Goal: Task Accomplishment & Management: Use online tool/utility

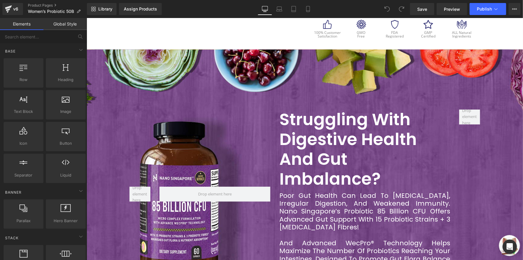
scroll to position [327, 0]
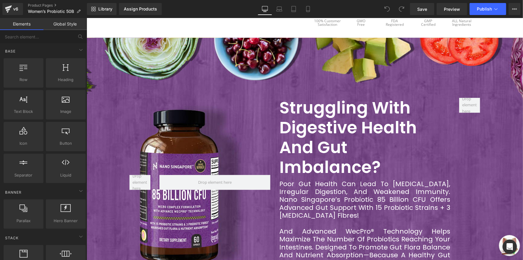
click at [131, 103] on div at bounding box center [140, 181] width 30 height 169
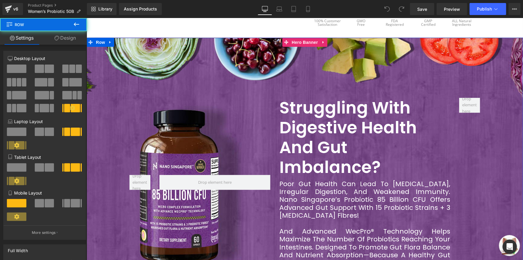
click at [103, 97] on span "Struggling with Digestive Health and Gut Imbalance? Heading Poor gut health can…" at bounding box center [304, 181] width 436 height 169
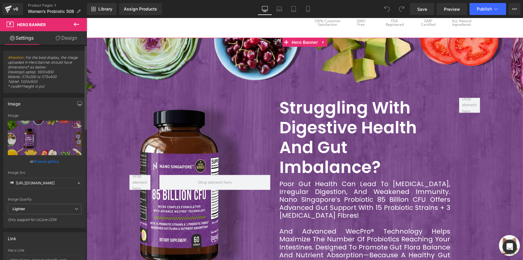
click at [50, 159] on link "Browse gallery" at bounding box center [46, 161] width 25 height 10
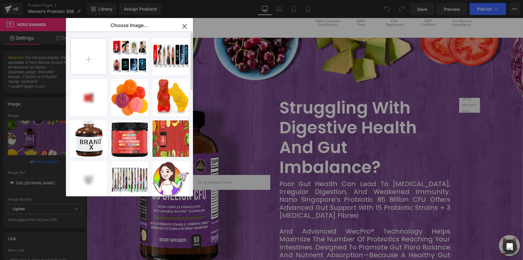
click at [91, 45] on input "file" at bounding box center [89, 56] width 36 height 36
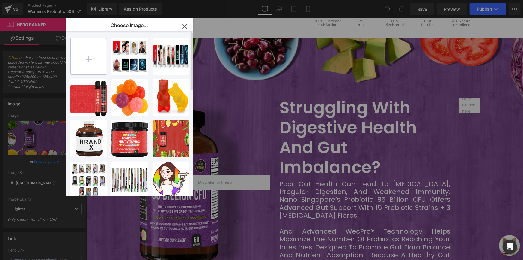
type input "C:\fakepath\Banner 1.jpg"
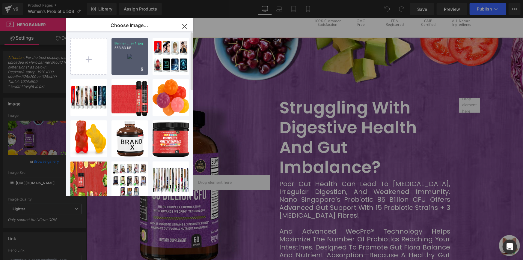
click at [124, 50] on p "553.83 KB" at bounding box center [129, 48] width 31 height 4
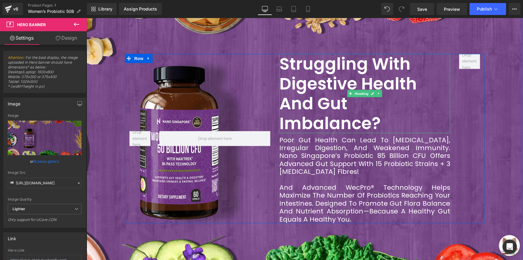
scroll to position [354, 0]
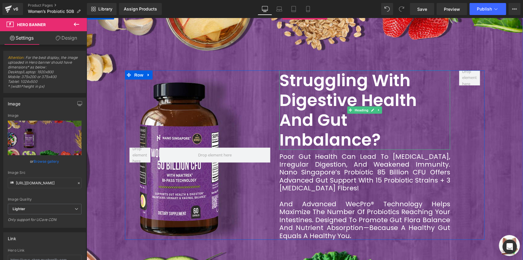
click at [323, 77] on h2 "Struggling with Digestive Health and Gut Imbalance?" at bounding box center [364, 109] width 171 height 79
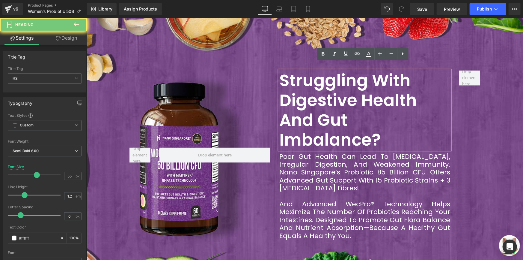
click at [323, 77] on h2 "Struggling with Digestive Health and Gut Imbalance?" at bounding box center [364, 109] width 171 height 79
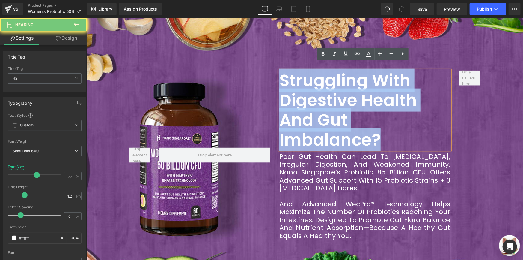
paste div
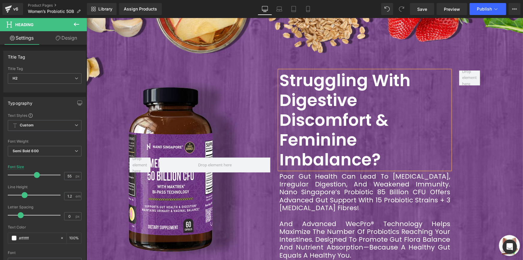
click at [327, 172] on div "Poor gut health can lead to bloating, irregular digestion, and weakened immunit…" at bounding box center [364, 192] width 171 height 40
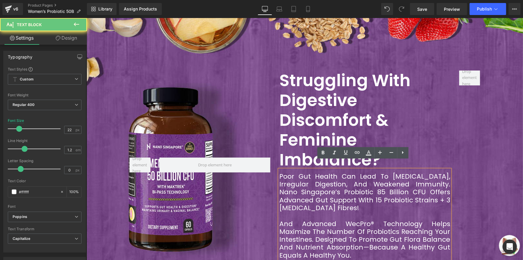
click at [327, 172] on div "Poor gut health can lead to bloating, irregular digestion, and weakened immunit…" at bounding box center [364, 192] width 171 height 40
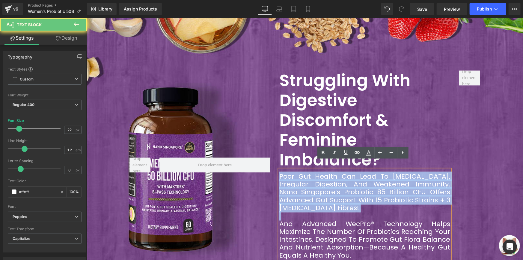
click at [327, 172] on div "Poor gut health can lead to bloating, irregular digestion, and weakened immunit…" at bounding box center [364, 192] width 171 height 40
paste div
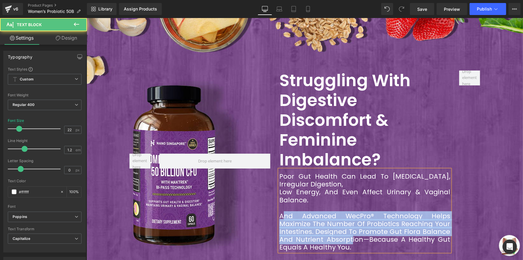
drag, startPoint x: 280, startPoint y: 206, endPoint x: 350, endPoint y: 233, distance: 75.2
click at [349, 233] on div "And advanced WecPro® technology helps maximize the number of probiotics reachin…" at bounding box center [364, 232] width 171 height 40
click at [350, 233] on div "And advanced WecPro® technology helps maximize the number of probiotics reachin…" at bounding box center [364, 232] width 171 height 40
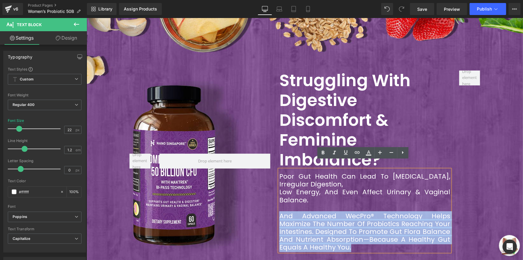
drag, startPoint x: 352, startPoint y: 238, endPoint x: 278, endPoint y: 203, distance: 82.1
click at [279, 212] on div "And advanced WecPro® technology helps maximize the number of probiotics reachin…" at bounding box center [364, 232] width 171 height 40
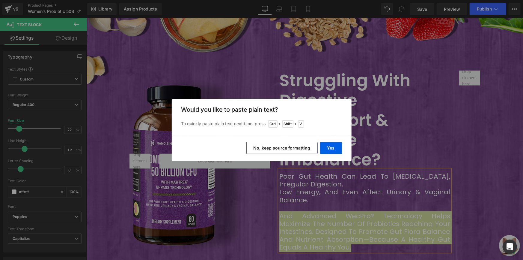
click at [326, 138] on div "Yes No, keep source formatting" at bounding box center [262, 148] width 180 height 26
drag, startPoint x: 333, startPoint y: 148, endPoint x: 246, endPoint y: 141, distance: 86.5
click at [333, 148] on button "Yes" at bounding box center [331, 148] width 22 height 12
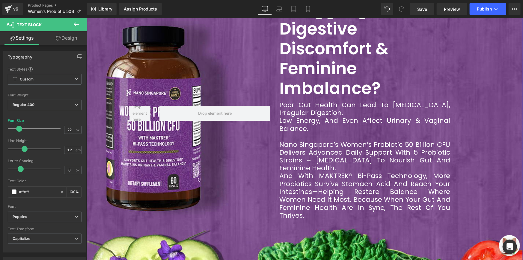
scroll to position [381, 0]
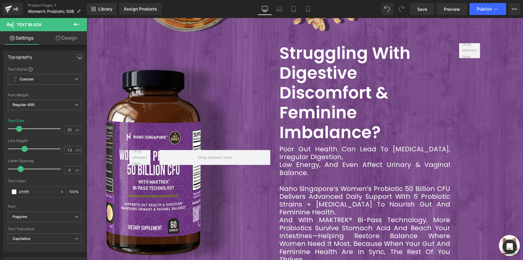
click at [475, 105] on div at bounding box center [469, 157] width 30 height 229
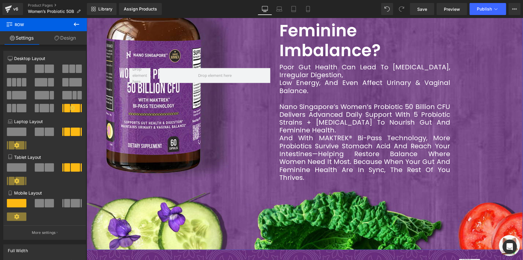
scroll to position [443, 0]
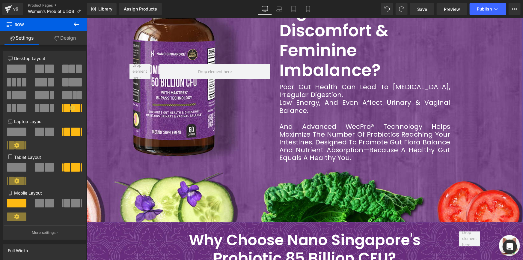
click at [352, 125] on div "And advanced WecPro® technology helps maximize the number of probiotics reachin…" at bounding box center [364, 142] width 171 height 40
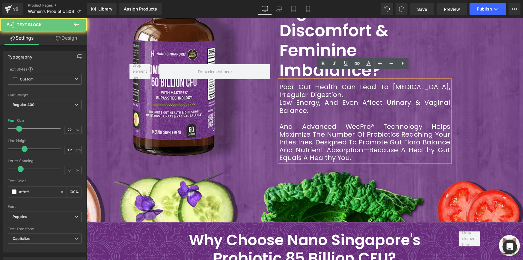
click at [352, 125] on div "And advanced WecPro® technology helps maximize the number of probiotics reachin…" at bounding box center [364, 142] width 171 height 40
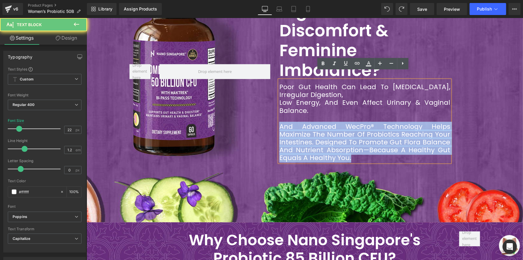
click at [352, 125] on div "And advanced WecPro® technology helps maximize the number of probiotics reachin…" at bounding box center [364, 142] width 171 height 40
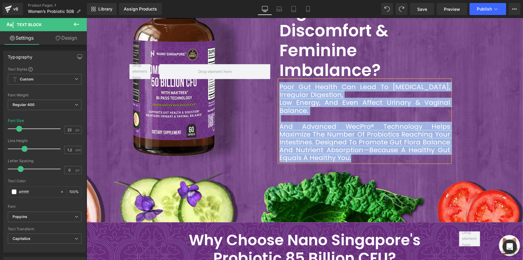
click at [352, 125] on div "And advanced WecPro® technology helps maximize the number of probiotics reachin…" at bounding box center [364, 142] width 171 height 40
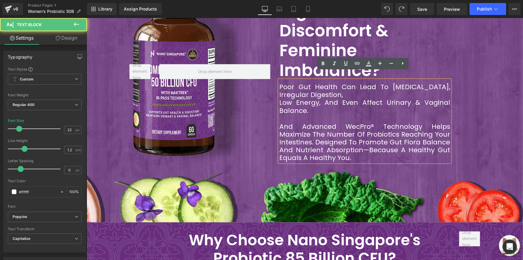
drag, startPoint x: 284, startPoint y: 94, endPoint x: 280, endPoint y: 93, distance: 3.9
click at [283, 98] on div "low energy, and even affect urinary & vaginal balance." at bounding box center [364, 106] width 171 height 16
click at [279, 98] on div "low energy, and even affect urinary & vaginal balance." at bounding box center [364, 106] width 171 height 16
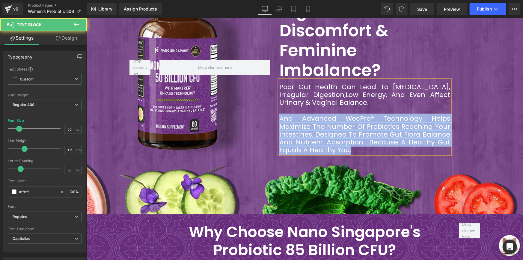
drag, startPoint x: 280, startPoint y: 109, endPoint x: 357, endPoint y: 143, distance: 84.8
click at [357, 143] on div "And advanced WecPro® technology helps maximize the number of probiotics reachin…" at bounding box center [364, 134] width 171 height 40
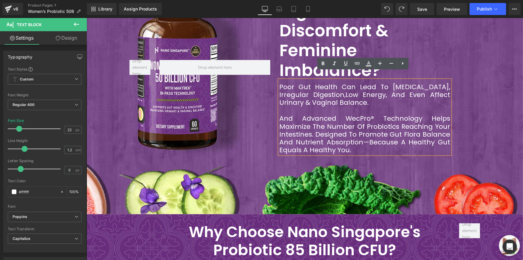
click at [356, 141] on div "And advanced WecPro® technology helps maximize the number of probiotics reachin…" at bounding box center [364, 134] width 171 height 40
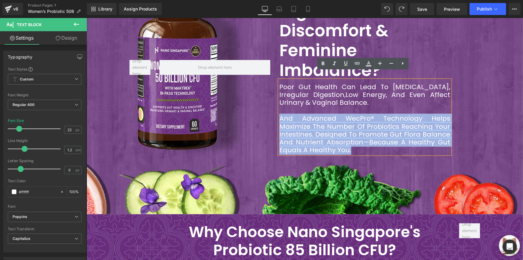
drag, startPoint x: 357, startPoint y: 141, endPoint x: 279, endPoint y: 109, distance: 83.8
click at [279, 114] on div "And advanced WecPro® technology helps maximize the number of probiotics reachin…" at bounding box center [364, 134] width 171 height 40
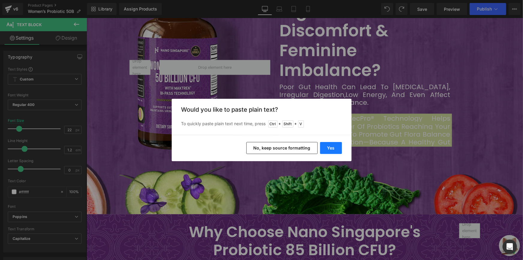
click at [333, 145] on button "Yes" at bounding box center [331, 148] width 22 height 12
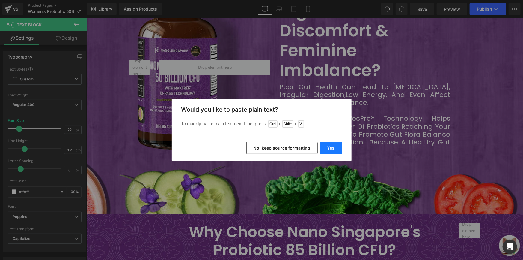
scroll to position [463, 0]
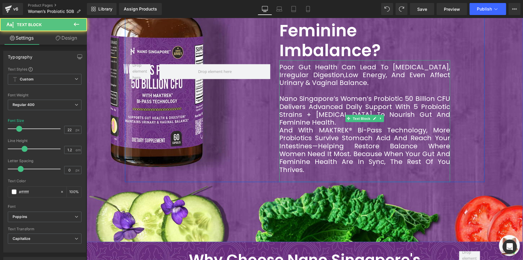
click at [333, 126] on div "And with MAKTREK® Bi-Pass Technology, more probiotics survive stomach acid and …" at bounding box center [364, 149] width 171 height 47
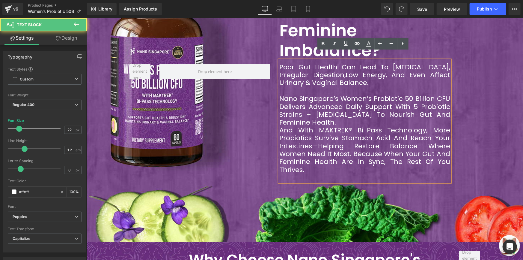
click at [319, 109] on div "Nano Singapore’s Women’s Probiotic 50 Billion CFU delivers advanced daily suppo…" at bounding box center [364, 110] width 171 height 32
click at [319, 112] on div "Nano Singapore’s Women’s Probiotic 50 Billion CFU delivers advanced daily suppo…" at bounding box center [364, 110] width 171 height 32
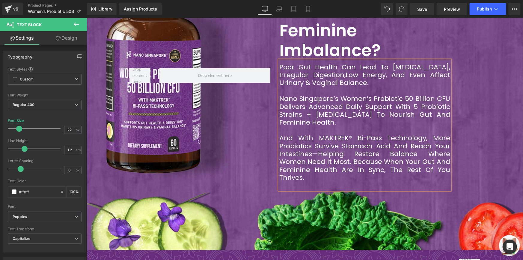
click at [468, 101] on div at bounding box center [469, 75] width 30 height 229
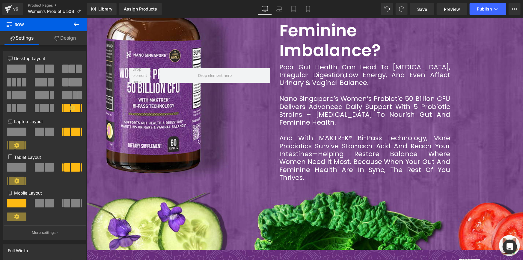
click at [325, 133] on span "And with MAKTREK® Bi-Pass Technology, more probiotics survive stomach acid and …" at bounding box center [364, 157] width 171 height 49
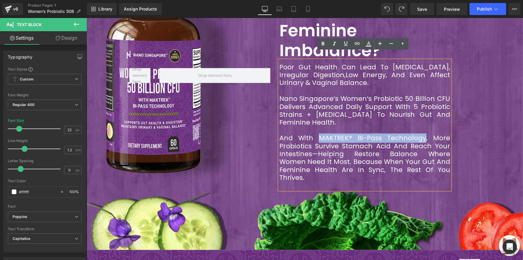
drag, startPoint x: 317, startPoint y: 129, endPoint x: 423, endPoint y: 130, distance: 106.4
click at [423, 133] on span "And with MAKTREK® Bi-Pass Technology, more probiotics survive stomach acid and …" at bounding box center [364, 157] width 171 height 49
click at [459, 119] on div at bounding box center [469, 75] width 30 height 229
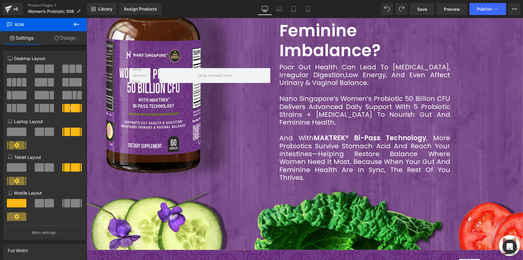
click at [366, 102] on div "Nano Singapore’s Women’s Probiotic 50 Billion CFU delivers advanced daily suppo…" at bounding box center [364, 110] width 171 height 32
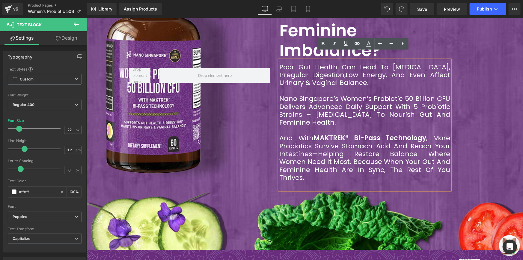
click at [340, 94] on div "Nano Singapore’s Women’s Probiotic 50 Billion CFU delivers advanced daily suppo…" at bounding box center [364, 110] width 171 height 32
drag, startPoint x: 340, startPoint y: 90, endPoint x: 447, endPoint y: 91, distance: 107.0
click at [447, 94] on div "Nano Singapore’s Women’s Probiotic 50 Billion CFU delivers advanced daily suppo…" at bounding box center [364, 110] width 171 height 32
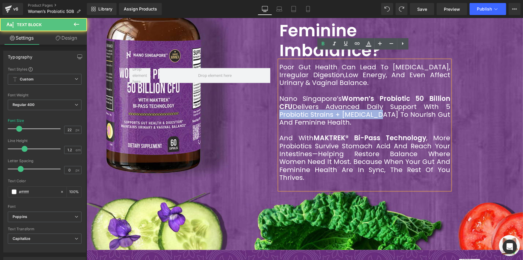
drag, startPoint x: 411, startPoint y: 99, endPoint x: 340, endPoint y: 105, distance: 71.0
click at [340, 105] on div "Nano Singapore’s Women’s Probiotic 50 Billion CFU delivers advanced daily suppo…" at bounding box center [364, 110] width 171 height 32
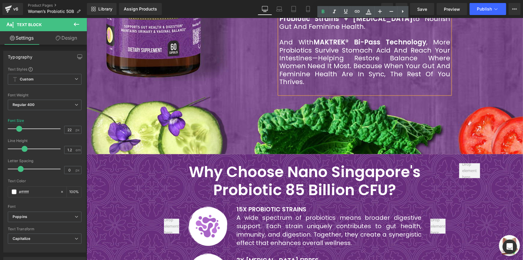
scroll to position [572, 0]
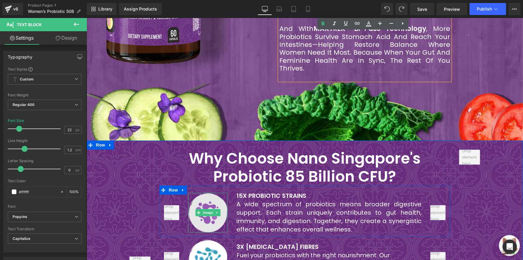
click at [212, 192] on img at bounding box center [208, 211] width 40 height 39
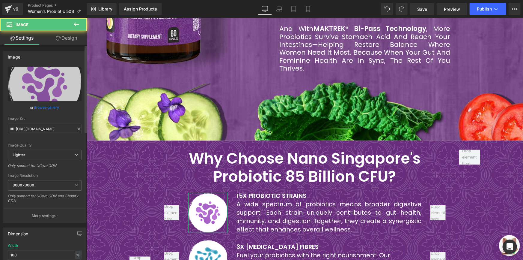
click at [44, 106] on link "Browse gallery" at bounding box center [46, 107] width 25 height 10
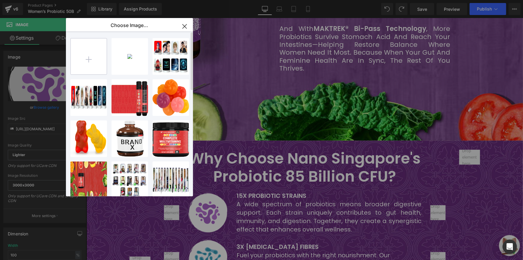
click at [97, 54] on input "file" at bounding box center [89, 56] width 36 height 36
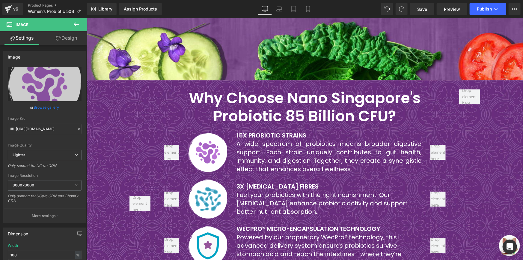
scroll to position [681, 0]
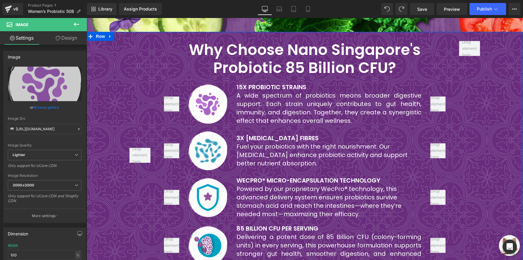
click at [112, 96] on div "Why Choose Nano Singapore's Probiotic 85 Billion CFU? Heading Image 15X PROBIOT…" at bounding box center [304, 154] width 436 height 228
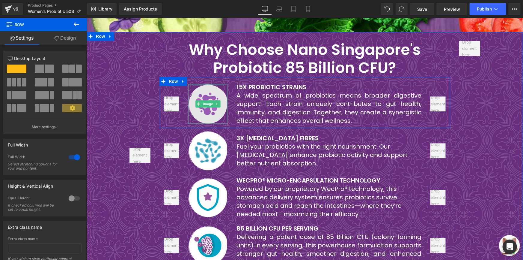
click at [206, 96] on img at bounding box center [208, 103] width 40 height 39
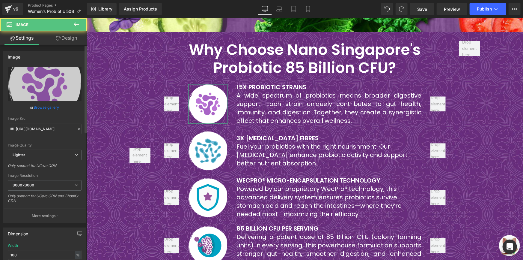
click at [49, 104] on link "Browse gallery" at bounding box center [46, 107] width 25 height 10
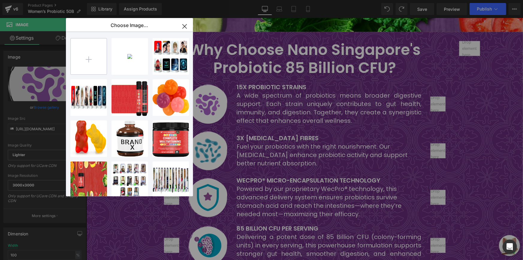
click at [74, 51] on input "file" at bounding box center [89, 56] width 36 height 36
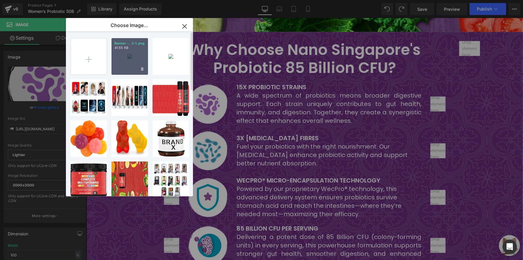
drag, startPoint x: 132, startPoint y: 61, endPoint x: 46, endPoint y: 43, distance: 88.3
click at [132, 61] on div "Banner ... 2-1.png 41.55 KB" at bounding box center [129, 56] width 37 height 37
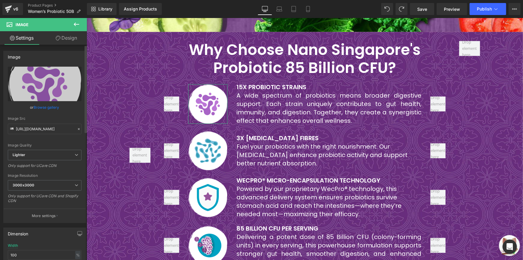
click at [55, 106] on link "Browse gallery" at bounding box center [46, 107] width 25 height 10
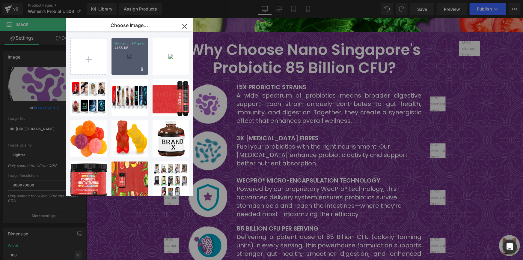
click at [115, 60] on div "Banner ... 2-1.png 41.55 KB" at bounding box center [129, 56] width 37 height 37
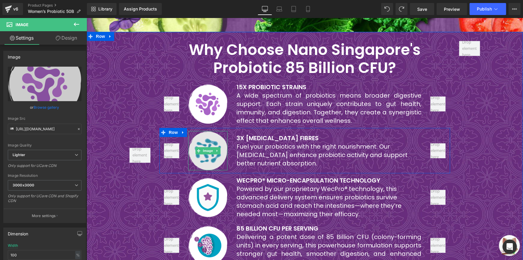
click at [192, 130] on img at bounding box center [208, 149] width 40 height 39
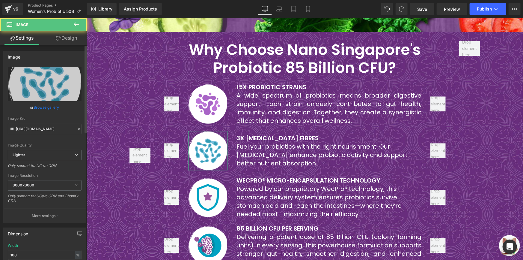
click at [51, 109] on link "Browse gallery" at bounding box center [46, 107] width 25 height 10
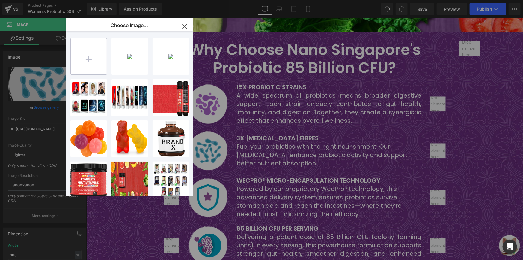
click at [88, 59] on input "file" at bounding box center [89, 56] width 36 height 36
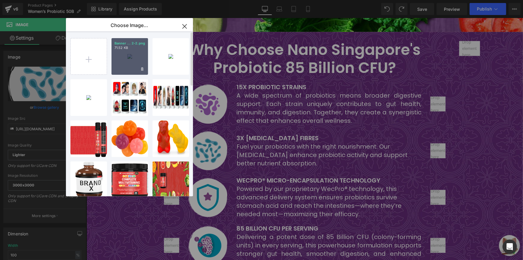
click at [125, 64] on div "Banner ... 2-2.png 71.52 KB" at bounding box center [129, 56] width 37 height 37
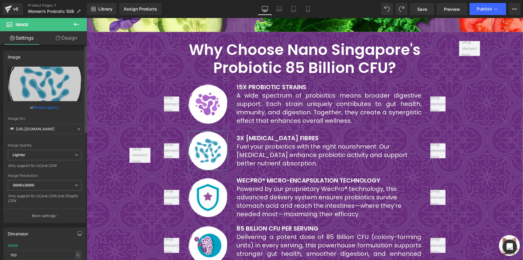
click at [58, 107] on link "Browse gallery" at bounding box center [46, 107] width 25 height 10
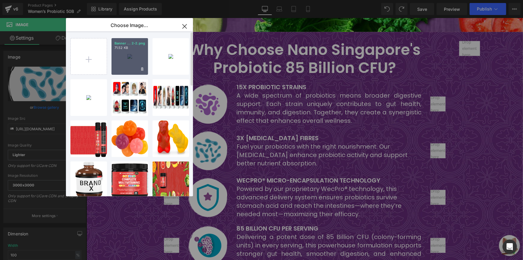
click at [124, 64] on div "Banner ... 2-2.png 71.52 KB" at bounding box center [129, 56] width 37 height 37
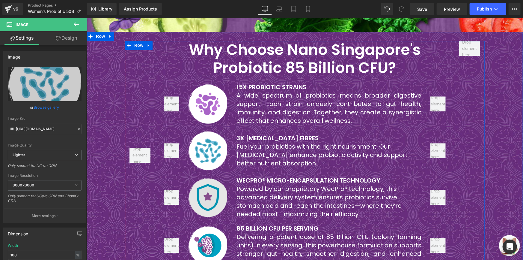
click at [190, 177] on img at bounding box center [208, 196] width 40 height 39
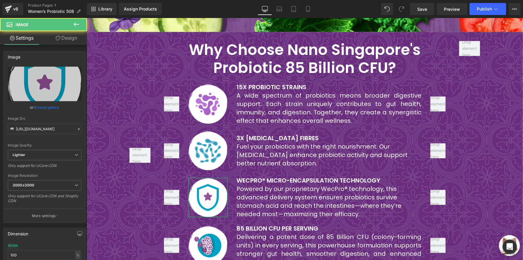
click at [48, 106] on link "Browse gallery" at bounding box center [46, 107] width 25 height 10
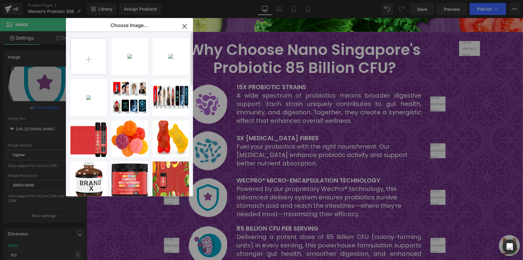
click at [99, 56] on input "file" at bounding box center [89, 56] width 36 height 36
type input "C:\fakepath\Banner 2-3.png"
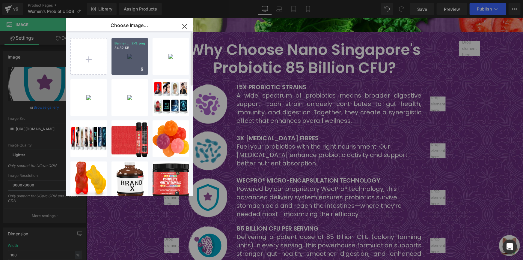
drag, startPoint x: 123, startPoint y: 66, endPoint x: 2, endPoint y: 73, distance: 120.4
click at [123, 66] on div "Banner ... 2-3.png 34.32 KB" at bounding box center [129, 56] width 37 height 37
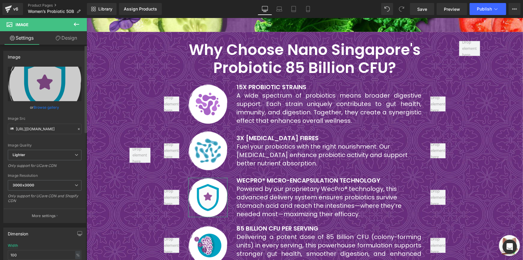
click at [55, 108] on link "Browse gallery" at bounding box center [46, 107] width 25 height 10
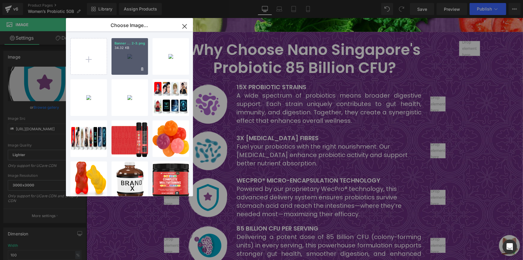
drag, startPoint x: 122, startPoint y: 64, endPoint x: 39, endPoint y: 50, distance: 83.9
click at [122, 64] on div "Banner ... 2-3.png 34.32 KB" at bounding box center [129, 56] width 37 height 37
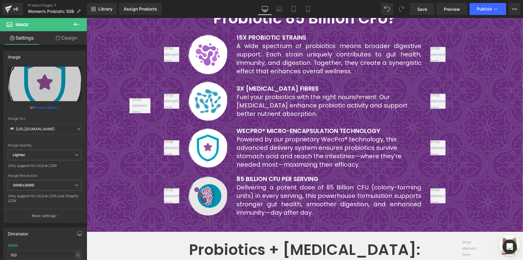
scroll to position [735, 0]
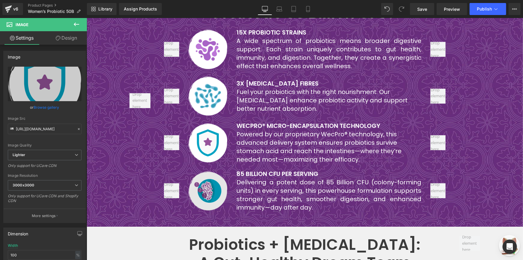
click at [202, 171] on img at bounding box center [208, 190] width 40 height 39
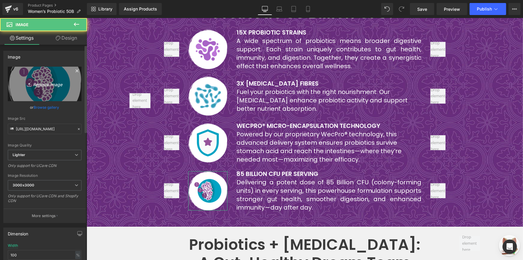
click at [36, 100] on link "Replace Image" at bounding box center [45, 84] width 74 height 34
type input "C:\fakepath\Banner 2-4.png"
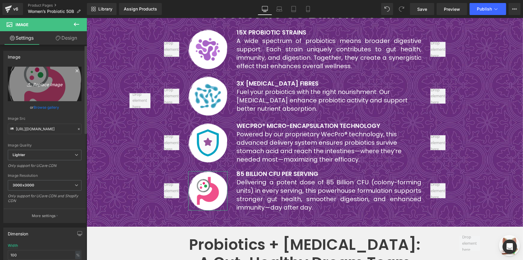
click at [51, 91] on link "Replace Image" at bounding box center [45, 84] width 74 height 34
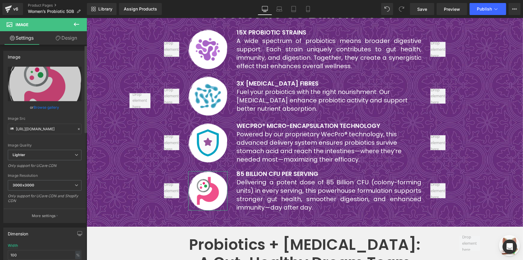
click at [54, 103] on link "Browse gallery" at bounding box center [46, 107] width 25 height 10
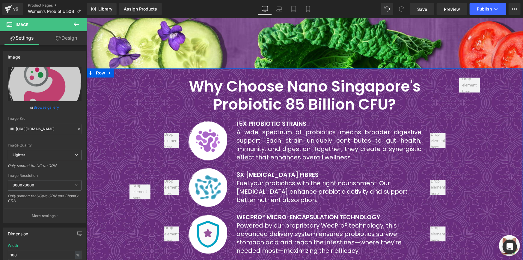
scroll to position [626, 0]
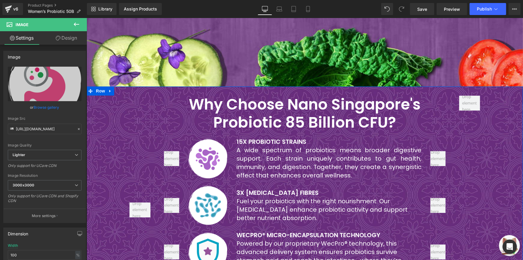
click at [233, 93] on font "Why Choose Nano Singapore's" at bounding box center [305, 103] width 232 height 21
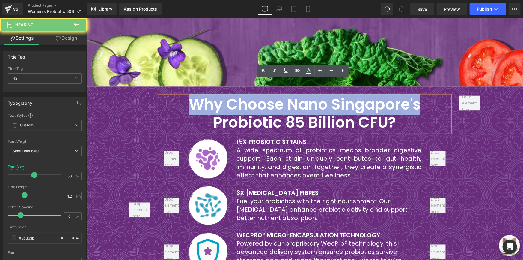
click at [233, 93] on font "Why Choose Nano Singapore's" at bounding box center [305, 103] width 232 height 21
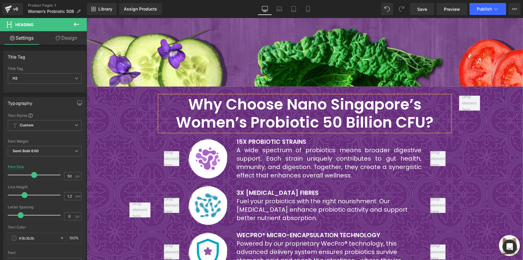
click at [274, 93] on font "Why Choose Nano Singapore’s Women’s Probiotic 50 Billion CFU?" at bounding box center [304, 112] width 257 height 39
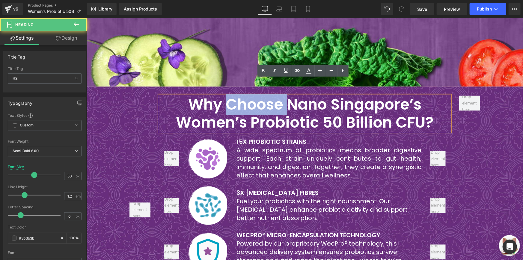
click at [274, 93] on font "Why Choose Nano Singapore’s Women’s Probiotic 50 Billion CFU?" at bounding box center [304, 112] width 257 height 39
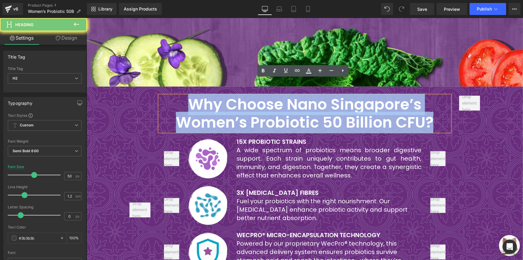
click at [274, 93] on font "Why Choose Nano Singapore’s Women’s Probiotic 50 Billion CFU?" at bounding box center [304, 112] width 257 height 39
copy font "Why Choose Nano Singapore’s Women’s Probiotic 50 Billion CFU?"
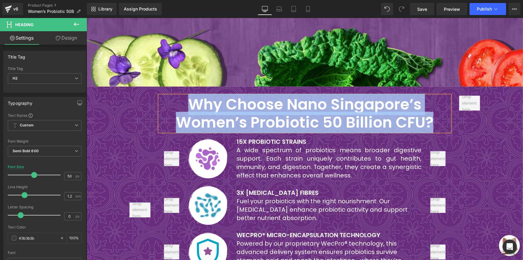
click at [269, 99] on font "Why Choose Nano Singapore’s Women’s Probiotic 50 Billion CFU?" at bounding box center [304, 112] width 257 height 39
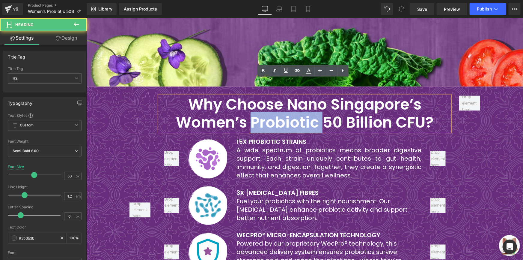
click at [269, 99] on font "Why Choose Nano Singapore’s Women’s Probiotic 50 Billion CFU?" at bounding box center [304, 112] width 257 height 39
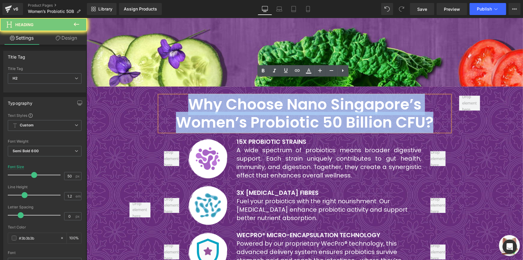
click at [269, 99] on font "Why Choose Nano Singapore’s Women’s Probiotic 50 Billion CFU?" at bounding box center [304, 112] width 257 height 39
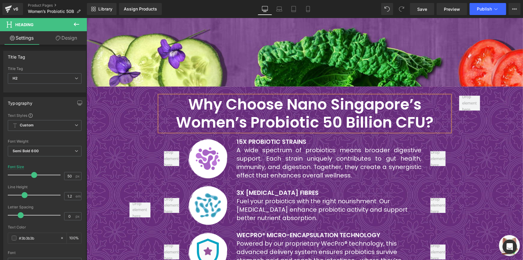
click at [469, 121] on div at bounding box center [469, 209] width 30 height 228
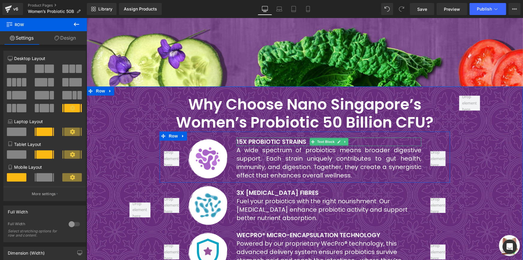
click at [284, 137] on b "15X PROBIOTIC STRAINS" at bounding box center [271, 141] width 70 height 8
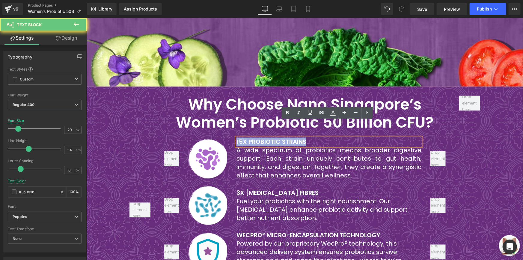
click at [284, 137] on b "15X PROBIOTIC STRAINS" at bounding box center [271, 141] width 70 height 8
paste div
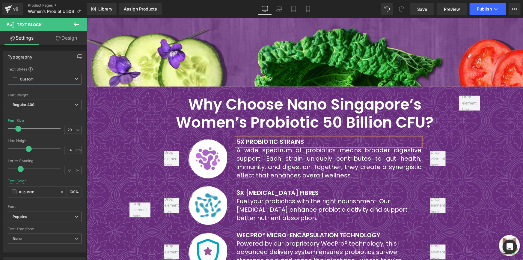
click at [282, 153] on font "A wide spectrum of probiotics means broader digestive support. Each strain uniq…" at bounding box center [328, 162] width 185 height 34
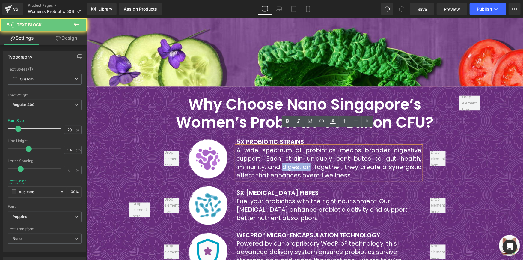
click at [282, 153] on font "A wide spectrum of probiotics means broader digestive support. Each strain uniq…" at bounding box center [328, 162] width 185 height 34
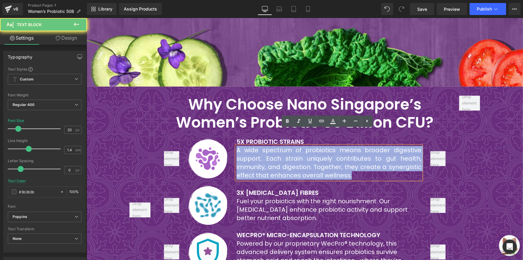
click at [282, 153] on font "A wide spectrum of probiotics means broader digestive support. Each strain uniq…" at bounding box center [328, 162] width 185 height 34
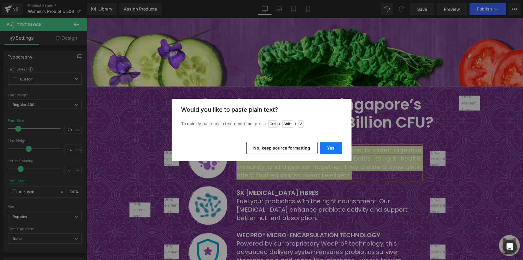
click at [323, 146] on button "Yes" at bounding box center [331, 148] width 22 height 12
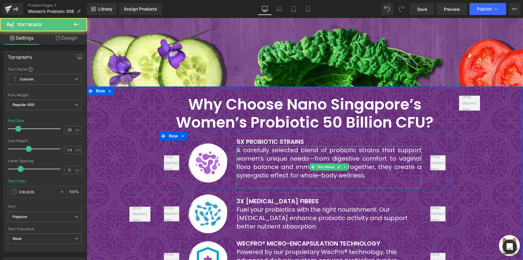
click at [293, 179] on div at bounding box center [328, 183] width 185 height 8
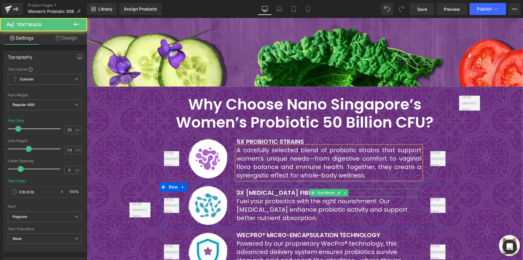
click at [264, 188] on b "3X PREBIOTIC FIBRES" at bounding box center [277, 192] width 82 height 8
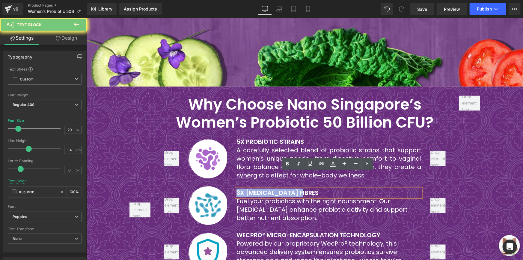
click at [264, 188] on b "3X PREBIOTIC FIBRES" at bounding box center [277, 192] width 82 height 8
paste div
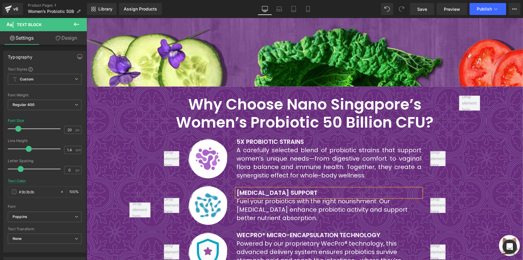
click at [268, 196] on font "Fuel your probiotics with the right nourishment. Our prebiotics enhance probiot…" at bounding box center [321, 208] width 171 height 25
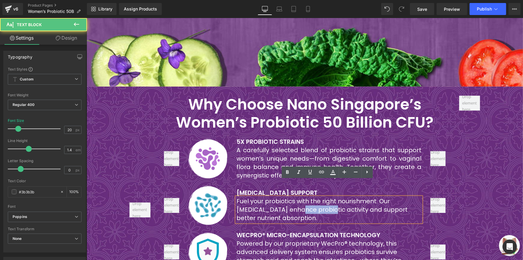
click at [268, 196] on font "Fuel your probiotics with the right nourishment. Our prebiotics enhance probiot…" at bounding box center [321, 208] width 171 height 25
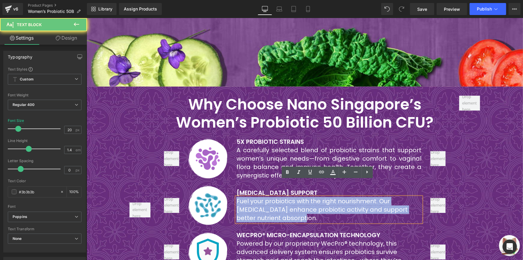
click at [268, 196] on font "Fuel your probiotics with the right nourishment. Our prebiotics enhance probiot…" at bounding box center [321, 208] width 171 height 25
paste div
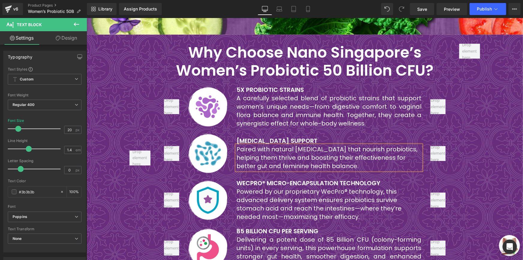
scroll to position [681, 0]
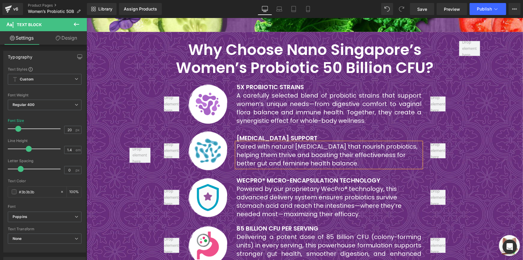
click at [268, 176] on div "WECPRO® MICRO-ENCAPSULATION TECHNOLOGY Text Block" at bounding box center [328, 180] width 185 height 8
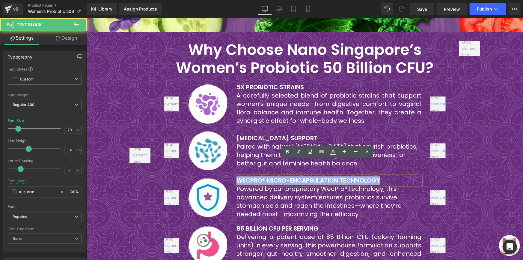
click at [268, 176] on b "WECPRO® MICRO-ENCAPSULATION TECHNOLOGY" at bounding box center [308, 180] width 144 height 8
paste div
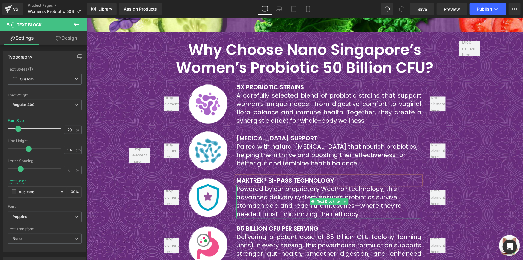
click at [268, 184] on font "Powered by our proprietary WecPro® technology, this advanced delivery system en…" at bounding box center [318, 201] width 165 height 34
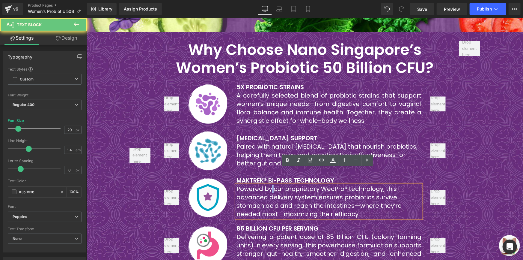
click at [268, 184] on font "Powered by our proprietary WecPro® technology, this advanced delivery system en…" at bounding box center [318, 201] width 165 height 34
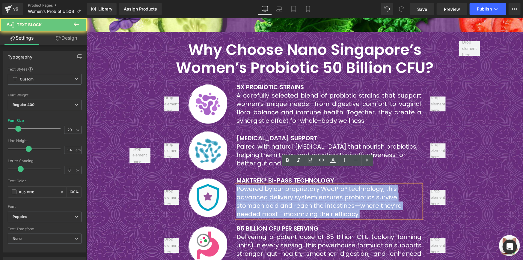
click at [268, 184] on font "Powered by our proprietary WecPro® technology, this advanced delivery system en…" at bounding box center [318, 201] width 165 height 34
paste div
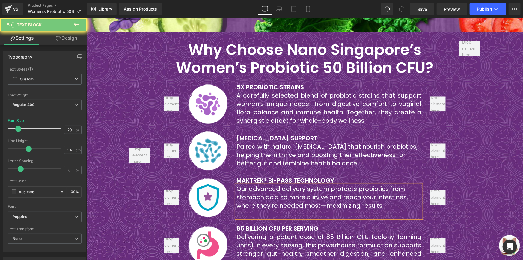
scroll to position [684, 0]
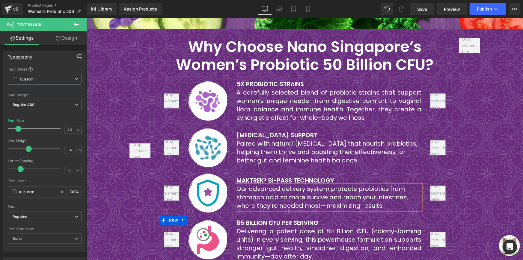
click at [86, 18] on div at bounding box center [86, 18] width 0 height 0
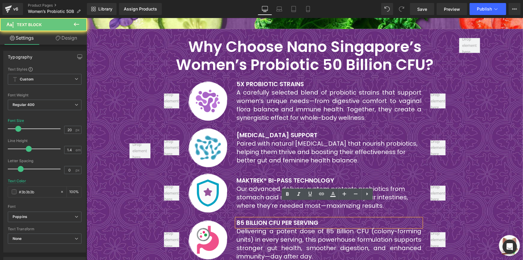
click at [278, 218] on b "85 BILLION CFU PER SERVING" at bounding box center [277, 222] width 82 height 8
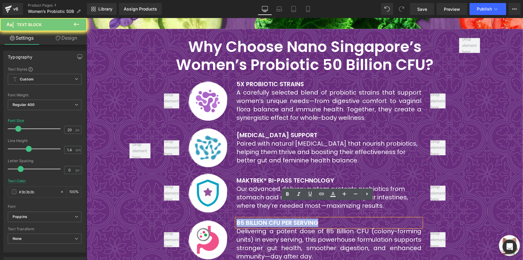
paste div
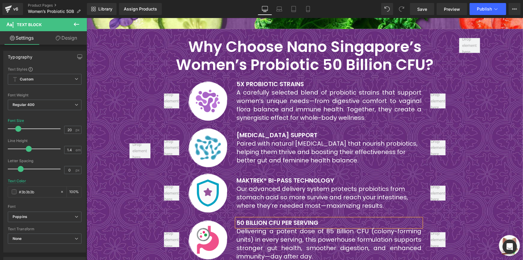
click at [280, 226] on font "Delivering a potent dose of 85 Billion CFU (colony-forming units) in every serv…" at bounding box center [328, 243] width 185 height 34
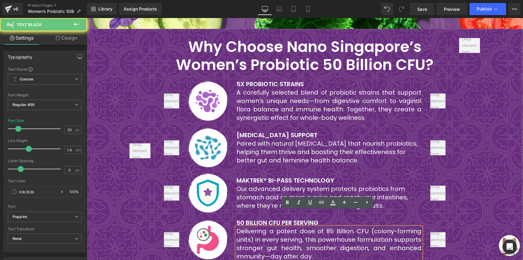
click at [280, 226] on font "Delivering a potent dose of 85 Billion CFU (colony-forming units) in every serv…" at bounding box center [328, 243] width 185 height 34
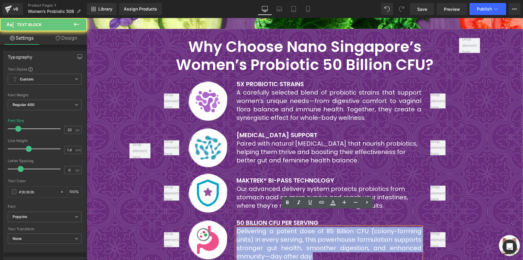
click at [280, 226] on font "Delivering a potent dose of 85 Billion CFU (colony-forming units) in every serv…" at bounding box center [328, 243] width 185 height 34
paste div
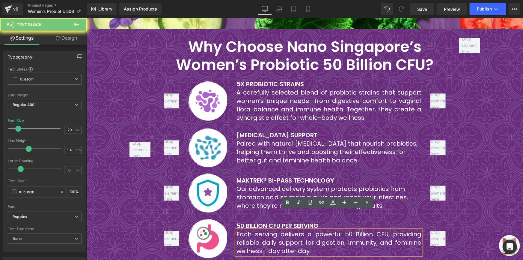
scroll to position [687, 0]
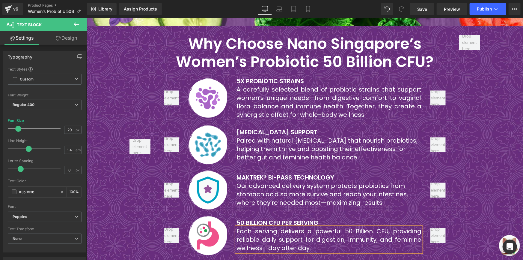
click at [477, 116] on div at bounding box center [469, 145] width 30 height 223
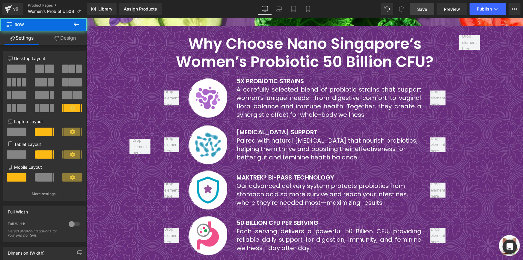
click at [428, 9] on link "Save" at bounding box center [422, 9] width 24 height 12
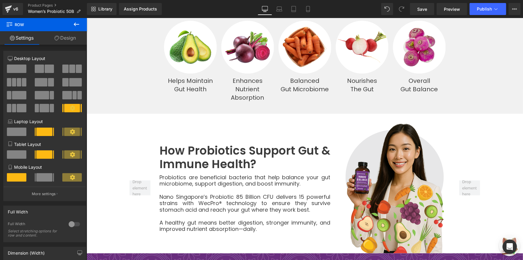
scroll to position [1309, 0]
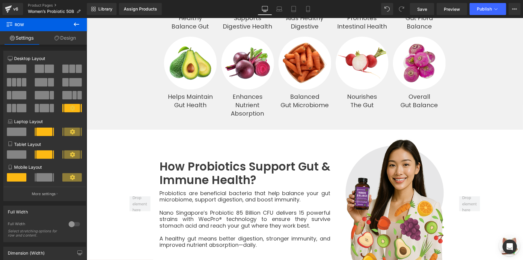
click at [131, 138] on div "Image How Probiotics Support Gut & Immune Health? Heading Probiotics are benefi…" at bounding box center [305, 203] width 360 height 130
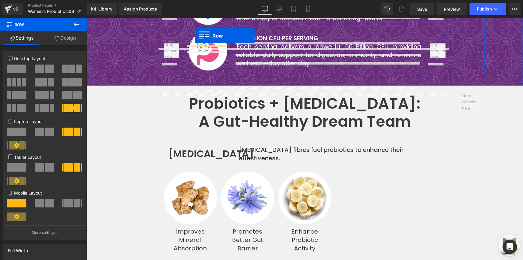
scroll to position [781, 0]
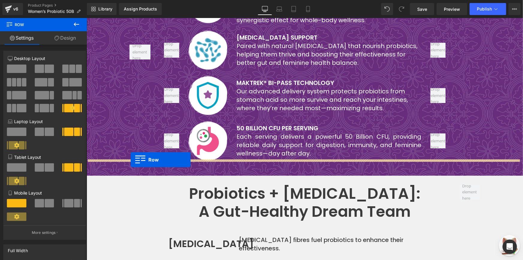
drag, startPoint x: 103, startPoint y: 114, endPoint x: 130, endPoint y: 159, distance: 52.9
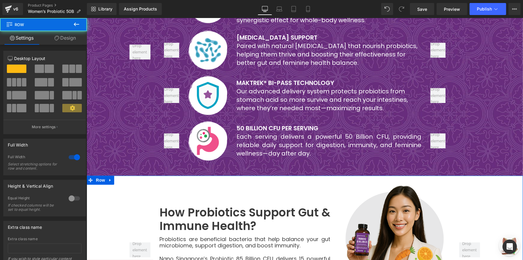
scroll to position [809, 0]
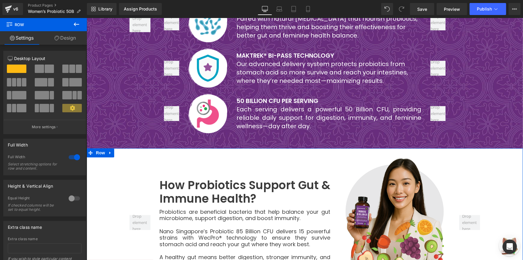
click at [173, 178] on h2 "How Probiotics Support Gut & Immune Health?" at bounding box center [244, 191] width 171 height 27
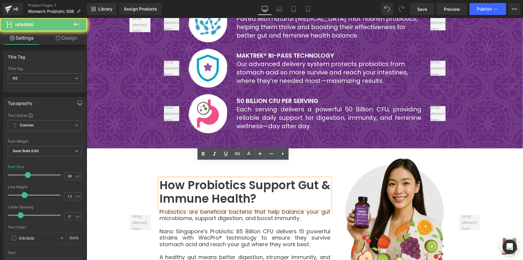
click at [173, 178] on h2 "How Probiotics Support Gut & Immune Health?" at bounding box center [244, 191] width 171 height 27
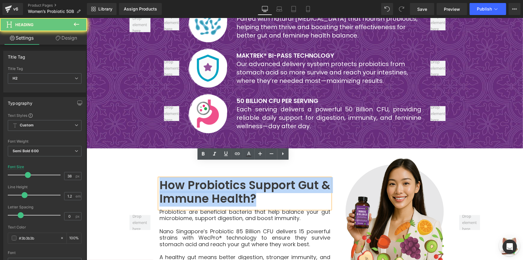
click at [173, 178] on h2 "How Probiotics Support Gut & Immune Health?" at bounding box center [244, 191] width 171 height 27
paste div
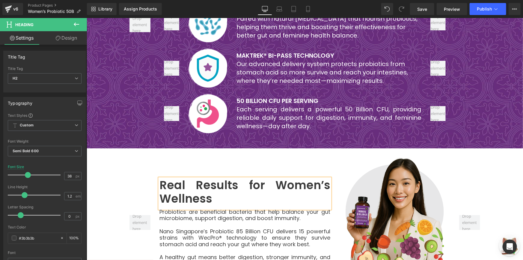
click at [196, 208] on p "Probiotics are beneficial bacteria that help balance your gut microbiome, suppo…" at bounding box center [244, 214] width 171 height 13
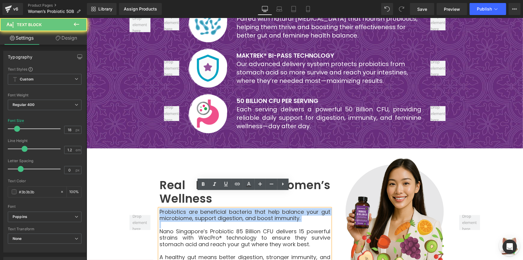
click at [196, 208] on p "Probiotics are beneficial bacteria that help balance your gut microbiome, suppo…" at bounding box center [244, 214] width 171 height 13
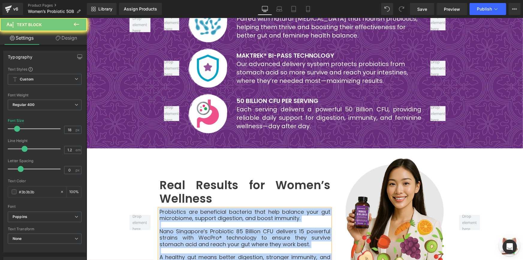
paste div
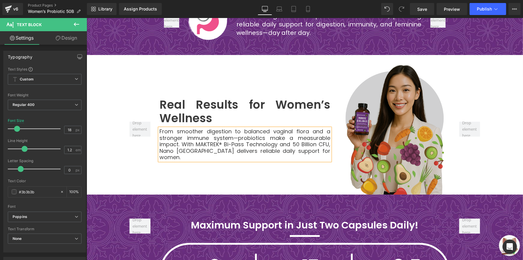
scroll to position [906, 0]
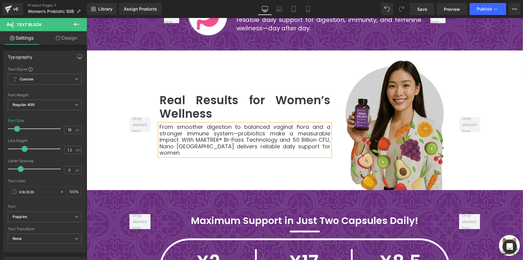
click at [380, 100] on img at bounding box center [394, 124] width 100 height 130
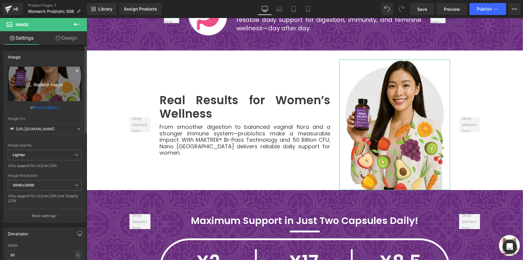
click at [51, 94] on link "Replace Image" at bounding box center [45, 84] width 74 height 34
type input "C:\fakepath\output.jpg"
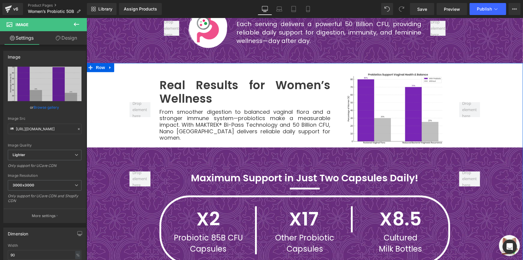
scroll to position [879, 0]
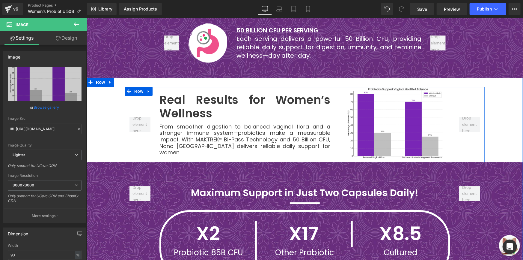
click at [147, 137] on div at bounding box center [140, 123] width 30 height 75
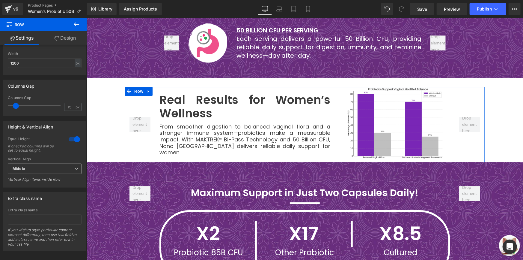
scroll to position [257, 0]
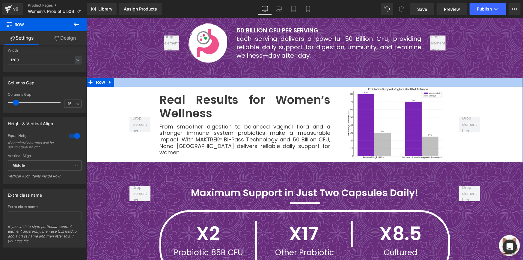
click at [126, 77] on div at bounding box center [304, 81] width 436 height 9
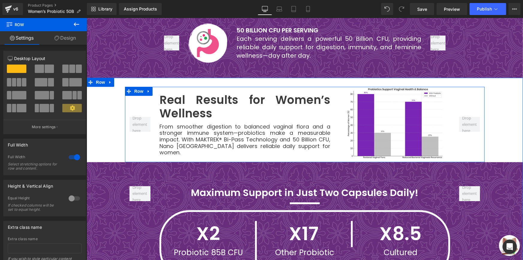
click at [334, 102] on div "Image" at bounding box center [394, 123] width 120 height 75
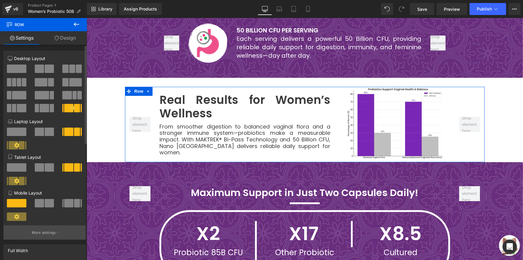
click at [42, 235] on p "More settings" at bounding box center [44, 232] width 24 height 5
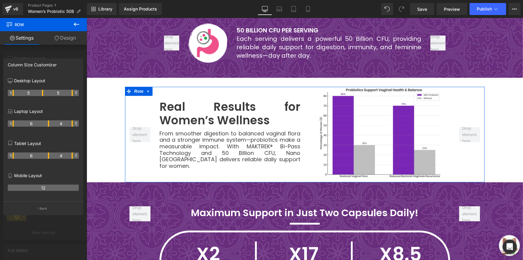
drag, startPoint x: 48, startPoint y: 92, endPoint x: 43, endPoint y: 92, distance: 4.8
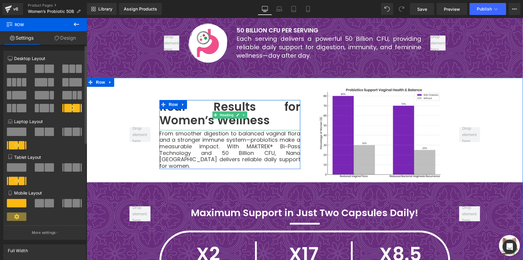
click at [208, 100] on h2 "Real Results for Women’s Wellness" at bounding box center [229, 113] width 141 height 27
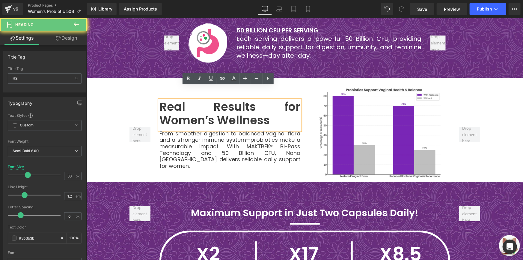
click at [208, 100] on h2 "Real Results for Women’s Wellness" at bounding box center [229, 113] width 141 height 27
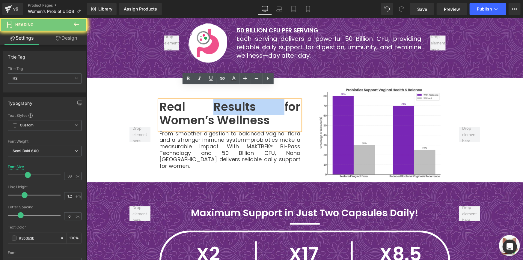
click at [203, 100] on h2 "Real Results for Women’s Wellness" at bounding box center [229, 113] width 141 height 27
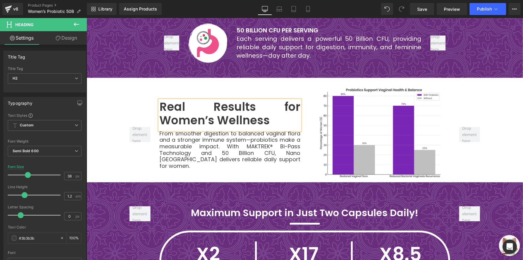
click at [201, 103] on h2 "Real Results for Women’s Wellness" at bounding box center [229, 113] width 141 height 27
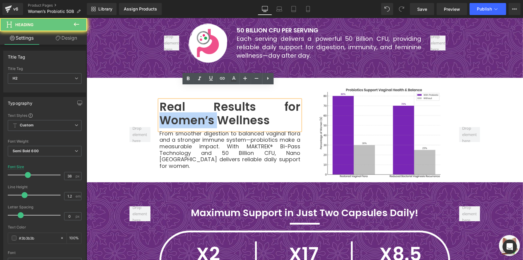
click at [201, 103] on h2 "Real Results for Women’s Wellness" at bounding box center [229, 113] width 141 height 27
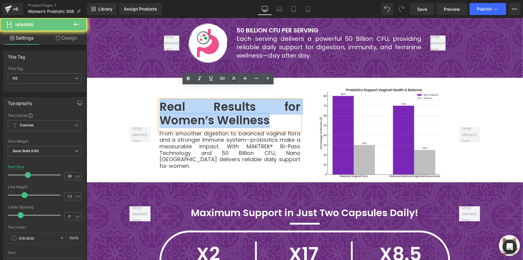
click at [201, 103] on h2 "Real Results for Women’s Wellness" at bounding box center [229, 113] width 141 height 27
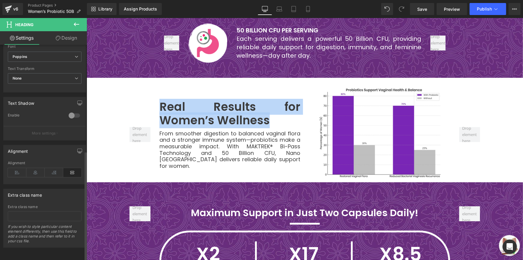
scroll to position [209, 0]
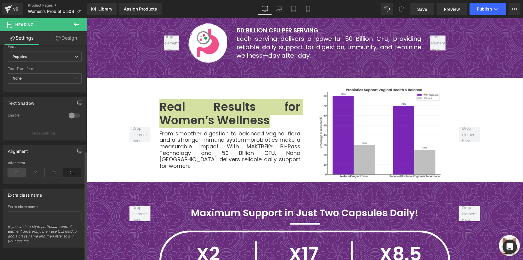
click at [18, 169] on icon at bounding box center [17, 172] width 19 height 9
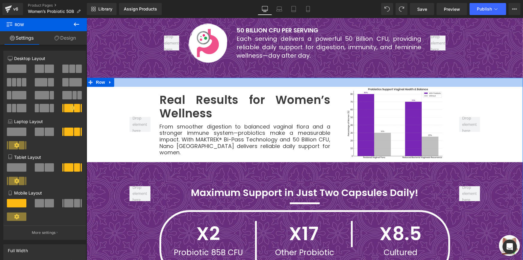
click at [250, 77] on div at bounding box center [304, 81] width 436 height 9
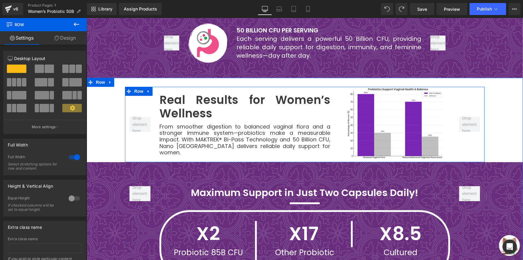
click at [137, 86] on div at bounding box center [140, 123] width 30 height 75
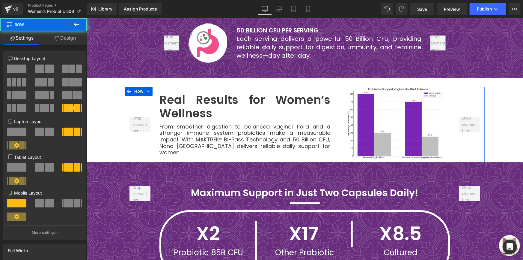
click at [72, 42] on link "Design" at bounding box center [64, 37] width 43 height 13
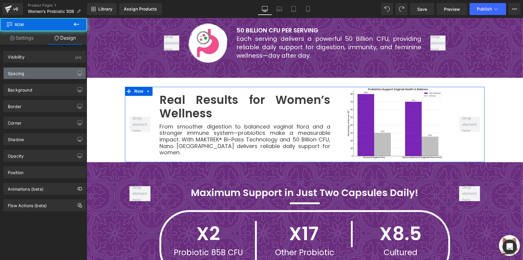
click at [46, 77] on div "Spacing" at bounding box center [45, 72] width 82 height 11
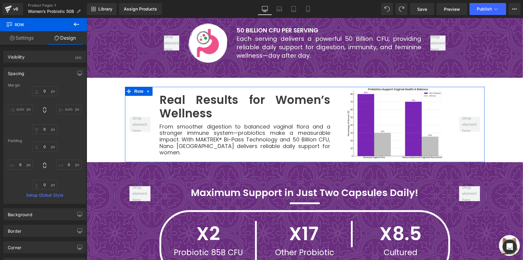
click at [46, 76] on div "Spacing" at bounding box center [45, 72] width 82 height 11
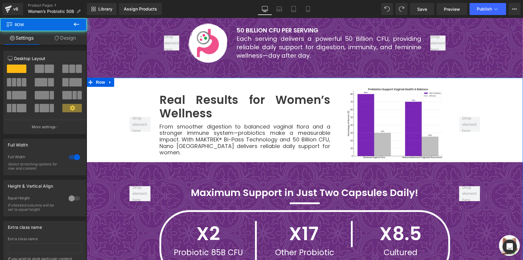
click at [55, 36] on icon at bounding box center [57, 38] width 5 height 5
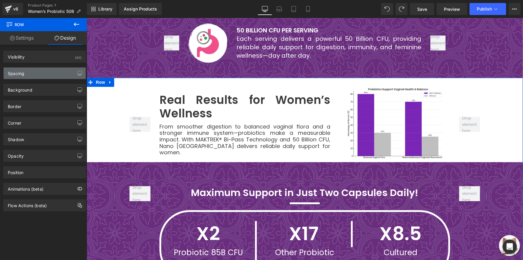
click at [37, 75] on div "Spacing" at bounding box center [45, 72] width 82 height 11
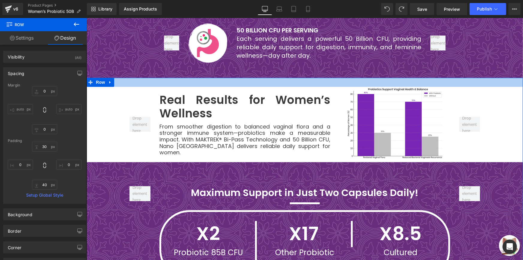
click at [424, 77] on div at bounding box center [304, 81] width 436 height 9
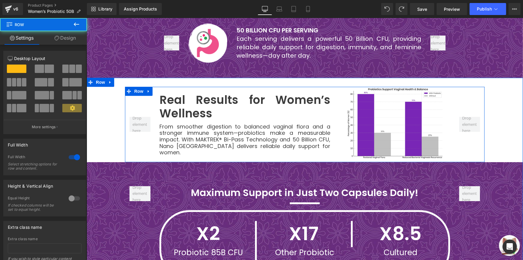
click at [133, 94] on div at bounding box center [140, 123] width 30 height 75
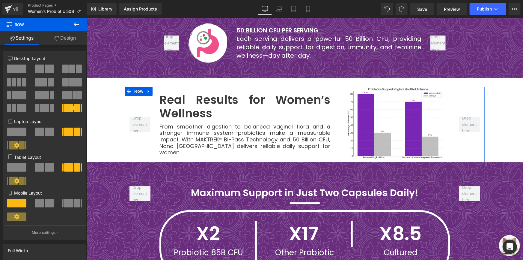
click at [60, 37] on link "Design" at bounding box center [64, 37] width 43 height 13
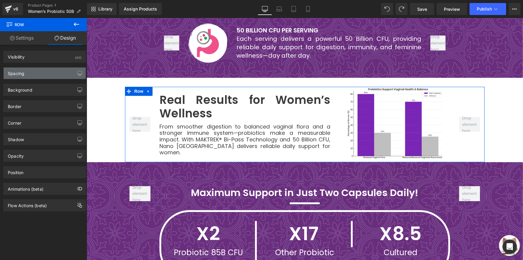
click at [43, 73] on div "Spacing" at bounding box center [45, 72] width 82 height 11
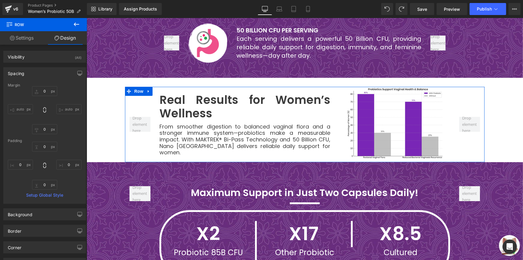
click at [43, 73] on div "Spacing" at bounding box center [45, 72] width 82 height 11
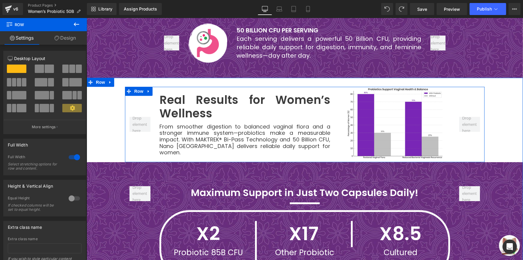
click at [149, 138] on div at bounding box center [140, 123] width 30 height 75
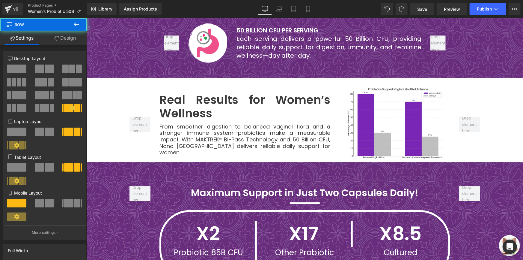
click at [55, 36] on icon at bounding box center [57, 38] width 5 height 5
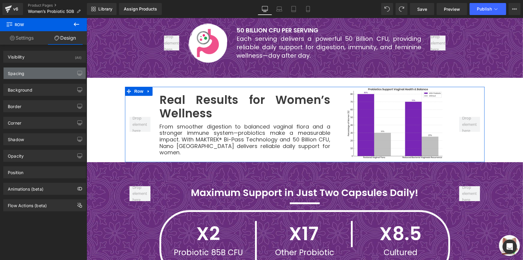
click at [47, 75] on div "Spacing" at bounding box center [45, 72] width 82 height 11
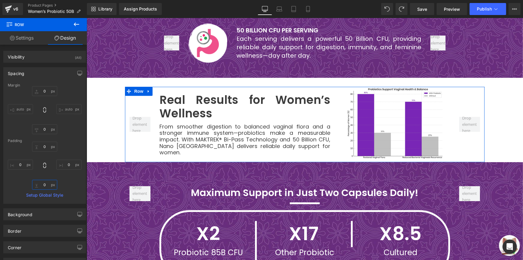
click at [44, 181] on input "0" at bounding box center [44, 185] width 25 height 10
type input "30"
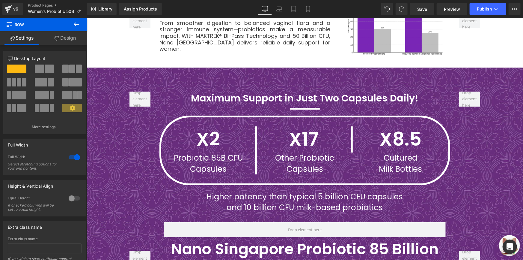
scroll to position [810, 0]
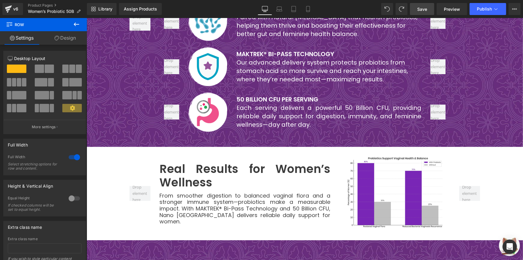
click at [430, 7] on link "Save" at bounding box center [422, 9] width 24 height 12
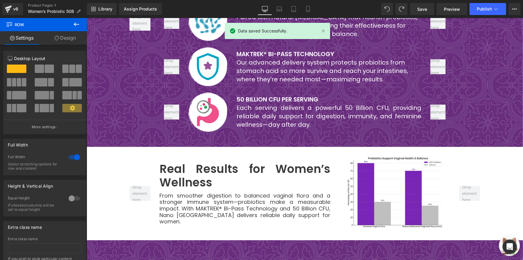
click at [33, 4] on link "Product Pages" at bounding box center [57, 5] width 59 height 5
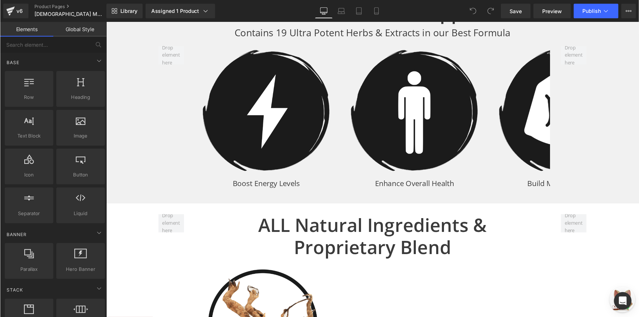
scroll to position [1404, 0]
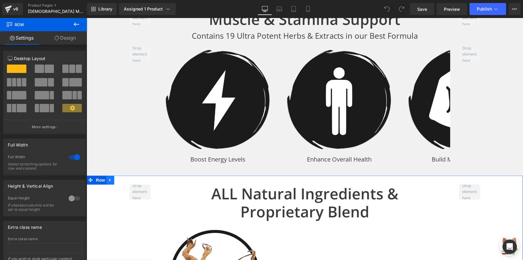
click at [109, 178] on icon at bounding box center [109, 179] width 1 height 3
click at [109, 177] on icon at bounding box center [110, 179] width 4 height 4
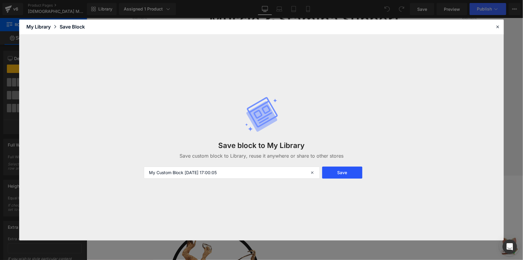
click at [347, 173] on button "Save" at bounding box center [342, 172] width 40 height 12
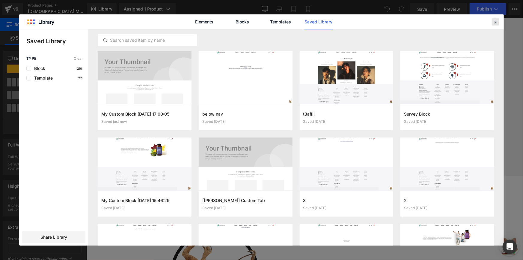
click at [496, 21] on icon at bounding box center [495, 21] width 5 height 5
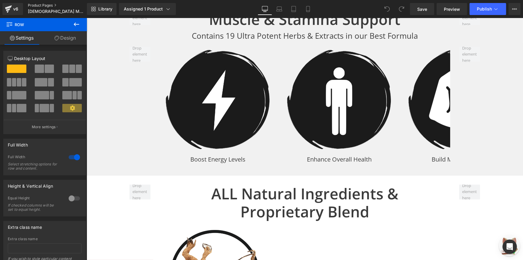
click at [51, 6] on link "Product Pages" at bounding box center [62, 5] width 69 height 5
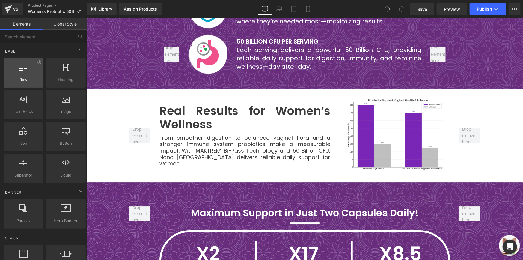
scroll to position [901, 0]
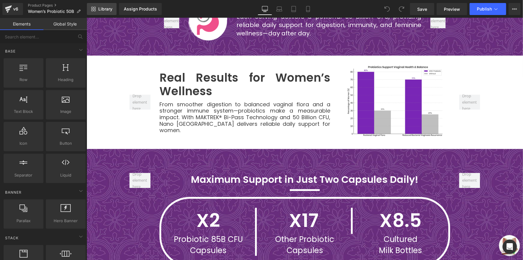
click at [114, 8] on link "Library" at bounding box center [102, 9] width 30 height 12
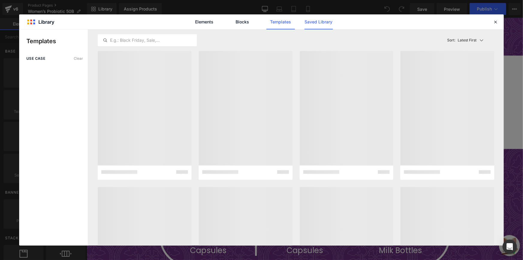
click at [322, 28] on link "Saved Library" at bounding box center [319, 21] width 28 height 15
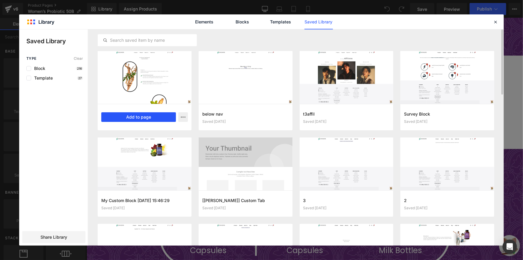
click at [153, 117] on button "Add to page" at bounding box center [138, 117] width 75 height 10
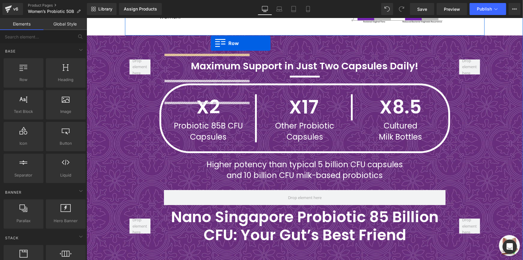
scroll to position [937, 0]
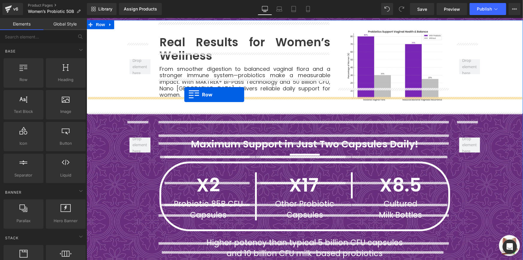
drag, startPoint x: 103, startPoint y: 52, endPoint x: 184, endPoint y: 94, distance: 91.4
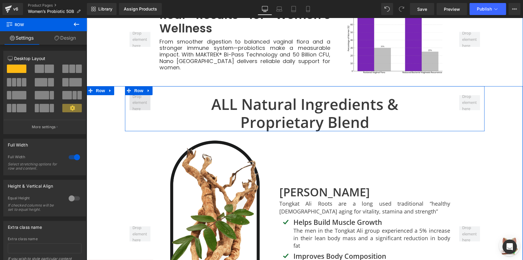
scroll to position [909, 0]
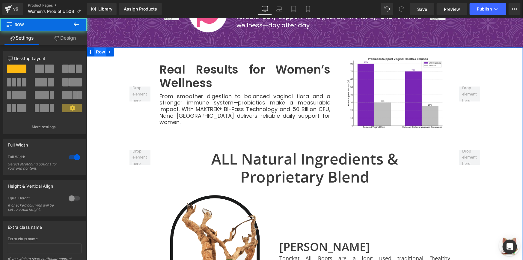
click at [102, 47] on span "Row" at bounding box center [100, 51] width 12 height 9
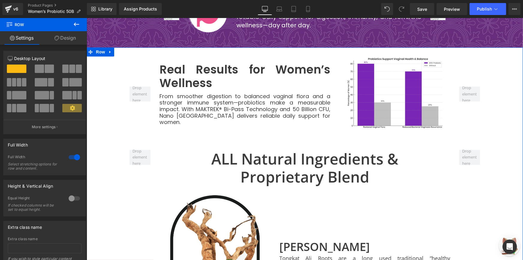
click at [47, 35] on link "Design" at bounding box center [64, 37] width 43 height 13
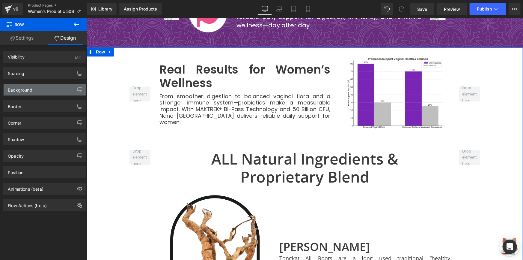
click at [43, 86] on div "Background" at bounding box center [45, 89] width 82 height 11
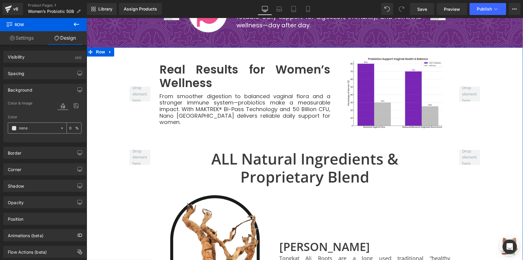
click at [41, 124] on div at bounding box center [34, 128] width 52 height 10
click at [39, 128] on input "text" at bounding box center [38, 128] width 38 height 7
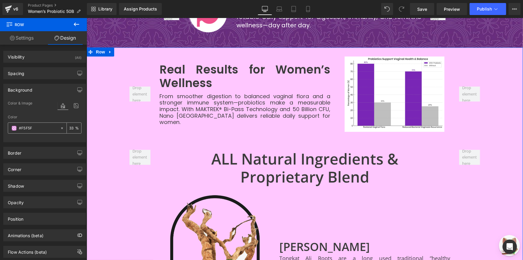
type input "#F5F5F5"
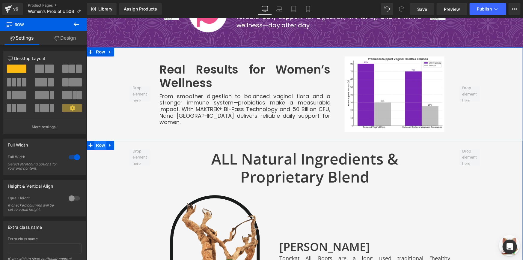
click at [94, 140] on span "Row" at bounding box center [100, 144] width 12 height 9
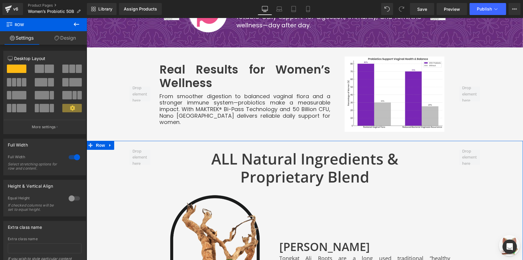
click at [63, 38] on link "Design" at bounding box center [64, 37] width 43 height 13
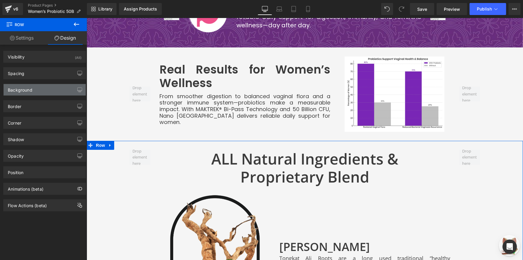
click at [37, 84] on div "Background" at bounding box center [45, 89] width 82 height 11
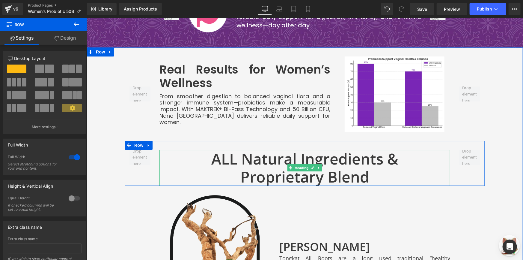
click at [310, 148] on strong "ALL Natural Ingredients &" at bounding box center [304, 158] width 187 height 20
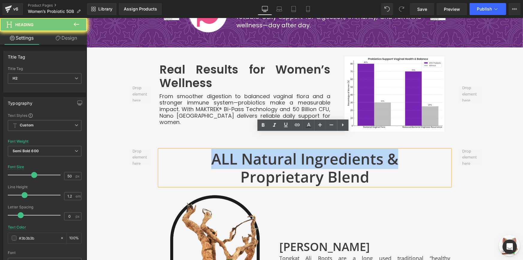
click at [310, 148] on strong "ALL Natural Ingredients &" at bounding box center [304, 158] width 187 height 20
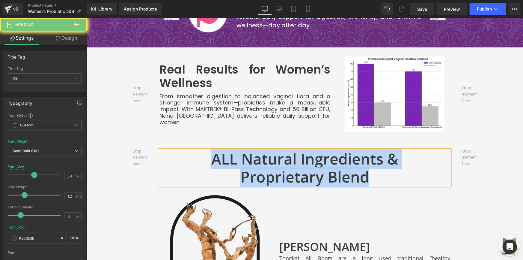
paste div
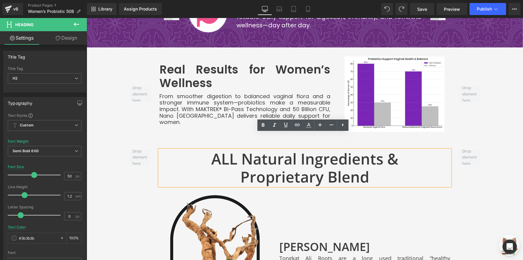
click at [341, 148] on strong "ALL Natural Ingredients &" at bounding box center [304, 158] width 187 height 20
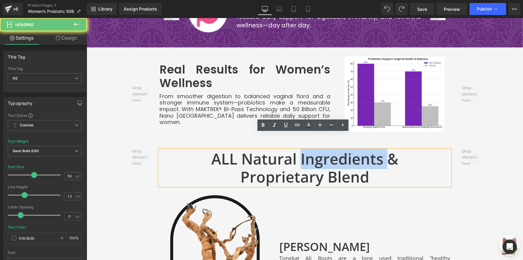
click at [341, 148] on strong "ALL Natural Ingredients &" at bounding box center [304, 158] width 187 height 20
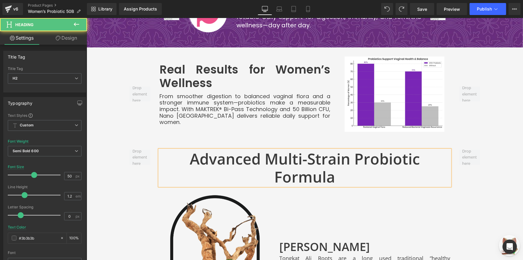
click at [324, 149] on h2 "Advanced Multi-Strain Probiotic Formula" at bounding box center [304, 167] width 291 height 36
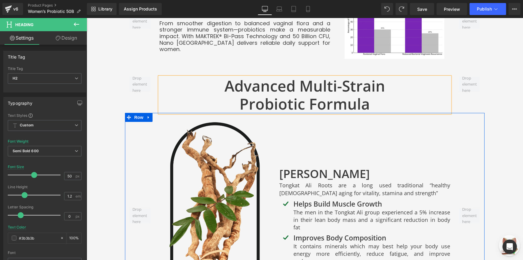
scroll to position [991, 0]
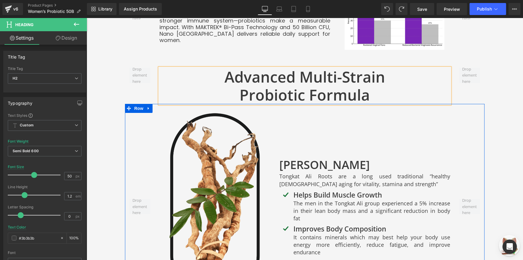
click at [299, 173] on h2 "Tongkat Ali Roots are a long used traditional “healthy male aging for vitality,…" at bounding box center [364, 179] width 171 height 15
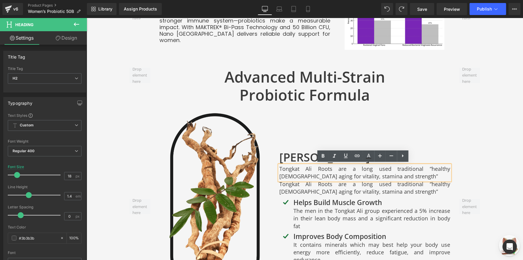
click at [306, 113] on div "Tongkat Ali Heading Tongkat Ali Roots are a long used traditional “healthy male…" at bounding box center [365, 205] width 180 height 193
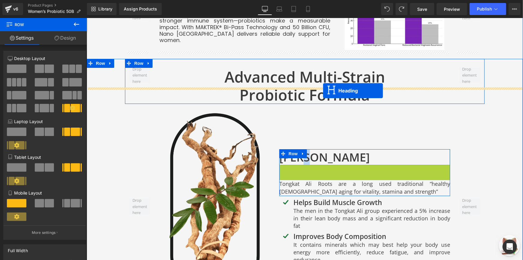
drag, startPoint x: 355, startPoint y: 164, endPoint x: 323, endPoint y: 90, distance: 80.6
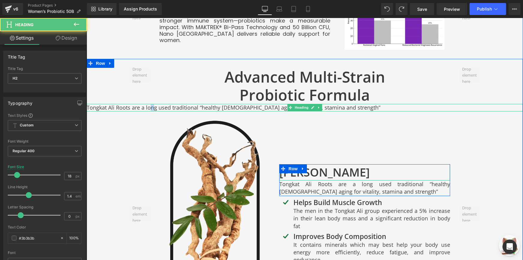
drag, startPoint x: 146, startPoint y: 89, endPoint x: 245, endPoint y: 90, distance: 98.6
click at [147, 103] on h2 "Tongkat Ali Roots are a long used traditional “healthy male aging for vitality,…" at bounding box center [304, 106] width 436 height 7
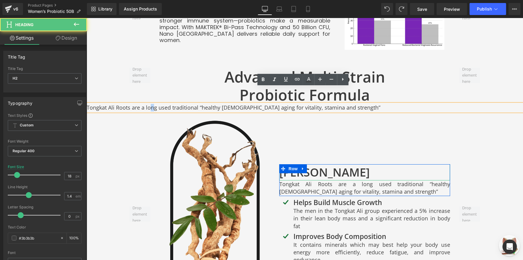
click at [192, 85] on h2 "Probiotic Formula" at bounding box center [304, 94] width 291 height 18
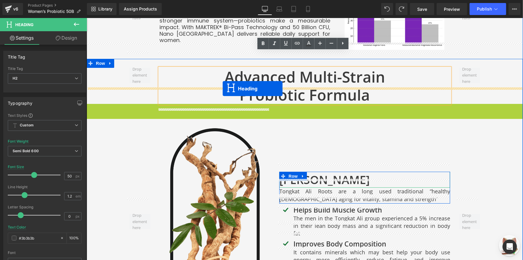
drag, startPoint x: 296, startPoint y: 91, endPoint x: 222, endPoint y: 88, distance: 73.2
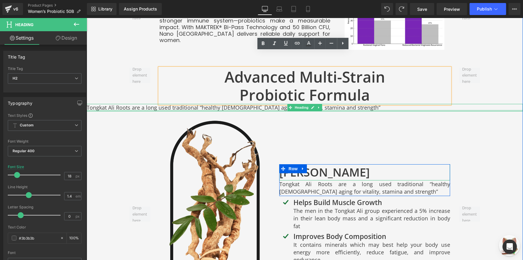
click at [158, 109] on div at bounding box center [304, 109] width 436 height 1
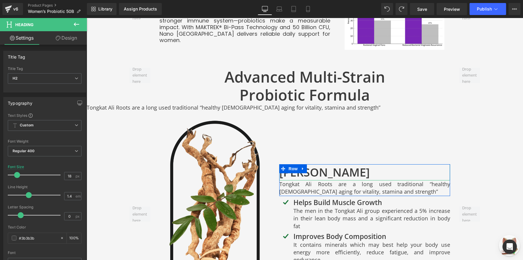
click at [66, 41] on link "Design" at bounding box center [66, 37] width 43 height 13
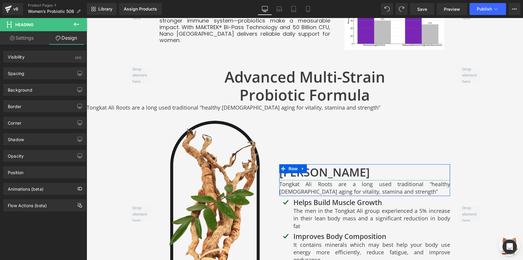
click at [33, 41] on link "Settings" at bounding box center [21, 37] width 43 height 13
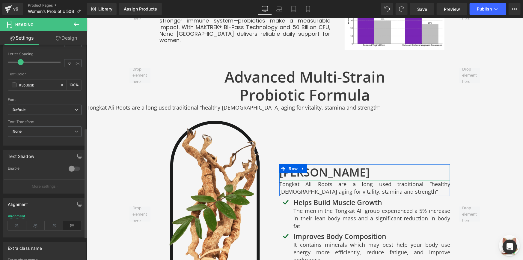
scroll to position [163, 0]
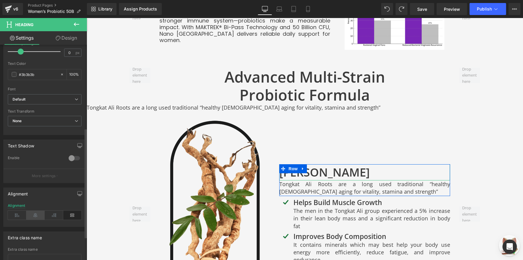
click at [39, 214] on icon at bounding box center [35, 214] width 19 height 9
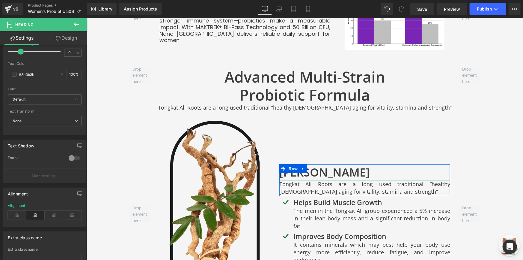
click at [86, 18] on div at bounding box center [86, 18] width 0 height 0
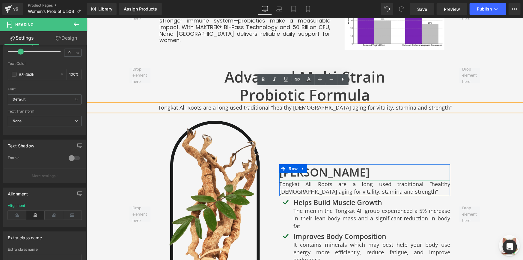
click at [325, 103] on h2 "Tongkat Ali Roots are a long used traditional “healthy male aging for vitality,…" at bounding box center [304, 106] width 436 height 7
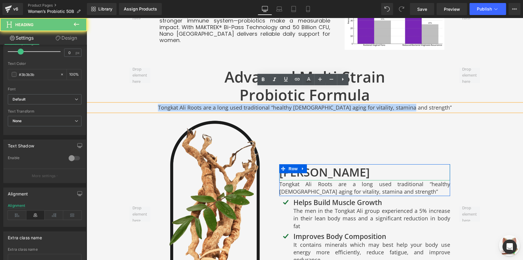
click at [325, 103] on h2 "Tongkat Ali Roots are a long used traditional “healthy male aging for vitality,…" at bounding box center [304, 106] width 436 height 7
paste div
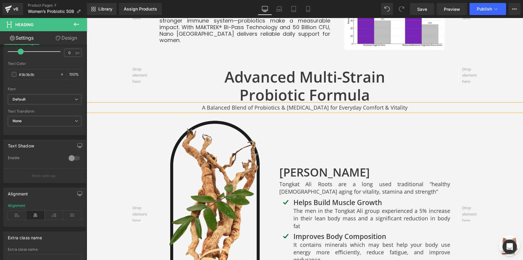
click at [318, 103] on h2 "A Balanced Blend of Probiotics & Prebiotics for Everyday Comfort & Vitality" at bounding box center [304, 106] width 436 height 7
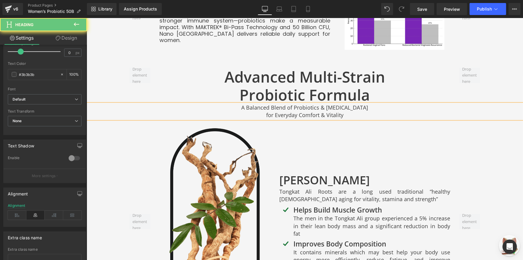
click at [317, 111] on h2 "for Everyday Comfort & Vitality" at bounding box center [304, 114] width 436 height 7
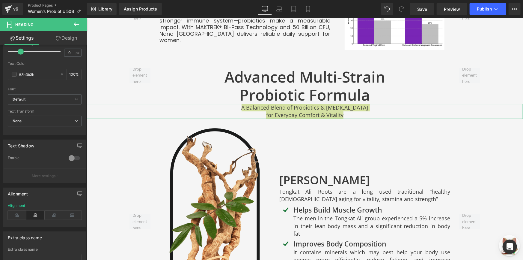
click at [53, 42] on link "Design" at bounding box center [66, 37] width 43 height 13
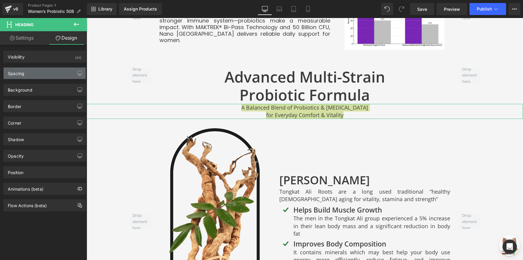
click at [40, 76] on div "Spacing" at bounding box center [45, 72] width 82 height 11
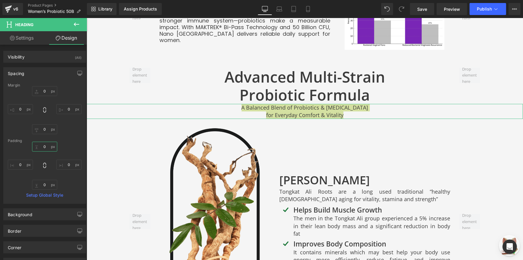
click at [43, 143] on input "text" at bounding box center [44, 146] width 25 height 10
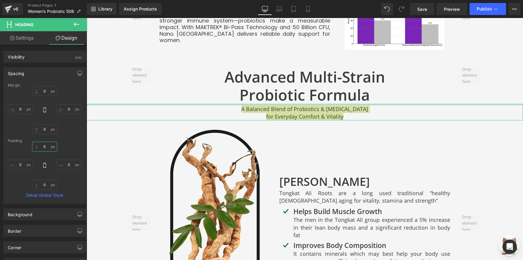
click at [44, 143] on input "5" at bounding box center [44, 146] width 25 height 10
type input "10"
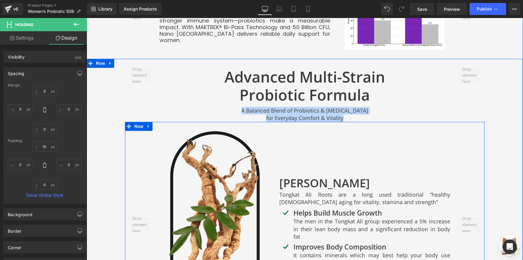
click at [383, 138] on div "Tongkat Ali Heading Tongkat Ali Roots are a long used traditional “healthy male…" at bounding box center [365, 223] width 180 height 193
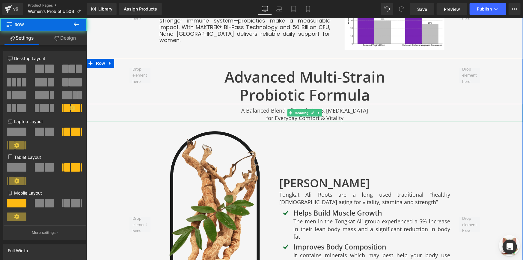
click at [349, 114] on h2 "for Everyday Comfort & Vitality" at bounding box center [304, 117] width 436 height 7
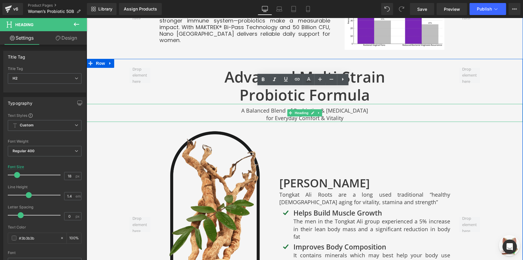
click at [349, 114] on h2 "for Everyday Comfort & Vitality" at bounding box center [304, 117] width 436 height 7
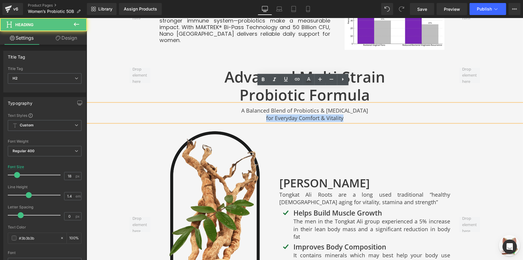
click at [349, 114] on h2 "for Everyday Comfort & Vitality" at bounding box center [304, 117] width 436 height 7
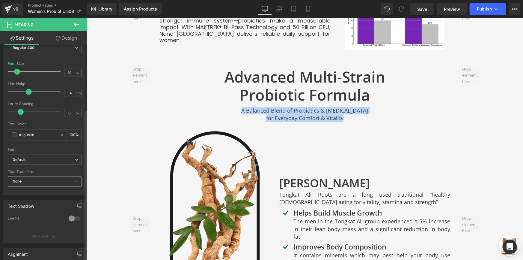
scroll to position [109, 0]
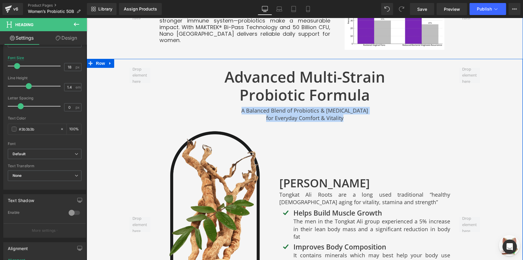
click at [257, 85] on h2 "Probiotic Formula" at bounding box center [304, 94] width 291 height 18
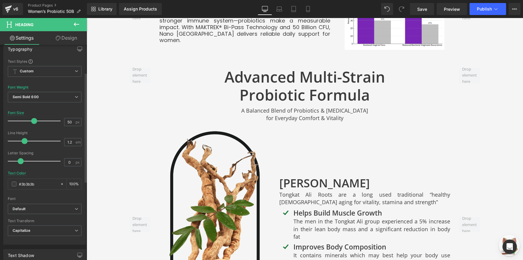
scroll to position [54, 0]
click at [49, 209] on b "Default" at bounding box center [44, 208] width 62 height 5
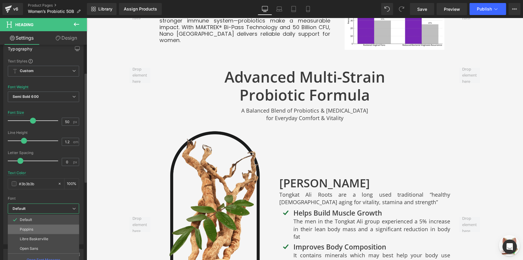
click at [47, 225] on li "Poppins" at bounding box center [43, 229] width 71 height 10
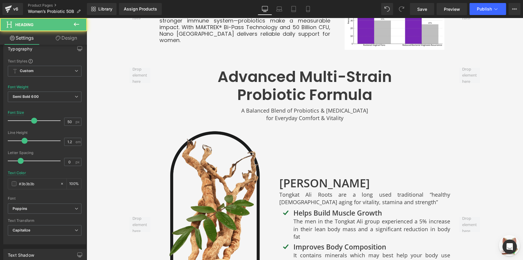
click at [223, 85] on h2 "Probiotic Formula" at bounding box center [304, 94] width 291 height 18
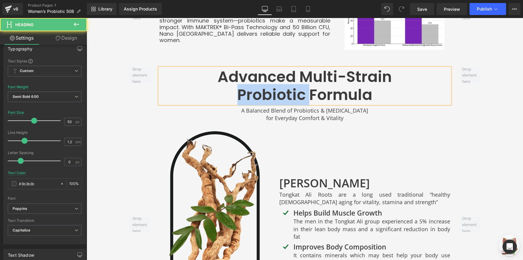
click at [223, 85] on h2 "Probiotic Formula" at bounding box center [304, 94] width 291 height 18
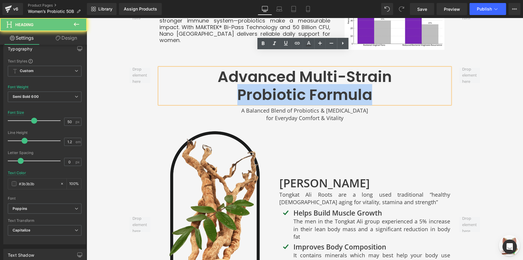
click at [223, 85] on h2 "Probiotic Formula" at bounding box center [304, 94] width 291 height 18
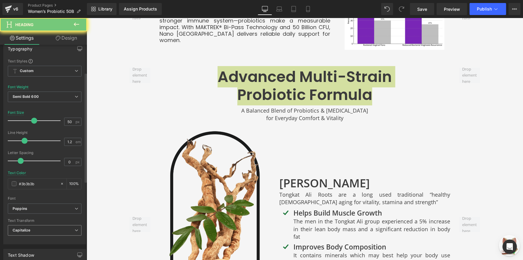
click at [63, 228] on span "Capitalize" at bounding box center [45, 230] width 74 height 10
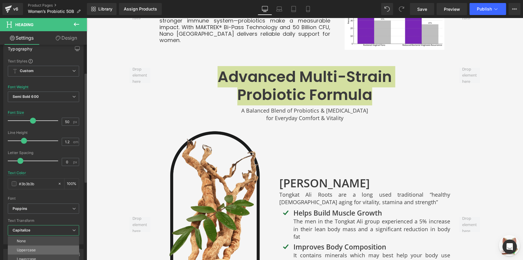
click at [45, 250] on li "Uppercase" at bounding box center [43, 249] width 71 height 9
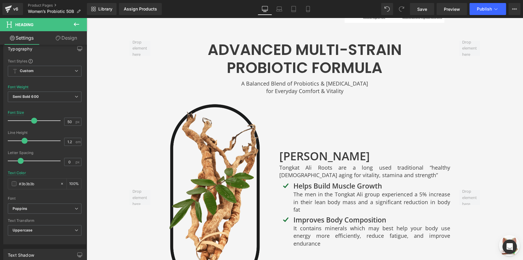
scroll to position [1018, 0]
click at [274, 79] on h2 "A Balanced Blend of Probiotics & [MEDICAL_DATA]" at bounding box center [304, 82] width 436 height 7
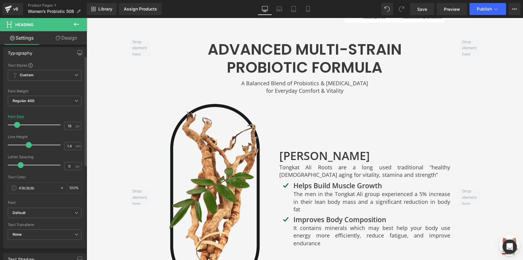
scroll to position [54, 0]
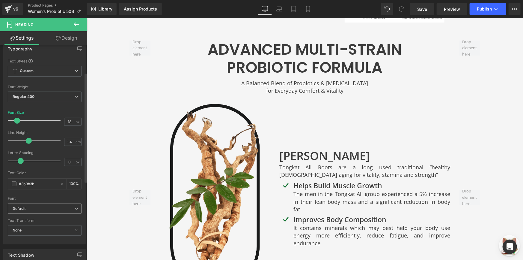
drag, startPoint x: 46, startPoint y: 205, endPoint x: 47, endPoint y: 211, distance: 6.8
click at [47, 206] on span "Default" at bounding box center [45, 208] width 74 height 10
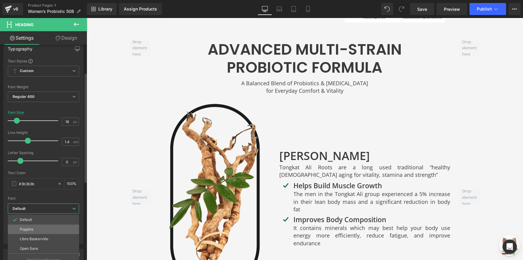
click at [46, 229] on li "Poppins" at bounding box center [43, 229] width 71 height 10
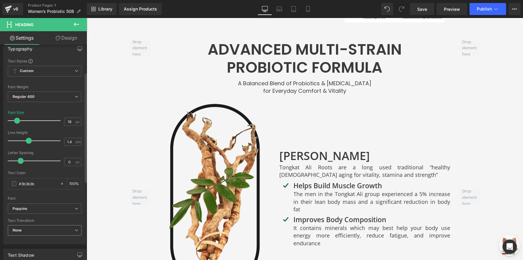
click at [58, 228] on span "None" at bounding box center [45, 230] width 74 height 10
click at [54, 249] on li "Uppercase" at bounding box center [43, 249] width 71 height 9
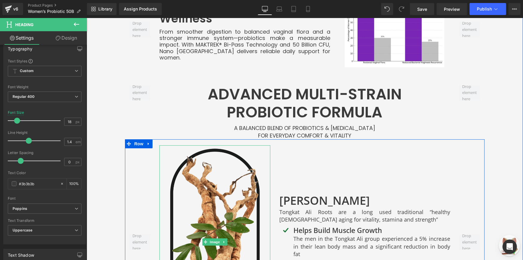
scroll to position [964, 0]
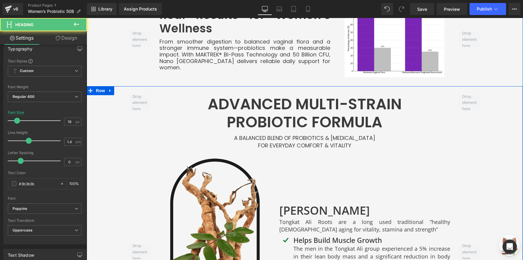
click at [250, 141] on h2 "for Everyday Comfort & Vitality" at bounding box center [304, 144] width 436 height 7
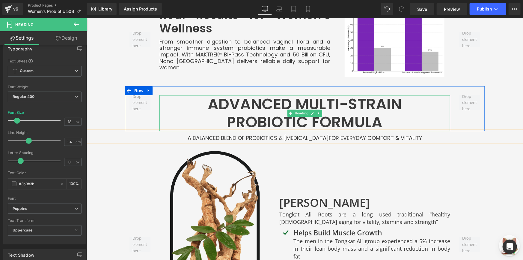
click at [189, 95] on h2 "Advanced Multi-Strain" at bounding box center [304, 104] width 291 height 18
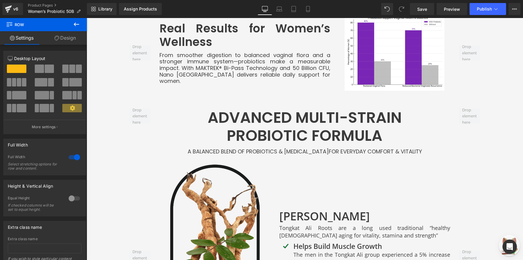
scroll to position [937, 0]
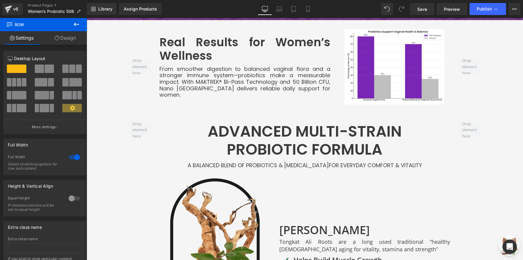
click at [213, 65] on p "From smoother digestion to balanced vaginal flora and a stronger immune system—…" at bounding box center [244, 81] width 171 height 32
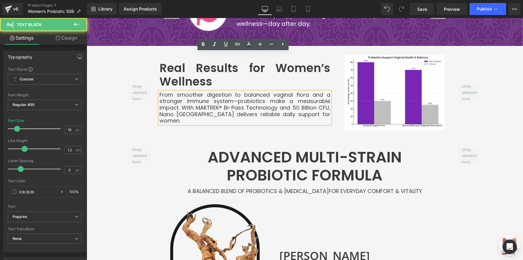
scroll to position [855, 0]
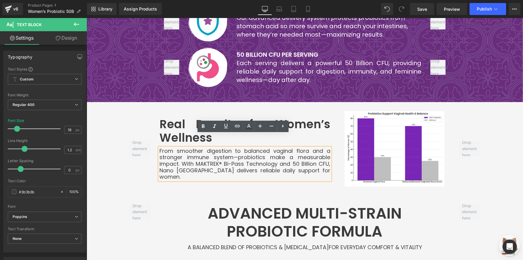
click at [169, 118] on span "Row" at bounding box center [173, 121] width 10 height 7
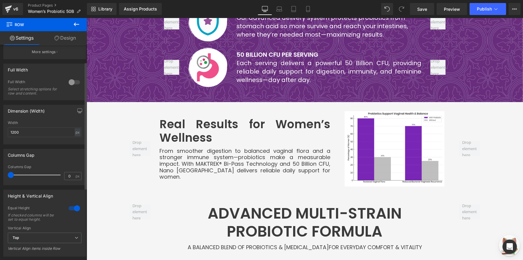
scroll to position [82, 0]
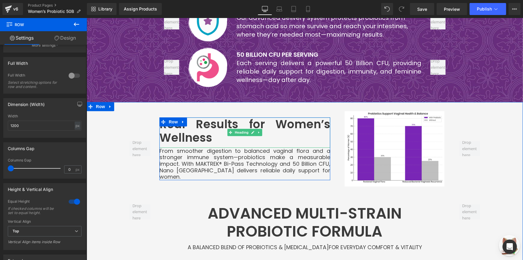
click at [169, 123] on h2 "Real Results for Women’s Wellness" at bounding box center [244, 130] width 171 height 27
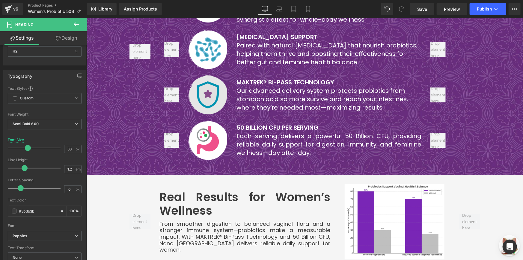
scroll to position [719, 0]
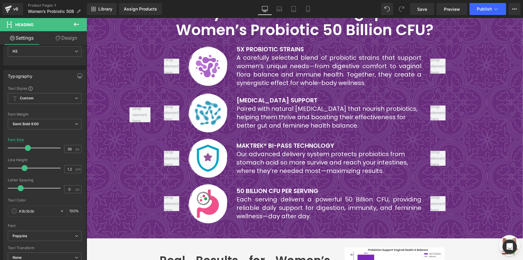
click at [267, 195] on font "Each serving delivers a powerful 50 Billion CFU, providing reliable daily suppo…" at bounding box center [328, 207] width 185 height 25
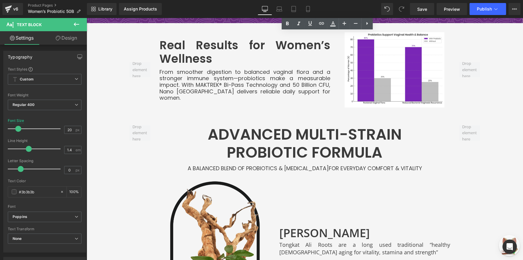
scroll to position [937, 0]
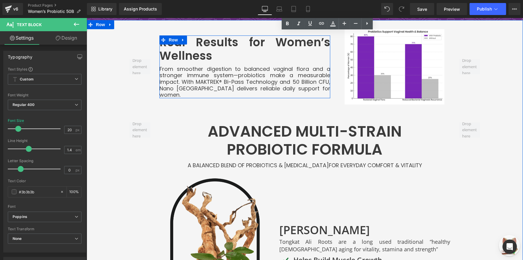
click at [185, 36] on h2 "Real Results for Women’s Wellness" at bounding box center [244, 48] width 171 height 27
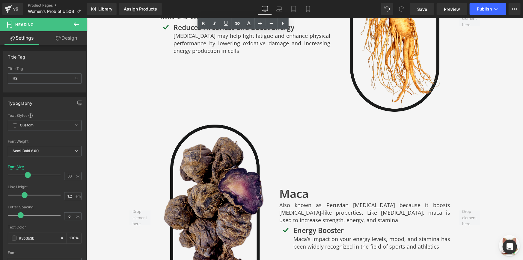
scroll to position [1400, 0]
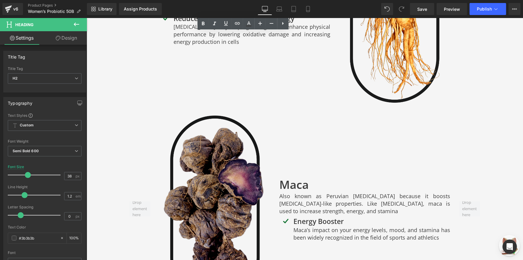
click at [184, 112] on img at bounding box center [214, 208] width 111 height 193
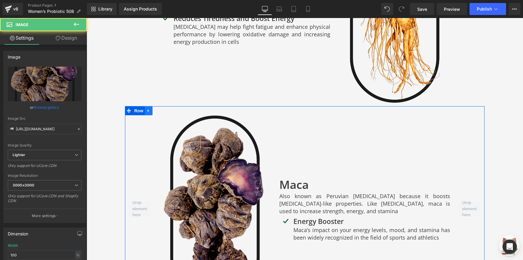
click at [147, 108] on icon at bounding box center [148, 110] width 4 height 4
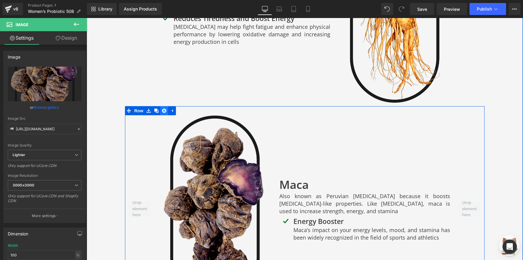
click at [162, 108] on icon at bounding box center [164, 110] width 4 height 4
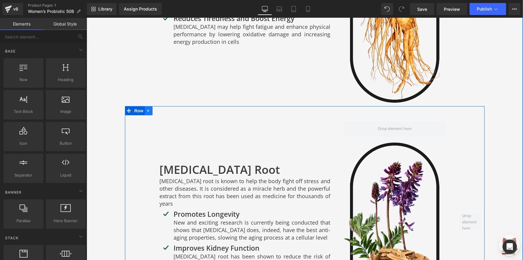
click at [148, 108] on icon at bounding box center [148, 110] width 4 height 4
click at [162, 108] on icon at bounding box center [164, 110] width 4 height 4
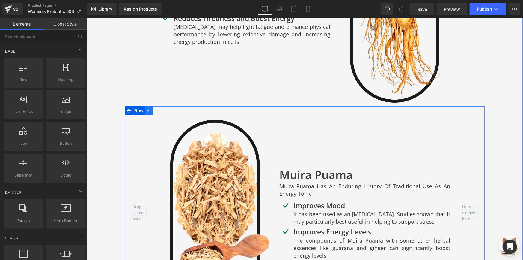
click at [146, 108] on icon at bounding box center [148, 110] width 4 height 4
click at [165, 106] on link at bounding box center [164, 110] width 8 height 9
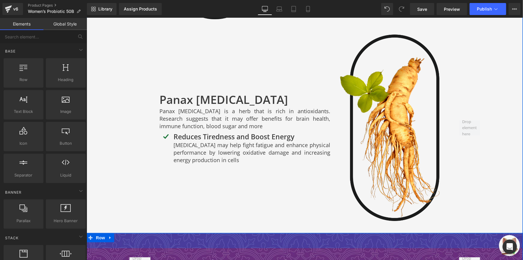
scroll to position [1264, 0]
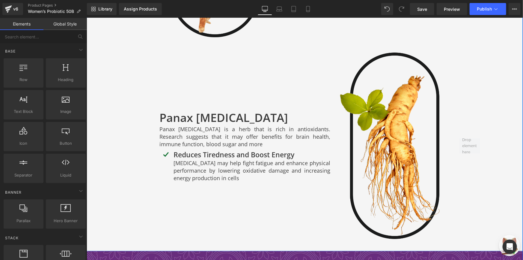
click at [200, 109] on h3 "Panax Ginseng" at bounding box center [244, 117] width 171 height 16
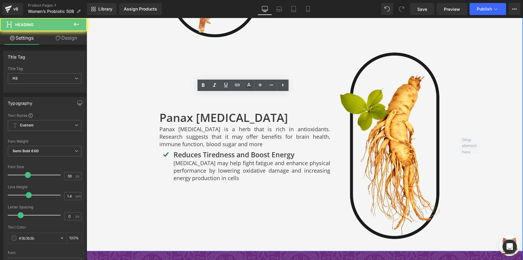
click at [200, 109] on h3 "Panax Ginseng" at bounding box center [244, 117] width 171 height 16
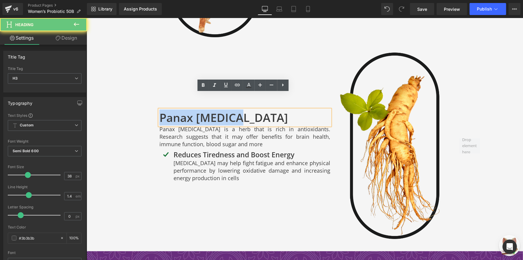
click at [200, 109] on h3 "Panax Ginseng" at bounding box center [244, 117] width 171 height 16
paste div
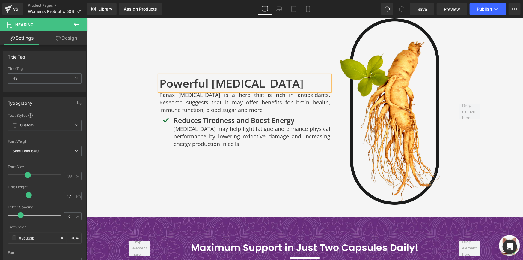
scroll to position [1291, 0]
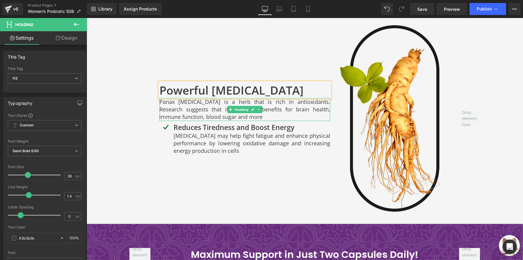
click at [204, 98] on h2 "Panax Ginseng is a herb that is rich in antioxidants. Research suggests that it…" at bounding box center [244, 109] width 171 height 23
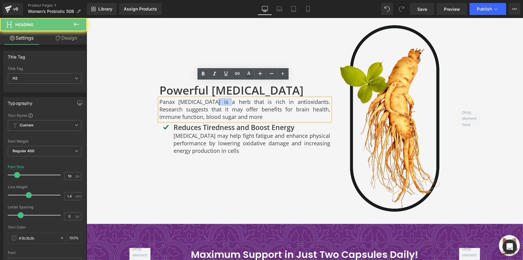
click at [204, 98] on h2 "Panax Ginseng is a herb that is rich in antioxidants. Research suggests that it…" at bounding box center [244, 109] width 171 height 23
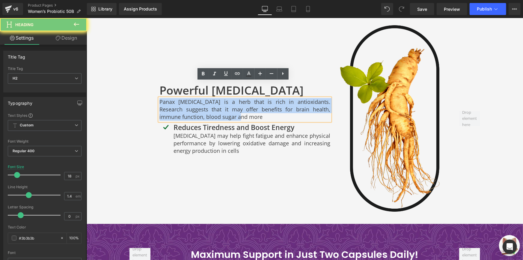
click at [204, 98] on h2 "Panax Ginseng is a herb that is rich in antioxidants. Research suggests that it…" at bounding box center [244, 109] width 171 height 23
paste div
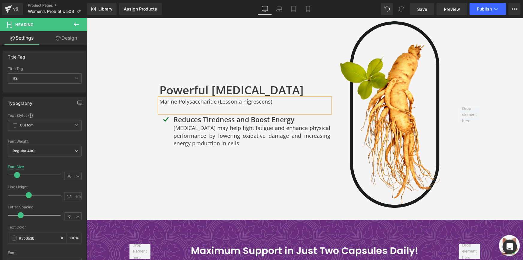
scroll to position [1298, 0]
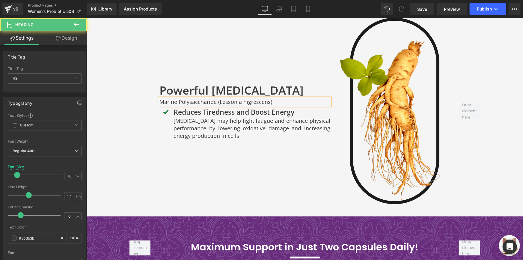
click at [204, 98] on h2 "Marine Polysaccharide (Lessonia nigrescens)" at bounding box center [244, 101] width 171 height 7
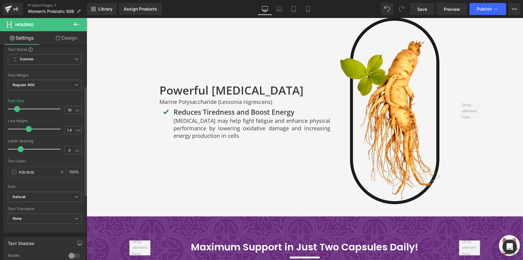
scroll to position [82, 0]
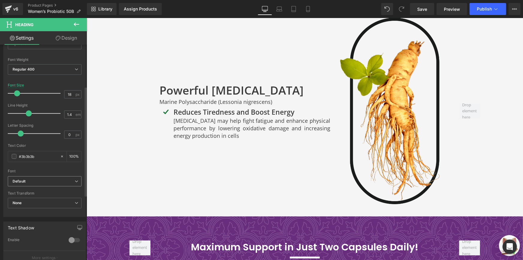
drag, startPoint x: 43, startPoint y: 182, endPoint x: 43, endPoint y: 191, distance: 8.7
click at [44, 182] on b "Default" at bounding box center [44, 181] width 62 height 5
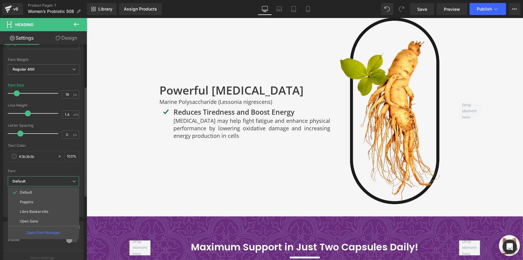
drag, startPoint x: 47, startPoint y: 201, endPoint x: 54, endPoint y: 195, distance: 8.7
click at [47, 201] on li "Poppins" at bounding box center [43, 202] width 71 height 10
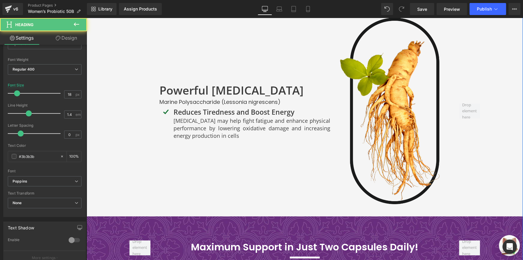
click at [193, 98] on h2 "Marine Polysaccharide (Lessonia nigrescens)" at bounding box center [244, 101] width 171 height 7
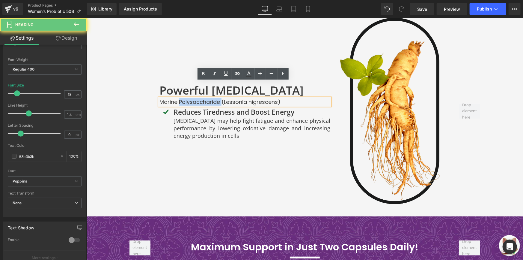
click at [193, 98] on h2 "Marine Polysaccharide (Lessonia nigrescens)" at bounding box center [244, 101] width 171 height 7
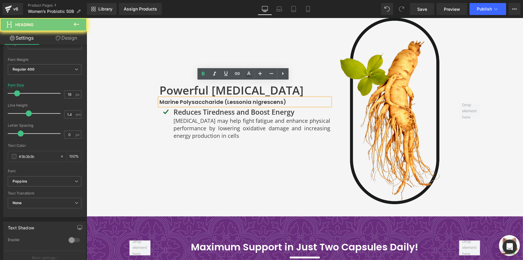
click at [142, 103] on div "Image" at bounding box center [140, 110] width 30 height 193
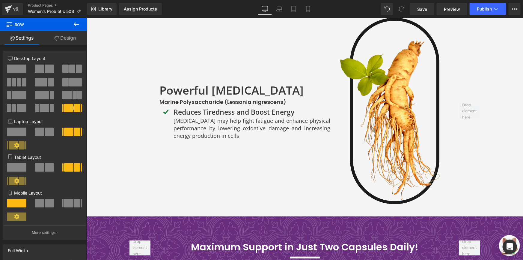
click at [86, 18] on div at bounding box center [86, 18] width 0 height 0
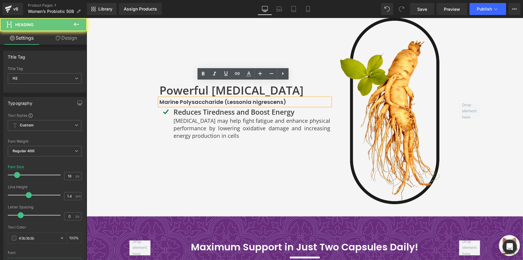
click at [172, 98] on strong "Marine Polysaccharide (Lessonia nigrescens)" at bounding box center [222, 101] width 127 height 7
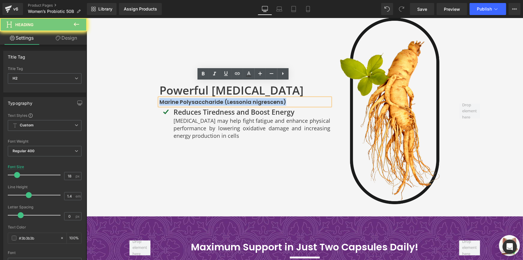
click at [172, 98] on strong "Marine Polysaccharide (Lessonia nigrescens)" at bounding box center [222, 101] width 127 height 7
click at [189, 117] on p "[MEDICAL_DATA] may help fight fatigue and enhance physical performance by lower…" at bounding box center [251, 128] width 157 height 23
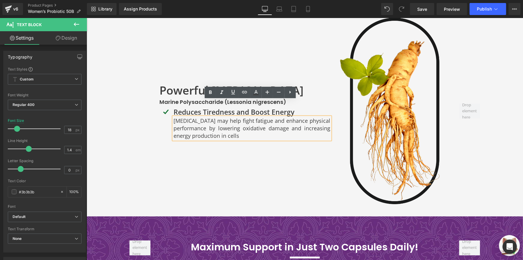
click at [86, 18] on div at bounding box center [86, 18] width 0 height 0
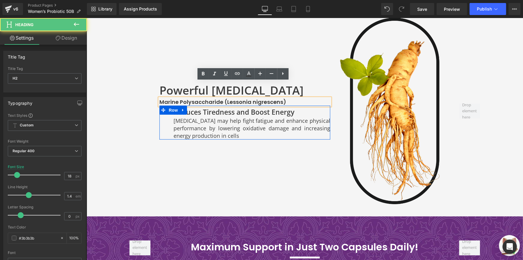
click at [259, 117] on div "Ginseng may help fight fatigue and enhance physical performance by lowering oxi…" at bounding box center [251, 128] width 157 height 23
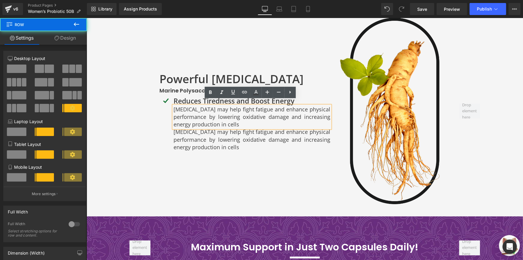
click at [168, 128] on div "Image" at bounding box center [166, 123] width 14 height 55
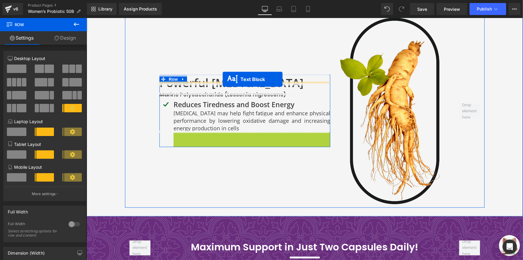
drag, startPoint x: 241, startPoint y: 123, endPoint x: 222, endPoint y: 79, distance: 47.7
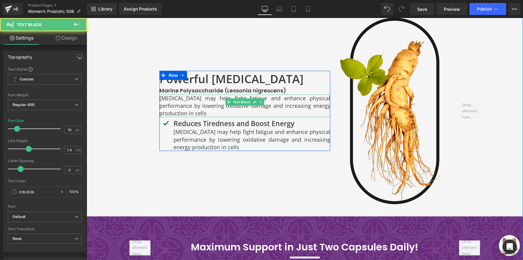
click at [195, 94] on p "[MEDICAL_DATA] may help fight fatigue and enhance physical performance by lower…" at bounding box center [244, 105] width 171 height 23
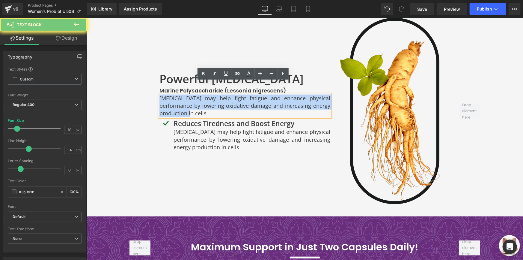
click at [195, 94] on p "[MEDICAL_DATA] may help fight fatigue and enhance physical performance by lower…" at bounding box center [244, 105] width 171 height 23
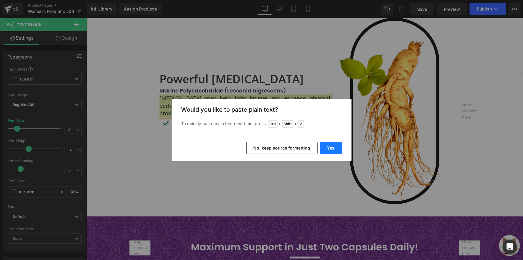
click at [330, 148] on button "Yes" at bounding box center [331, 148] width 22 height 12
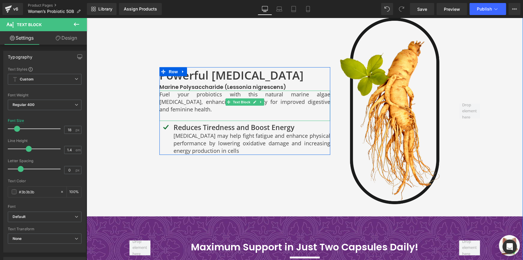
click at [223, 113] on p at bounding box center [244, 116] width 171 height 7
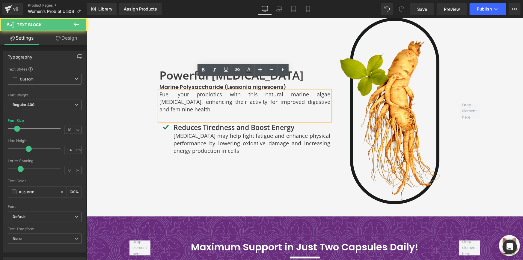
scroll to position [1302, 0]
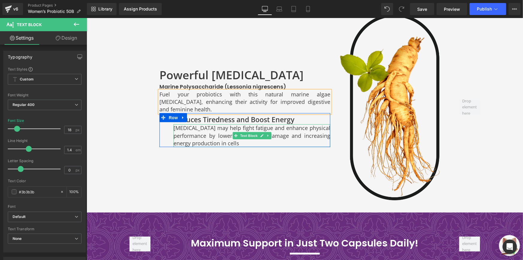
click at [234, 133] on icon at bounding box center [235, 135] width 3 height 4
click at [212, 114] on div "Reduces Tiredness and Boost Energy Heading" at bounding box center [251, 119] width 157 height 10
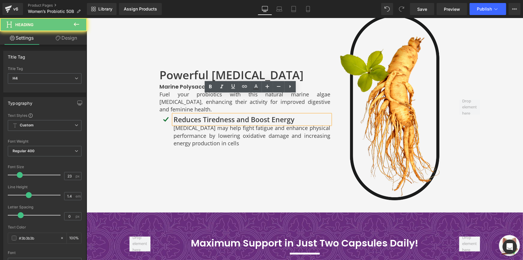
click at [215, 114] on strong "Reduces Tiredness and Boost Energy" at bounding box center [233, 119] width 121 height 10
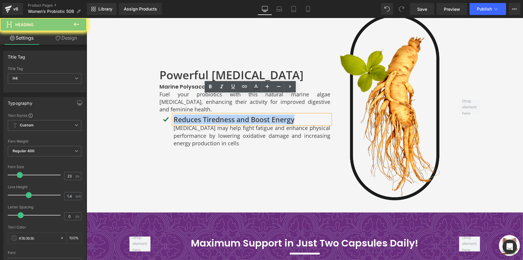
click at [215, 114] on strong "Reduces Tiredness and Boost Energy" at bounding box center [233, 119] width 121 height 10
paste div
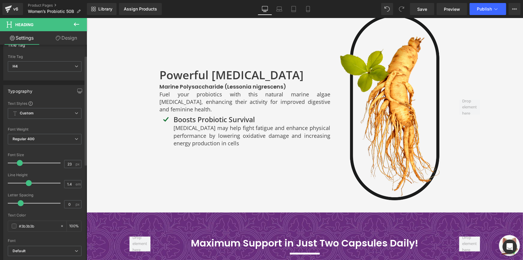
scroll to position [27, 0]
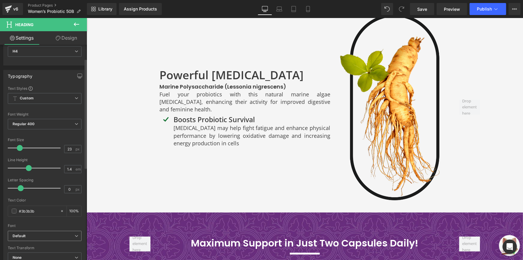
click at [52, 233] on b "Default" at bounding box center [44, 235] width 62 height 5
click at [48, 252] on li "Poppins" at bounding box center [43, 256] width 71 height 10
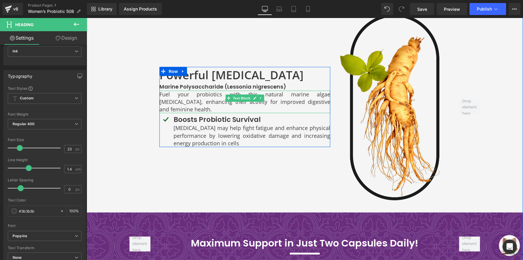
click at [200, 90] on p "Fuel your probiotics with this natural marine algae [MEDICAL_DATA], enhancing t…" at bounding box center [244, 101] width 171 height 23
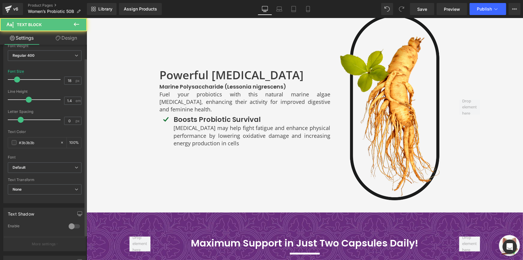
scroll to position [54, 0]
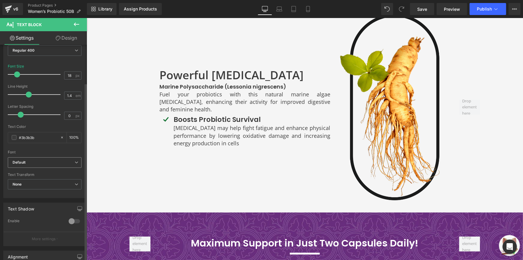
click at [51, 162] on b "Default" at bounding box center [44, 162] width 62 height 5
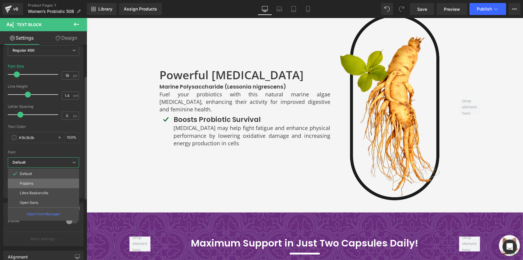
click at [51, 183] on li "Poppins" at bounding box center [43, 183] width 71 height 10
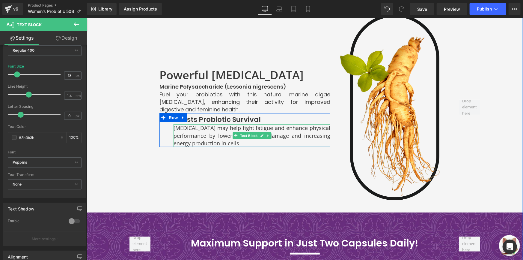
click at [216, 124] on p "[MEDICAL_DATA] may help fight fatigue and enhance physical performance by lower…" at bounding box center [251, 135] width 157 height 23
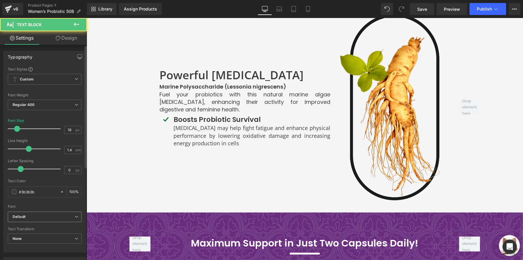
click at [35, 218] on b "Default" at bounding box center [44, 216] width 62 height 5
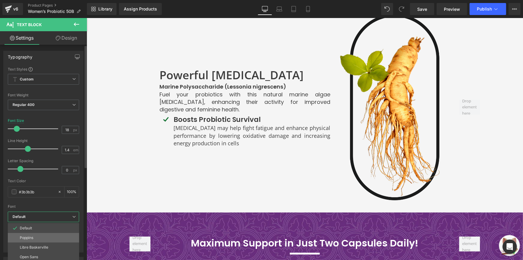
click at [35, 237] on li "Poppins" at bounding box center [43, 238] width 71 height 10
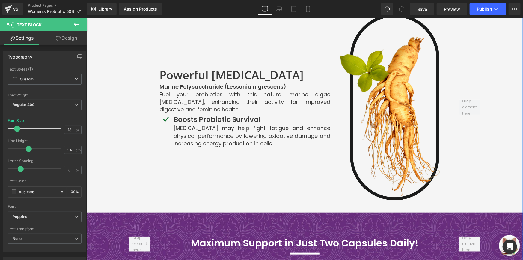
click at [194, 142] on div "Powerful Prebiotic Heading Marine Polysaccharide (Lessonia nigrescens) Heading …" at bounding box center [245, 106] width 180 height 193
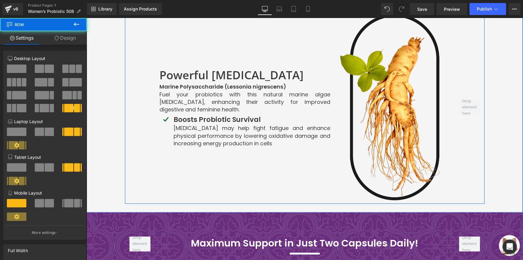
click at [175, 90] on p "Fuel your probiotics with this natural marine algae [MEDICAL_DATA], enhancing t…" at bounding box center [244, 101] width 171 height 23
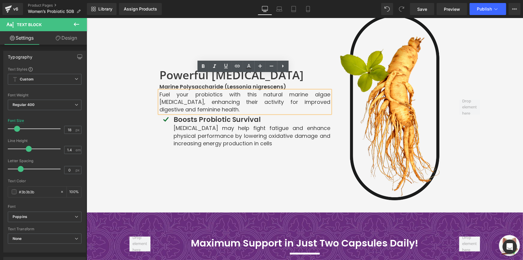
click at [156, 135] on div "Powerful Prebiotic Heading Marine Polysaccharide (Lessonia nigrescens) Heading …" at bounding box center [245, 106] width 180 height 193
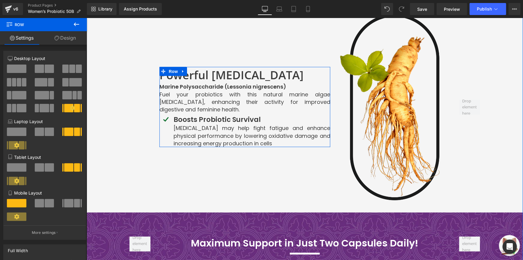
click at [196, 124] on p "[MEDICAL_DATA] may help fight fatigue and enhance physical performance by lower…" at bounding box center [251, 135] width 157 height 23
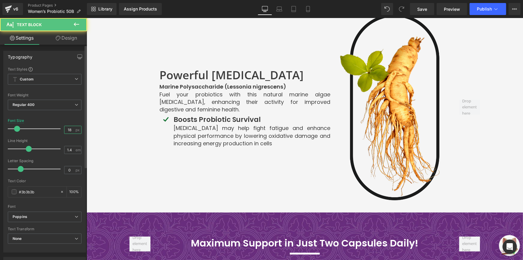
click at [67, 127] on input "18" at bounding box center [69, 129] width 10 height 7
click at [68, 127] on input "18" at bounding box center [69, 129] width 10 height 7
type input "16"
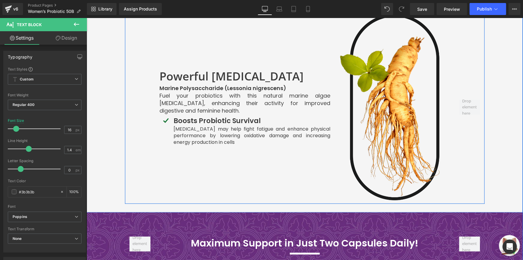
click at [199, 125] on p "[MEDICAL_DATA] may help fight fatigue and enhance physical performance by lower…" at bounding box center [251, 135] width 157 height 20
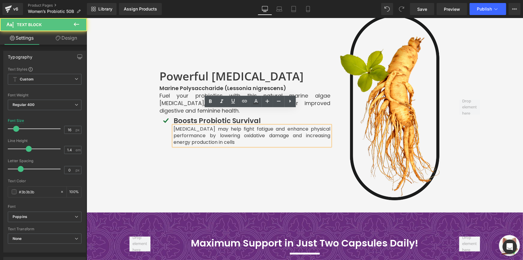
click at [188, 91] on p "Fuel your probiotics with this natural marine algae [MEDICAL_DATA], enhancing t…" at bounding box center [244, 102] width 171 height 23
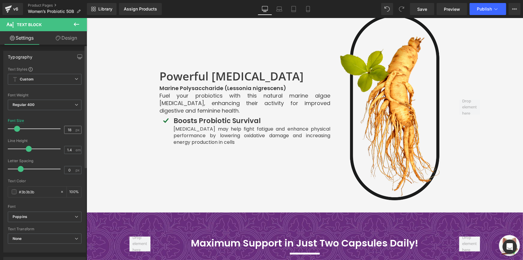
click at [69, 131] on input "18" at bounding box center [69, 129] width 10 height 7
type input "16"
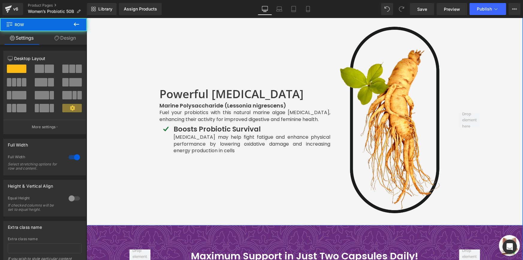
scroll to position [1275, 0]
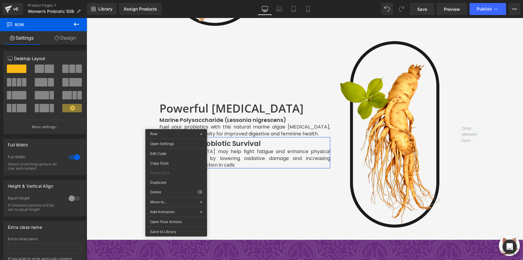
drag, startPoint x: 269, startPoint y: 198, endPoint x: 179, endPoint y: 169, distance: 94.6
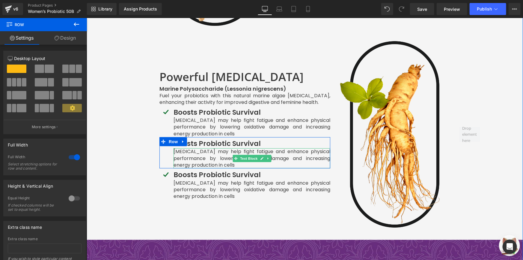
click at [208, 138] on b "Boosts Probiotic Survival" at bounding box center [216, 143] width 87 height 10
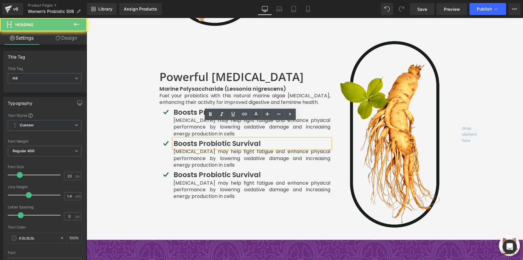
click at [208, 138] on b "Boosts Probiotic Survival" at bounding box center [216, 143] width 87 height 10
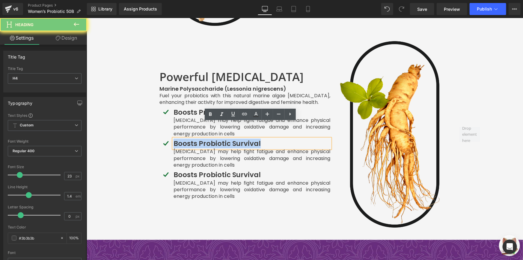
click at [208, 138] on b "Boosts Probiotic Survival" at bounding box center [216, 143] width 87 height 10
paste div
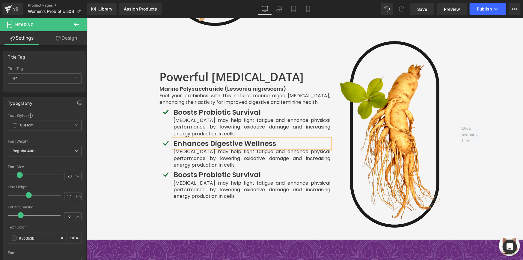
click at [239, 154] on li "Text Block" at bounding box center [245, 157] width 26 height 7
click at [239, 155] on span "Text Block" at bounding box center [249, 158] width 20 height 7
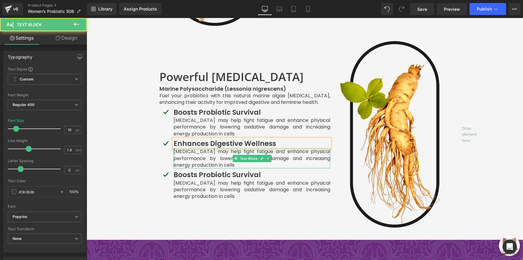
click at [199, 148] on p "[MEDICAL_DATA] may help fight fatigue and enhance physical performance by lower…" at bounding box center [251, 158] width 157 height 20
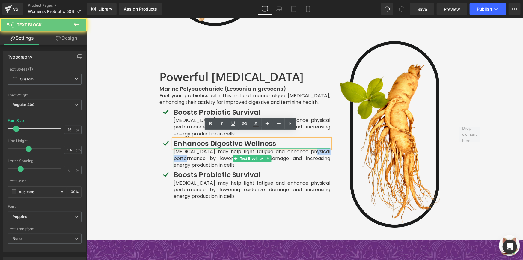
click at [199, 148] on p "[MEDICAL_DATA] may help fight fatigue and enhance physical performance by lower…" at bounding box center [251, 158] width 157 height 20
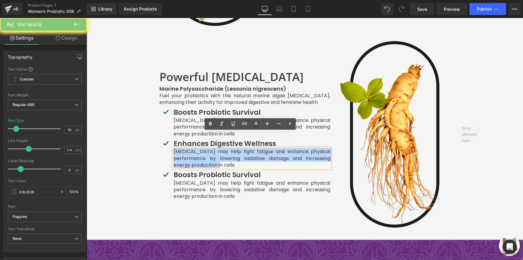
click at [199, 148] on p "[MEDICAL_DATA] may help fight fatigue and enhance physical performance by lower…" at bounding box center [251, 158] width 157 height 20
paste div
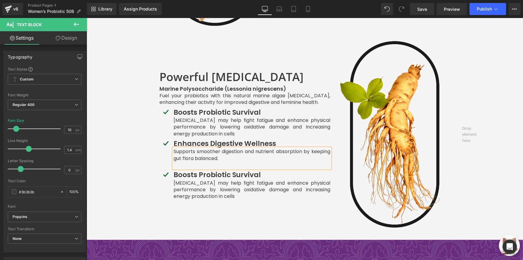
scroll to position [1278, 0]
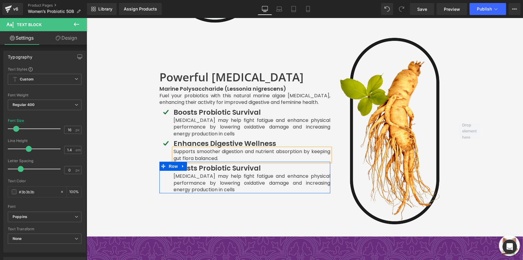
click at [217, 163] on b "Boosts Probiotic Survival" at bounding box center [216, 168] width 87 height 10
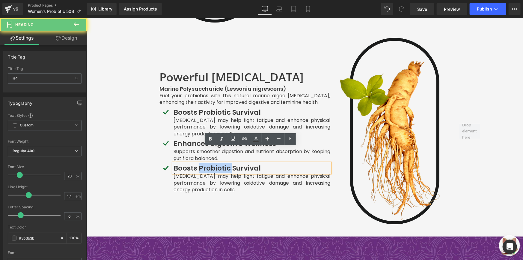
click at [217, 163] on b "Boosts Probiotic Survival" at bounding box center [216, 168] width 87 height 10
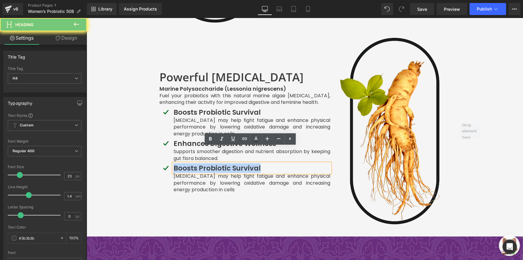
click at [217, 163] on b "Boosts Probiotic Survival" at bounding box center [216, 168] width 87 height 10
paste div
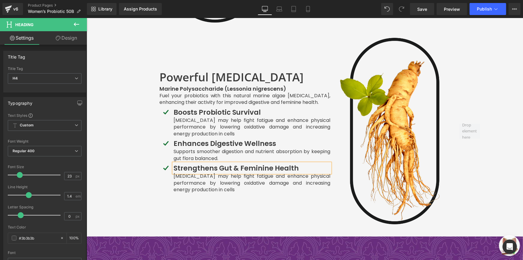
click at [213, 172] on p "[MEDICAL_DATA] may help fight fatigue and enhance physical performance by lower…" at bounding box center [251, 182] width 157 height 20
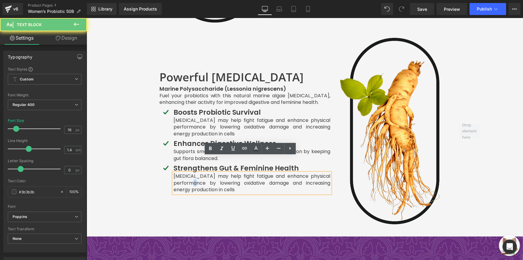
click at [213, 172] on p "[MEDICAL_DATA] may help fight fatigue and enhance physical performance by lower…" at bounding box center [251, 182] width 157 height 20
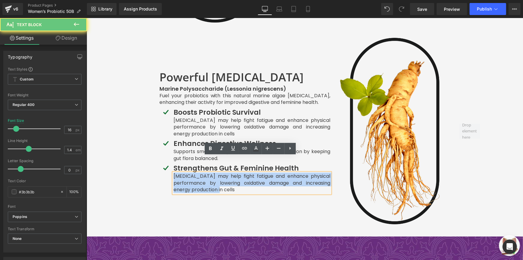
click at [213, 172] on p "[MEDICAL_DATA] may help fight fatigue and enhance physical performance by lower…" at bounding box center [251, 182] width 157 height 20
paste div
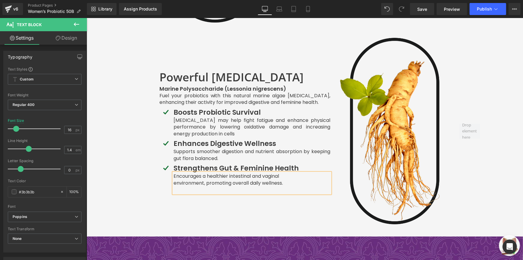
scroll to position [1282, 0]
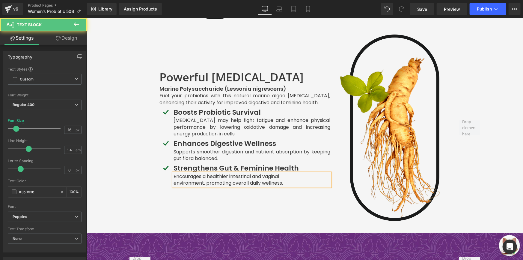
click at [173, 173] on div "Encourages a healthier intestinal and vaginal  environment, promoting overall …" at bounding box center [251, 179] width 157 height 13
click at [173, 179] on p "environment, promoting overall daily wellness" at bounding box center [251, 182] width 157 height 7
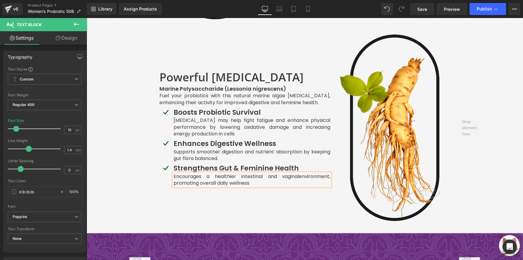
click at [250, 173] on p "Encourages a healthier intestinal and vaginal environment, promoting overall da…" at bounding box center [251, 179] width 157 height 13
click at [253, 182] on div "Powerful Prebiotic Heading Marine Polysaccharide (Lessonia nigrescens) Heading …" at bounding box center [245, 127] width 180 height 193
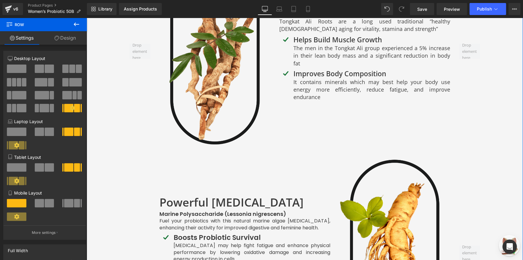
scroll to position [1172, 0]
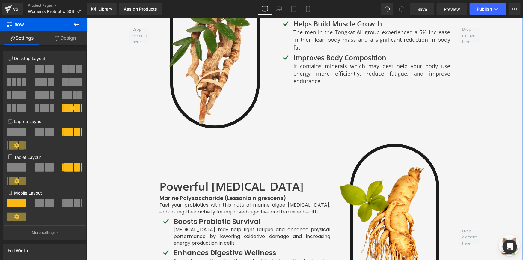
click at [199, 178] on h3 "Powerful [MEDICAL_DATA]" at bounding box center [244, 186] width 171 height 16
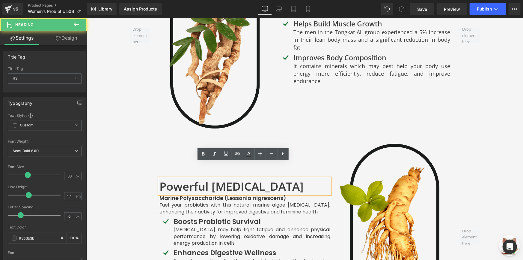
click at [155, 169] on div "Powerful Prebiotic Heading Marine Polysaccharide (Lessonia nigrescens) Heading …" at bounding box center [245, 236] width 180 height 193
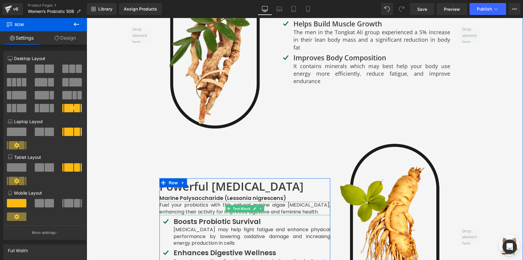
click at [164, 201] on p "Fuel your probiotics with this natural marine algae [MEDICAL_DATA], enhancing t…" at bounding box center [244, 207] width 171 height 13
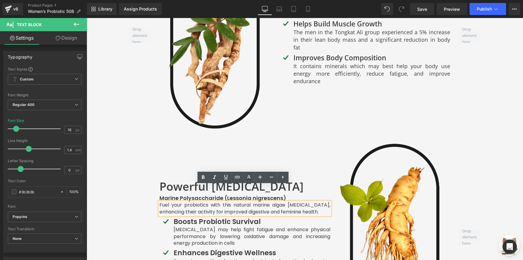
drag, startPoint x: 141, startPoint y: 168, endPoint x: 146, endPoint y: 168, distance: 4.2
click at [142, 168] on div "Image" at bounding box center [140, 236] width 30 height 193
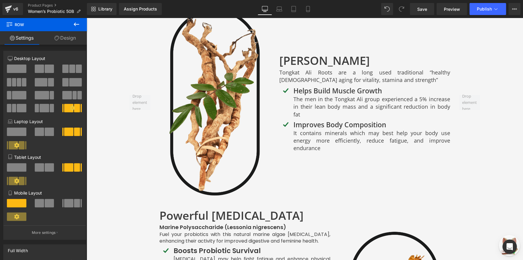
scroll to position [1082, 0]
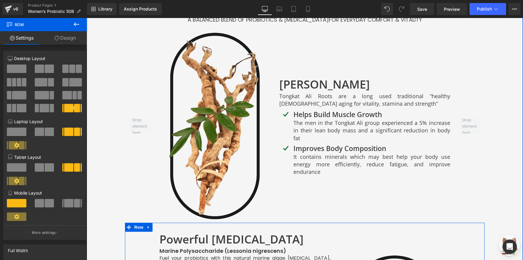
click at [168, 231] on span "Row" at bounding box center [173, 234] width 10 height 7
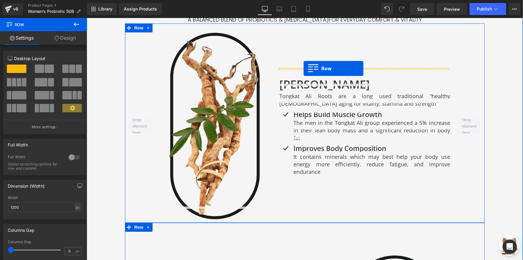
drag, startPoint x: 168, startPoint y: 215, endPoint x: 303, endPoint y: 68, distance: 199.8
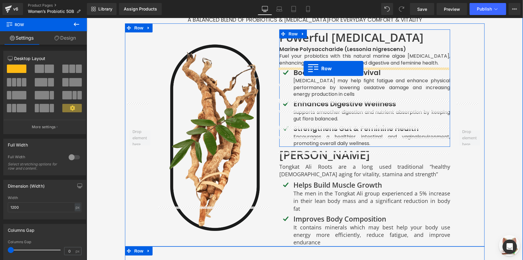
scroll to position [1086, 0]
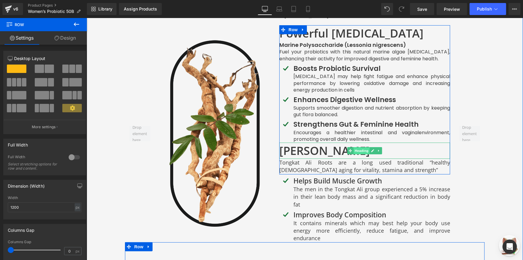
click at [361, 147] on span "Heading" at bounding box center [361, 150] width 16 height 7
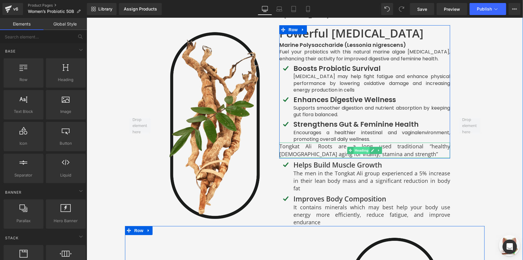
click at [360, 146] on span "Heading" at bounding box center [361, 149] width 16 height 7
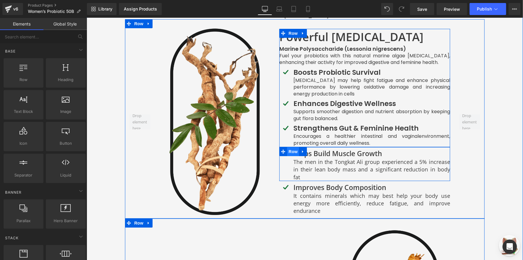
click at [296, 147] on span "Row" at bounding box center [293, 151] width 12 height 9
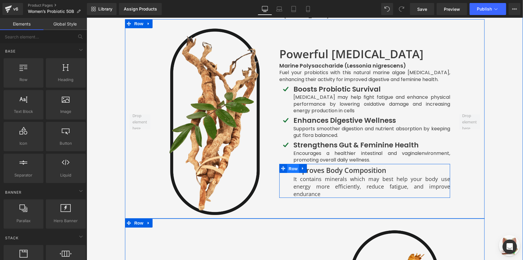
click at [287, 164] on span "Row" at bounding box center [293, 168] width 12 height 9
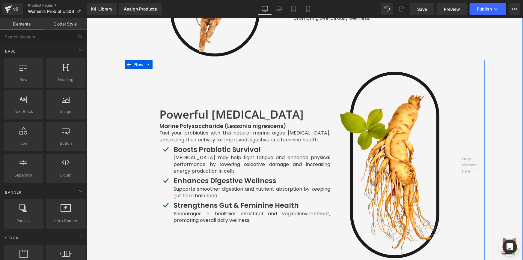
scroll to position [1250, 0]
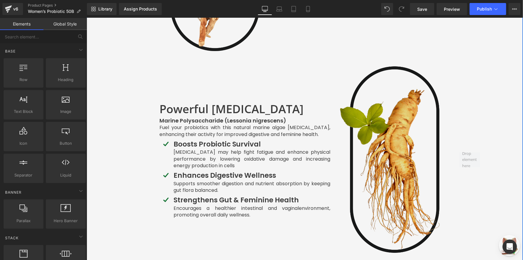
click at [420, 129] on img at bounding box center [394, 159] width 111 height 193
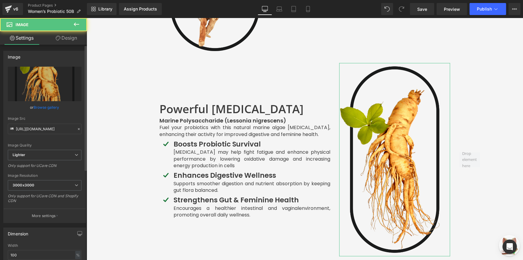
click at [49, 109] on link "Browse gallery" at bounding box center [46, 107] width 25 height 10
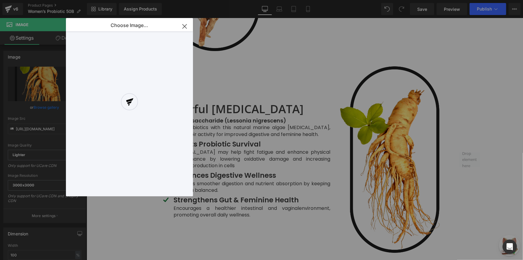
click at [66, 80] on div "Choose Image... Back to Library Insert" at bounding box center [129, 107] width 127 height 178
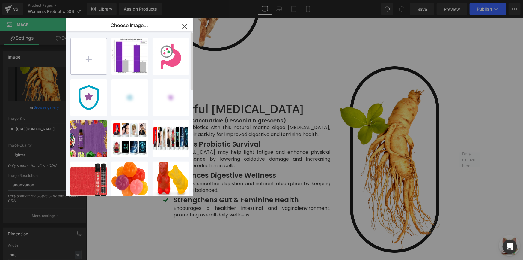
click at [91, 62] on input "file" at bounding box center [89, 56] width 36 height 36
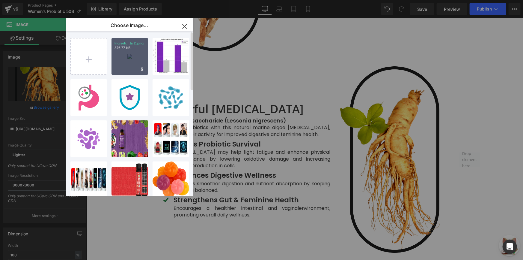
drag, startPoint x: 129, startPoint y: 62, endPoint x: 42, endPoint y: 44, distance: 88.3
click at [129, 62] on div "Ingredi...ts 2.png 876.77 KB" at bounding box center [129, 56] width 37 height 37
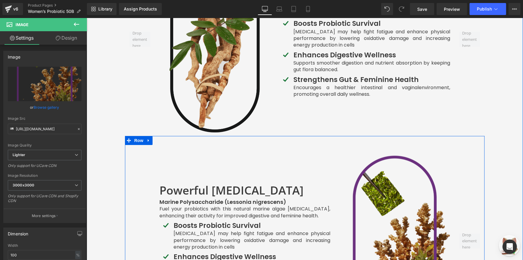
scroll to position [1168, 0]
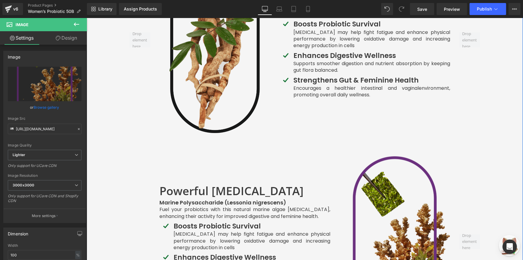
click at [173, 86] on img at bounding box center [214, 39] width 111 height 193
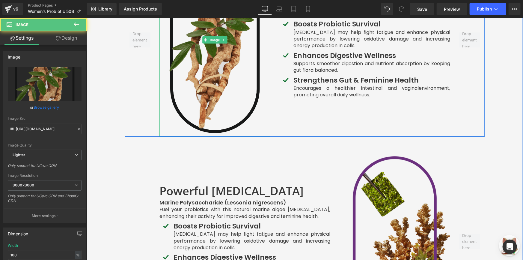
drag, startPoint x: 212, startPoint y: 55, endPoint x: 207, endPoint y: 59, distance: 6.8
click at [212, 55] on img at bounding box center [214, 39] width 111 height 193
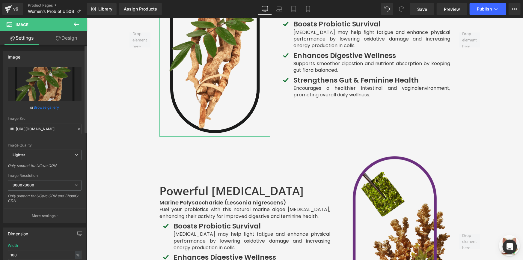
click at [55, 104] on link "Browse gallery" at bounding box center [46, 107] width 25 height 10
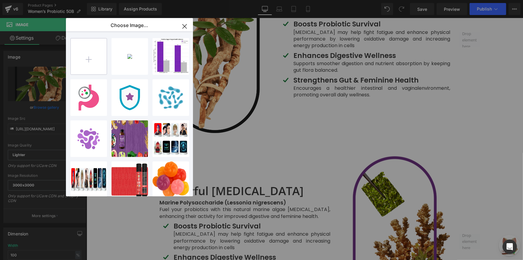
click at [102, 60] on input "file" at bounding box center [89, 56] width 36 height 36
type input "C:\fakepath\Ingredients 1.png"
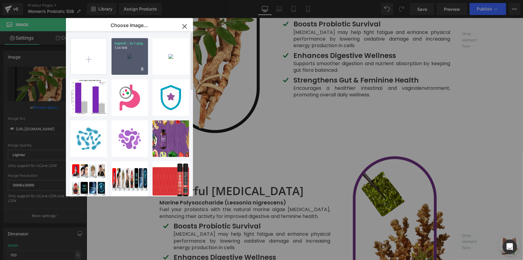
drag, startPoint x: 128, startPoint y: 66, endPoint x: 41, endPoint y: 48, distance: 88.8
click at [128, 66] on div "Ingredi...ts 1.png 1.34 MB" at bounding box center [129, 56] width 37 height 37
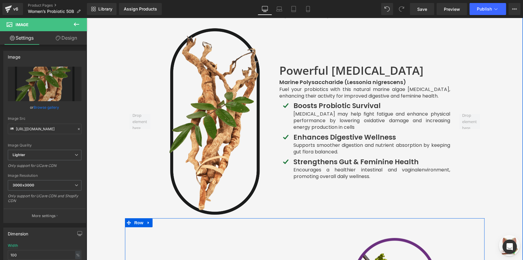
scroll to position [1086, 0]
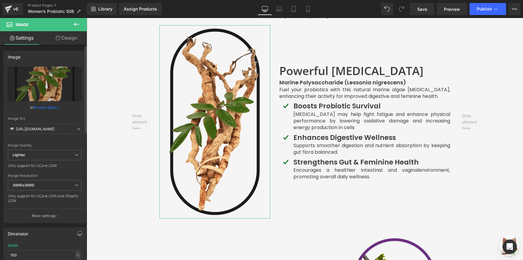
click at [53, 110] on link "Browse gallery" at bounding box center [46, 107] width 25 height 10
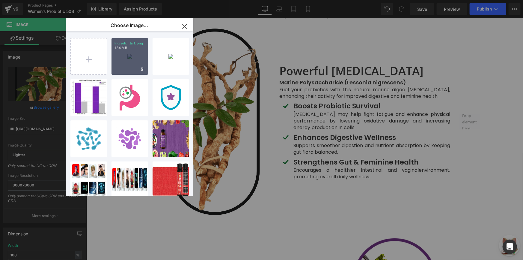
click at [138, 62] on div "Ingredi...ts 1.png 1.34 MB" at bounding box center [129, 56] width 37 height 37
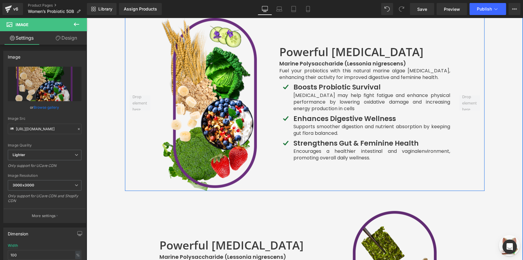
scroll to position [1132, 0]
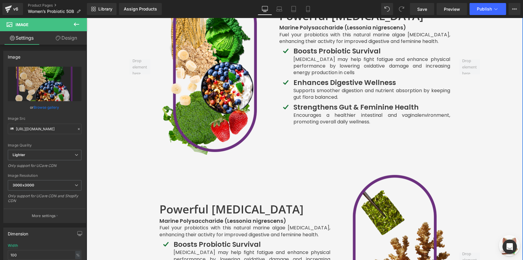
click at [518, 155] on div "Advanced Multi-Strain Probiotic Formula Heading Row A Balanced Blend of Probiot…" at bounding box center [304, 136] width 436 height 438
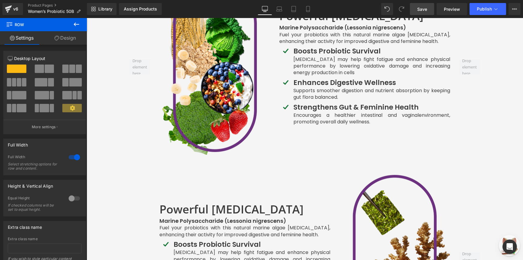
click at [421, 5] on link "Save" at bounding box center [422, 9] width 24 height 12
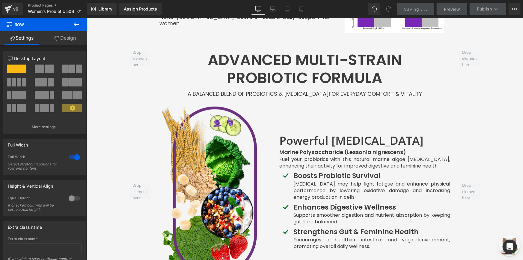
scroll to position [996, 0]
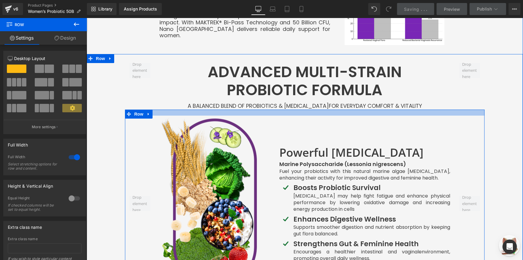
click at [312, 99] on div "A Balanced Blend of Probiotics & Prebiotics for Everyday Comfort & Vitality Hea…" at bounding box center [304, 104] width 436 height 10
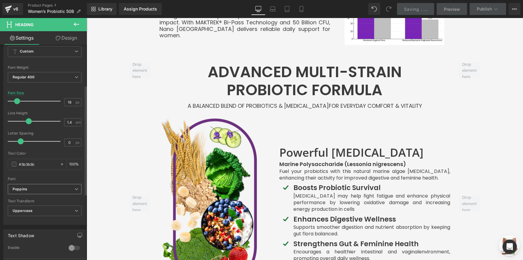
scroll to position [82, 0]
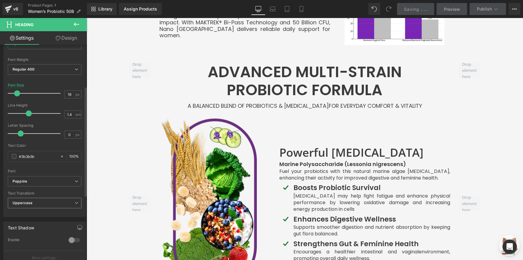
click at [39, 204] on span "Uppercase" at bounding box center [45, 203] width 74 height 10
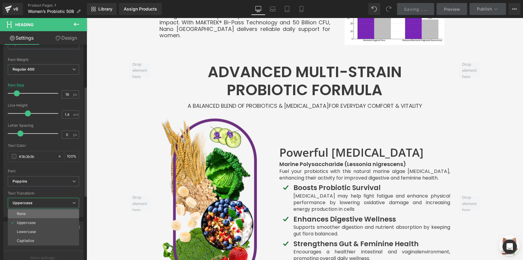
click at [39, 213] on li "None" at bounding box center [43, 213] width 71 height 9
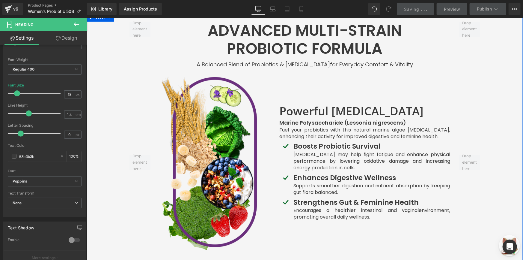
scroll to position [1050, 0]
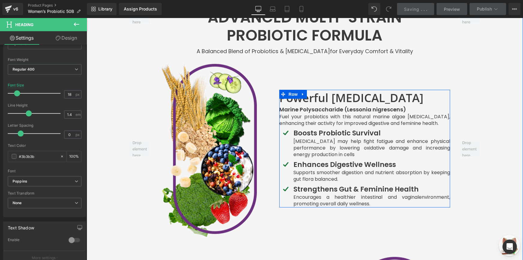
click at [298, 90] on link at bounding box center [301, 93] width 6 height 7
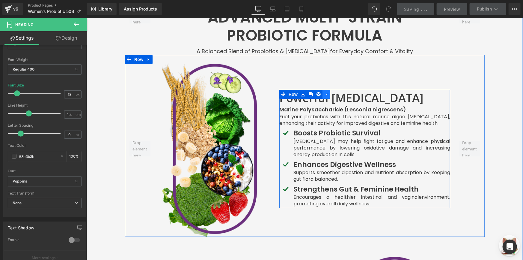
click at [328, 89] on link at bounding box center [326, 93] width 8 height 9
click at [328, 89] on h3 "Powerful [MEDICAL_DATA]" at bounding box center [364, 97] width 171 height 16
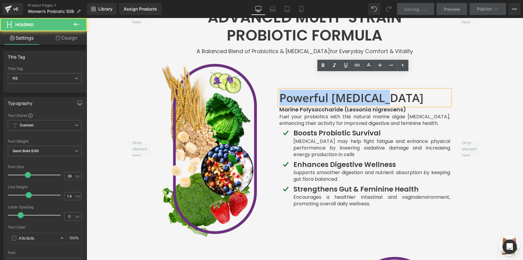
click at [328, 89] on h3 "Powerful [MEDICAL_DATA]" at bounding box center [364, 97] width 171 height 16
paste div
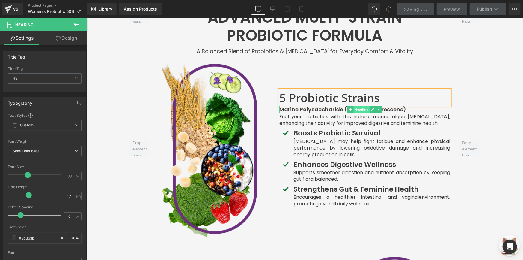
click at [353, 105] on span "Heading" at bounding box center [361, 108] width 16 height 7
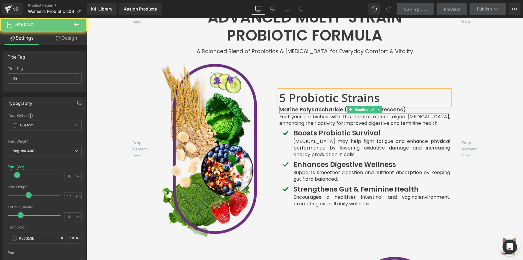
click at [334, 105] on strong "Marine Polysaccharide (Lessonia nigrescens)" at bounding box center [342, 108] width 127 height 7
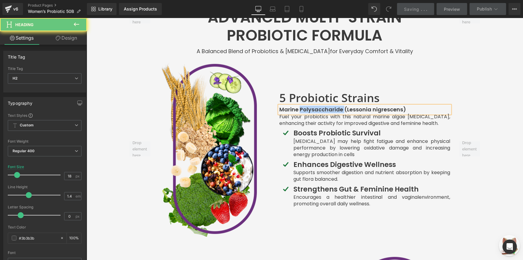
click at [334, 105] on strong "Marine Polysaccharide (Lessonia nigrescens)" at bounding box center [342, 108] width 127 height 7
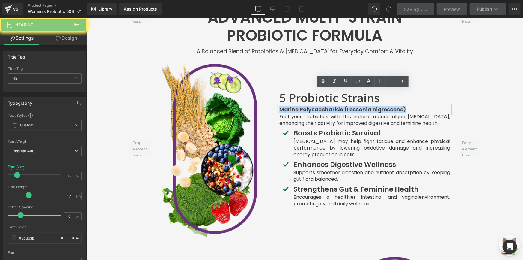
click at [334, 105] on strong "Marine Polysaccharide (Lessonia nigrescens)" at bounding box center [342, 108] width 127 height 7
paste div
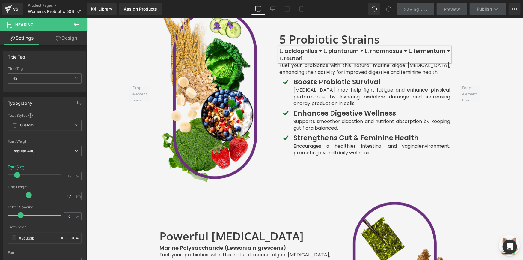
scroll to position [1156, 0]
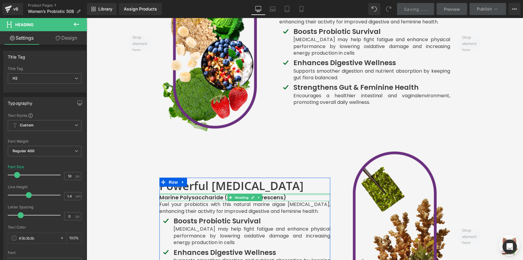
click at [194, 193] on div at bounding box center [244, 193] width 171 height 1
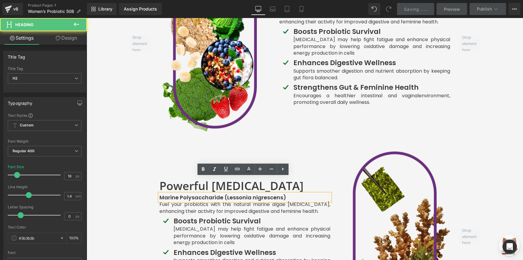
click at [191, 193] on strong "Marine Polysaccharide (Lessonia nigrescens)" at bounding box center [222, 196] width 127 height 7
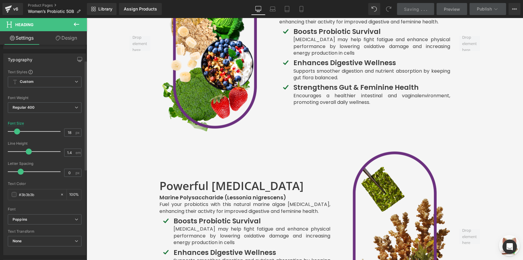
scroll to position [54, 0]
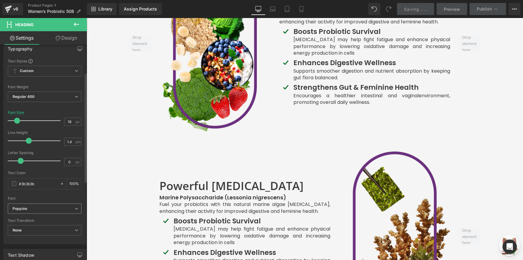
click at [33, 209] on b "Poppins" at bounding box center [44, 208] width 62 height 5
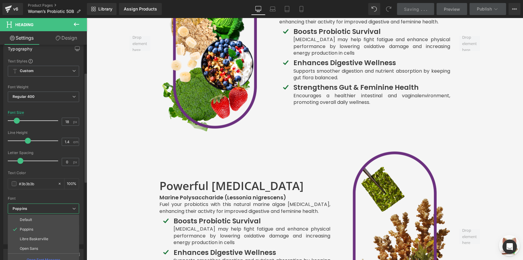
click at [42, 210] on span "Poppins" at bounding box center [43, 208] width 71 height 10
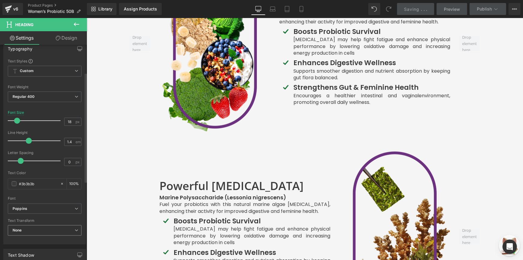
click at [34, 237] on div "None None Uppercase Lowercase Capitalize" at bounding box center [45, 231] width 74 height 13
drag, startPoint x: 34, startPoint y: 234, endPoint x: 32, endPoint y: 239, distance: 5.2
click at [34, 234] on span "None" at bounding box center [45, 230] width 74 height 10
click at [30, 246] on li "Uppercase" at bounding box center [43, 249] width 71 height 9
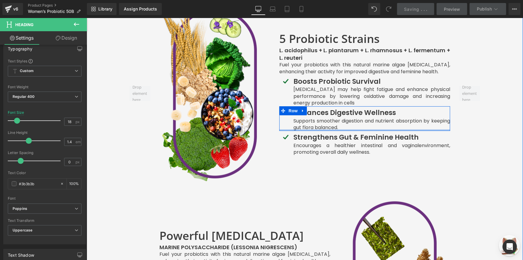
scroll to position [1101, 0]
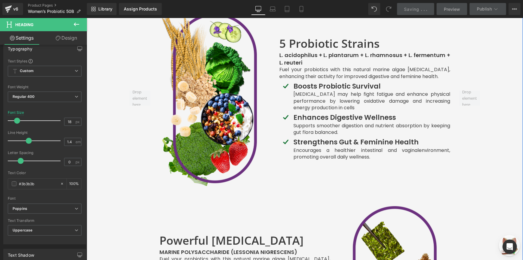
click at [315, 51] on h2 "L. acidophilus + L. plantarum + L. rhamnosus + L. fermentum + L. reuteri" at bounding box center [364, 58] width 171 height 15
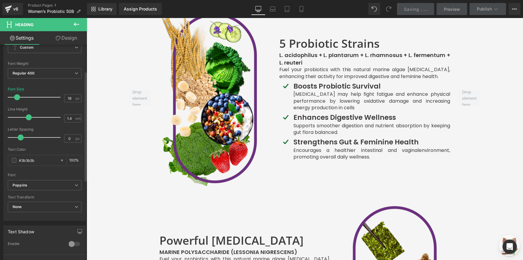
scroll to position [82, 0]
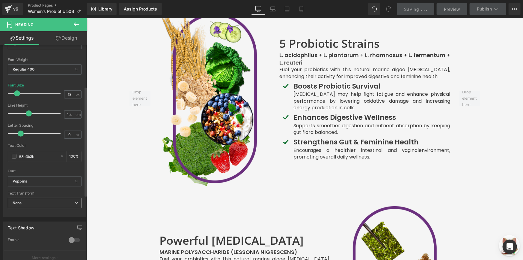
click at [49, 204] on span "None" at bounding box center [45, 203] width 74 height 10
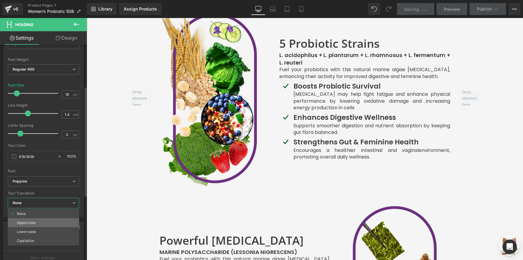
click at [49, 219] on li "Uppercase" at bounding box center [43, 222] width 71 height 9
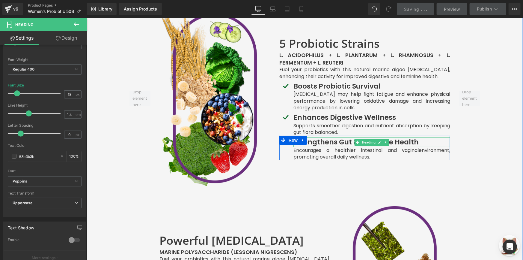
scroll to position [1074, 0]
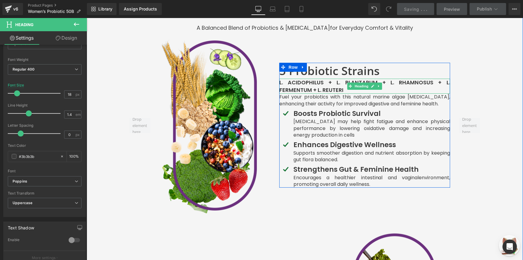
click at [444, 78] on b "L. acidophilus + L. plantarum + L. rhamnosus + L. fermentum + L. reuteri" at bounding box center [364, 85] width 171 height 15
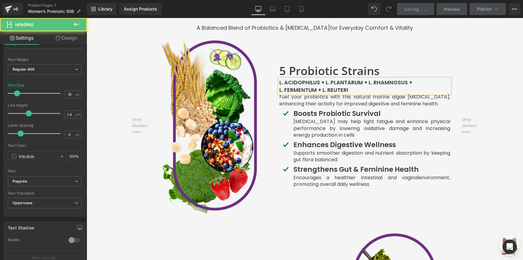
click at [492, 74] on div "Advanced Multi-Strain Probiotic Formula Heading Row A Balanced Blend of Probiot…" at bounding box center [304, 195] width 436 height 438
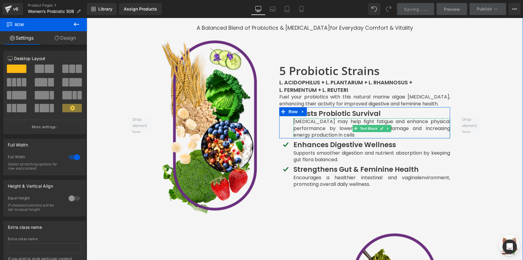
click at [318, 93] on p "Fuel your probiotics with this natural marine algae [MEDICAL_DATA], enhancing t…" at bounding box center [364, 99] width 171 height 13
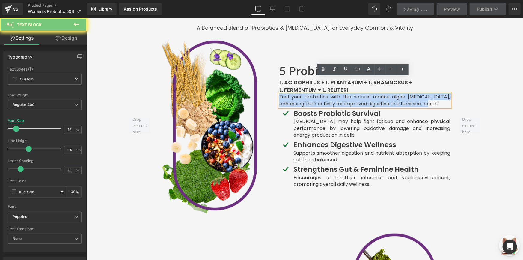
click at [318, 93] on p "Fuel your probiotics with this natural marine algae [MEDICAL_DATA], enhancing t…" at bounding box center [364, 99] width 171 height 13
paste div
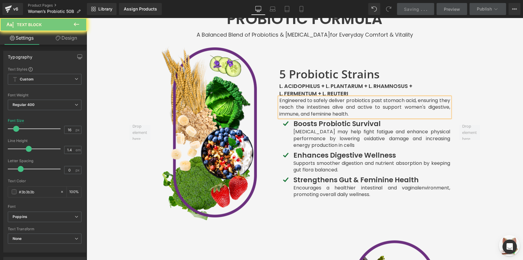
scroll to position [1070, 0]
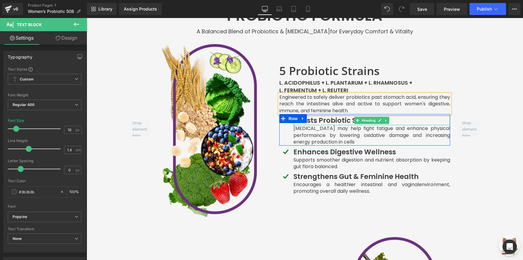
click at [318, 115] on b "Boosts Probiotic Survival" at bounding box center [336, 120] width 87 height 10
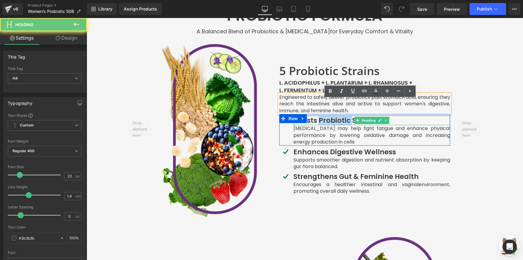
click at [318, 115] on b "Boosts Probiotic Survival" at bounding box center [336, 120] width 87 height 10
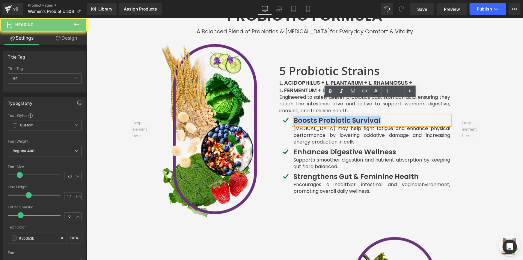
click at [318, 115] on b "Boosts Probiotic Survival" at bounding box center [336, 120] width 87 height 10
paste div
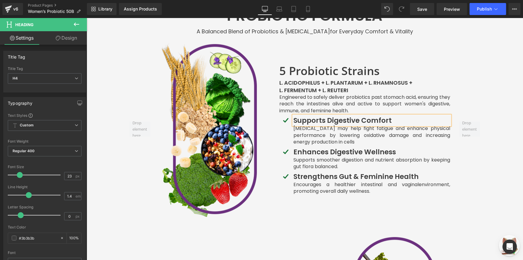
click at [330, 125] on p "[MEDICAL_DATA] may help fight fatigue and enhance physical performance by lower…" at bounding box center [371, 135] width 157 height 20
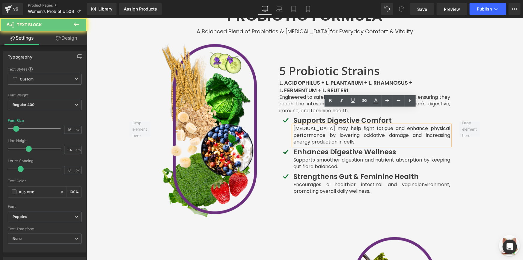
click at [330, 125] on p "[MEDICAL_DATA] may help fight fatigue and enhance physical performance by lower…" at bounding box center [371, 135] width 157 height 20
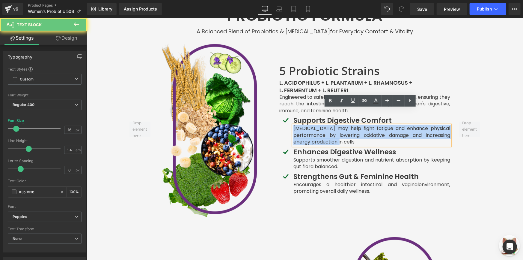
click at [330, 125] on p "[MEDICAL_DATA] may help fight fatigue and enhance physical performance by lower…" at bounding box center [371, 135] width 157 height 20
paste div
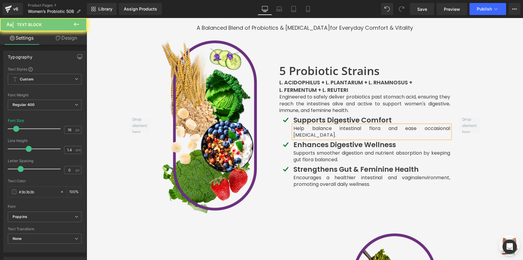
scroll to position [1077, 0]
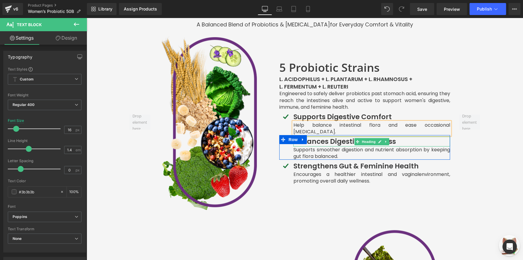
click at [338, 136] on b "Enhances Digestive Wellness" at bounding box center [344, 141] width 103 height 10
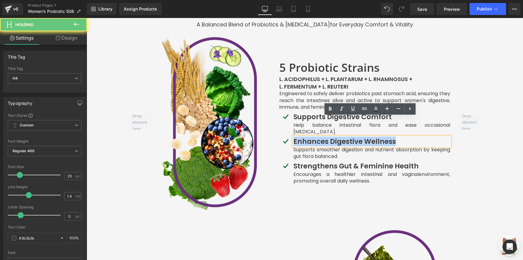
click at [338, 136] on b "Enhances Digestive Wellness" at bounding box center [344, 141] width 103 height 10
paste div
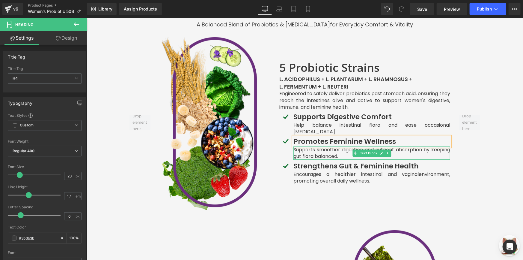
click at [316, 146] on p "Supports smoother digestion and nutrient absorption by keeping gut flora balanc…" at bounding box center [371, 152] width 157 height 13
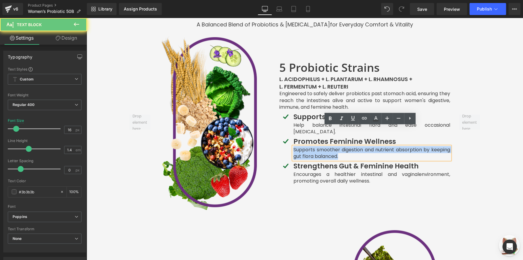
click at [316, 146] on p "Supports smoother digestion and nutrient absorption by keeping gut flora balanc…" at bounding box center [371, 152] width 157 height 13
paste div
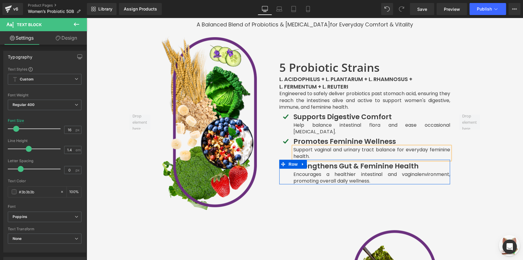
click at [306, 161] on b "Strengthens Gut & Feminine Health" at bounding box center [355, 166] width 125 height 10
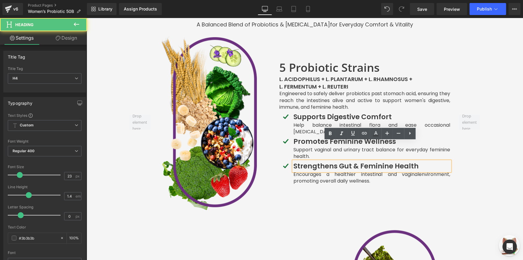
click at [307, 161] on b "Strengthens Gut & Feminine Health" at bounding box center [355, 166] width 125 height 10
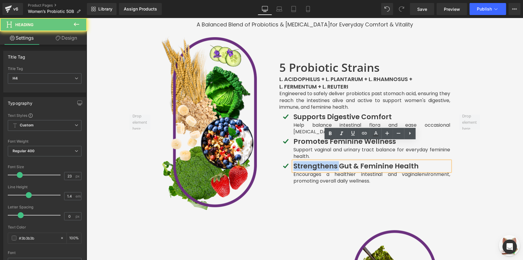
click at [307, 161] on b "Strengthens Gut & Feminine Health" at bounding box center [355, 166] width 125 height 10
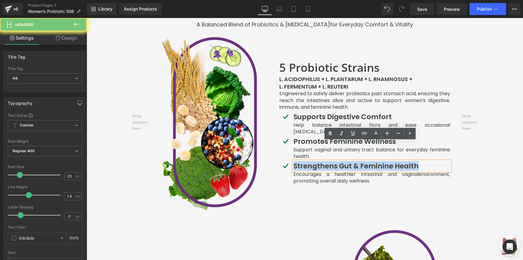
click at [307, 161] on b "Strengthens Gut & Feminine Health" at bounding box center [355, 166] width 125 height 10
paste div
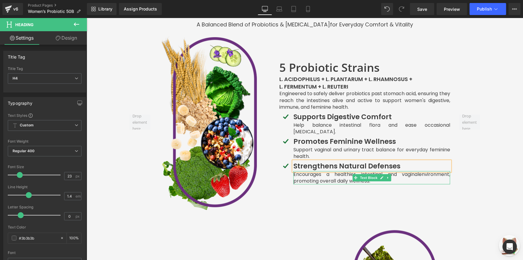
click at [349, 171] on p "Encourages a healthier intestinal and vaginal environment, promoting overall da…" at bounding box center [371, 177] width 157 height 13
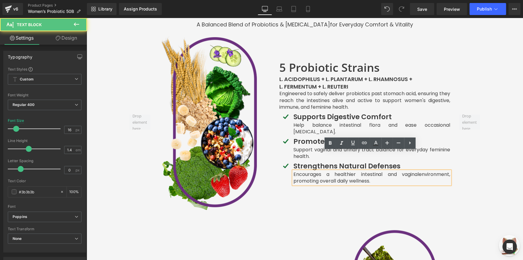
click at [334, 171] on p "Encourages a healthier intestinal and vaginal environment, promoting overall da…" at bounding box center [371, 177] width 157 height 13
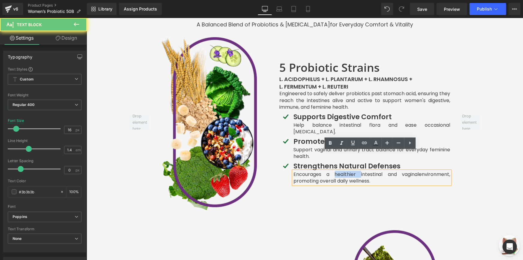
click at [334, 171] on p "Encourages a healthier intestinal and vaginal environment, promoting overall da…" at bounding box center [371, 177] width 157 height 13
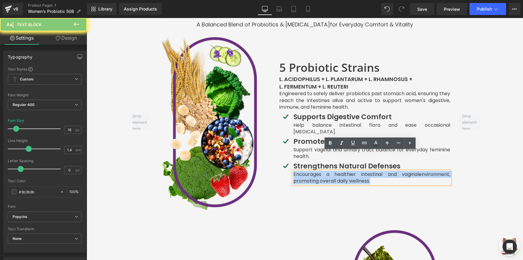
click at [334, 171] on p "Encourages a healthier intestinal and vaginal environment, promoting overall da…" at bounding box center [371, 177] width 157 height 13
paste div
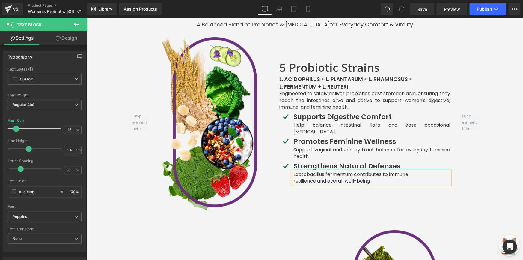
click at [293, 177] on p "resilience and overall well-being." at bounding box center [371, 180] width 157 height 7
click at [316, 189] on div "5 Probiotic Strains Heading L. acidophilus + L. plantarum + L. rhamnosus + L. f…" at bounding box center [365, 122] width 180 height 176
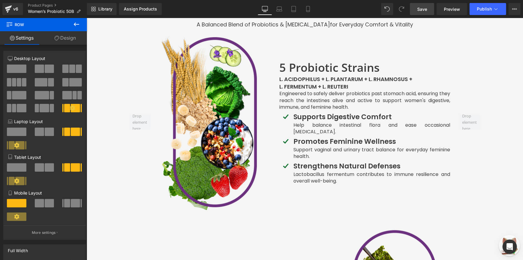
click at [425, 8] on span "Save" at bounding box center [422, 9] width 10 height 6
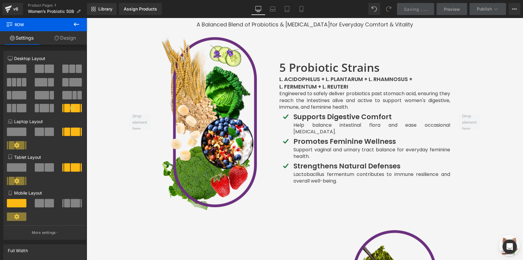
click at [73, 23] on icon at bounding box center [76, 24] width 7 height 7
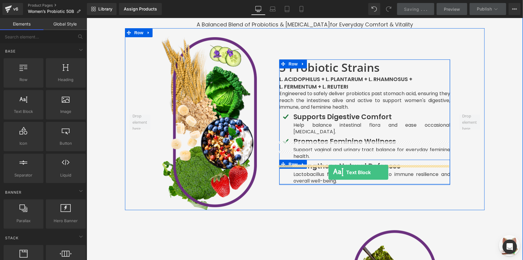
drag, startPoint x: 109, startPoint y: 122, endPoint x: 328, endPoint y: 172, distance: 225.0
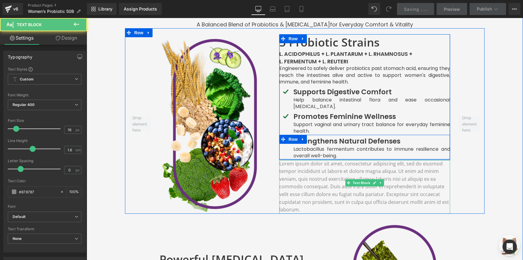
click at [307, 161] on p "Lorem ipsum dolor sit amet, consectetur adipiscing elit, sed do eiusmod tempor …" at bounding box center [364, 186] width 171 height 54
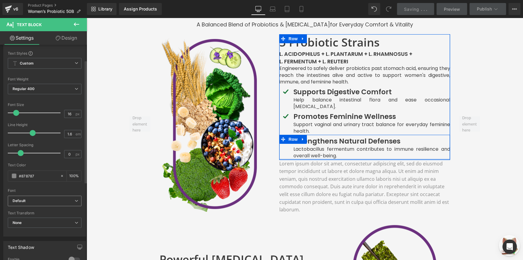
scroll to position [27, 0]
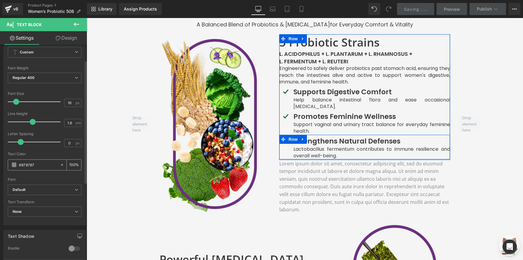
click at [45, 162] on input "#878787" at bounding box center [38, 164] width 38 height 7
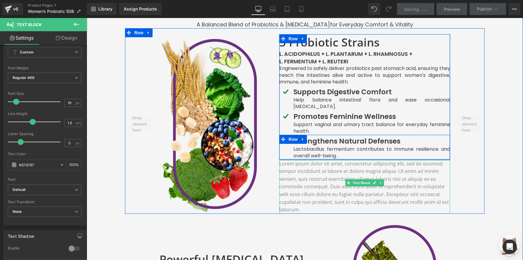
click at [280, 171] on p "Lorem ipsum dolor sit amet, consectetur adipiscing elit, sed do eiusmod tempor …" at bounding box center [364, 186] width 171 height 54
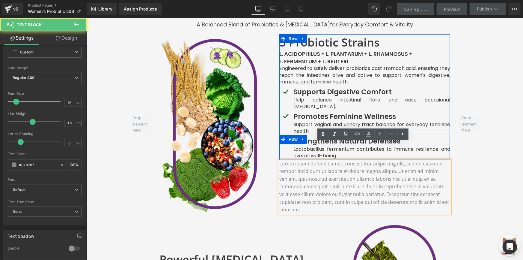
click at [270, 185] on div "Image" at bounding box center [215, 123] width 120 height 179
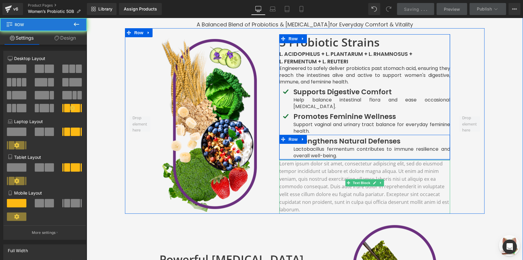
click at [320, 165] on p "Lorem ipsum dolor sit amet, consectetur adipiscing elit, sed do eiusmod tempor …" at bounding box center [364, 186] width 171 height 54
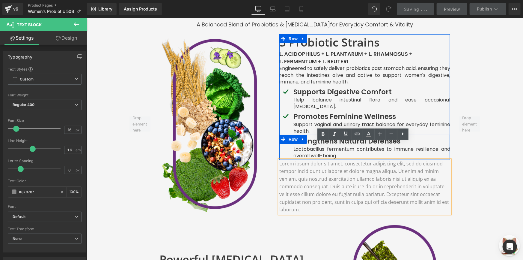
drag, startPoint x: 356, startPoint y: 164, endPoint x: 450, endPoint y: 206, distance: 102.2
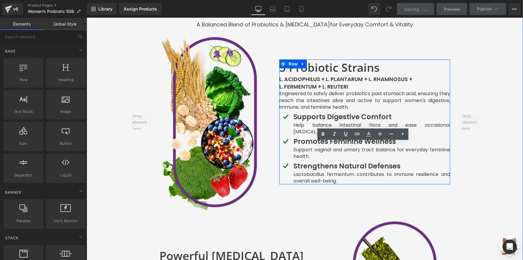
click at [334, 82] on b "L. fermentum + L. reuteri" at bounding box center [313, 85] width 69 height 7
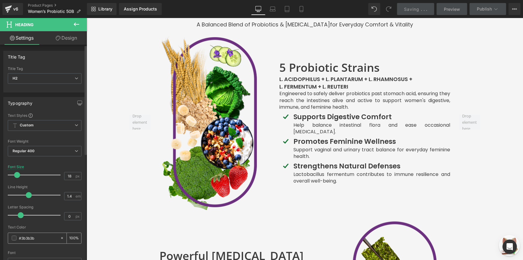
click at [28, 234] on input "#3b3b3b" at bounding box center [38, 237] width 38 height 7
type input "#878787"
click at [86, 18] on div at bounding box center [86, 18] width 0 height 0
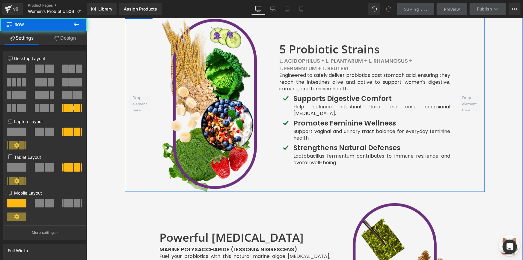
scroll to position [1104, 0]
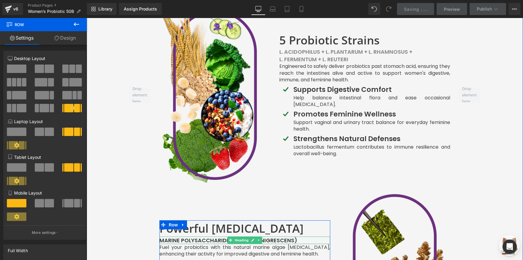
click at [183, 236] on strong "Marine Polysaccharide (Lessonia nigrescens)" at bounding box center [228, 239] width 138 height 7
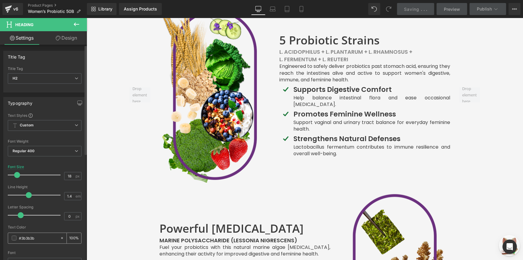
click at [37, 239] on input "#3b3b3b" at bounding box center [38, 237] width 38 height 7
click at [37, 238] on input "#3b3b3b" at bounding box center [38, 237] width 38 height 7
paste input "878787"
type input "#878787"
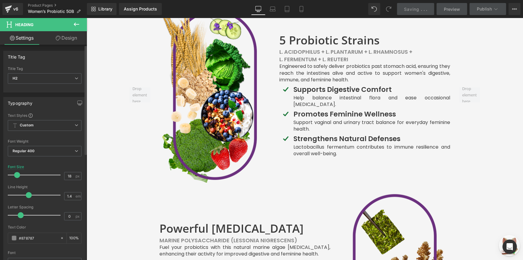
click at [46, 228] on div "Text Color" at bounding box center [45, 227] width 74 height 4
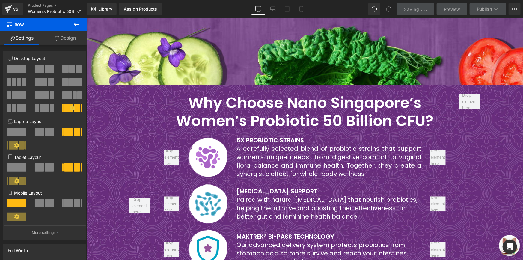
scroll to position [748, 0]
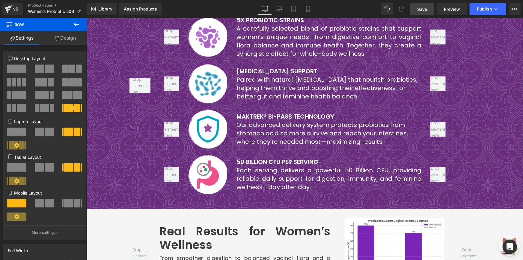
click at [422, 7] on span "Save" at bounding box center [422, 9] width 10 height 6
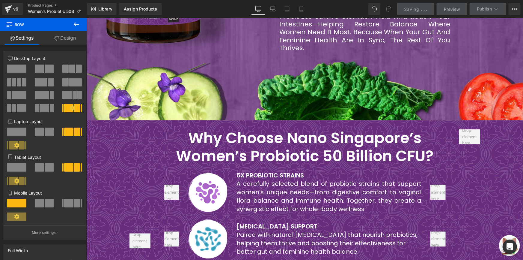
scroll to position [611, 0]
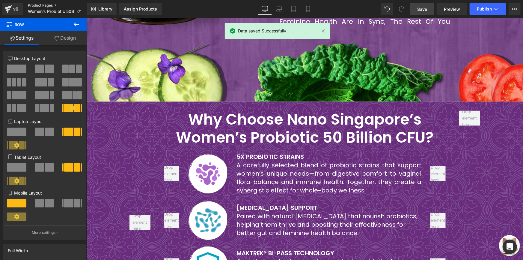
click at [49, 4] on link "Product Pages" at bounding box center [57, 5] width 59 height 5
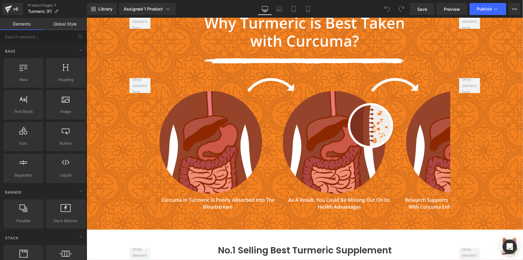
scroll to position [2243, 0]
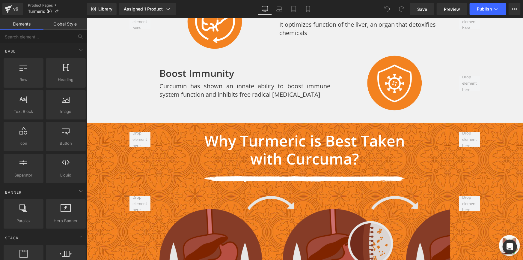
click at [205, 195] on img at bounding box center [339, 253] width 360 height 116
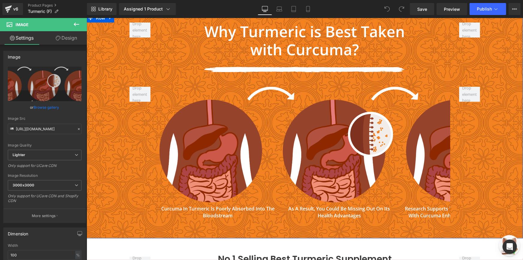
click at [120, 141] on div "Why Turmeric is Best Taken with Curcuma? Heading Image Row Image ‹ › Carousel" at bounding box center [304, 124] width 436 height 204
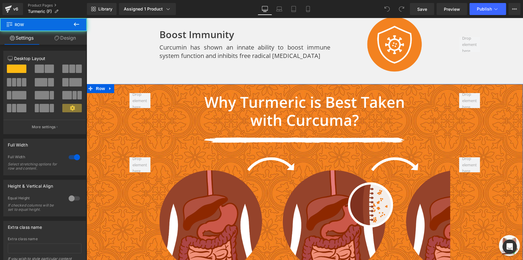
scroll to position [2270, 0]
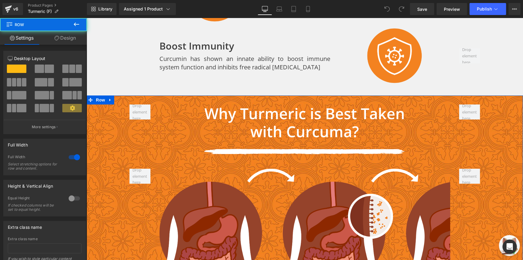
click at [175, 122] on h2 "with Curcuma?" at bounding box center [304, 131] width 291 height 18
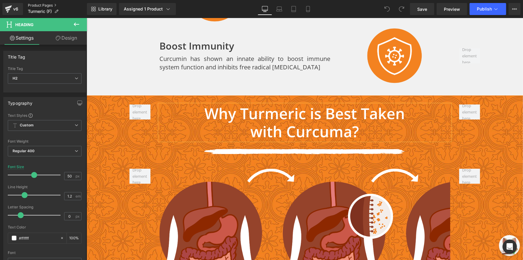
click at [33, 7] on link "Product Pages" at bounding box center [57, 5] width 59 height 5
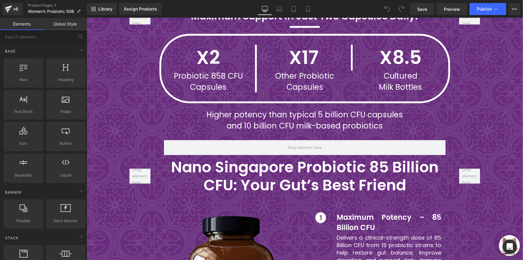
scroll to position [1476, 0]
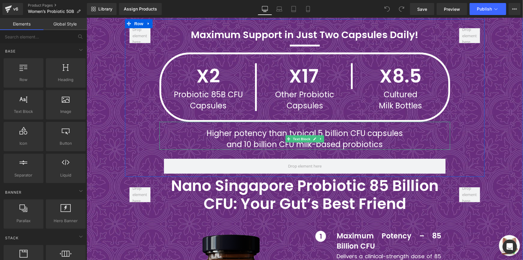
click at [213, 91] on p "Probiotic 85B CFU Capsules" at bounding box center [207, 100] width 85 height 22
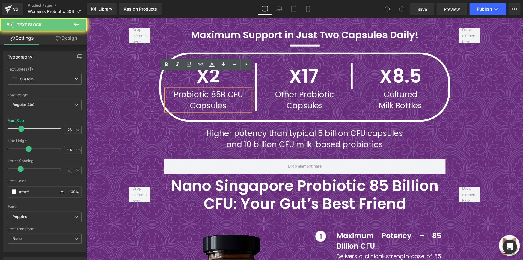
click at [213, 89] on p "Probiotic 85B CFU Capsules" at bounding box center [207, 100] width 85 height 22
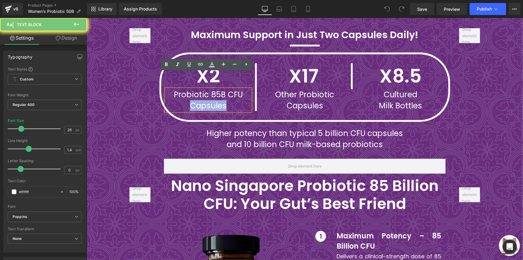
click at [213, 89] on p "Probiotic 85B CFU Capsules" at bounding box center [207, 100] width 85 height 22
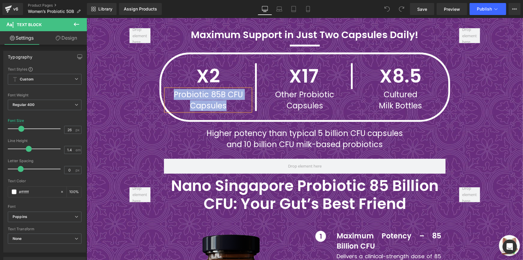
paste div
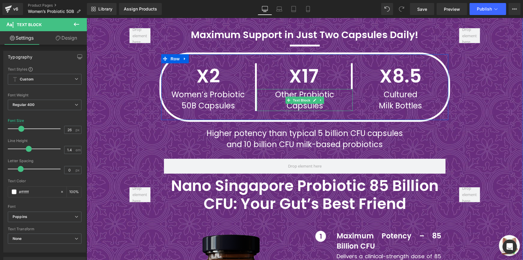
click at [291, 63] on div "X17 Text Block" at bounding box center [303, 76] width 85 height 26
click at [291, 63] on strong "X17" at bounding box center [304, 76] width 30 height 26
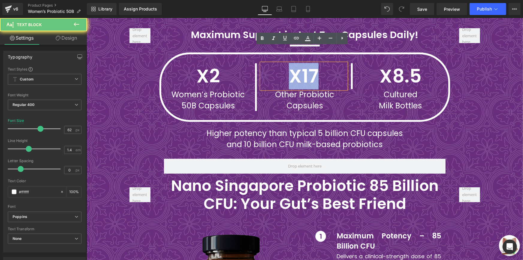
click at [291, 63] on strong "X17" at bounding box center [304, 76] width 30 height 26
paste div
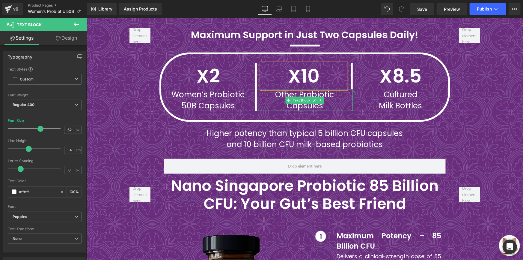
click at [295, 89] on p "Other Probiotic Capsules" at bounding box center [305, 100] width 96 height 22
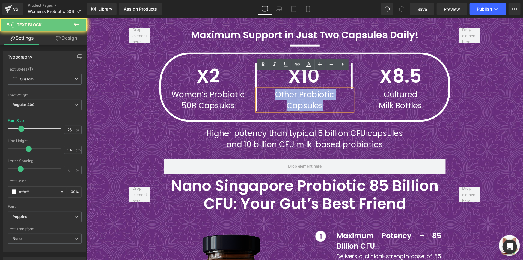
click at [295, 89] on p "Other Probiotic Capsules" at bounding box center [305, 100] width 96 height 22
paste div
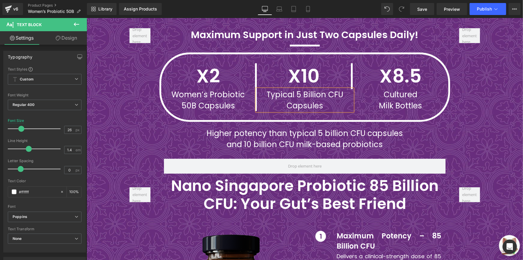
click at [389, 72] on span "Text Block" at bounding box center [397, 75] width 20 height 7
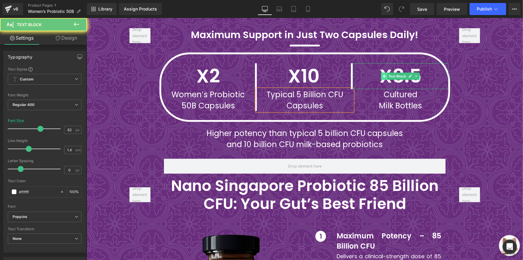
click at [384, 72] on span at bounding box center [384, 75] width 6 height 7
click at [377, 63] on p "X8.5" at bounding box center [400, 76] width 96 height 26
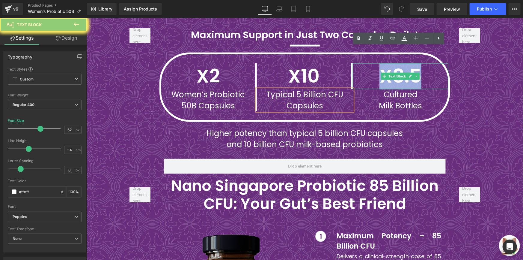
click at [377, 63] on p "X8.5" at bounding box center [400, 76] width 96 height 26
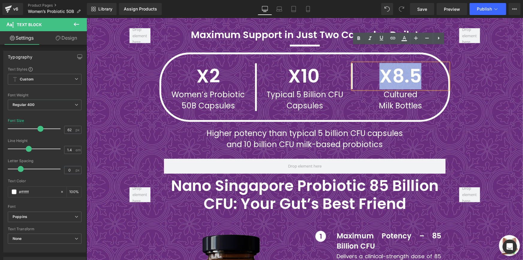
click at [377, 63] on p "X8.5" at bounding box center [400, 76] width 96 height 26
paste div
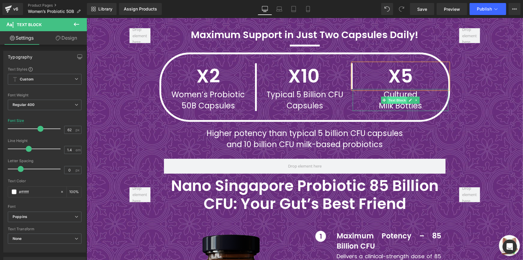
click at [404, 96] on span "Text Block" at bounding box center [397, 99] width 20 height 7
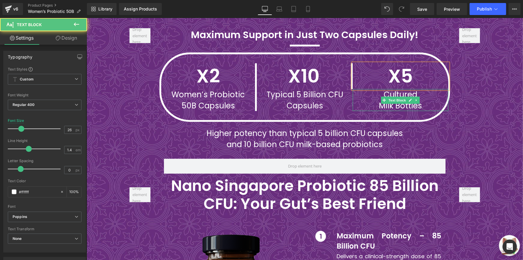
click at [396, 89] on p "Cultured" at bounding box center [400, 94] width 96 height 11
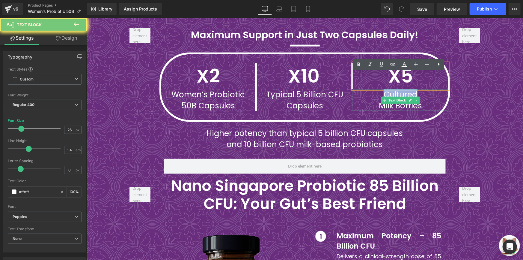
click at [396, 89] on p "Cultured" at bounding box center [400, 94] width 96 height 11
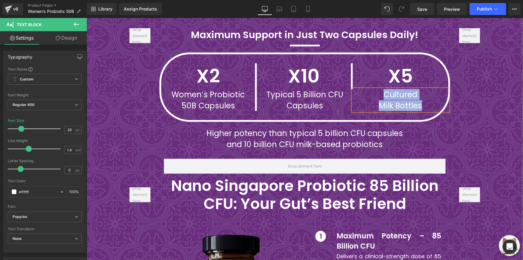
paste div
click at [503, 93] on div "Maximum Support in Just Two Capsules Daily! Text Block Separator X2 Text Block …" at bounding box center [304, 220] width 436 height 402
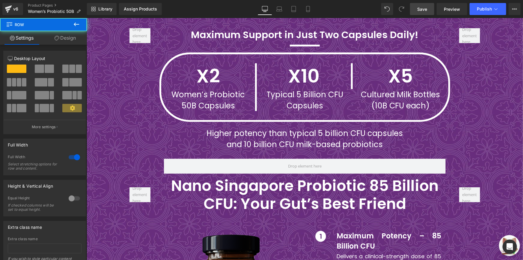
click at [431, 9] on link "Save" at bounding box center [422, 9] width 24 height 12
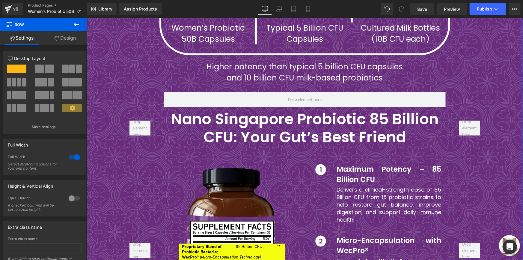
scroll to position [1558, 0]
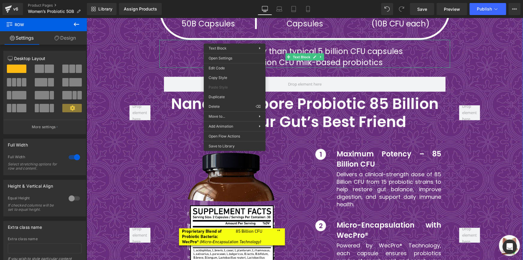
click at [266, 46] on p "Higher potency than typical 5 billion CFU capsules" at bounding box center [304, 51] width 291 height 11
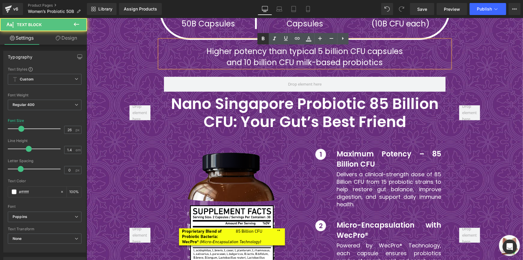
drag, startPoint x: 180, startPoint y: 19, endPoint x: 266, endPoint y: 37, distance: 88.8
click at [265, 37] on icon at bounding box center [263, 39] width 3 height 4
click at [266, 37] on icon at bounding box center [263, 38] width 7 height 7
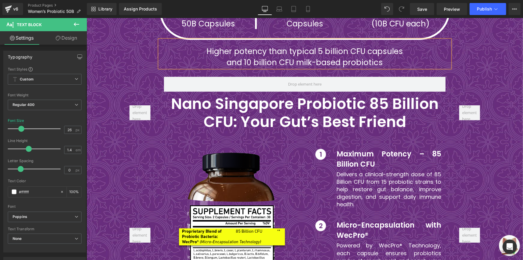
click at [229, 57] on p "and 10 billion CFU milk-based probiotics" at bounding box center [304, 62] width 291 height 11
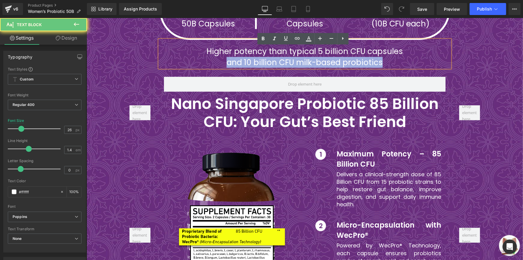
click at [229, 57] on p "and 10 billion CFU milk-based probiotics" at bounding box center [304, 62] width 291 height 11
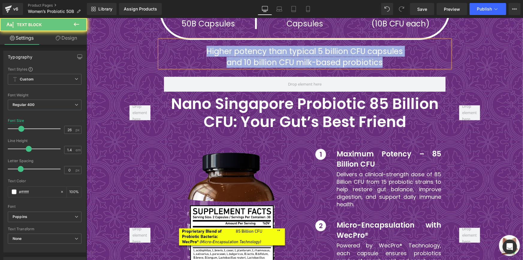
paste div
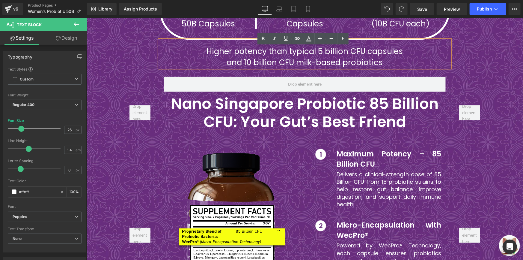
click at [218, 46] on p "Higher potency than typical 5 billion CFU capsules" at bounding box center [304, 51] width 291 height 11
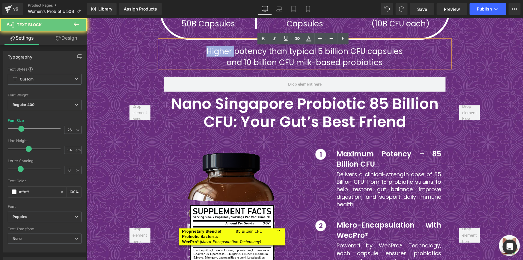
click at [218, 46] on p "Higher potency than typical 5 billion CFU capsules" at bounding box center [304, 51] width 291 height 11
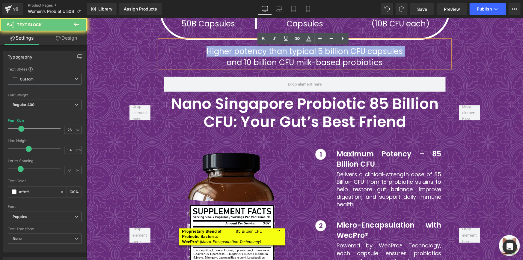
click at [218, 46] on p "Higher potency than typical 5 billion CFU capsules" at bounding box center [304, 51] width 291 height 11
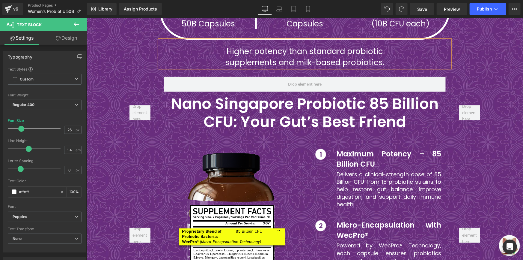
click at [224, 57] on p "supplements and milk-based probiotics." at bounding box center [304, 62] width 291 height 11
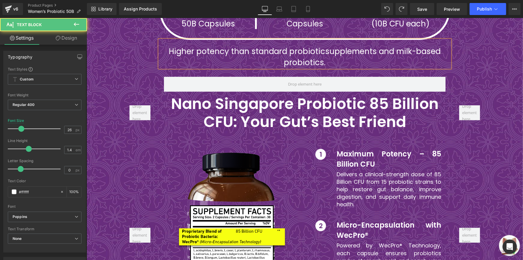
click at [394, 46] on span "supplements and milk-based probiotics." at bounding box center [362, 57] width 157 height 22
click at [487, 60] on div "Maximum Support in Just Two Capsules Daily! Text Block Separator X2 Text Block …" at bounding box center [304, 138] width 436 height 402
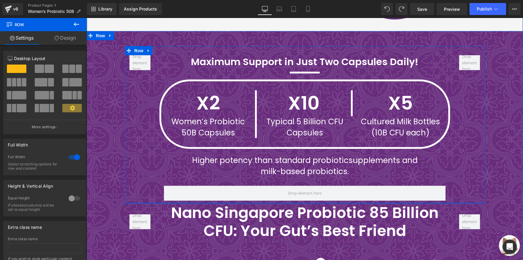
scroll to position [1449, 0]
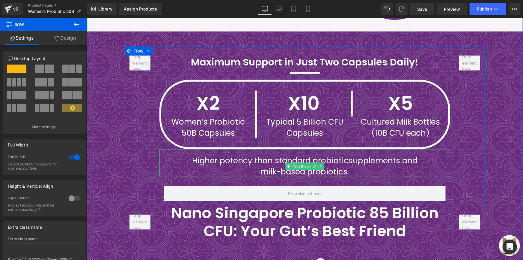
click at [256, 166] on p "milk-based probiotics." at bounding box center [304, 171] width 291 height 11
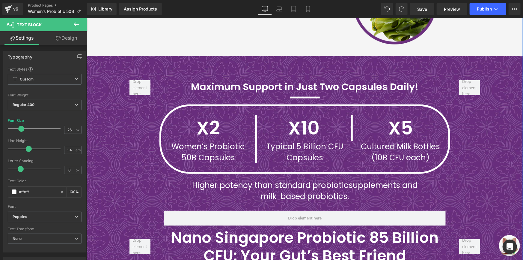
scroll to position [1421, 0]
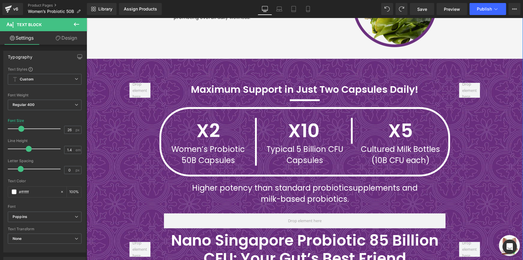
click at [244, 82] on div "Maximum Support in Just Two Capsules Daily! Text Block" at bounding box center [304, 88] width 291 height 13
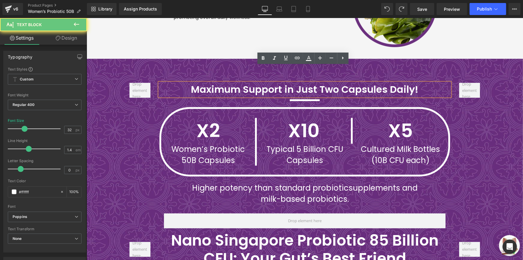
click at [245, 82] on b "Maximum Support in Just Two Capsules Daily!" at bounding box center [304, 88] width 227 height 13
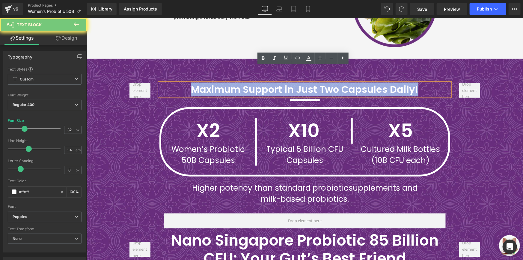
click at [245, 82] on b "Maximum Support in Just Two Capsules Daily!" at bounding box center [304, 88] width 227 height 13
paste div
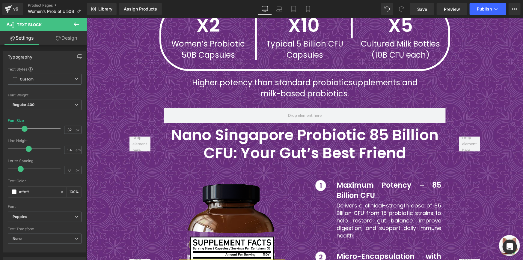
scroll to position [1530, 0]
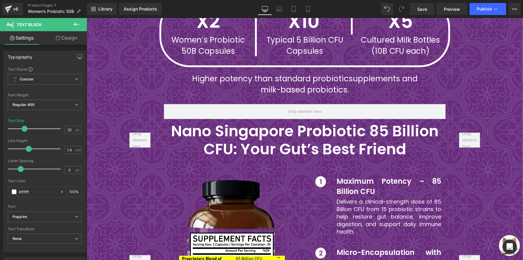
click at [258, 120] on font "Nano Singapore Probiotic 85 Billion CFU: Your Gut’s Best Friend" at bounding box center [304, 139] width 267 height 39
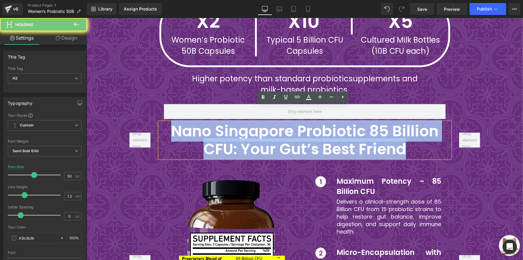
click at [258, 120] on font "Nano Singapore Probiotic 85 Billion CFU: Your Gut’s Best Friend" at bounding box center [304, 139] width 267 height 39
paste div
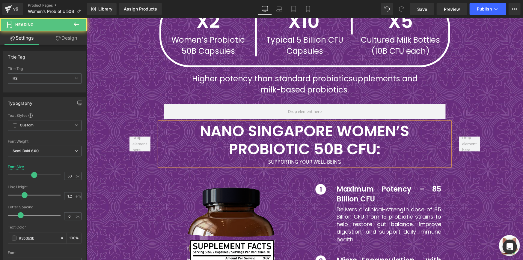
click at [253, 132] on font "NANO SINGAPORE WOMEN’S PROBIOTIC 50B CFU:" at bounding box center [304, 139] width 209 height 39
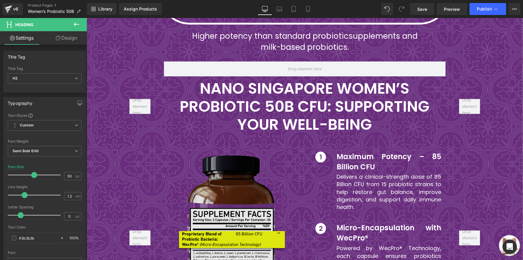
scroll to position [1585, 0]
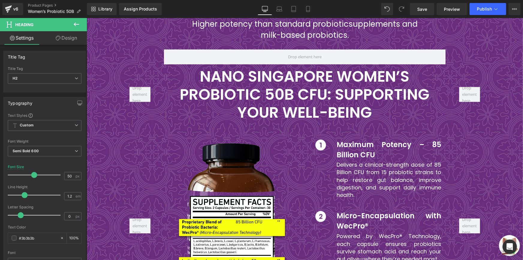
click at [232, 80] on font "NANO SINGAPORE WOMEN’S PROBIOTIC 50B CFU: SUPPORTING YOUR WELL-BEING" at bounding box center [305, 93] width 250 height 57
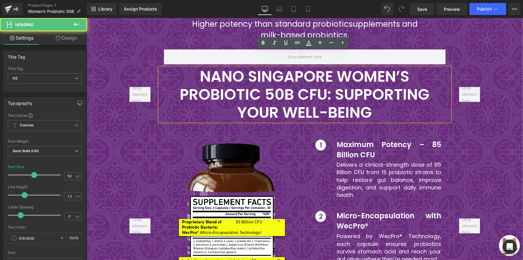
click at [214, 78] on font "NANO SINGAPORE WOMEN’S PROBIOTIC 50B CFU: SUPPORTING YOUR WELL-BEING" at bounding box center [305, 93] width 250 height 57
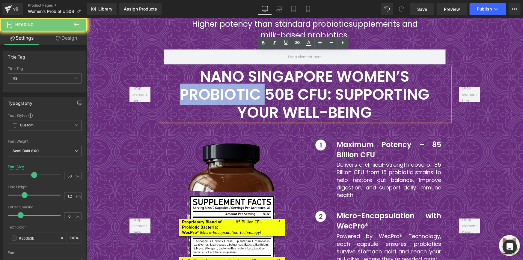
click at [214, 78] on font "NANO SINGAPORE WOMEN’S PROBIOTIC 50B CFU: SUPPORTING YOUR WELL-BEING" at bounding box center [305, 93] width 250 height 57
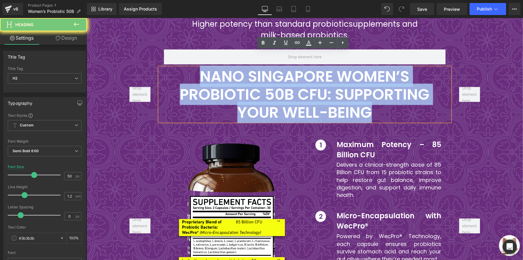
click at [214, 78] on font "NANO SINGAPORE WOMEN’S PROBIOTIC 50B CFU: SUPPORTING YOUR WELL-BEING" at bounding box center [305, 93] width 250 height 57
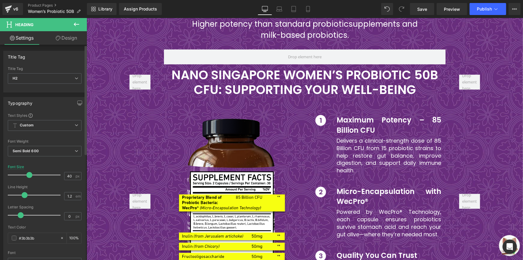
type input "39"
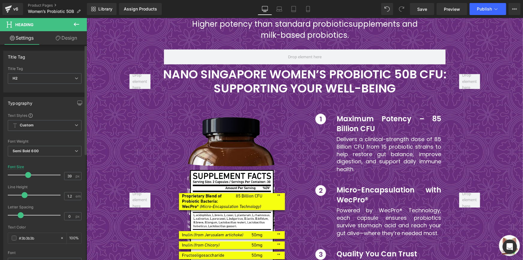
drag, startPoint x: 33, startPoint y: 174, endPoint x: 27, endPoint y: 173, distance: 5.8
click at [27, 173] on span at bounding box center [28, 175] width 6 height 6
click at [486, 114] on div "Maximum Support in Just Two Capsules Daily! Text Block Separator X2 Text Block …" at bounding box center [304, 107] width 436 height 394
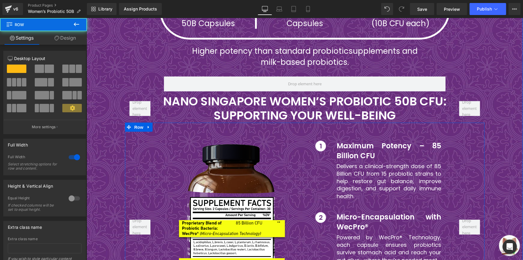
scroll to position [1558, 0]
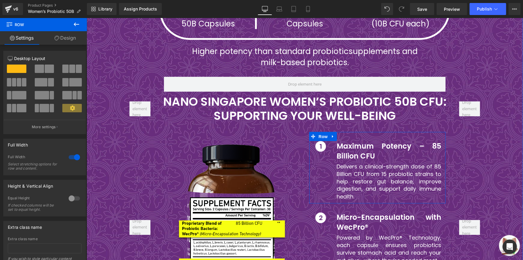
click at [356, 141] on b "Maximum Potency – 85 Billion CFU" at bounding box center [388, 151] width 105 height 20
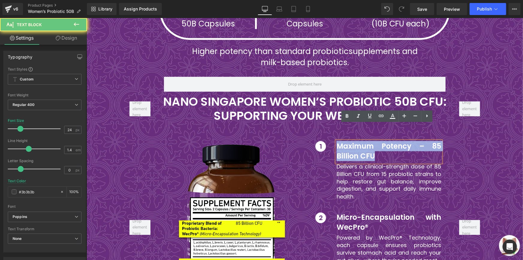
click at [356, 141] on b "Maximum Potency – 85 Billion CFU" at bounding box center [388, 151] width 105 height 20
paste div
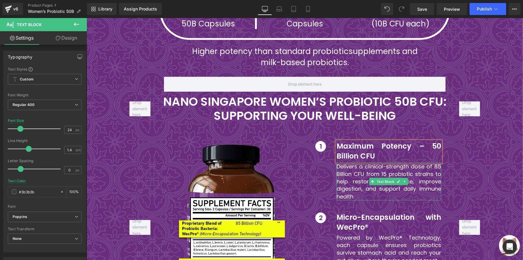
click at [346, 162] on font "Delivers a clinical-strength dose of 85 Billion CFU from 15 probiotic strains t…" at bounding box center [388, 181] width 105 height 38
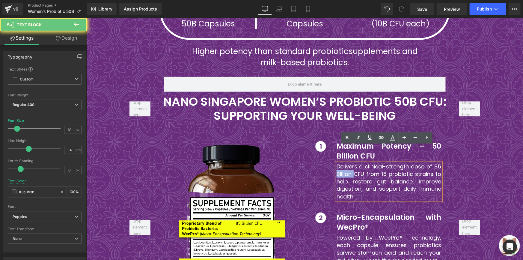
click at [346, 162] on font "Delivers a clinical-strength dose of 85 Billion CFU from 15 probiotic strains t…" at bounding box center [388, 181] width 105 height 38
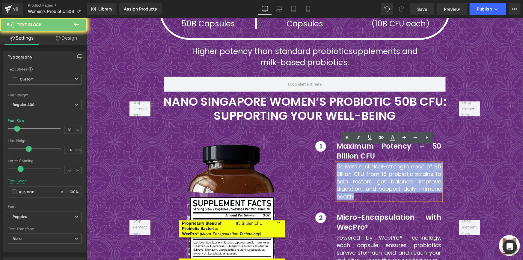
click at [346, 162] on font "Delivers a clinical-strength dose of 85 Billion CFU from 15 probiotic strains t…" at bounding box center [388, 181] width 105 height 38
paste div
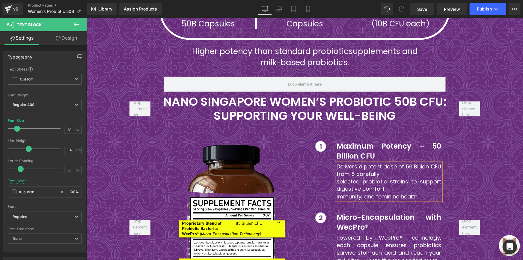
click at [336, 177] on font "selected probiotic strains to support digestive comfort," at bounding box center [388, 184] width 105 height 15
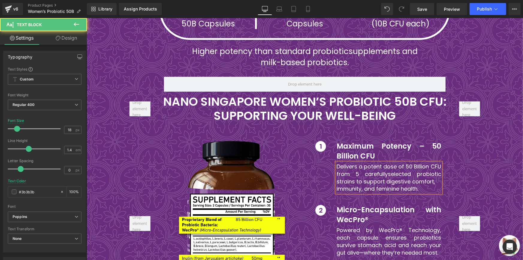
click at [336, 185] on font "immunity, and feminine health." at bounding box center [377, 188] width 82 height 7
click at [336, 169] on div "Delivers a potent dose of 50 Billion CFU from 5 carefully selected probiotic st…" at bounding box center [388, 177] width 105 height 30
click at [336, 185] on font "immunity, and feminine health." at bounding box center [377, 188] width 82 height 7
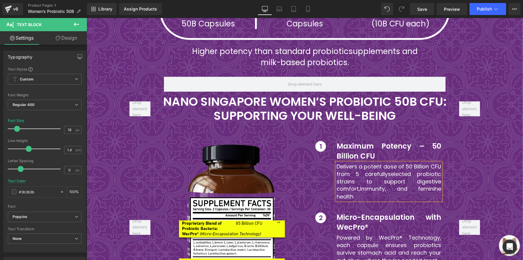
click at [490, 161] on div "Maximum Support in Just Two Capsules Daily! Text Block Separator X2 Text Block …" at bounding box center [304, 134] width 436 height 394
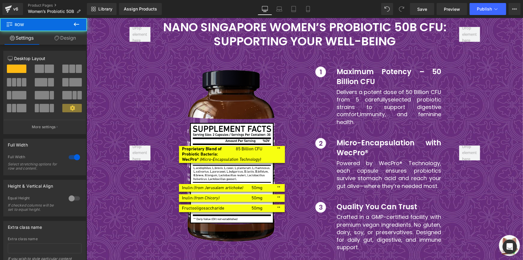
scroll to position [1639, 0]
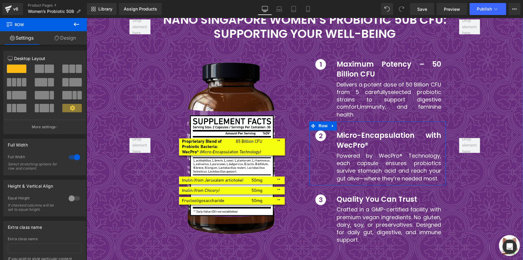
click at [355, 130] on b "Micro-Encapsulation with WecPro®" at bounding box center [388, 140] width 105 height 20
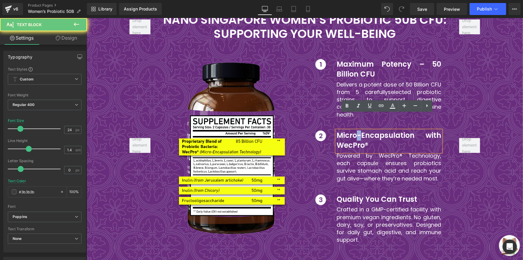
click at [355, 130] on b "Micro-Encapsulation with WecPro®" at bounding box center [388, 140] width 105 height 20
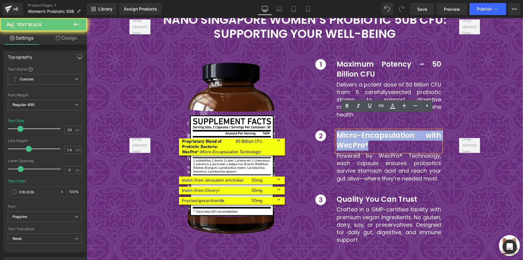
click at [355, 130] on b "Micro-Encapsulation with WecPro®" at bounding box center [388, 140] width 105 height 20
paste div
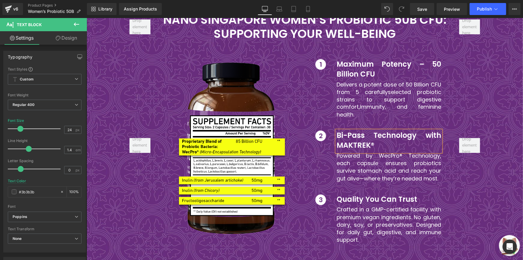
click at [354, 152] on font "Powered by WecPro® Technology, each capsule ensures probiotics survive stomach …" at bounding box center [388, 167] width 105 height 30
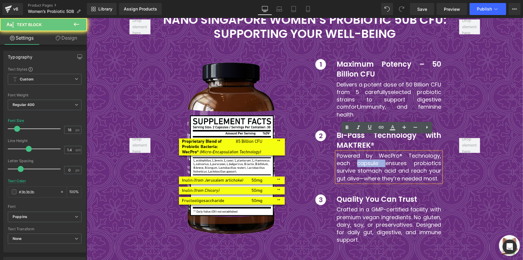
click at [354, 152] on font "Powered by WecPro® Technology, each capsule ensures probiotics survive stomach …" at bounding box center [388, 167] width 105 height 30
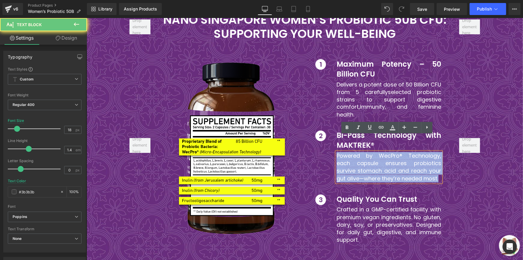
click at [354, 152] on font "Powered by WecPro® Technology, each capsule ensures probiotics survive stomach …" at bounding box center [388, 167] width 105 height 30
paste div
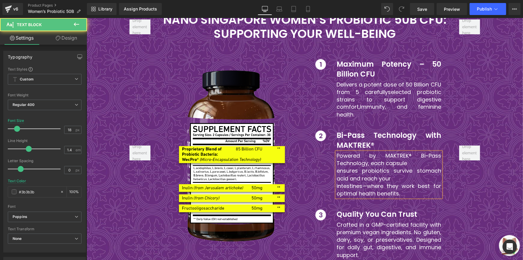
click at [336, 167] on font "ensures probiotics survive stomach acid and reach your" at bounding box center [388, 174] width 105 height 15
click at [336, 182] on font "intestines—where they work best for optimal health benefits." at bounding box center [388, 189] width 105 height 15
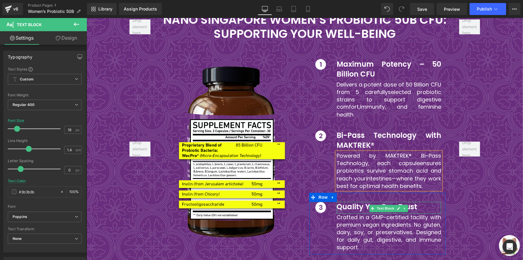
click at [369, 204] on span at bounding box center [372, 207] width 6 height 7
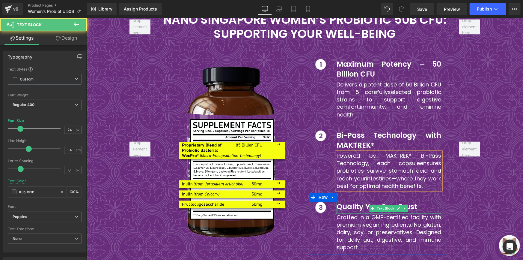
click at [369, 204] on span at bounding box center [372, 207] width 6 height 7
click at [358, 201] on b "Quality You Can Trust" at bounding box center [376, 206] width 81 height 10
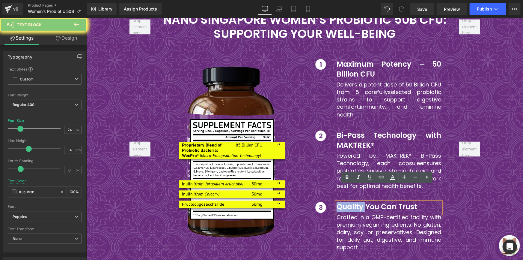
click at [358, 201] on b "Quality You Can Trust" at bounding box center [376, 206] width 81 height 10
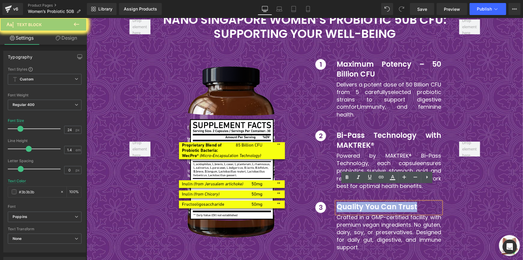
click at [358, 201] on b "Quality You Can Trust" at bounding box center [376, 206] width 81 height 10
paste div
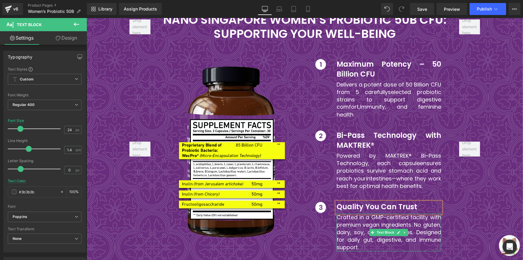
click at [370, 213] on font "Crafted in a GMP-certified facility with premium vegan ingredients. No gluten, …" at bounding box center [388, 232] width 105 height 38
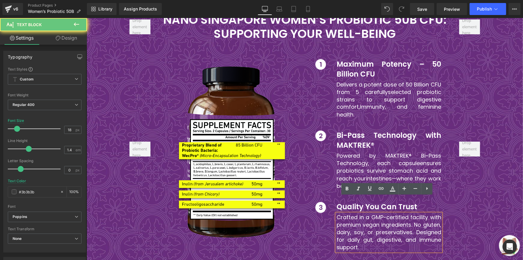
click at [365, 213] on font "Crafted in a GMP-certified facility with premium vegan ingredients. No gluten, …" at bounding box center [388, 232] width 105 height 38
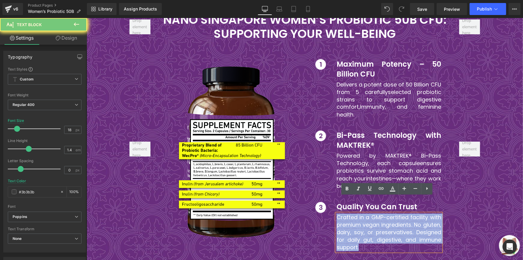
click at [365, 213] on font "Crafted in a GMP-certified facility with premium vegan ingredients. No gluten, …" at bounding box center [388, 232] width 105 height 38
paste div
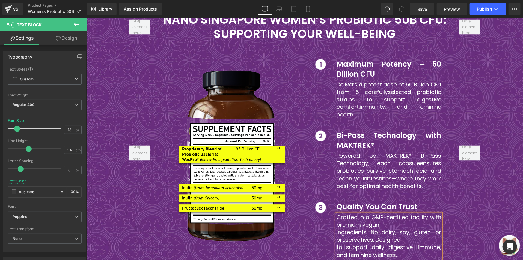
click at [336, 228] on font "ingredients. No dairy, soy, gluten, or preservatives. Designed" at bounding box center [388, 235] width 105 height 15
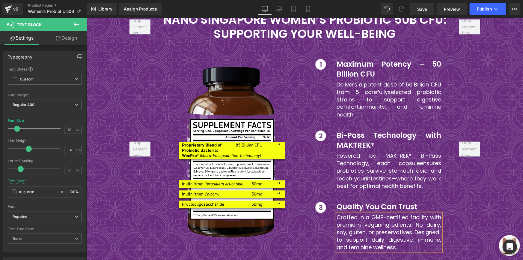
click at [336, 236] on font "to support daily digestive, immune, and feminine wellness." at bounding box center [388, 243] width 105 height 15
click at [460, 178] on div at bounding box center [469, 149] width 30 height 216
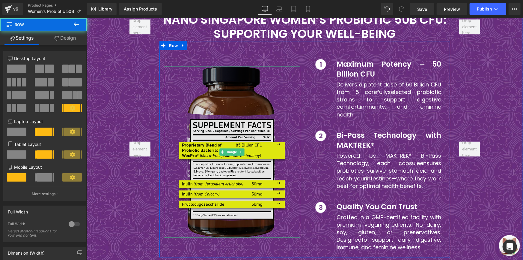
click at [260, 95] on img at bounding box center [231, 151] width 109 height 171
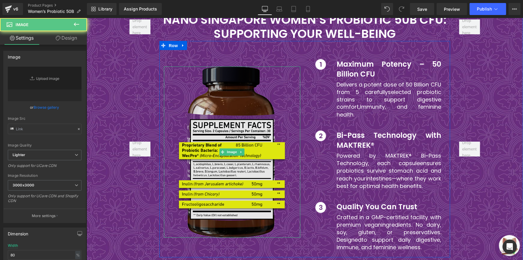
type input "https://ucarecdn.com/c8f90249-effa-4fe1-bc92-5e457406dab3/-/format/auto/-/previ…"
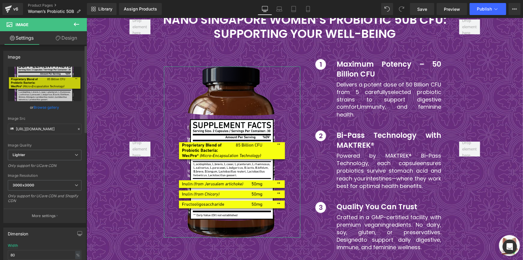
click at [47, 103] on link "Browse gallery" at bounding box center [46, 107] width 25 height 10
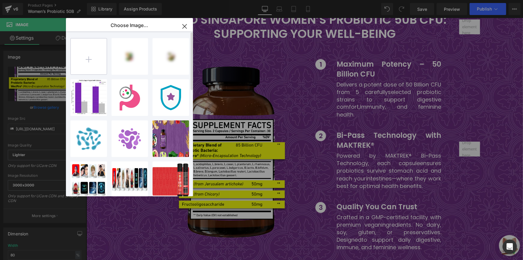
click at [92, 60] on input "file" at bounding box center [89, 56] width 36 height 36
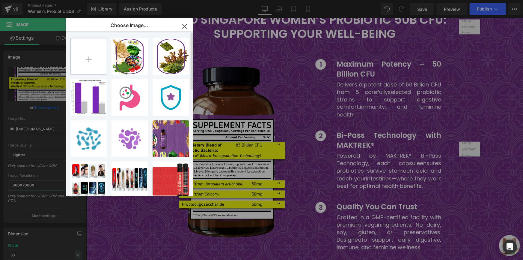
type input "C:\fakepath\Supplement Facts.png"
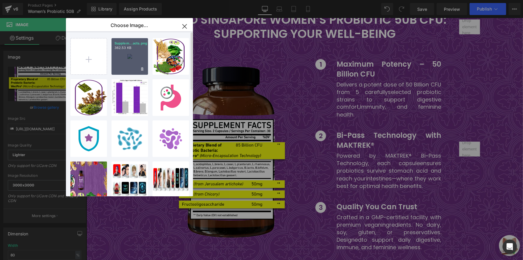
click at [128, 58] on div "Supplem...acts.png 362.53 KB" at bounding box center [129, 56] width 37 height 37
type input "https://ucarecdn.com/23b73214-00b6-4ce9-9cab-266e06bbcd85/-/format/auto/-/previ…"
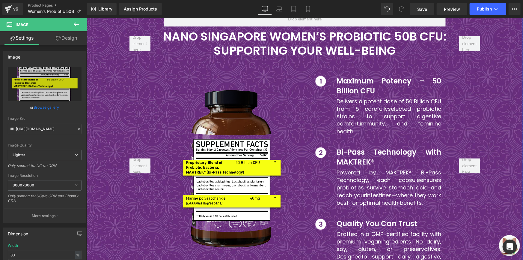
scroll to position [1585, 0]
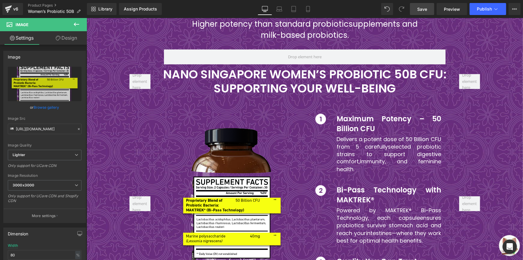
click at [431, 7] on link "Save" at bounding box center [422, 9] width 24 height 12
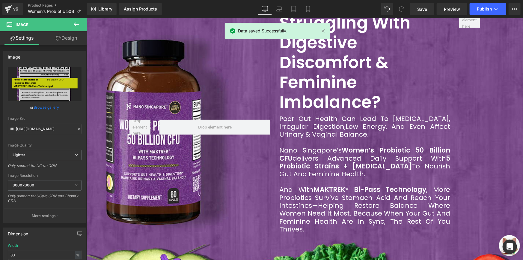
scroll to position [367, 0]
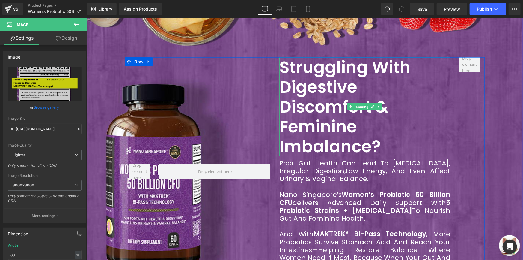
click at [316, 105] on h2 "Struggling With Digestive Discomfort & Feminine Imbalance?" at bounding box center [364, 106] width 171 height 99
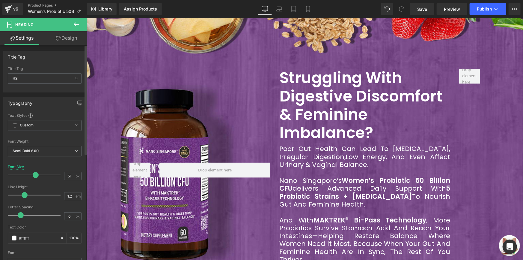
type input "50"
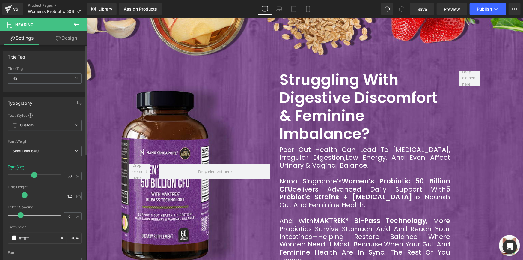
click at [33, 172] on span at bounding box center [34, 175] width 6 height 6
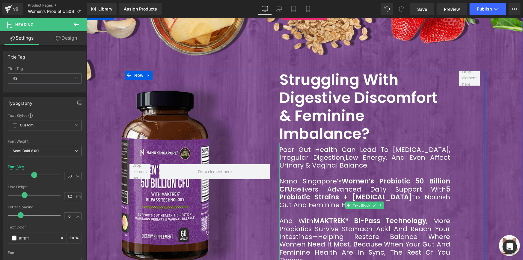
click at [297, 145] on div "Poor gut health can lead to [MEDICAL_DATA], irregular digestion, low energy, an…" at bounding box center [364, 157] width 171 height 24
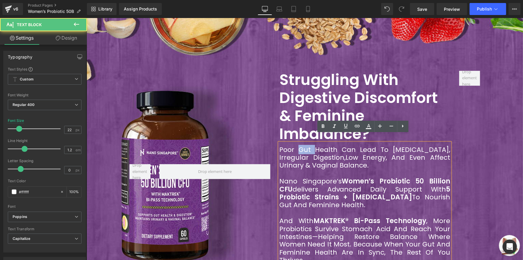
click at [297, 145] on div "Poor gut health can lead to [MEDICAL_DATA], irregular digestion, low energy, an…" at bounding box center [364, 157] width 171 height 24
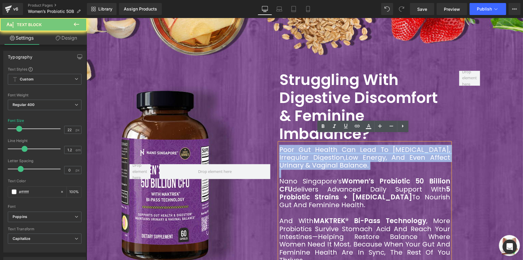
click at [297, 145] on div "Poor gut health can lead to [MEDICAL_DATA], irregular digestion, low energy, an…" at bounding box center [364, 157] width 171 height 24
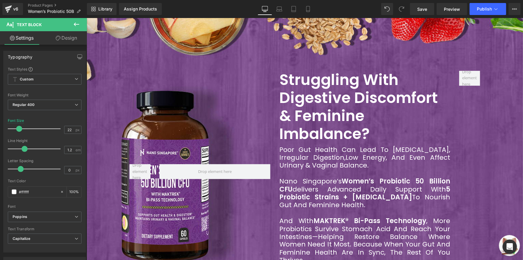
click at [301, 180] on div "Nano Singapore’s Women’s Probiotic 50 Billion CFU delivers advanced daily suppo…" at bounding box center [364, 193] width 171 height 32
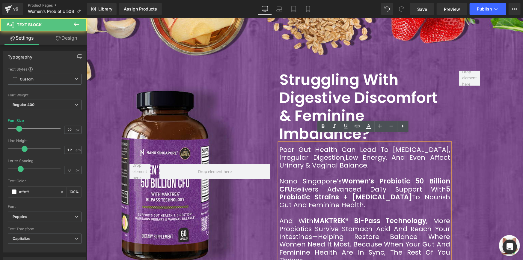
click at [302, 157] on span "low energy, and even affect urinary & vaginal balance." at bounding box center [364, 160] width 171 height 17
click at [302, 156] on span "low energy, and even affect urinary & vaginal balance." at bounding box center [364, 160] width 171 height 17
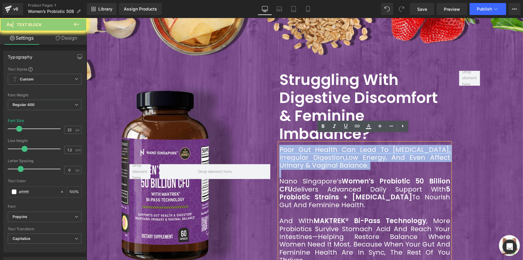
click at [302, 156] on span "low energy, and even affect urinary & vaginal balance." at bounding box center [364, 160] width 171 height 17
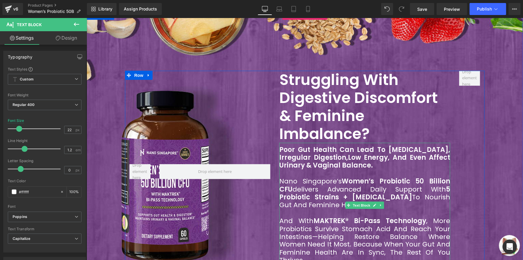
click at [468, 146] on div at bounding box center [469, 171] width 30 height 202
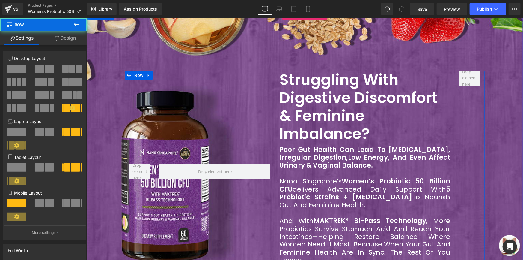
click at [485, 141] on span "Struggling With Digestive Discomfort & Feminine Imbalance? Heading Poor gut hea…" at bounding box center [304, 171] width 436 height 202
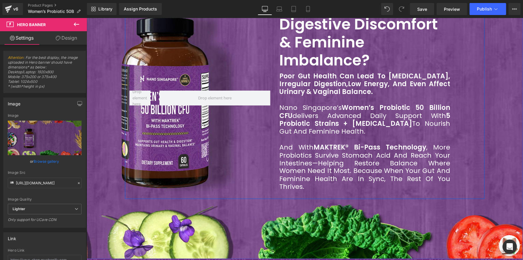
scroll to position [435, 0]
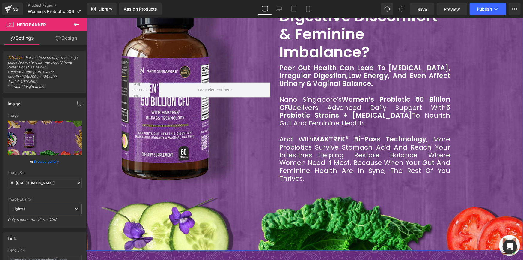
click at [504, 114] on span "Struggling With Digestive Discomfort & Feminine Imbalance? Heading Poor gut hea…" at bounding box center [304, 90] width 436 height 202
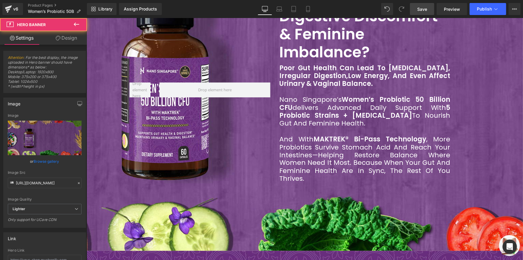
click at [427, 10] on span "Save" at bounding box center [422, 9] width 10 height 6
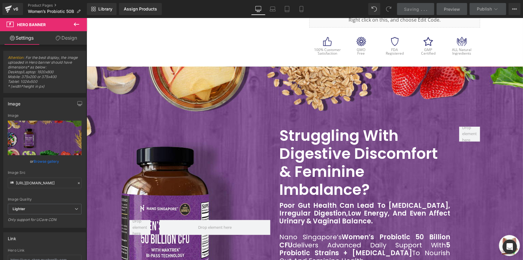
scroll to position [326, 0]
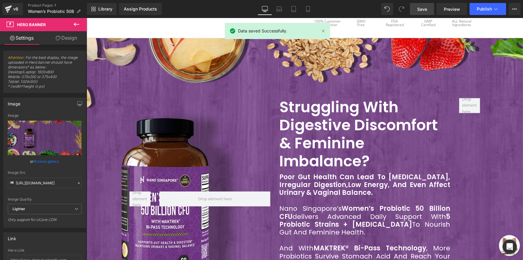
click at [331, 113] on h2 "Struggling With Digestive Discomfort & Feminine Imbalance?" at bounding box center [364, 134] width 171 height 72
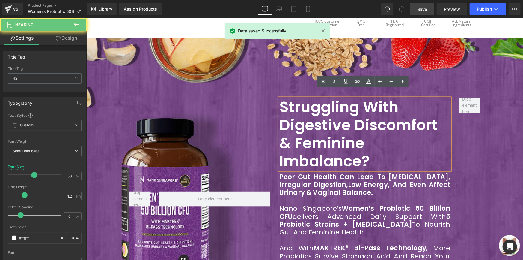
click at [284, 150] on h2 "Struggling With Digestive Discomfort & Feminine Imbalance?" at bounding box center [364, 134] width 171 height 72
click at [279, 149] on h2 "Struggling With Digestive Discomfort & Feminine Imbalance?" at bounding box center [364, 134] width 171 height 72
click at [279, 150] on div "Struggling With Digestive Discomfort & Feminine Imbalance?" at bounding box center [364, 134] width 171 height 72
click at [279, 152] on h2 "Struggling With Digestive Discomfort & Feminine Imbalance?" at bounding box center [364, 134] width 171 height 72
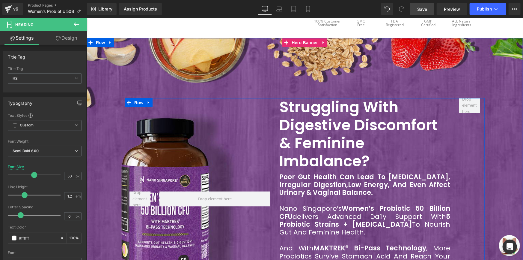
click at [454, 130] on div at bounding box center [469, 199] width 30 height 202
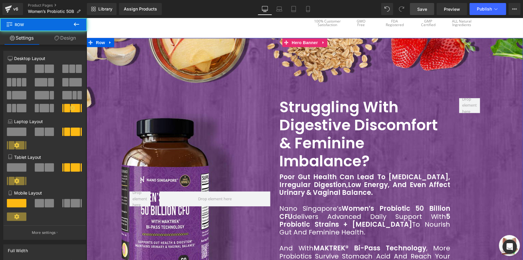
click at [494, 119] on span "Struggling With Digestive Discomfort & Feminine Imbalance? Heading Poor gut hea…" at bounding box center [304, 199] width 436 height 202
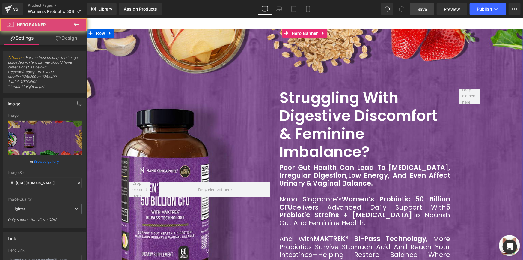
scroll to position [381, 0]
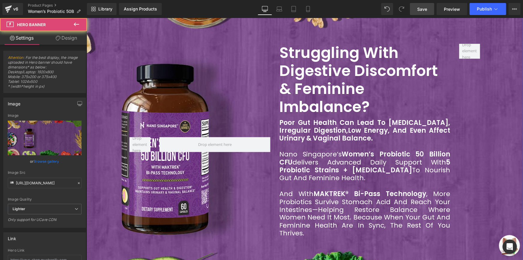
click at [293, 65] on h2 "Struggling With Digestive Discomfort & Feminine Imbalance?" at bounding box center [364, 79] width 171 height 72
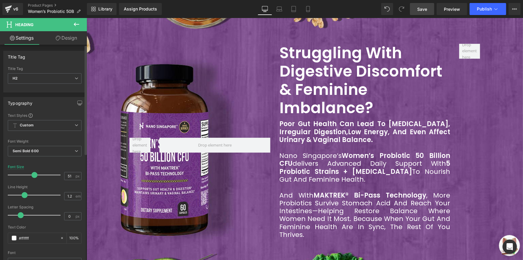
type input "49"
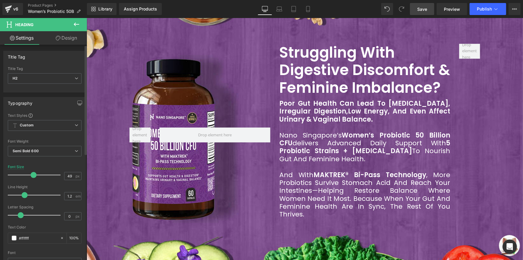
click at [31, 173] on span at bounding box center [34, 175] width 6 height 6
click at [286, 137] on div "Nano Singapore’s Women’s Probiotic 50 Billion CFU delivers advanced daily suppo…" at bounding box center [364, 147] width 171 height 32
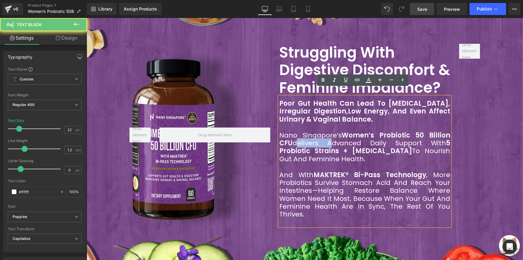
click at [286, 137] on div "Nano Singapore’s Women’s Probiotic 50 Billion CFU delivers advanced daily suppo…" at bounding box center [364, 147] width 171 height 32
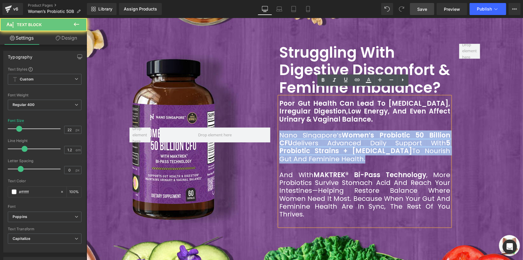
click at [286, 137] on div "Nano Singapore’s Women’s Probiotic 50 Billion CFU delivers advanced daily suppo…" at bounding box center [364, 147] width 171 height 32
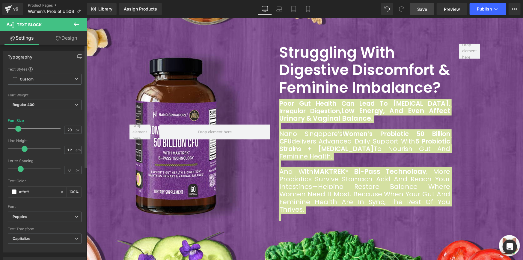
type input "19"
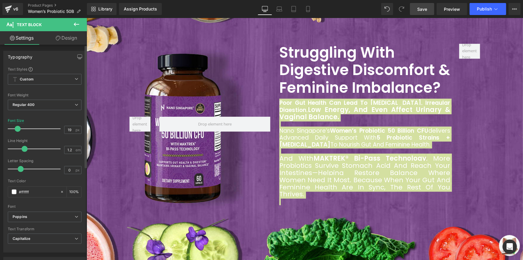
click at [16, 126] on span at bounding box center [18, 129] width 6 height 6
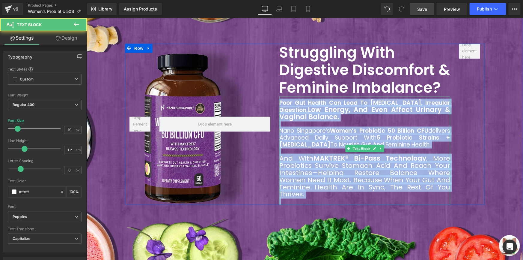
click at [329, 174] on span "And with MAKTREK® Bi-Pass Technology , more probiotics survive stomach acid and…" at bounding box center [364, 175] width 171 height 45
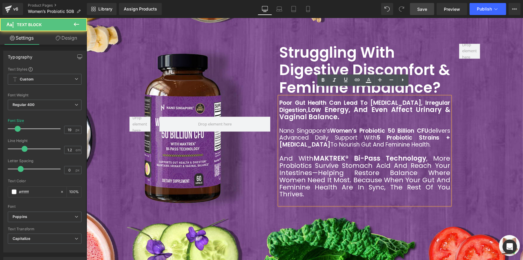
click at [311, 198] on div at bounding box center [364, 201] width 171 height 7
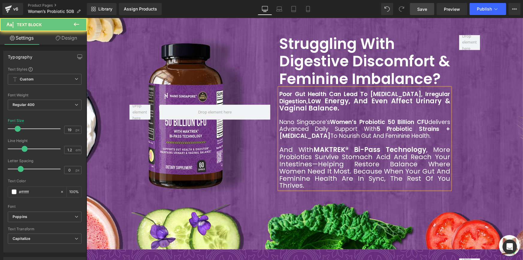
scroll to position [592, 0]
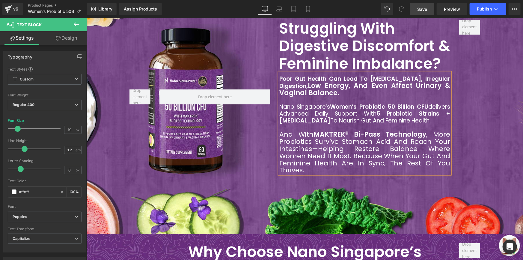
click at [503, 76] on span "Struggling With Digestive Discomfort & Feminine Imbalance? Heading Poor gut hea…" at bounding box center [304, 96] width 436 height 154
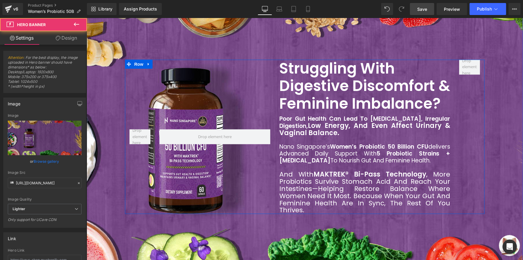
scroll to position [350, 0]
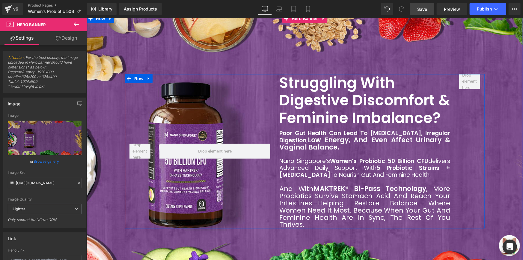
click at [367, 156] on strong "Women’s Probiotic 50 Billion CFU" at bounding box center [379, 160] width 98 height 8
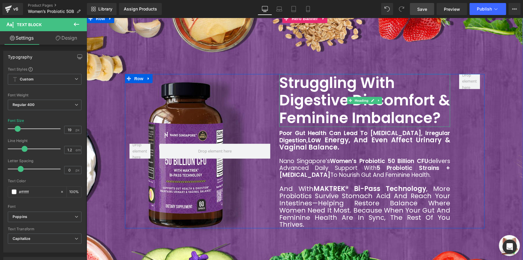
click at [362, 100] on h2 "Struggling With Digestive Discomfort & Feminine Imbalance?" at bounding box center [364, 100] width 171 height 53
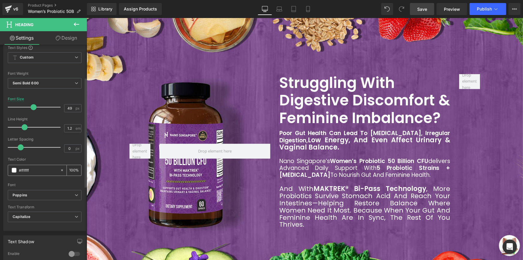
scroll to position [82, 0]
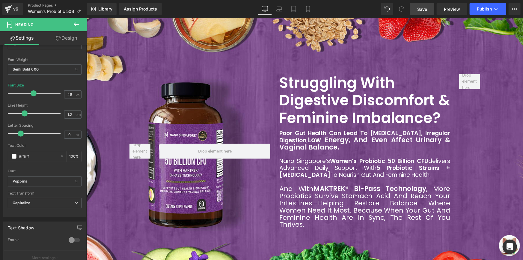
click at [507, 115] on span "Struggling With Digestive Discomfort & Feminine Imbalance? Heading Poor gut hea…" at bounding box center [304, 151] width 436 height 154
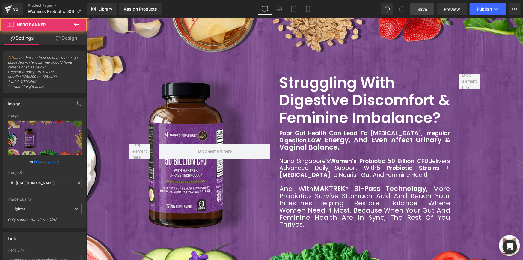
click at [424, 6] on span "Save" at bounding box center [422, 9] width 10 height 6
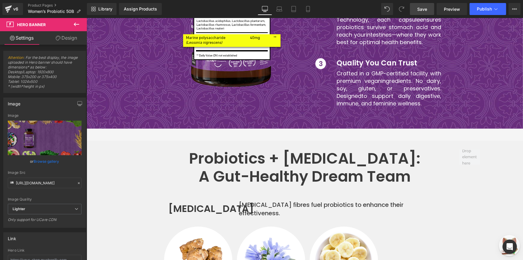
scroll to position [1705, 0]
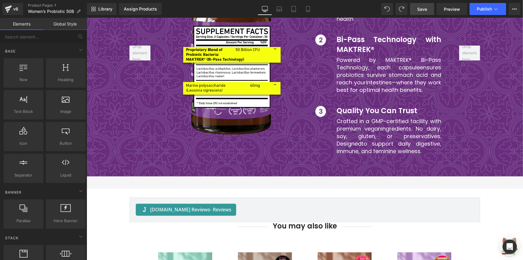
scroll to position [1670, 0]
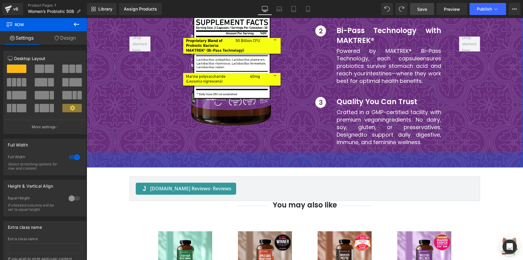
drag, startPoint x: 197, startPoint y: 162, endPoint x: 207, endPoint y: 141, distance: 23.1
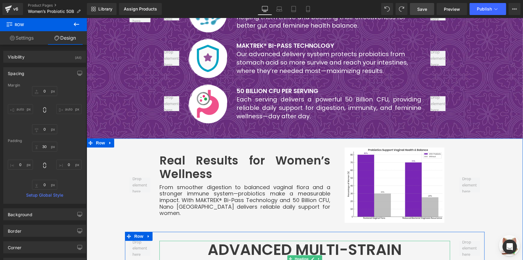
scroll to position [744, 0]
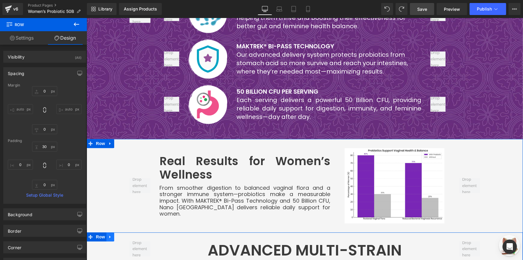
click at [106, 232] on link at bounding box center [110, 236] width 8 height 9
click at [100, 232] on span "Row" at bounding box center [100, 236] width 12 height 9
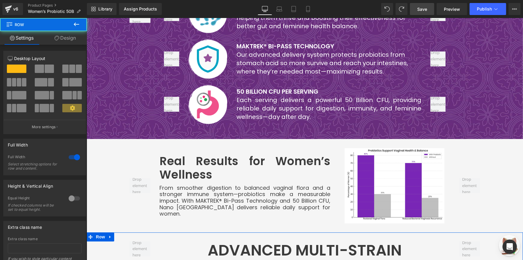
click at [46, 33] on link "Design" at bounding box center [64, 37] width 43 height 13
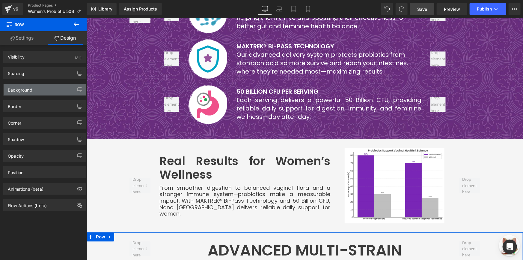
click at [34, 87] on div "Background" at bounding box center [45, 89] width 82 height 11
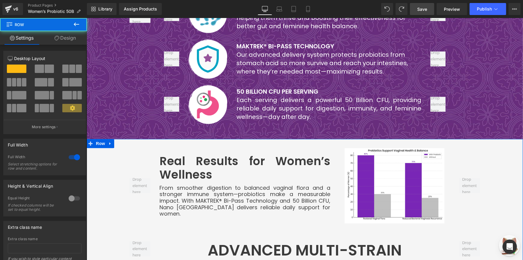
click at [95, 138] on span "Row" at bounding box center [100, 142] width 12 height 9
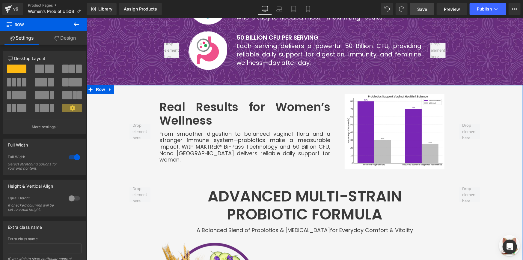
scroll to position [798, 0]
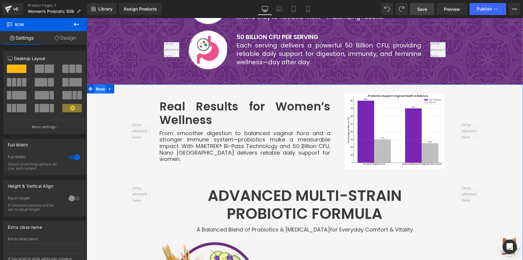
click at [100, 84] on span "Row" at bounding box center [100, 88] width 12 height 9
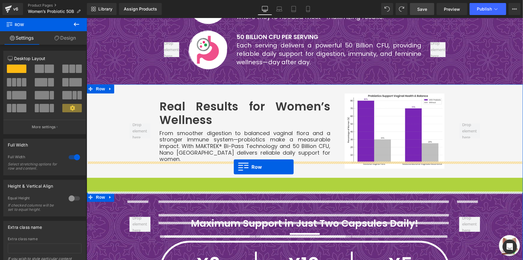
drag, startPoint x: 97, startPoint y: 167, endPoint x: 233, endPoint y: 167, distance: 136.7
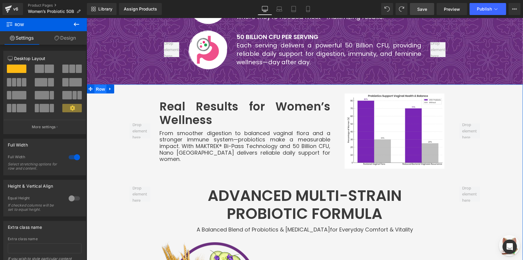
click at [100, 84] on span "Row" at bounding box center [100, 88] width 12 height 9
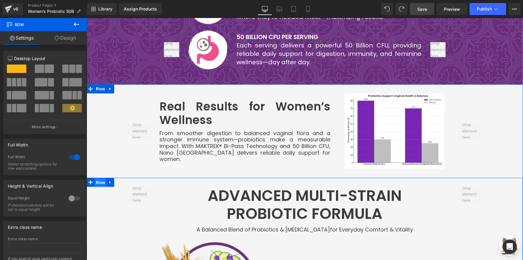
click at [97, 177] on span "Row" at bounding box center [100, 181] width 12 height 9
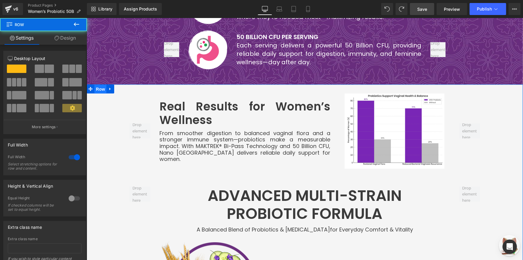
click at [97, 84] on span "Row" at bounding box center [100, 88] width 12 height 9
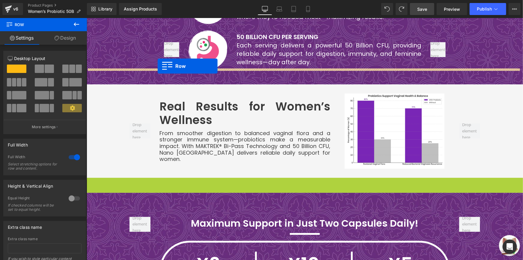
drag, startPoint x: 99, startPoint y: 166, endPoint x: 157, endPoint y: 66, distance: 116.2
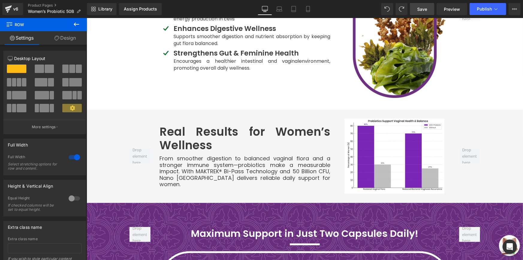
scroll to position [1207, 0]
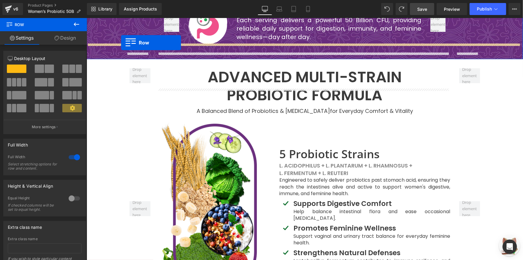
scroll to position [799, 0]
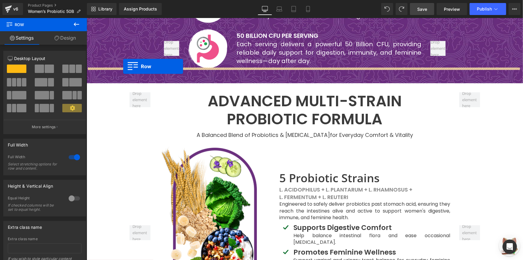
drag, startPoint x: 97, startPoint y: 93, endPoint x: 123, endPoint y: 66, distance: 37.7
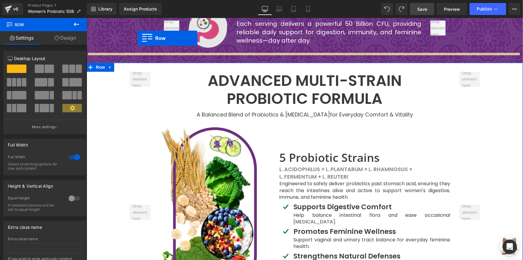
scroll to position [797, 0]
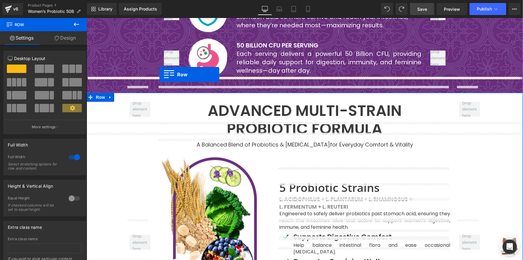
drag, startPoint x: 97, startPoint y: 103, endPoint x: 159, endPoint y: 74, distance: 68.5
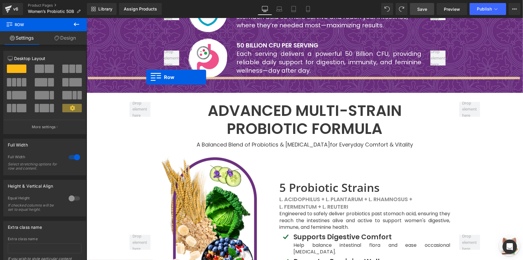
drag, startPoint x: 104, startPoint y: 102, endPoint x: 146, endPoint y: 77, distance: 49.0
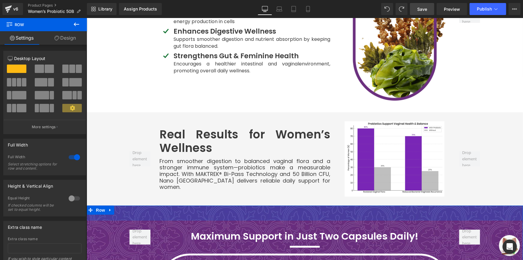
scroll to position [1252, 0]
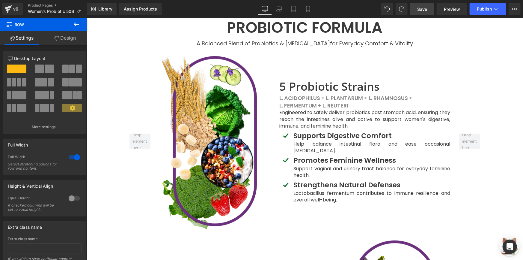
click at [105, 91] on div "Advanced Multi-Strain Probiotic Formula Heading Row A Balanced Blend of Probiot…" at bounding box center [304, 201] width 436 height 421
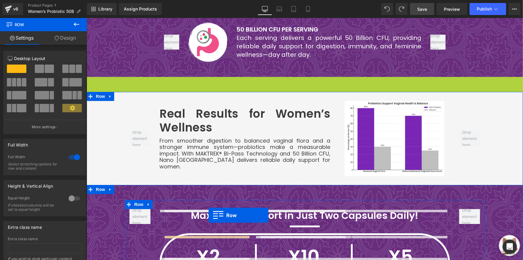
scroll to position [831, 0]
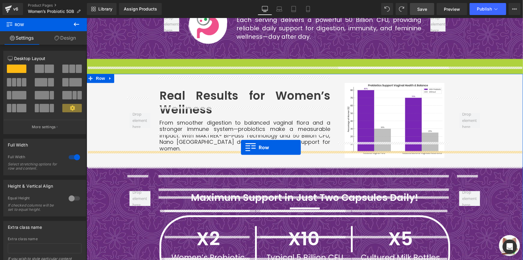
drag, startPoint x: 99, startPoint y: 89, endPoint x: 241, endPoint y: 147, distance: 152.8
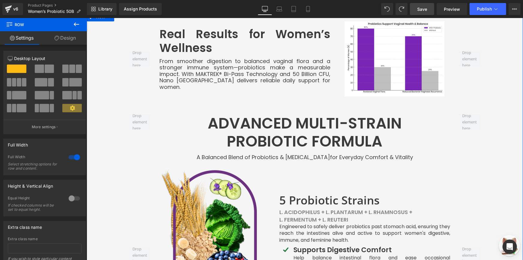
scroll to position [885, 0]
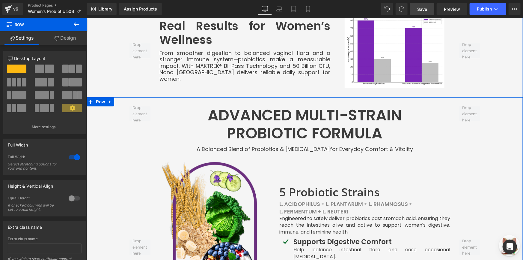
click at [96, 97] on span "Row" at bounding box center [100, 101] width 12 height 9
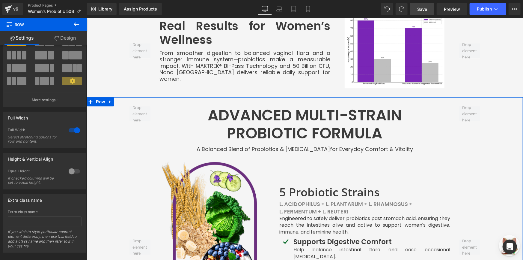
click at [49, 36] on link "Design" at bounding box center [64, 37] width 43 height 13
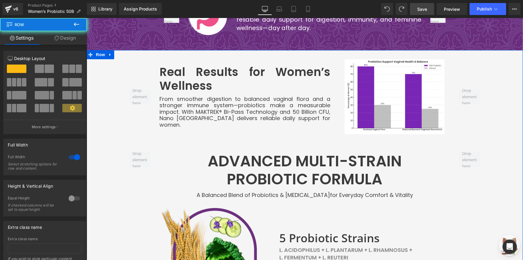
scroll to position [831, 0]
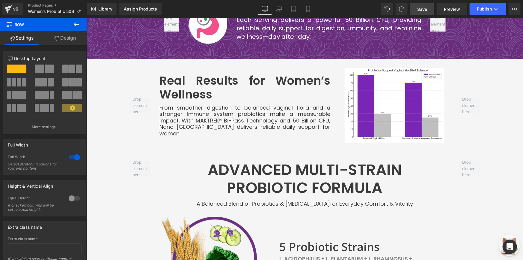
click at [76, 24] on icon at bounding box center [76, 24] width 5 height 4
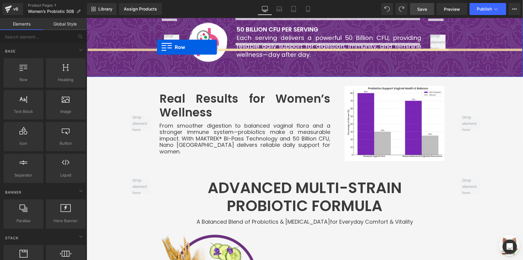
scroll to position [801, 0]
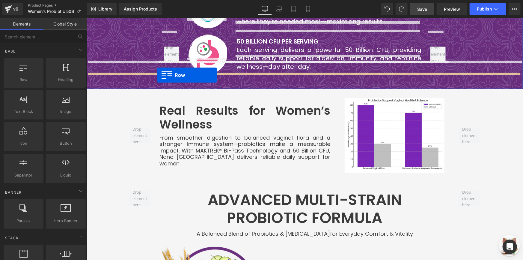
drag, startPoint x: 112, startPoint y: 90, endPoint x: 157, endPoint y: 75, distance: 47.1
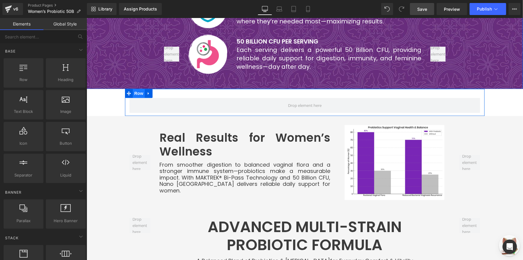
click at [135, 88] on span "Row" at bounding box center [138, 92] width 12 height 9
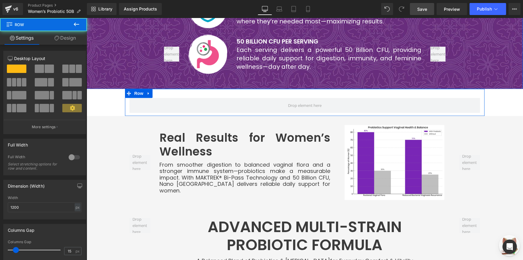
click at [69, 160] on div at bounding box center [74, 157] width 14 height 10
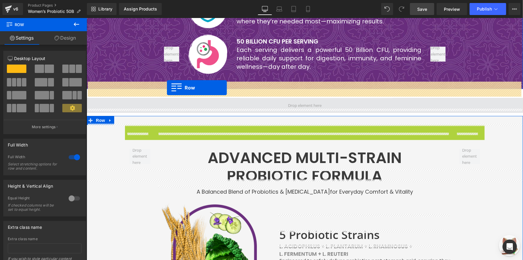
drag, startPoint x: 137, startPoint y: 111, endPoint x: 167, endPoint y: 87, distance: 38.0
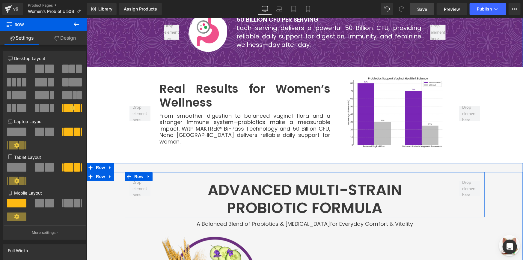
scroll to position [855, 0]
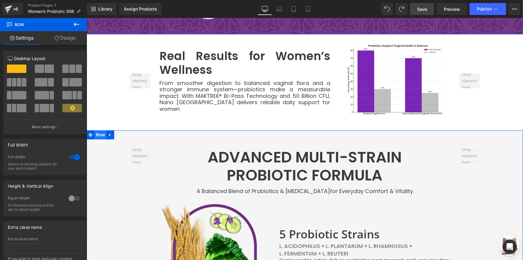
click at [100, 130] on span "Row" at bounding box center [100, 134] width 12 height 9
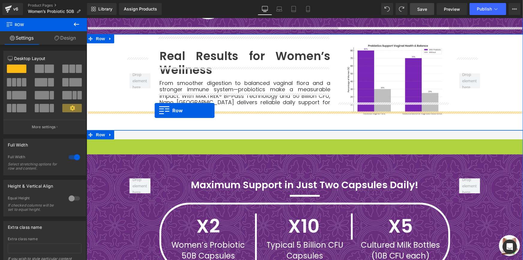
drag, startPoint x: 100, startPoint y: 128, endPoint x: 155, endPoint y: 110, distance: 57.6
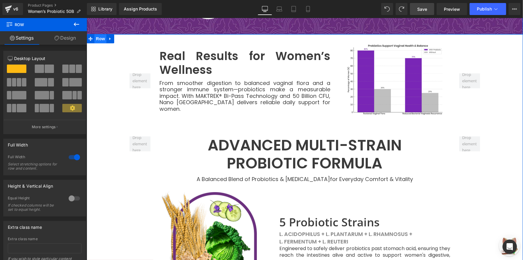
click at [95, 34] on span "Row" at bounding box center [100, 38] width 12 height 9
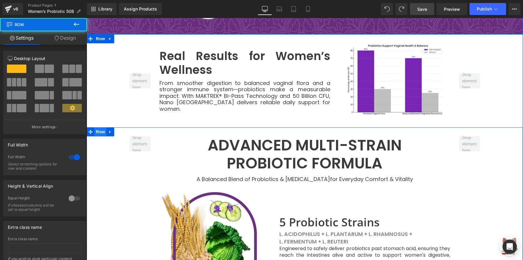
click at [103, 127] on span "Row" at bounding box center [100, 131] width 12 height 9
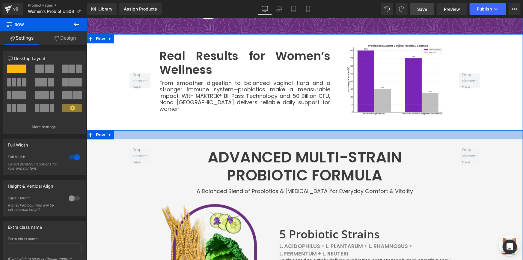
click at [133, 130] on div at bounding box center [304, 134] width 436 height 9
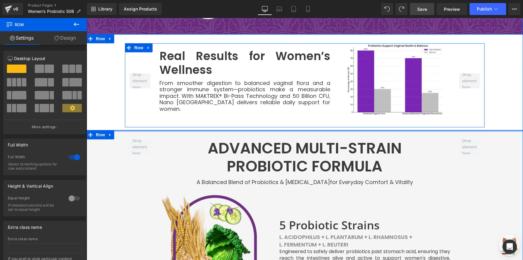
drag, startPoint x: 135, startPoint y: 122, endPoint x: 138, endPoint y: 102, distance: 20.3
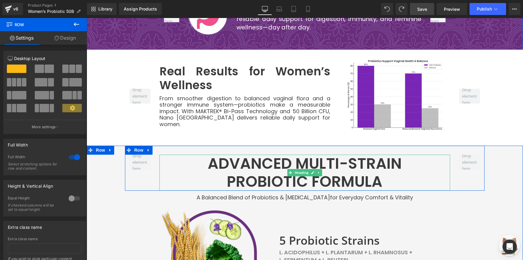
scroll to position [828, 0]
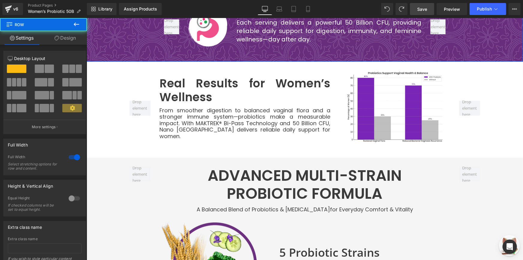
click at [108, 70] on div "Image Real Results for Women’s Wellness Heading From smoother digestion to bala…" at bounding box center [304, 112] width 436 height 84
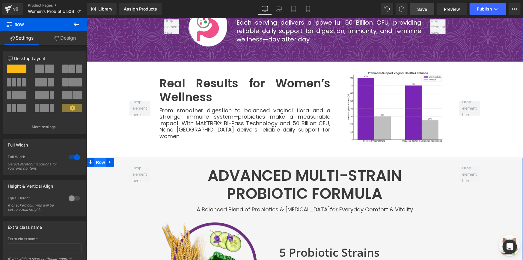
click at [102, 157] on span "Row" at bounding box center [100, 161] width 12 height 9
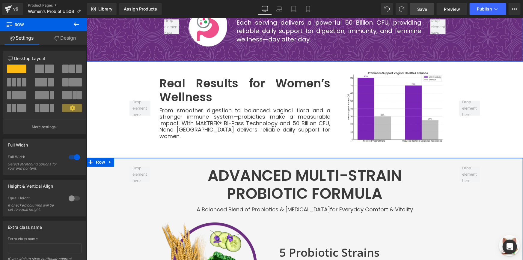
click at [121, 157] on div at bounding box center [304, 157] width 436 height 1
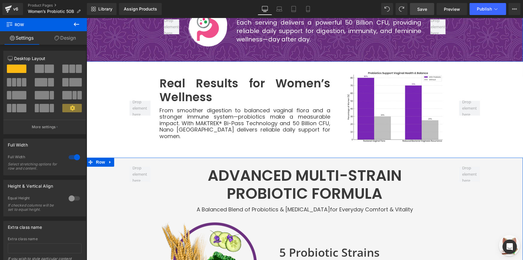
click at [121, 157] on div at bounding box center [304, 157] width 436 height 1
click at [66, 39] on link "Design" at bounding box center [64, 37] width 43 height 13
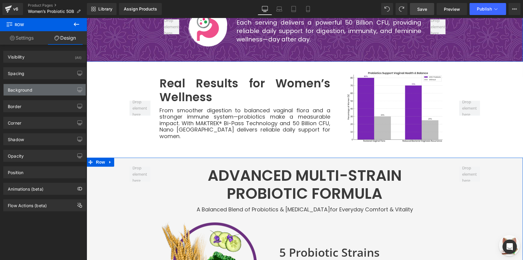
click at [54, 90] on div "Background" at bounding box center [45, 89] width 82 height 11
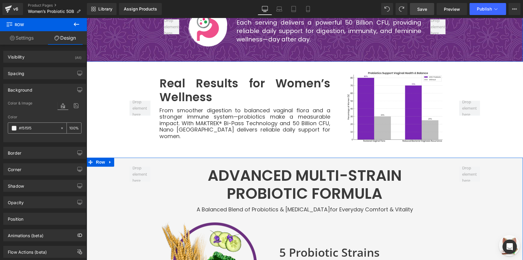
click at [60, 126] on icon at bounding box center [62, 128] width 4 height 4
type input "none"
type input "0"
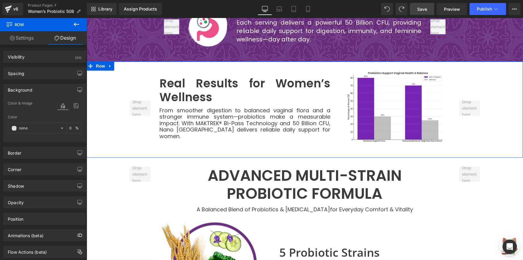
click at [103, 70] on div "Image Real Results for Women’s Wellness Heading From smoother digestion to bala…" at bounding box center [304, 112] width 436 height 84
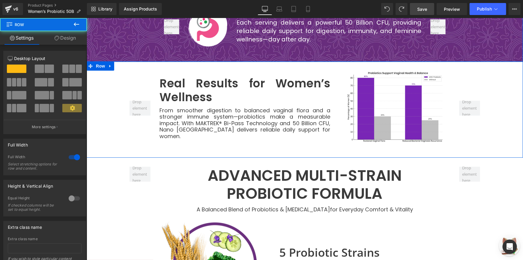
click at [61, 34] on link "Design" at bounding box center [64, 37] width 43 height 13
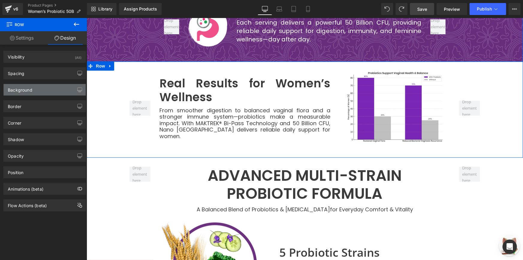
click at [37, 90] on div "Background" at bounding box center [45, 89] width 82 height 11
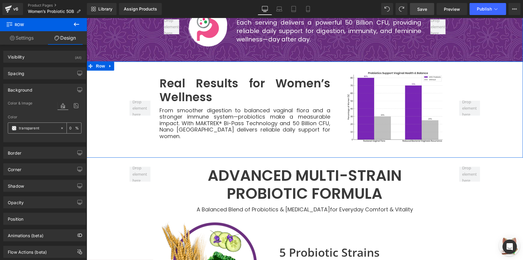
click at [38, 133] on div "Color transparent 0 %" at bounding box center [45, 127] width 74 height 25
click at [38, 130] on input "transparent" at bounding box center [38, 128] width 38 height 7
type input "f5f5"
type input "33"
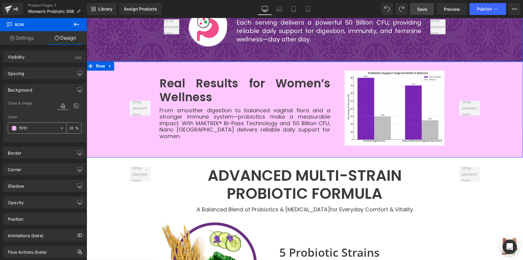
type input "f5f5f5"
type input "100"
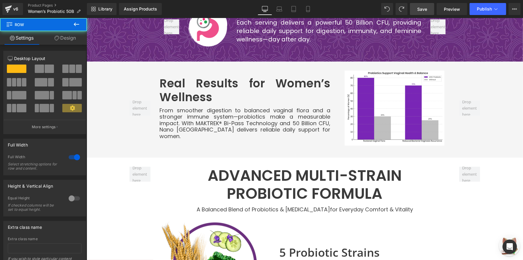
click at [417, 6] on link "Save" at bounding box center [422, 9] width 24 height 12
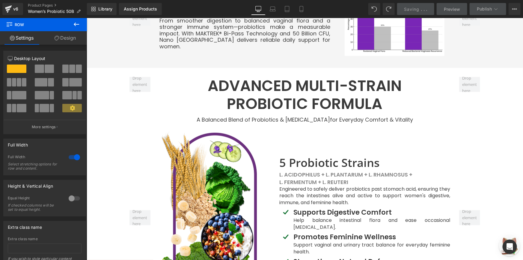
drag, startPoint x: 522, startPoint y: 103, endPoint x: 507, endPoint y: 33, distance: 71.4
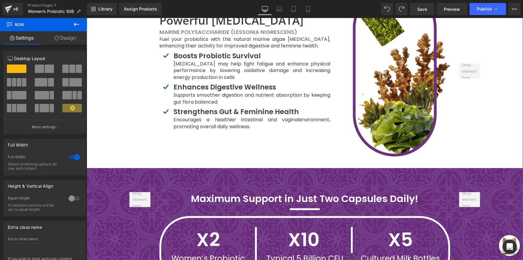
scroll to position [1250, 0]
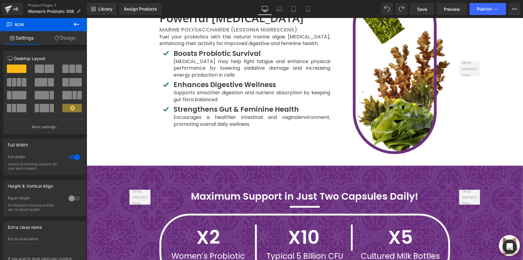
click at [72, 26] on button at bounding box center [76, 24] width 21 height 13
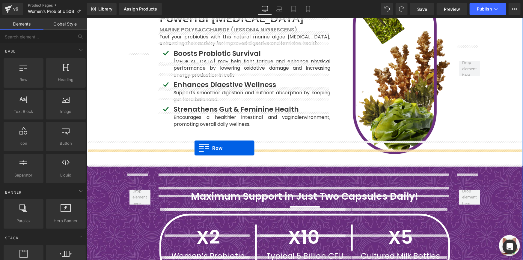
drag, startPoint x: 93, startPoint y: 92, endPoint x: 194, endPoint y: 147, distance: 115.6
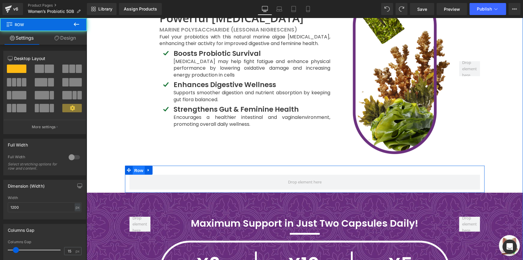
click at [136, 165] on span "Row" at bounding box center [138, 169] width 12 height 9
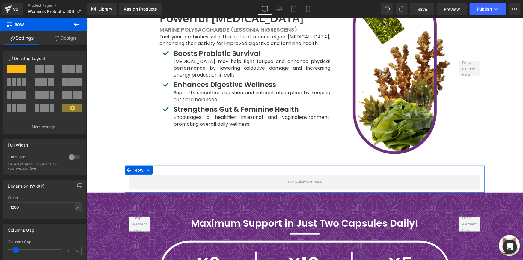
click at [63, 40] on link "Design" at bounding box center [64, 37] width 43 height 13
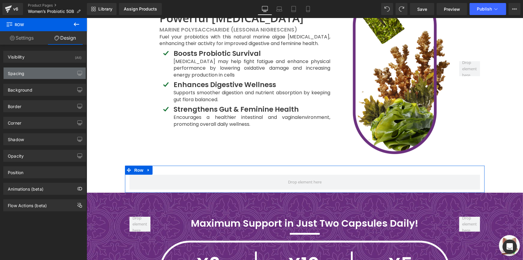
click at [51, 71] on div "Spacing" at bounding box center [45, 72] width 82 height 11
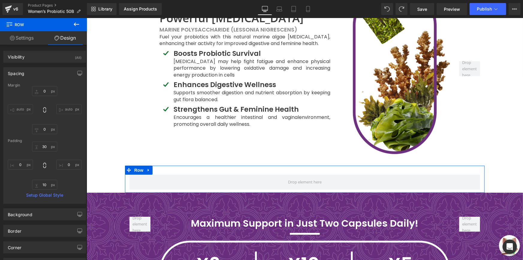
click at [51, 71] on div "Spacing" at bounding box center [45, 72] width 82 height 11
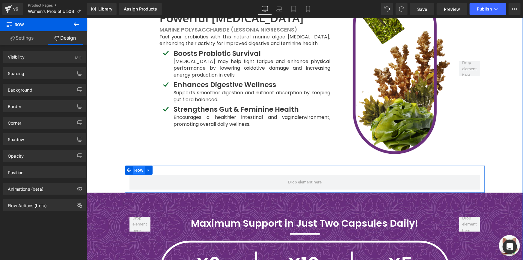
click at [135, 165] on span "Row" at bounding box center [138, 169] width 12 height 9
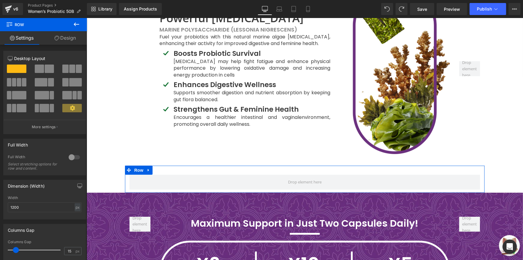
click at [74, 159] on div at bounding box center [74, 157] width 14 height 10
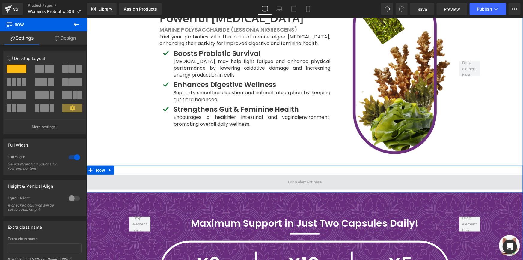
click at [208, 174] on span at bounding box center [304, 181] width 436 height 15
click at [122, 174] on span at bounding box center [304, 181] width 436 height 15
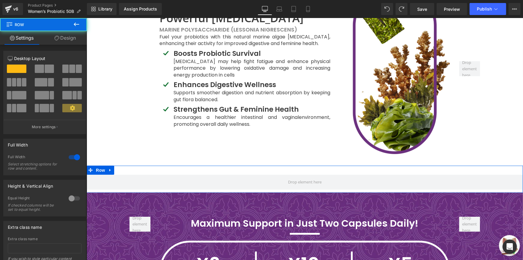
click at [55, 40] on icon at bounding box center [57, 38] width 5 height 5
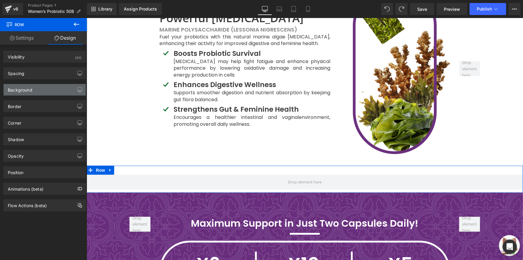
click at [31, 86] on div "Background" at bounding box center [20, 88] width 25 height 8
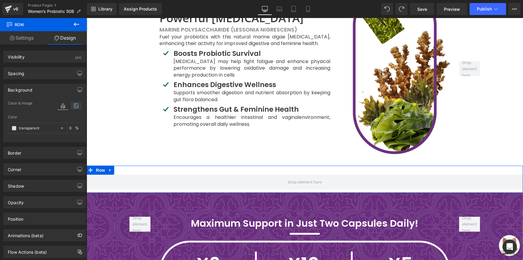
click at [76, 109] on icon at bounding box center [76, 106] width 11 height 8
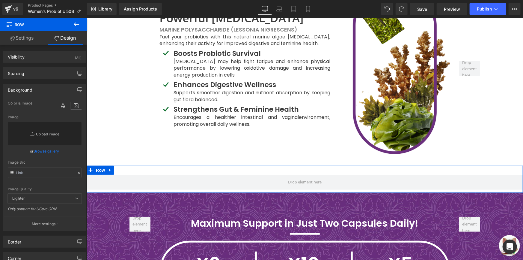
click at [51, 126] on link "Replace Image" at bounding box center [45, 133] width 74 height 23
type input "C:\fakepath\Background.png"
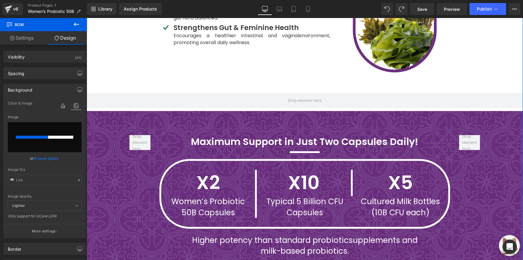
scroll to position [1332, 0]
type input "https://ucarecdn.com/e38021c1-16a8-4896-b118-a6900d2f48ed/-/format/auto/-/previ…"
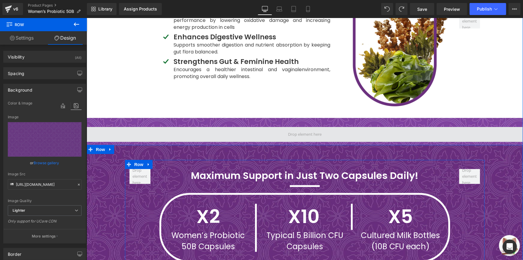
scroll to position [1277, 0]
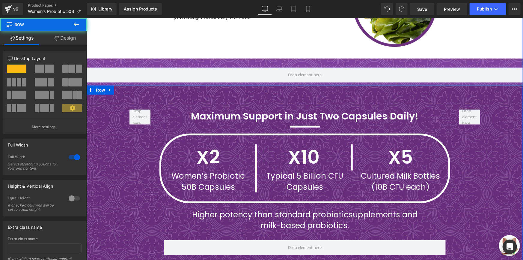
scroll to position [1359, 0]
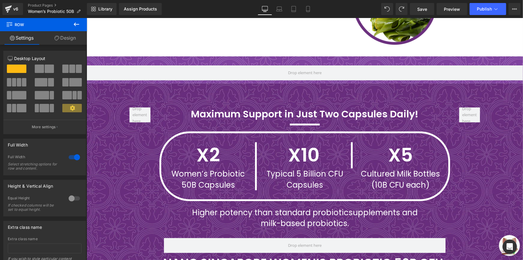
click at [95, 84] on span "Row" at bounding box center [100, 87] width 10 height 7
drag, startPoint x: 61, startPoint y: 42, endPoint x: 40, endPoint y: 77, distance: 40.0
click at [61, 43] on link "Design" at bounding box center [64, 37] width 43 height 13
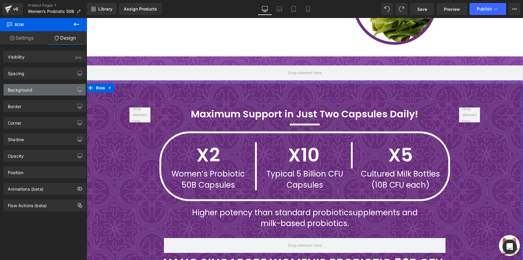
type input "https://ucarecdn.com/a086f10f-9c9a-488f-8619-31f01ca2b464/-/format/auto/-/previ…"
click at [37, 88] on div "Background" at bounding box center [45, 89] width 82 height 11
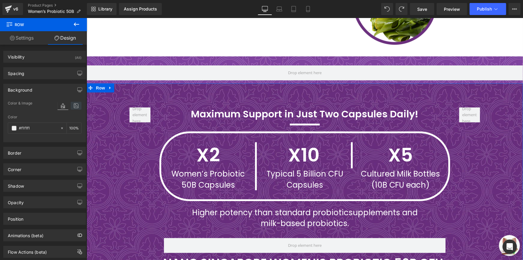
click at [73, 105] on icon at bounding box center [76, 106] width 11 height 8
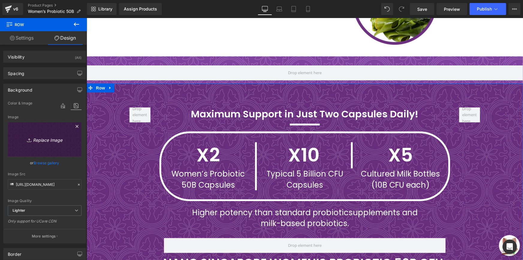
click at [46, 145] on link "Replace Image" at bounding box center [45, 139] width 74 height 34
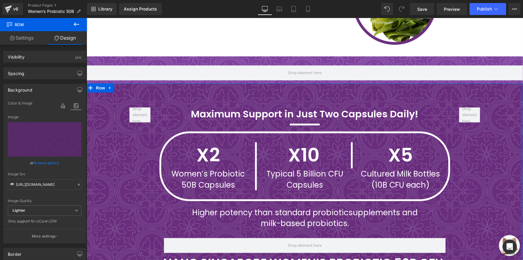
click at [51, 162] on link "Browse gallery" at bounding box center [46, 162] width 25 height 10
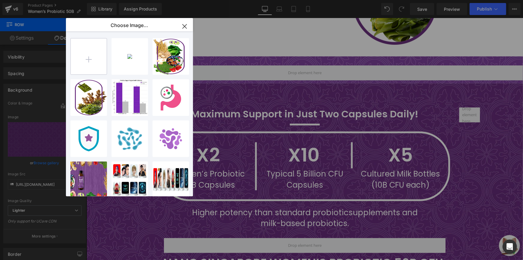
click at [96, 60] on input "file" at bounding box center [89, 56] width 36 height 36
type input "C:\fakepath\Background.png"
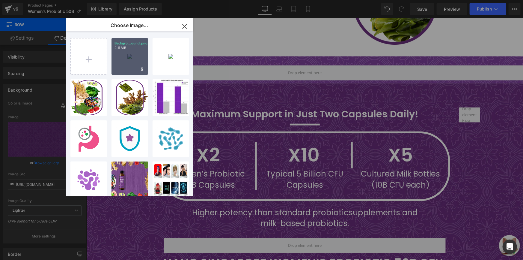
click at [119, 61] on div "Backgro...ound.png 2.11 MB" at bounding box center [129, 56] width 37 height 37
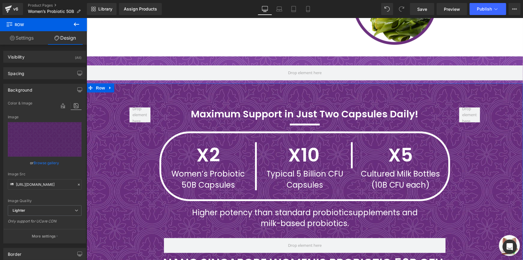
click at [51, 162] on link "Browse gallery" at bounding box center [46, 162] width 25 height 10
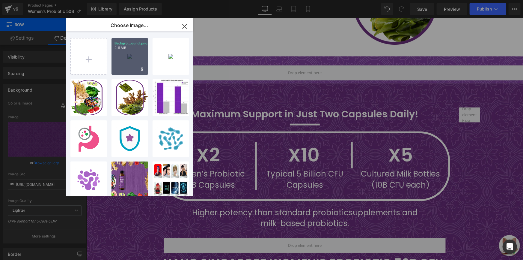
click at [130, 66] on div "Backgro...ound.png 2.11 MB" at bounding box center [129, 56] width 37 height 37
type input "https://ucarecdn.com/09dd7058-aa11-4696-9cc8-4f776d9df071/-/format/auto/-/previ…"
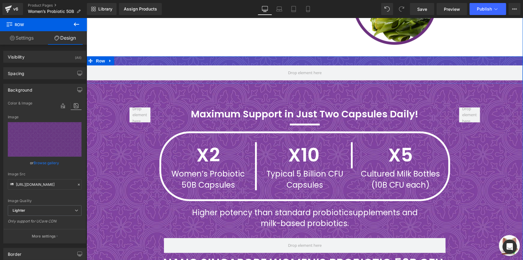
click at [160, 56] on div at bounding box center [304, 60] width 436 height 9
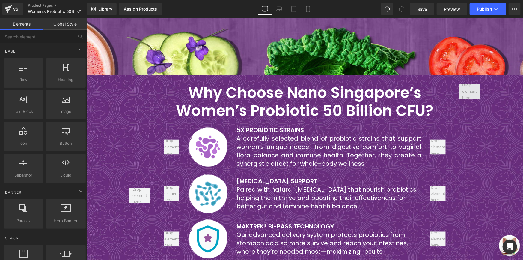
scroll to position [561, 0]
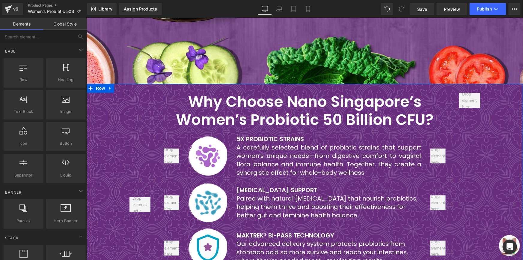
click at [114, 93] on div "Why Choose Nano Singapore’s Women’s Probiotic 50 Billion CFU? Heading Image 5X …" at bounding box center [304, 204] width 436 height 223
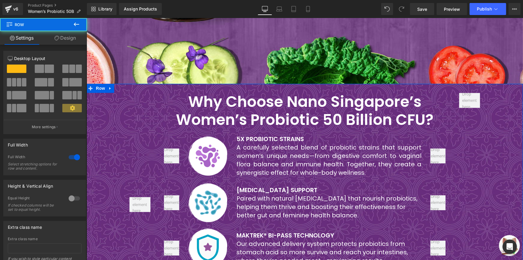
click at [61, 40] on link "Design" at bounding box center [64, 37] width 43 height 13
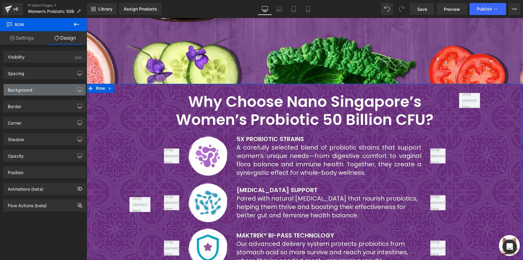
click at [24, 86] on div "Background" at bounding box center [20, 88] width 25 height 8
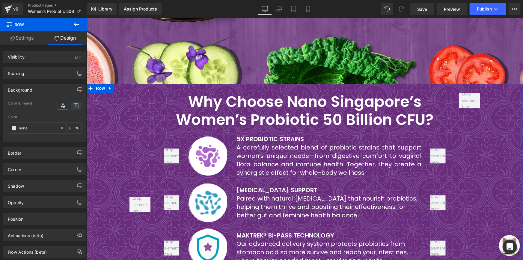
click at [75, 107] on icon at bounding box center [76, 106] width 11 height 8
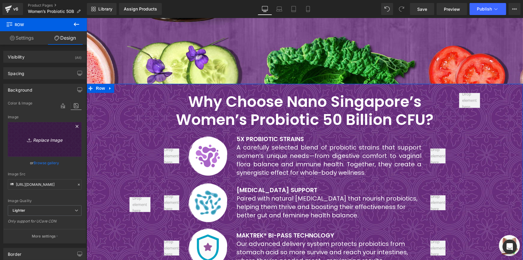
click at [39, 132] on link "Replace Image" at bounding box center [45, 139] width 74 height 34
type input "C:\fakepath\Background.png"
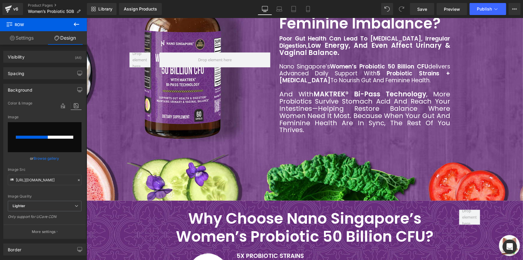
scroll to position [453, 0]
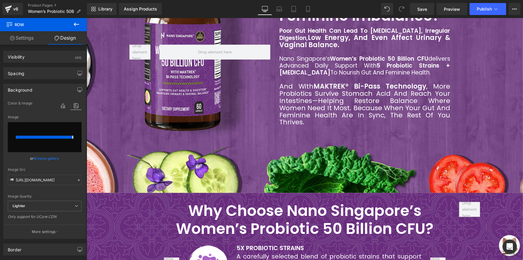
type input "https://ucarecdn.com/6f4bd4b0-ccfe-4be9-b309-45ec4669ca7f/-/format/auto/-/previ…"
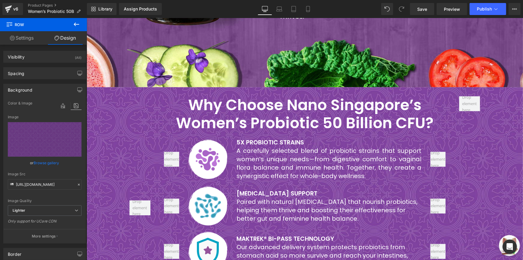
scroll to position [561, 0]
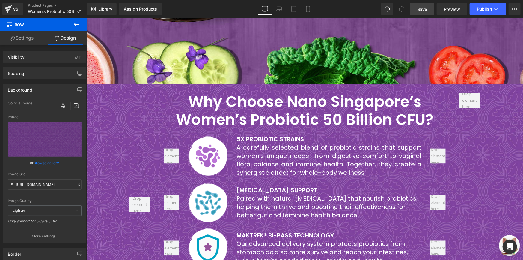
click at [416, 6] on link "Save" at bounding box center [422, 9] width 24 height 12
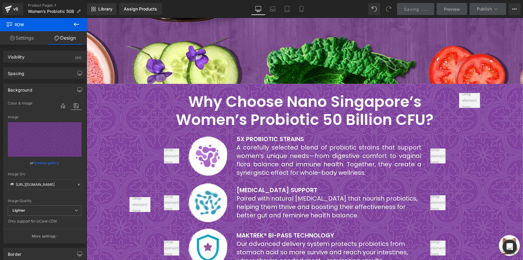
drag, startPoint x: 519, startPoint y: 81, endPoint x: 531, endPoint y: 35, distance: 47.2
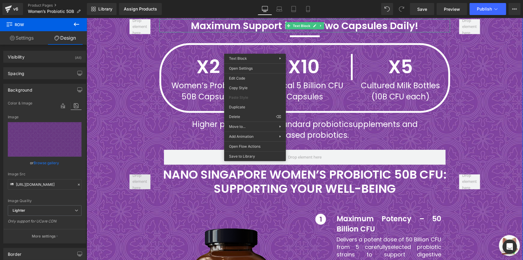
scroll to position [1424, 0]
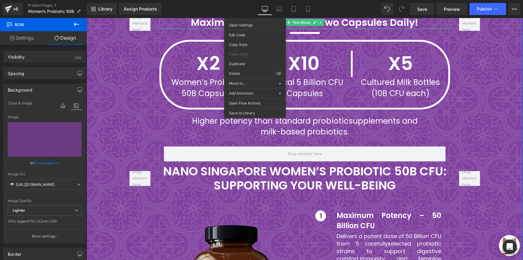
click at [130, 145] on div "Maximum Support in Just Two Capsules Daily! Text Block Separator X2 Text Block …" at bounding box center [305, 85] width 360 height 157
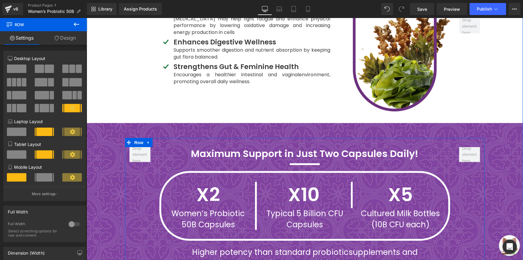
scroll to position [1287, 0]
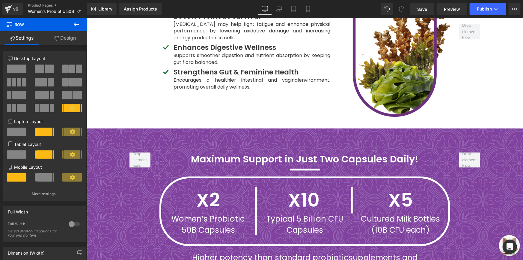
click at [71, 24] on button at bounding box center [76, 24] width 21 height 13
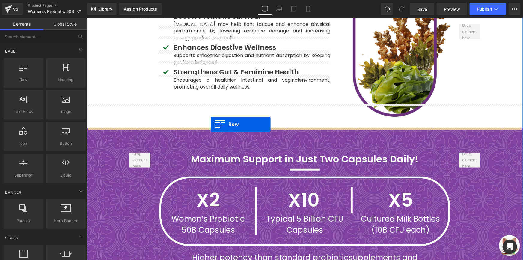
drag, startPoint x: 157, startPoint y: 108, endPoint x: 210, endPoint y: 123, distance: 55.7
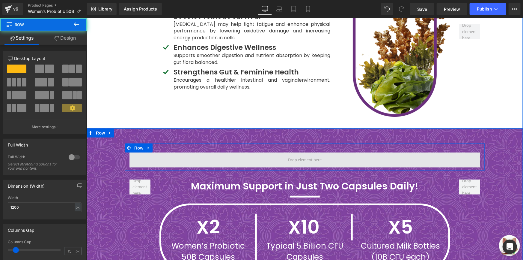
click at [190, 152] on span at bounding box center [304, 159] width 351 height 15
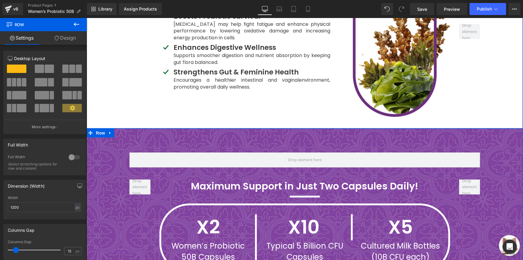
click at [193, 179] on b "Maximum Support in Just Two Capsules Daily!" at bounding box center [304, 185] width 227 height 13
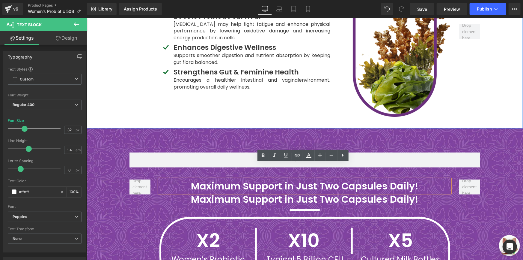
click at [379, 227] on p "X5" at bounding box center [400, 240] width 96 height 26
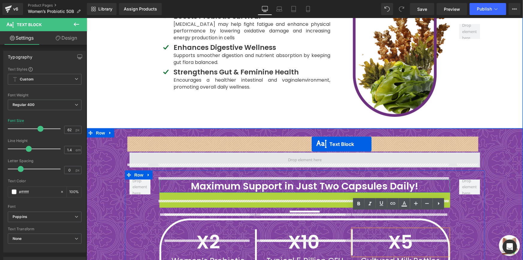
drag, startPoint x: 304, startPoint y: 182, endPoint x: 311, endPoint y: 144, distance: 39.4
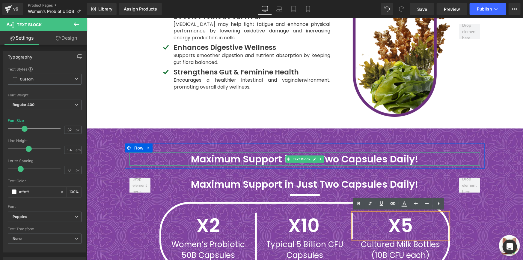
click at [254, 152] on b "Maximum Support in Just Two Capsules Daily!" at bounding box center [304, 158] width 227 height 13
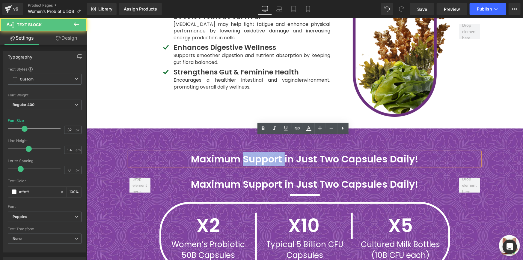
click at [254, 152] on b "Maximum Support in Just Two Capsules Daily!" at bounding box center [304, 158] width 227 height 13
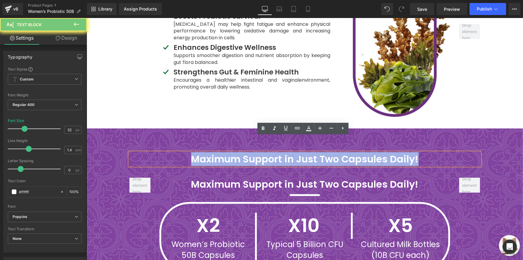
click at [254, 152] on b "Maximum Support in Just Two Capsules Daily!" at bounding box center [304, 158] width 227 height 13
paste div
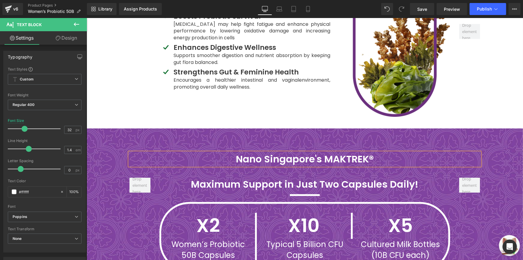
click at [86, 18] on div at bounding box center [86, 18] width 0 height 0
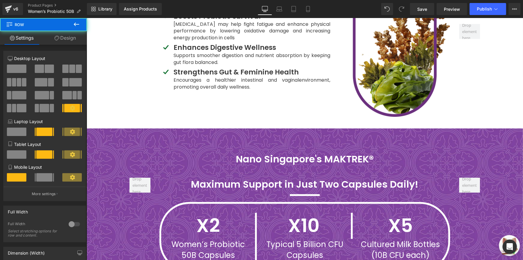
click at [78, 24] on icon at bounding box center [76, 24] width 5 height 4
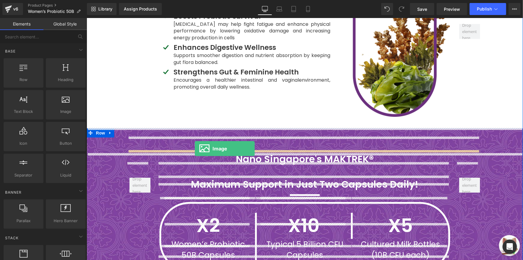
drag, startPoint x: 164, startPoint y: 132, endPoint x: 195, endPoint y: 148, distance: 34.3
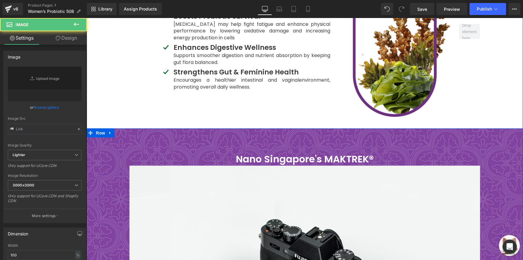
type input "//d1um8515vdn9kb.cloudfront.net/images/parallax.jpg"
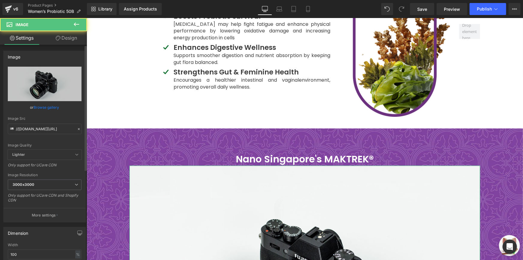
click at [57, 108] on link "Browse gallery" at bounding box center [46, 107] width 25 height 10
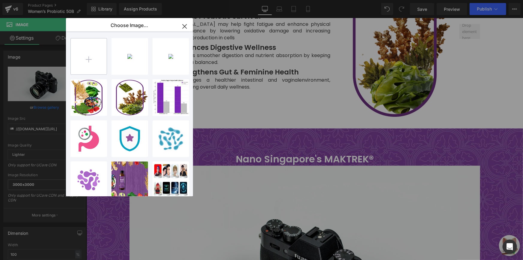
click at [88, 59] on input "file" at bounding box center [89, 56] width 36 height 36
type input "C:\fakepath\Asset 4safeguard.png"
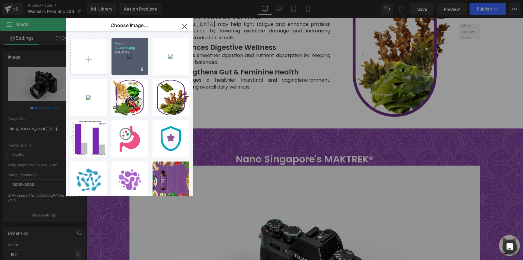
click at [118, 59] on div "Asset 4...uard.png 138.41 KB" at bounding box center [129, 56] width 37 height 37
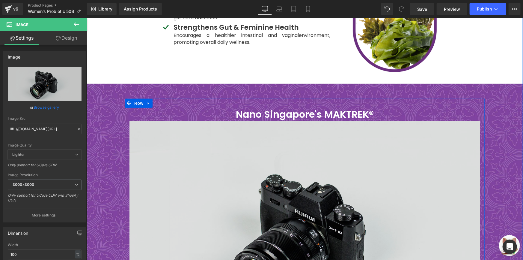
scroll to position [1342, 0]
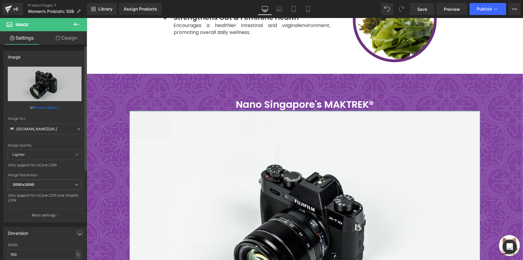
click at [39, 104] on link "Browse gallery" at bounding box center [46, 107] width 25 height 10
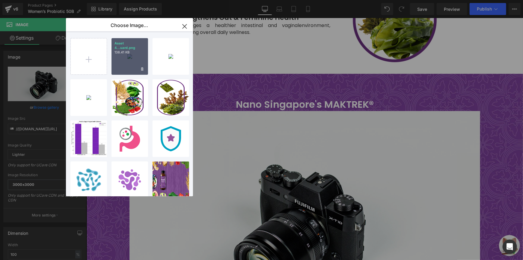
click at [129, 49] on p "Asset 4...uard.png" at bounding box center [129, 45] width 31 height 9
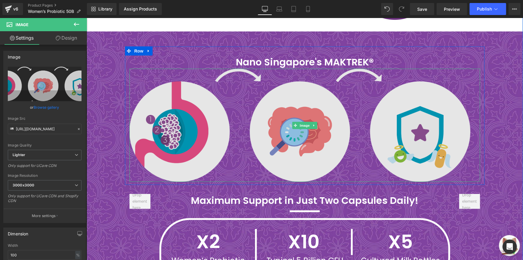
scroll to position [1396, 0]
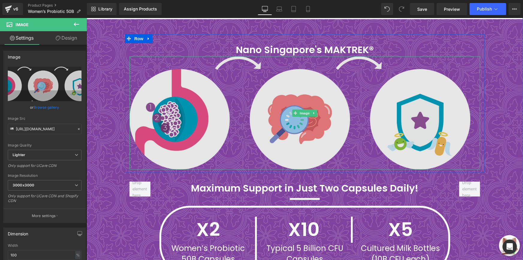
click at [190, 97] on img at bounding box center [304, 112] width 351 height 113
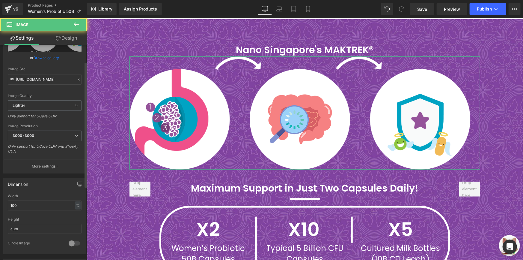
scroll to position [54, 0]
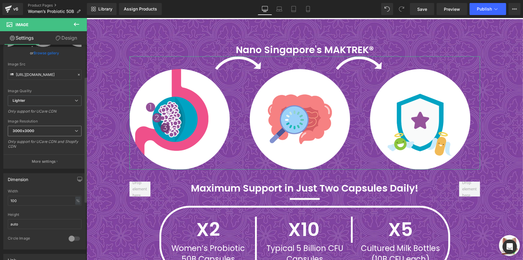
click at [56, 136] on div "3000x3000 100x100 240x240 480x480 576x576 640x640 768x768 800x800 960x960 1024x…" at bounding box center [45, 132] width 74 height 13
click at [57, 132] on span "3000x3000" at bounding box center [45, 131] width 74 height 10
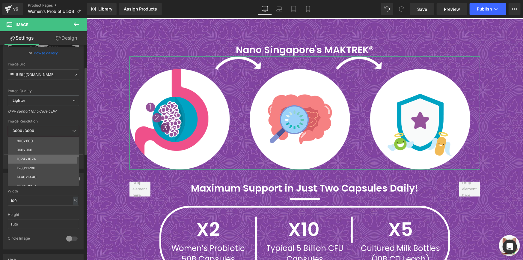
click at [48, 157] on li "1024x1024" at bounding box center [45, 158] width 74 height 9
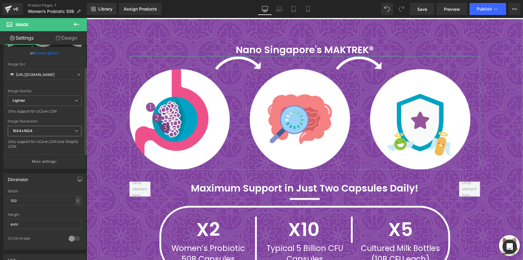
type input "https://ucarecdn.com/e02e39e0-3c81-425c-91b4-f78a9dd34d2a/-/format/auto/-/previ…"
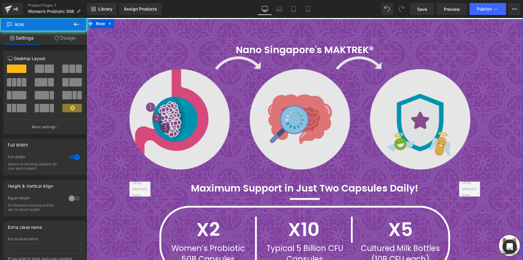
click at [140, 136] on img at bounding box center [304, 112] width 351 height 113
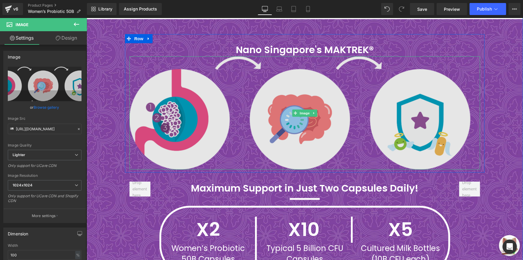
click at [151, 95] on img at bounding box center [304, 112] width 351 height 113
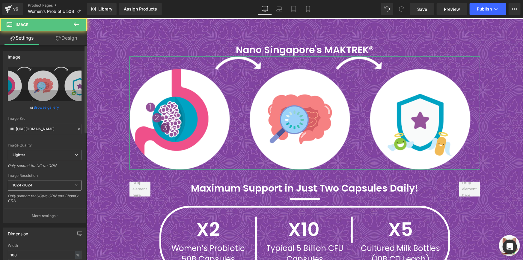
click at [43, 186] on span "1024x1024" at bounding box center [45, 185] width 74 height 10
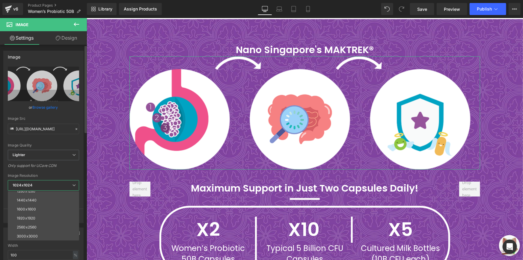
scroll to position [86, 0]
click at [49, 235] on li "3000x3000" at bounding box center [45, 235] width 74 height 9
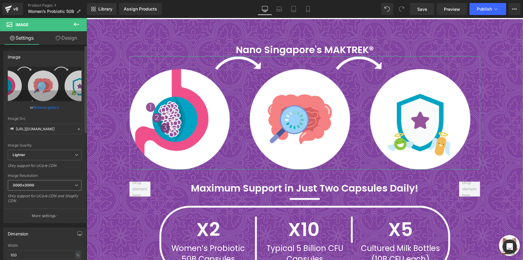
type input "https://ucarecdn.com/e02e39e0-3c81-425c-91b4-f78a9dd34d2a/-/format/auto/-/previ…"
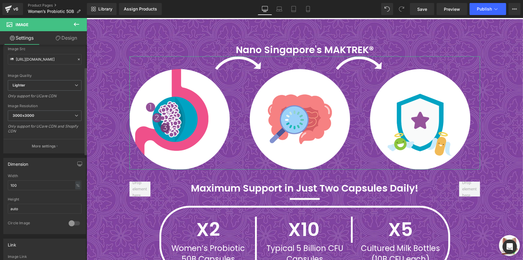
scroll to position [82, 0]
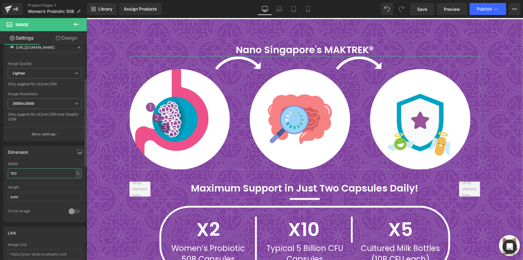
click at [51, 173] on input "100" at bounding box center [45, 173] width 74 height 10
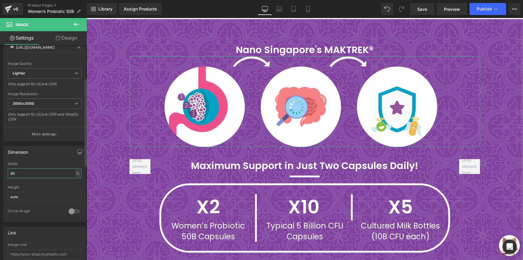
click at [51, 173] on input "80" at bounding box center [45, 173] width 74 height 10
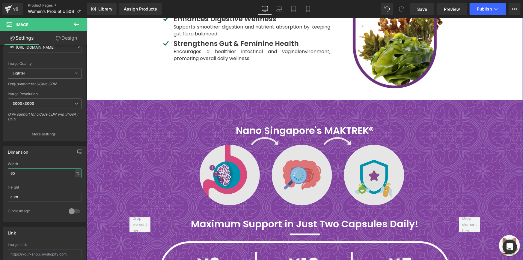
scroll to position [1315, 0]
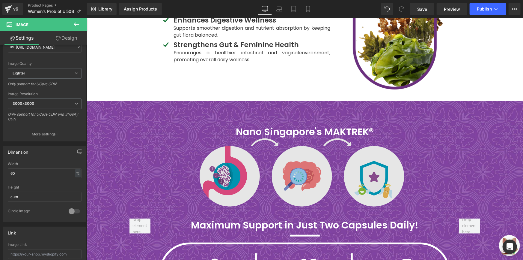
click at [201, 141] on img at bounding box center [304, 172] width 210 height 68
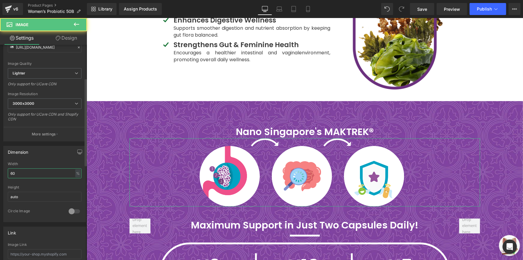
click at [29, 170] on input "60" at bounding box center [45, 173] width 74 height 10
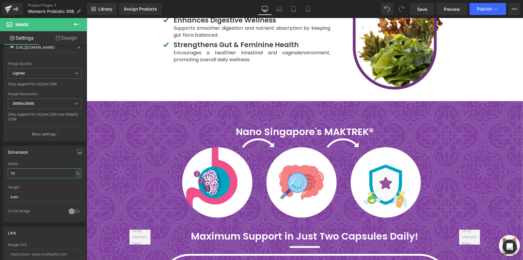
type input "70"
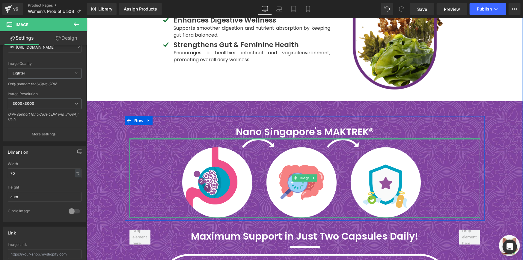
click at [364, 124] on b "Nano Singapore's MAKTREK®" at bounding box center [305, 130] width 138 height 13
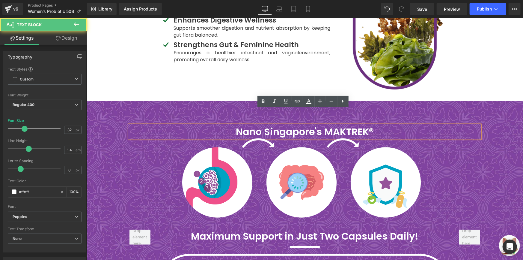
click at [376, 125] on p "Nano Singapore's MAKTREK®" at bounding box center [304, 131] width 351 height 13
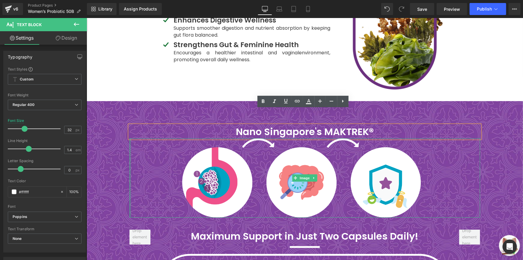
drag, startPoint x: 127, startPoint y: 127, endPoint x: 143, endPoint y: 126, distance: 15.3
click at [127, 127] on div "Nano Singapore's MAKTREK® Text Block Image" at bounding box center [305, 171] width 360 height 93
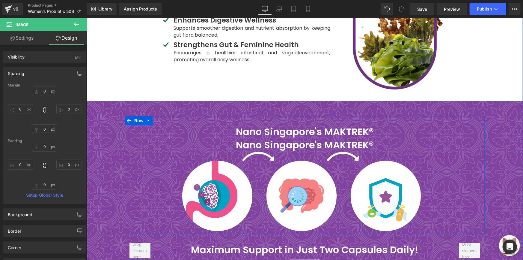
click at [272, 138] on b "Nano Singapore's MAKTREK®" at bounding box center [305, 144] width 138 height 13
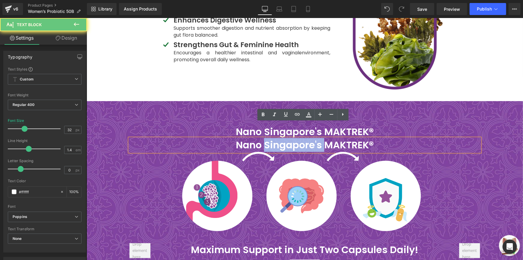
click at [272, 138] on b "Nano Singapore's MAKTREK®" at bounding box center [305, 144] width 138 height 13
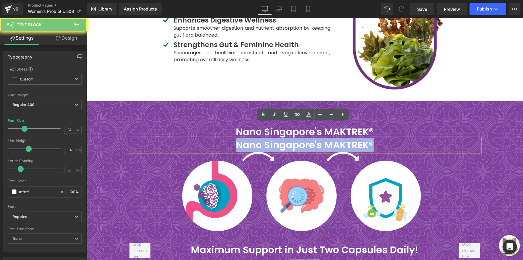
paste div
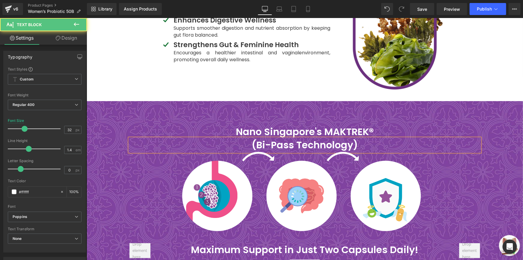
click at [273, 138] on b "(Bi-Pass Technology)" at bounding box center [304, 144] width 106 height 13
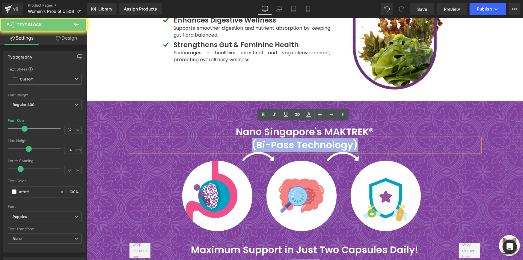
click at [273, 138] on b "(Bi-Pass Technology)" at bounding box center [304, 144] width 106 height 13
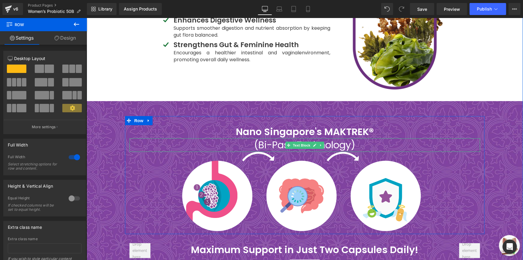
click at [271, 138] on p "(Bi-Pass Technology)" at bounding box center [304, 144] width 351 height 13
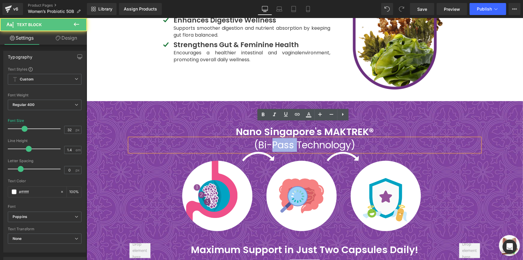
click at [271, 138] on p "(Bi-Pass Technology)" at bounding box center [304, 144] width 351 height 13
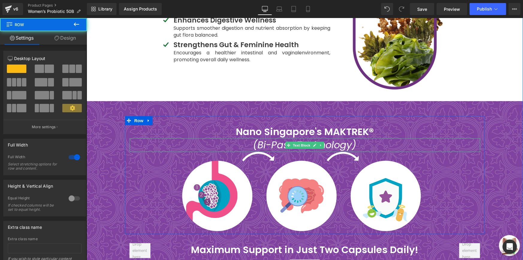
click at [255, 138] on icon "(Bi-Pass Technology)" at bounding box center [304, 144] width 103 height 13
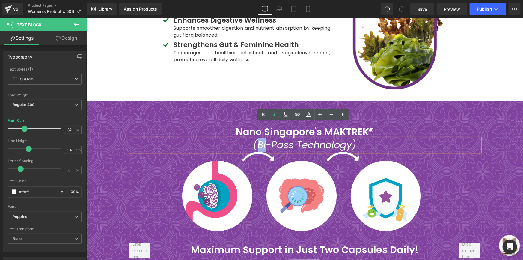
click at [255, 138] on icon "(Bi-Pass Technology)" at bounding box center [304, 144] width 103 height 13
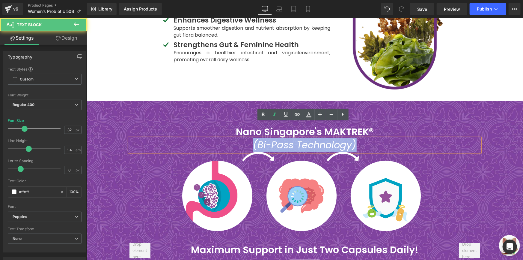
click at [255, 138] on icon "(Bi-Pass Technology)" at bounding box center [304, 144] width 103 height 13
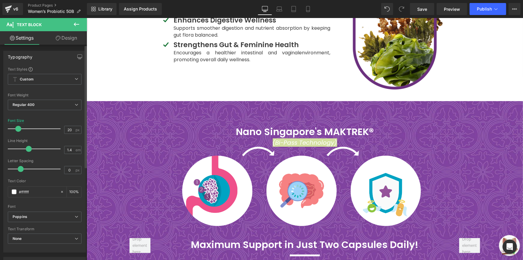
type input "19"
drag, startPoint x: 22, startPoint y: 129, endPoint x: 16, endPoint y: 129, distance: 6.6
click at [16, 129] on span at bounding box center [18, 129] width 6 height 6
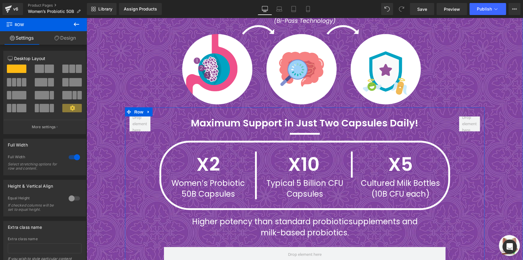
scroll to position [1424, 0]
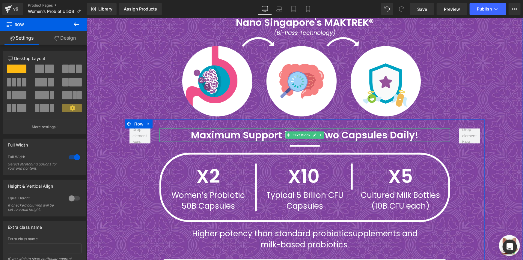
click at [211, 128] on b "Maximum Support in Just Two Capsules Daily!" at bounding box center [304, 134] width 227 height 13
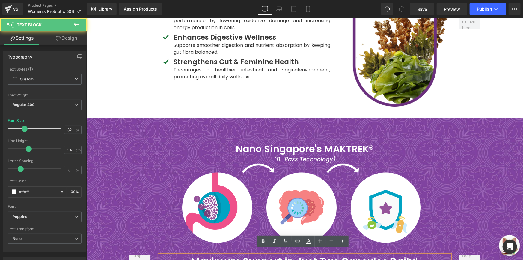
scroll to position [1287, 0]
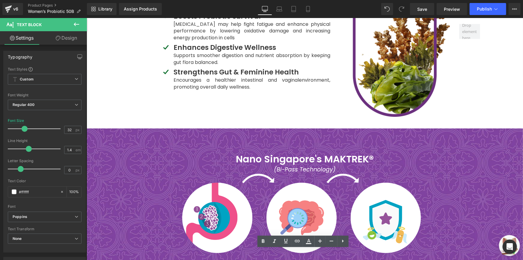
click at [242, 152] on b "Nano Singapore's MAKTREK®" at bounding box center [305, 158] width 138 height 13
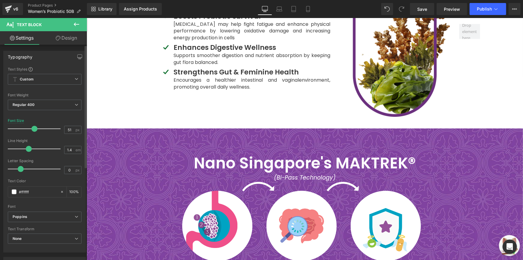
type input "50"
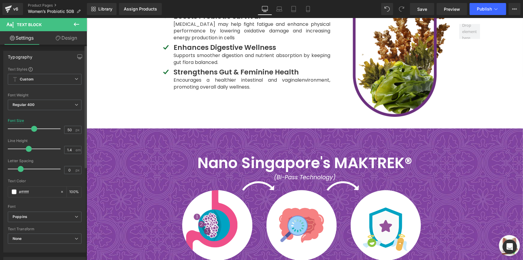
drag, startPoint x: 25, startPoint y: 129, endPoint x: 34, endPoint y: 129, distance: 9.3
click at [34, 129] on span at bounding box center [34, 129] width 6 height 6
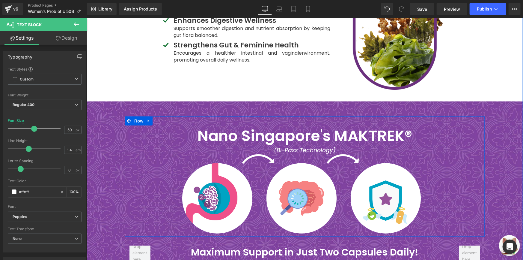
scroll to position [1315, 0]
click at [422, 8] on span "Save" at bounding box center [422, 9] width 10 height 6
click at [426, 8] on span "Save" at bounding box center [422, 9] width 10 height 6
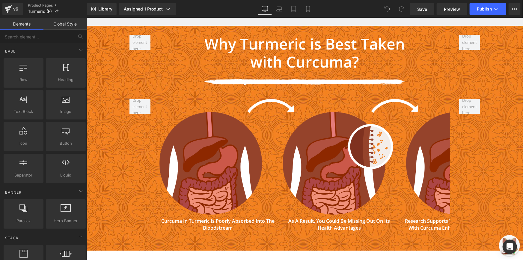
scroll to position [2314, 0]
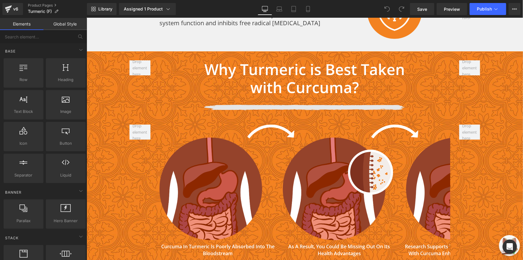
click at [279, 96] on img at bounding box center [305, 107] width 204 height 22
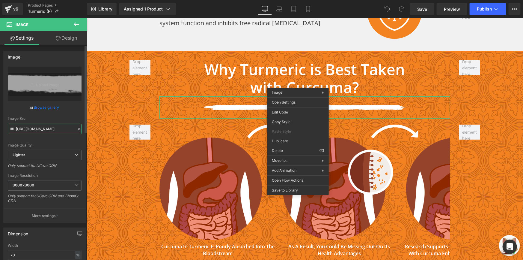
click at [46, 126] on input "[URL][DOMAIN_NAME]" at bounding box center [45, 128] width 74 height 10
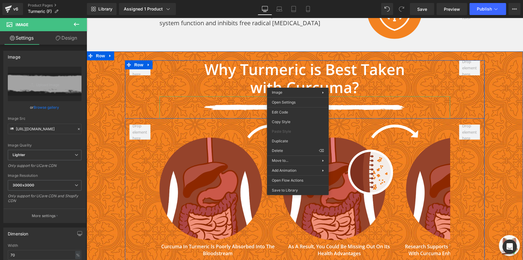
click at [145, 60] on div "Why Turmeric is Best Taken with Curcuma? Heading Image Row" at bounding box center [305, 89] width 360 height 58
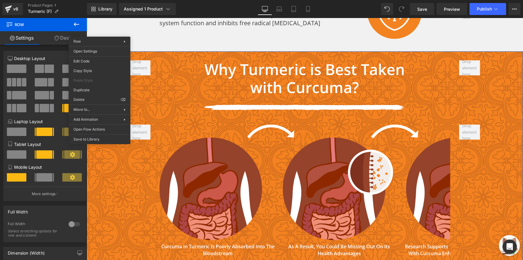
click at [110, 51] on div "Why Turmeric is Best Taken with Curcuma? Heading Image Row Image ‹ › [GEOGRAPHI…" at bounding box center [304, 163] width 436 height 224
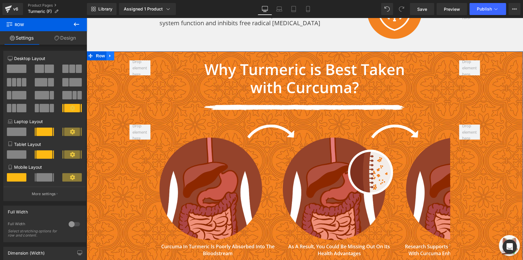
click at [110, 51] on link at bounding box center [110, 55] width 8 height 9
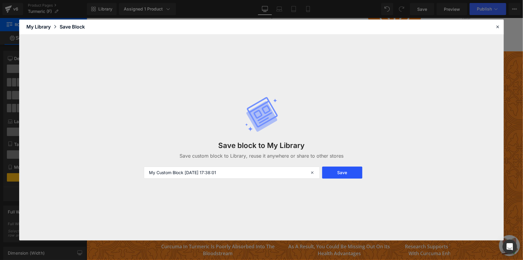
click at [325, 175] on button "Save" at bounding box center [342, 172] width 40 height 12
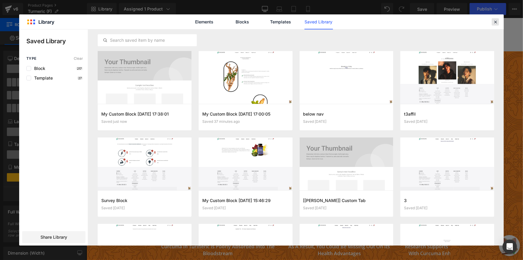
click at [496, 20] on icon at bounding box center [495, 21] width 5 height 5
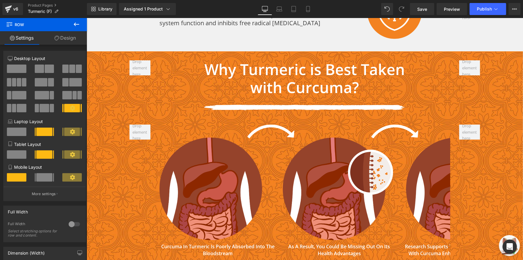
scroll to position [0, 0]
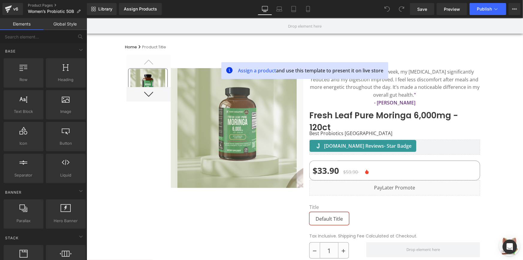
scroll to position [54, 0]
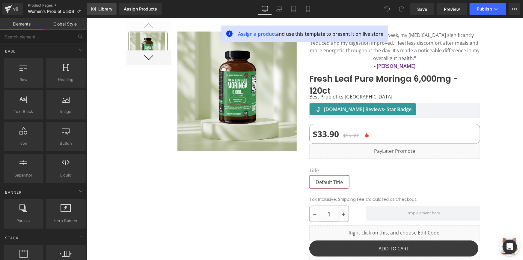
click at [104, 11] on span "Library" at bounding box center [105, 8] width 14 height 5
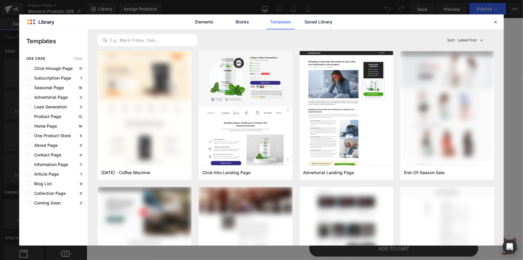
click at [335, 22] on div "Elements Blocks Templates Saved Library" at bounding box center [262, 21] width 152 height 15
click at [334, 22] on div "Elements Blocks Templates Saved Library" at bounding box center [262, 21] width 152 height 15
click at [331, 21] on link "Saved Library" at bounding box center [319, 21] width 28 height 15
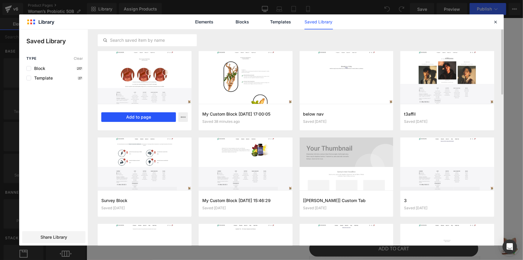
click at [139, 117] on button "Add to page" at bounding box center [138, 117] width 75 height 10
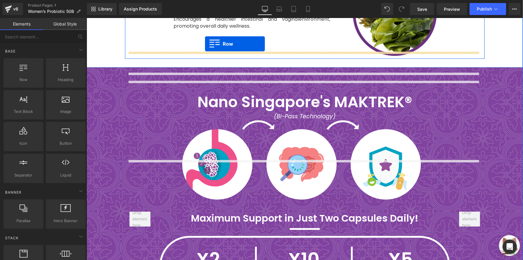
scroll to position [1312, 0]
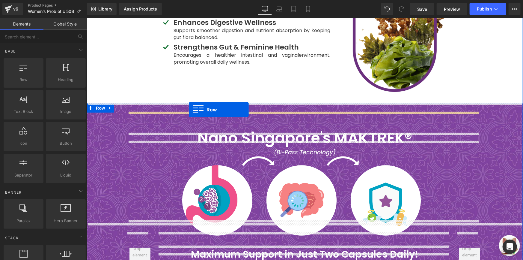
drag, startPoint x: 136, startPoint y: 143, endPoint x: 189, endPoint y: 109, distance: 62.5
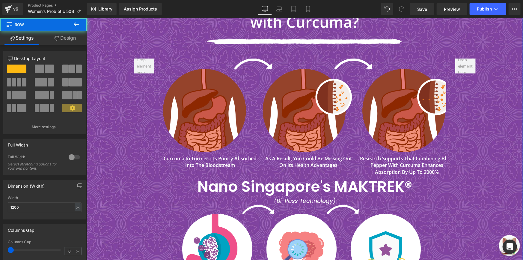
scroll to position [1448, 0]
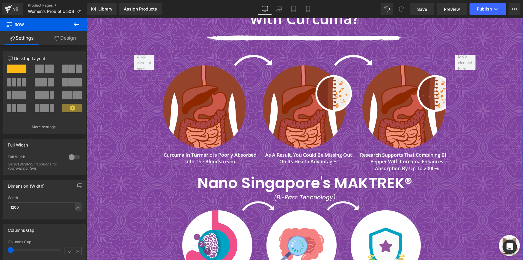
click at [175, 172] on p "Nano Singapore's MAKTREK®" at bounding box center [304, 182] width 351 height 21
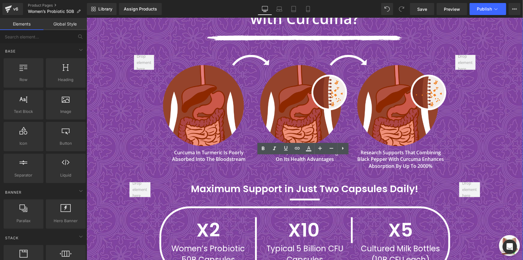
click at [86, 18] on div at bounding box center [86, 18] width 0 height 0
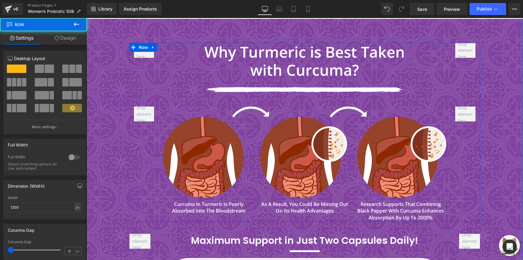
scroll to position [1394, 0]
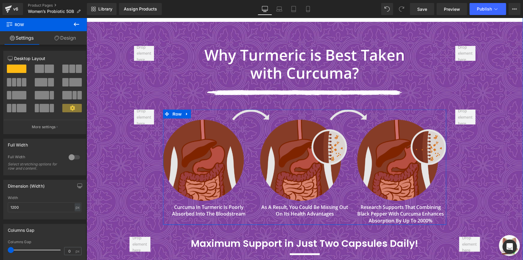
click at [207, 126] on img at bounding box center [304, 154] width 283 height 91
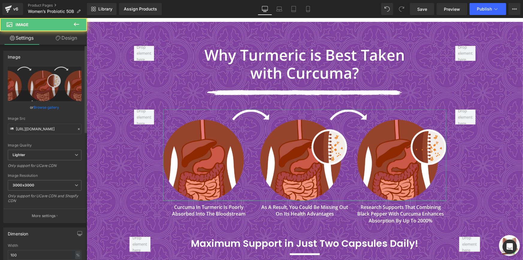
click at [46, 107] on link "Browse gallery" at bounding box center [46, 107] width 25 height 10
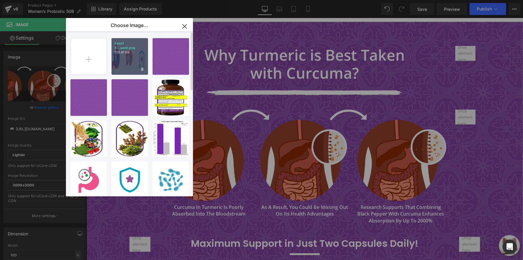
click at [126, 62] on div "Asset 4...uard.png 138.41 KB" at bounding box center [129, 56] width 37 height 37
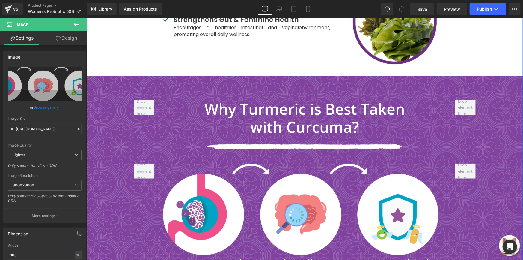
scroll to position [1339, 0]
click at [236, 99] on strong "Why Turmeric is Best Taken" at bounding box center [304, 109] width 201 height 20
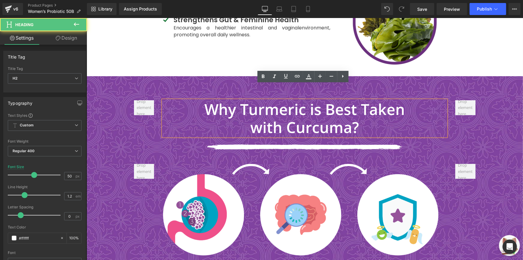
click at [281, 117] on strong "with Curcuma?" at bounding box center [304, 127] width 109 height 20
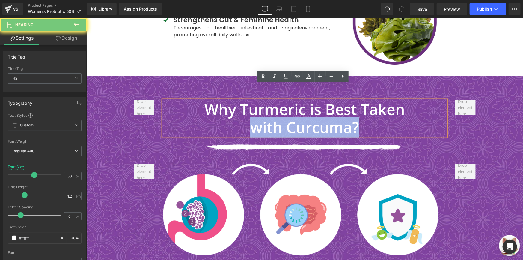
click at [281, 117] on strong "with Curcuma?" at bounding box center [304, 127] width 109 height 20
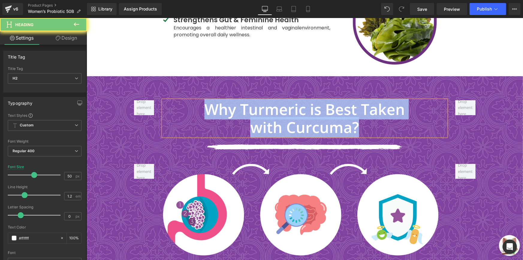
paste div
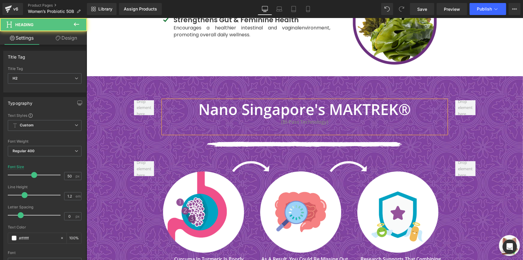
click at [285, 118] on b "(Bi-Pass Technology)" at bounding box center [304, 121] width 47 height 7
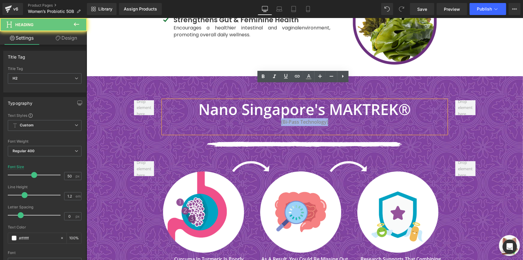
click at [285, 118] on b "(Bi-Pass Technology)" at bounding box center [304, 121] width 47 height 7
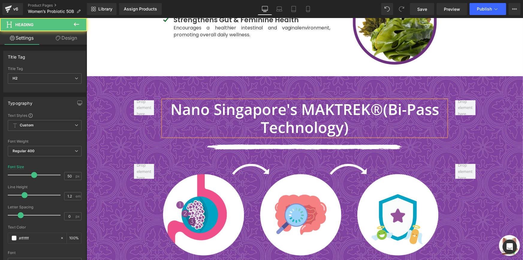
click at [376, 99] on b "Nano Singapore's MAKTREK®(Bi-Pass Technology)" at bounding box center [304, 118] width 269 height 38
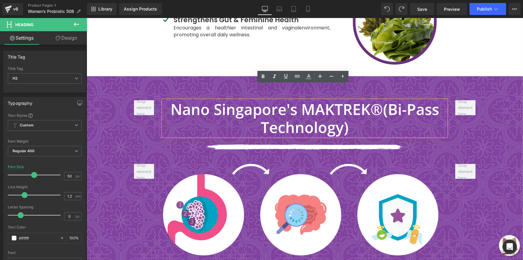
click at [379, 99] on b "Nano Singapore's MAKTREK®(Bi-Pass Technology)" at bounding box center [304, 118] width 269 height 38
click at [377, 99] on b "Nano Singapore's MAKTREK®(Bi-Pass Technology)" at bounding box center [304, 118] width 269 height 38
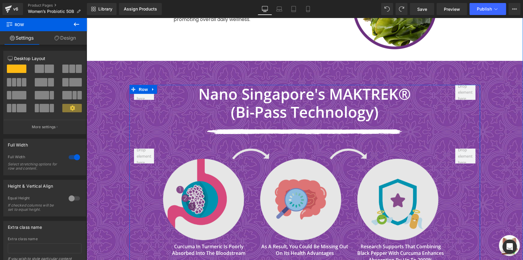
scroll to position [1367, 0]
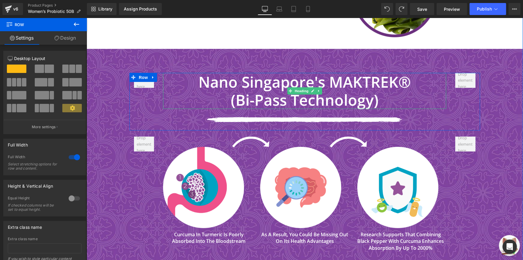
click at [255, 89] on b "(Bi-Pass Technology)" at bounding box center [304, 99] width 148 height 20
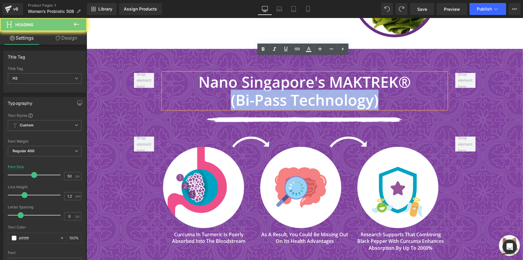
click at [255, 89] on b "(Bi-Pass Technology)" at bounding box center [304, 99] width 148 height 20
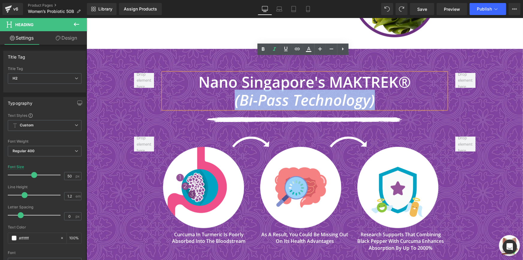
click at [137, 105] on div "Nano Singapore's MAKTREK® (Bi-Pass Technology) Heading Image Row" at bounding box center [304, 102] width 351 height 58
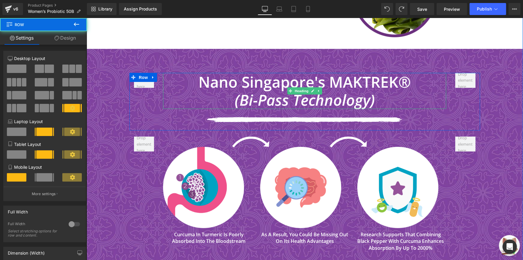
click at [252, 89] on icon "(Bi-Pass Technology)" at bounding box center [304, 99] width 140 height 20
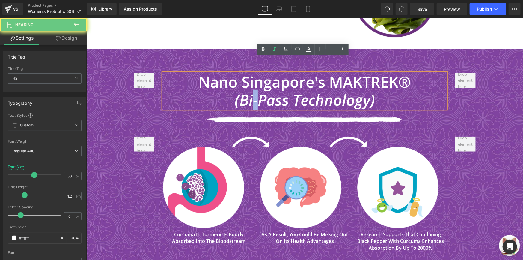
click at [252, 89] on icon "(Bi-Pass Technology)" at bounding box center [304, 99] width 140 height 20
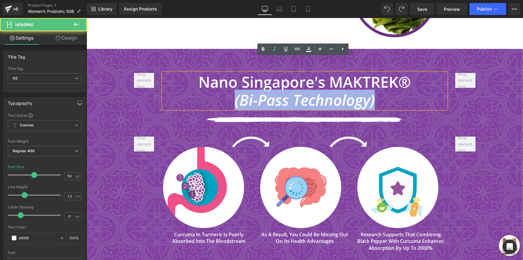
click at [252, 89] on icon "(Bi-Pass Technology)" at bounding box center [304, 99] width 140 height 20
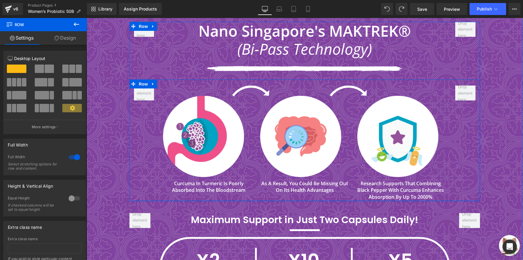
scroll to position [1421, 0]
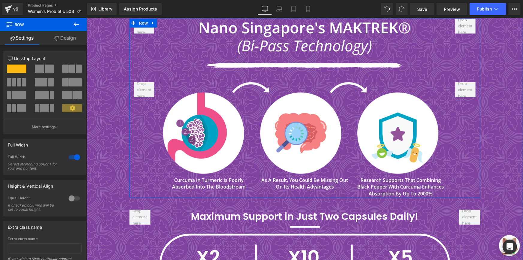
click at [269, 35] on icon "(Bi-Pass Technology)" at bounding box center [304, 45] width 135 height 20
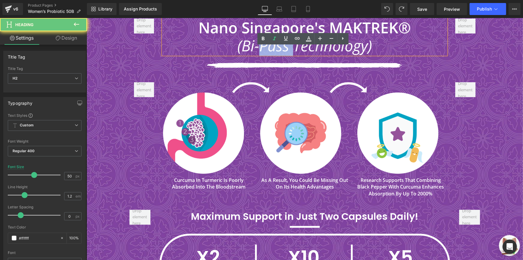
click at [269, 35] on icon "(Bi-Pass Technology)" at bounding box center [304, 45] width 135 height 20
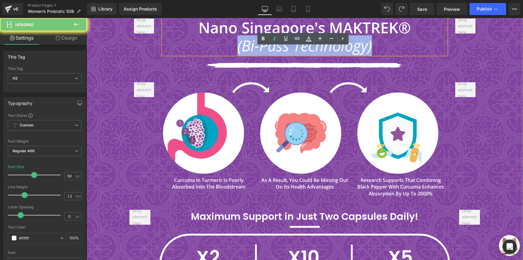
click at [269, 35] on icon "(Bi-Pass Technology)" at bounding box center [304, 45] width 135 height 20
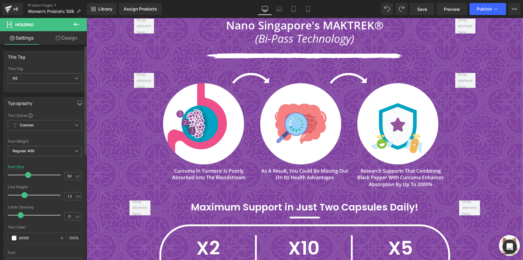
drag, startPoint x: 33, startPoint y: 176, endPoint x: 27, endPoint y: 174, distance: 6.5
click at [27, 174] on span at bounding box center [28, 175] width 6 height 6
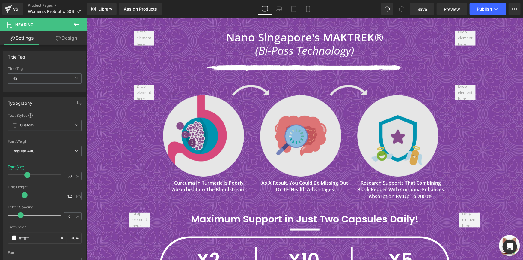
scroll to position [1367, 0]
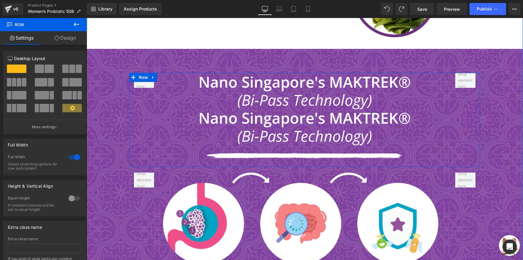
click at [292, 89] on icon "(Bi-Pass Technology)" at bounding box center [304, 99] width 135 height 20
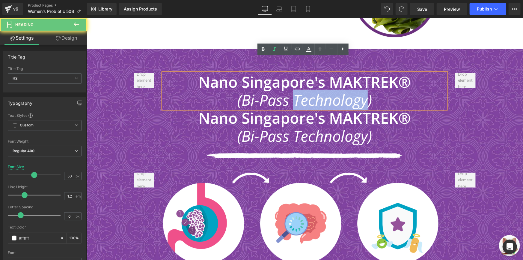
click at [292, 89] on icon "(Bi-Pass Technology)" at bounding box center [304, 99] width 135 height 20
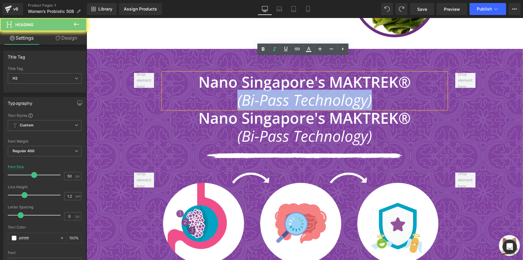
click at [292, 89] on icon "(Bi-Pass Technology)" at bounding box center [304, 99] width 135 height 20
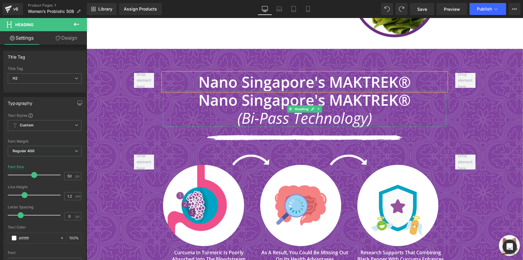
click at [267, 89] on b "Nano Singapore's MAKTREK®" at bounding box center [304, 99] width 212 height 20
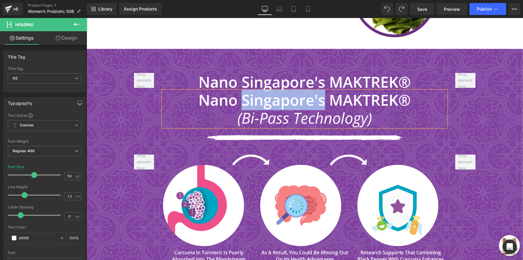
click at [267, 89] on b "Nano Singapore's MAKTREK®" at bounding box center [304, 99] width 212 height 20
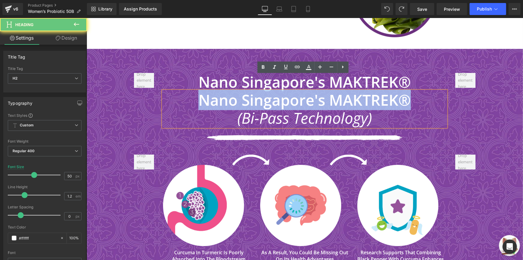
click at [267, 89] on b "Nano Singapore's MAKTREK®" at bounding box center [304, 99] width 212 height 20
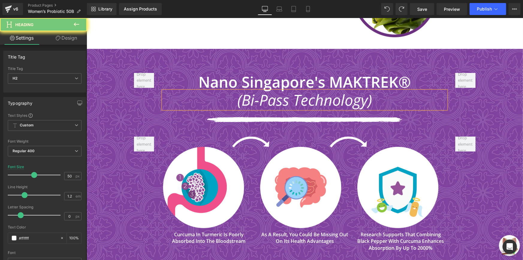
click at [257, 89] on icon "(Bi-Pass Technology)" at bounding box center [304, 99] width 135 height 20
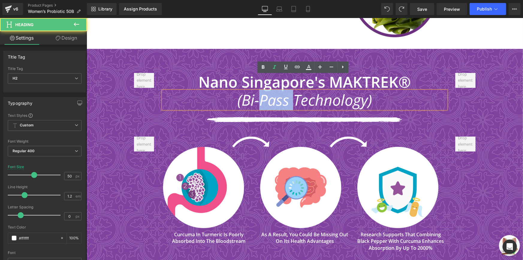
click at [257, 89] on icon "(Bi-Pass Technology)" at bounding box center [304, 99] width 135 height 20
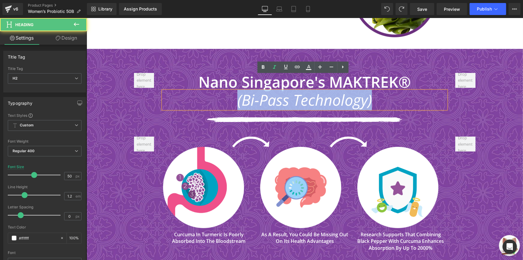
click at [257, 89] on icon "(Bi-Pass Technology)" at bounding box center [304, 99] width 135 height 20
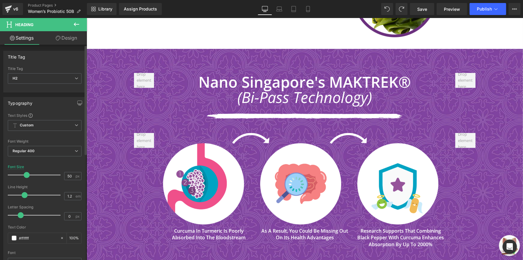
drag, startPoint x: 34, startPoint y: 174, endPoint x: 27, endPoint y: 174, distance: 6.9
click at [27, 174] on span at bounding box center [27, 175] width 6 height 6
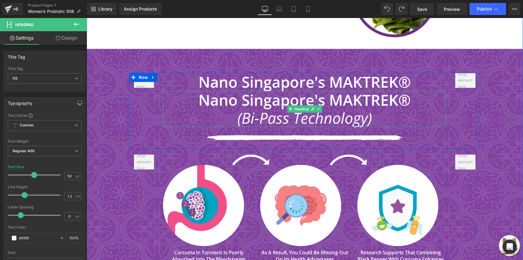
click at [228, 108] on h2 "(Bi-Pass Technology)" at bounding box center [304, 117] width 283 height 18
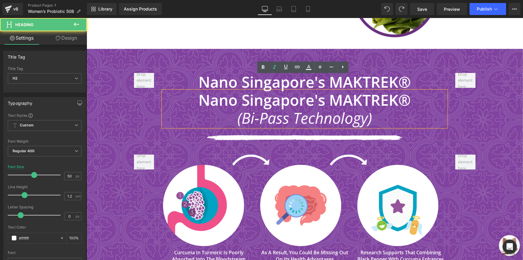
click at [234, 89] on b "Nano Singapore's MAKTREK®" at bounding box center [304, 99] width 212 height 20
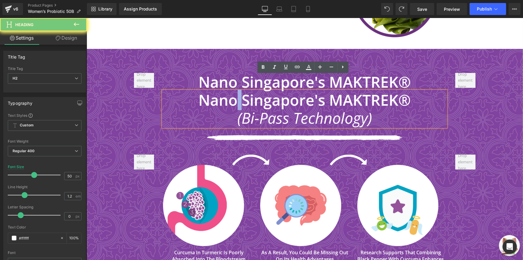
click at [234, 89] on b "Nano Singapore's MAKTREK®" at bounding box center [304, 99] width 212 height 20
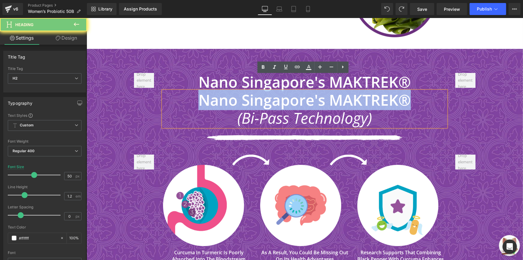
click at [234, 89] on b "Nano Singapore's MAKTREK®" at bounding box center [304, 99] width 212 height 20
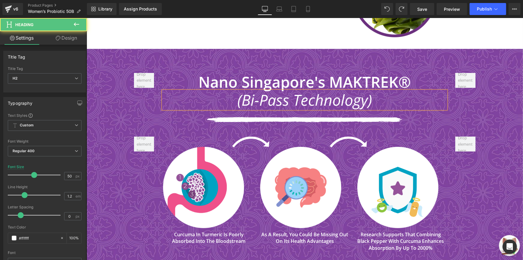
click at [234, 91] on h2 "(Bi-Pass Technology)" at bounding box center [304, 100] width 283 height 18
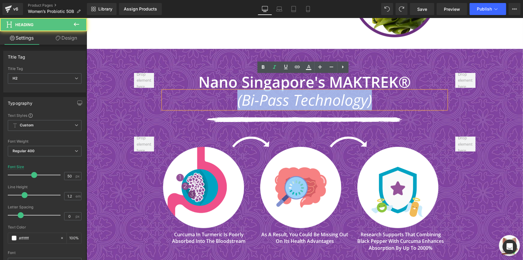
click at [234, 91] on h2 "(Bi-Pass Technology)" at bounding box center [304, 100] width 283 height 18
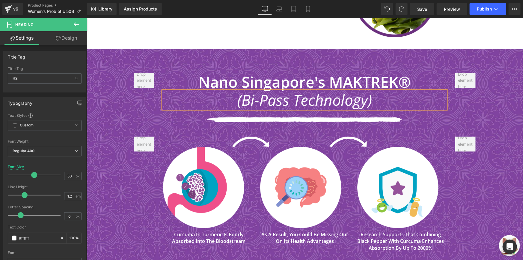
click at [235, 91] on h2 "(Bi-Pass Technology)" at bounding box center [304, 100] width 283 height 18
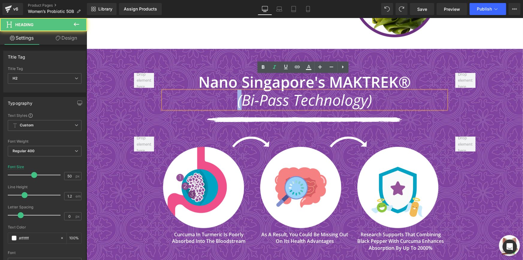
click at [235, 91] on h2 "(Bi-Pass Technology)" at bounding box center [304, 100] width 283 height 18
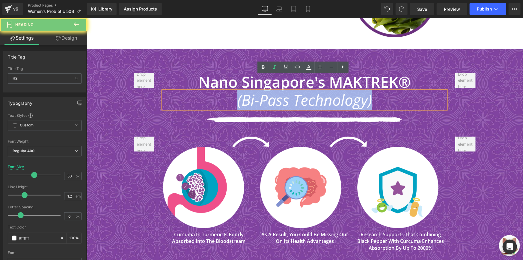
click at [235, 91] on h2 "(Bi-Pass Technology)" at bounding box center [304, 100] width 283 height 18
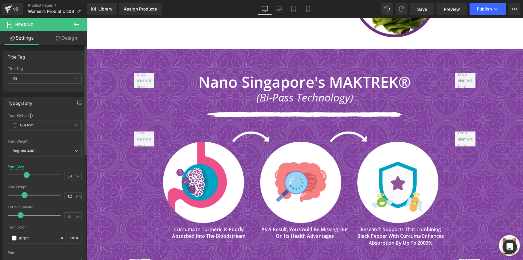
drag, startPoint x: 30, startPoint y: 174, endPoint x: 23, endPoint y: 172, distance: 6.4
click at [24, 172] on span at bounding box center [27, 175] width 6 height 6
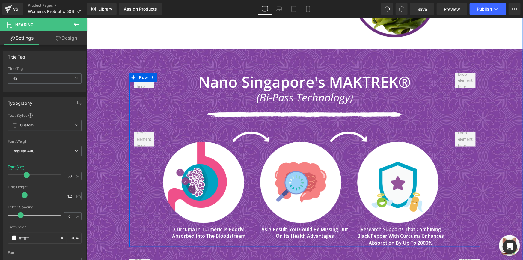
click at [126, 98] on div "Nano Singapore's MAKTREK® Heading (Bi-Pass Technology) Heading Image Row Image …" at bounding box center [305, 160] width 360 height 174
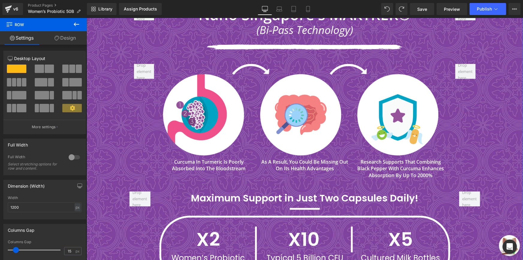
scroll to position [1448, 0]
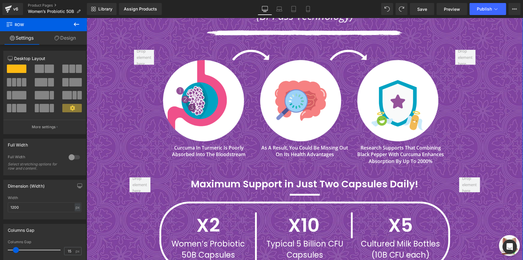
click at [195, 141] on div "Curcuma in turmeric is poorly absorbed into the bloodstream Text Block" at bounding box center [208, 149] width 91 height 16
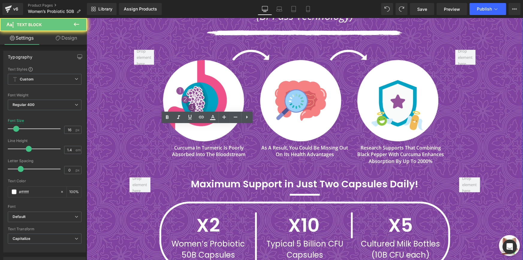
click at [195, 144] on strong "Curcuma in turmeric is poorly absorbed into the bloodstream" at bounding box center [208, 150] width 73 height 13
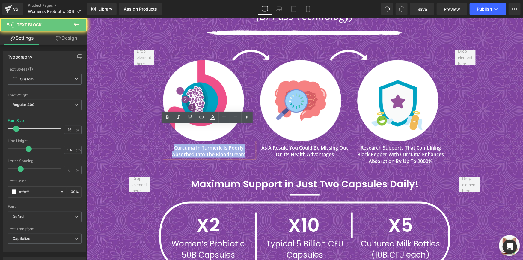
click at [195, 144] on strong "Curcuma in turmeric is poorly absorbed into the bloodstream" at bounding box center [208, 150] width 73 height 13
paste div
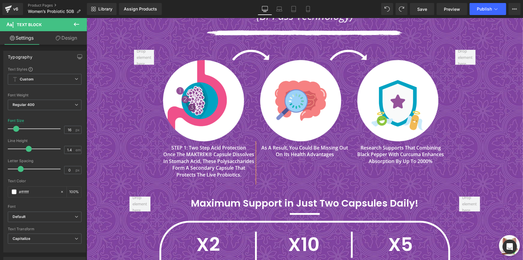
click at [195, 144] on b "STEP 1: Two Step Acid Protection" at bounding box center [208, 147] width 75 height 7
click at [195, 150] on b "Once the MAKTREK® capsule dissolves in stomach acid, these polysaccharides form…" at bounding box center [208, 163] width 91 height 27
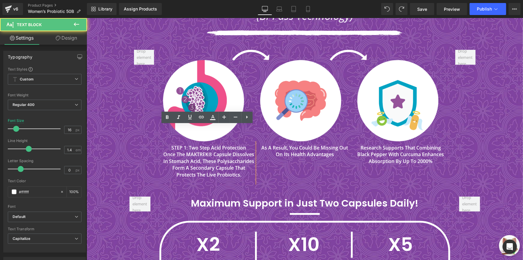
click at [195, 150] on b "Once the MAKTREK® capsule dissolves in stomach acid, these polysaccharides form…" at bounding box center [208, 163] width 91 height 27
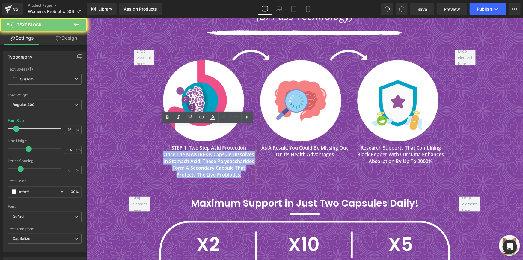
click at [195, 150] on b "Once the MAKTREK® capsule dissolves in stomach acid, these polysaccharides form…" at bounding box center [208, 163] width 91 height 27
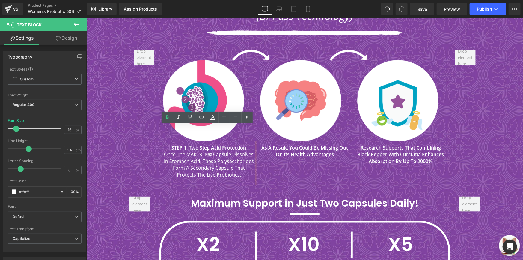
click at [129, 145] on div "Image ‹ › [GEOGRAPHIC_DATA] STEP 1: Two Step Acid Protection Text Block" at bounding box center [304, 113] width 351 height 141
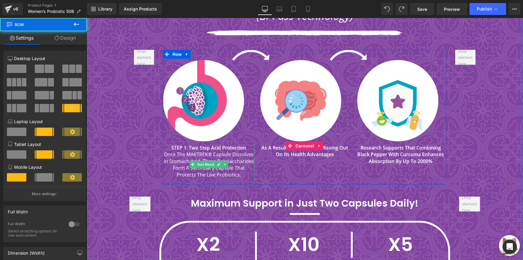
click at [179, 144] on strong "STEP 1: Two Step Acid Protection" at bounding box center [208, 147] width 75 height 7
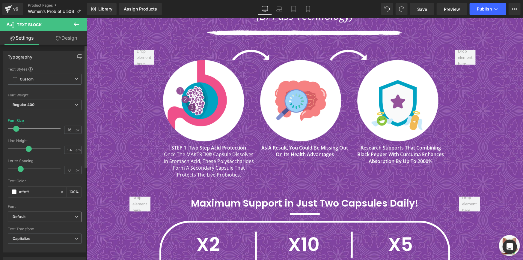
click at [34, 216] on b "Default" at bounding box center [44, 216] width 62 height 5
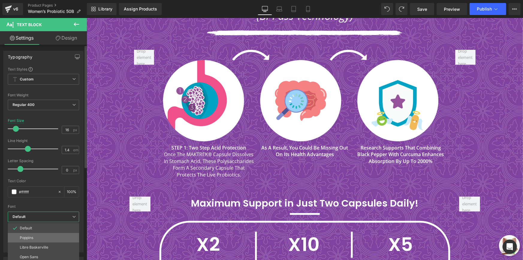
click at [30, 238] on p "Poppins" at bounding box center [26, 237] width 13 height 4
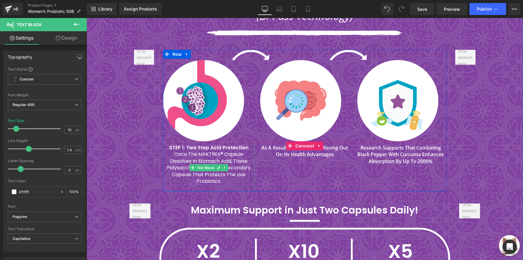
click at [172, 150] on p "Once the MAKTREK® capsule dissolves in stomach acid, these polysaccharides form…" at bounding box center [208, 167] width 91 height 34
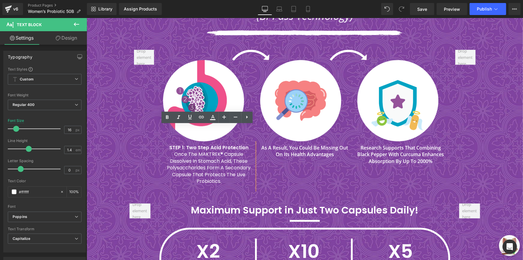
click at [164, 150] on p "Once the MAKTREK® capsule dissolves in stomach acid, these polysaccharides form…" at bounding box center [208, 167] width 91 height 34
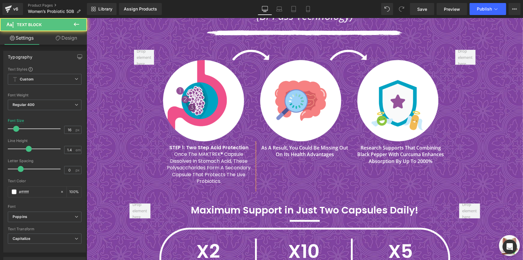
click at [165, 151] on p "Once the MAKTREK® capsule dissolves in stomach acid, these polysaccharides form…" at bounding box center [208, 167] width 91 height 34
click at [167, 157] on p "Once the MAKTREK® capsule dissolves in stomach acid, these polysaccharides form…" at bounding box center [208, 167] width 91 height 34
click at [189, 165] on p "Once the MAKTREK® capsule dissolves in stomach acid, these polysaccharides form…" at bounding box center [208, 167] width 91 height 34
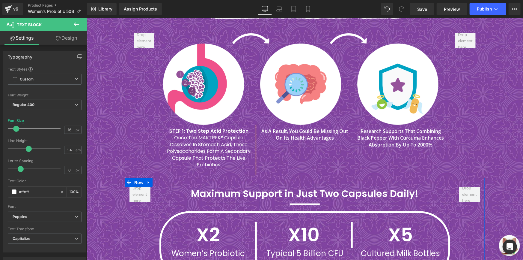
scroll to position [1475, 0]
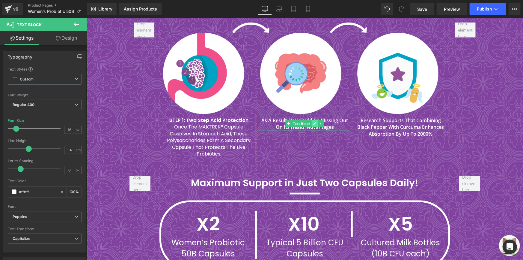
click at [309, 120] on span "Text Block" at bounding box center [301, 123] width 20 height 7
click at [328, 117] on strong "As a result, you could be missing out on its Health advantages" at bounding box center [304, 123] width 87 height 13
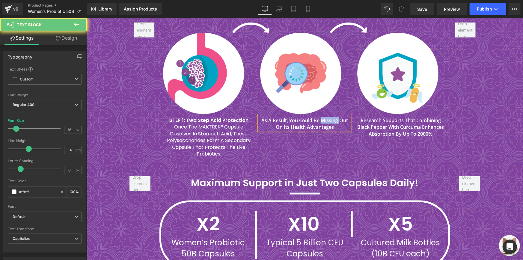
click at [328, 117] on strong "As a result, you could be missing out on its Health advantages" at bounding box center [304, 123] width 87 height 13
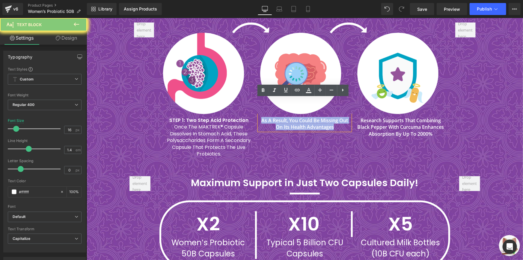
click at [328, 117] on strong "As a result, you could be missing out on its Health advantages" at bounding box center [304, 123] width 87 height 13
paste div
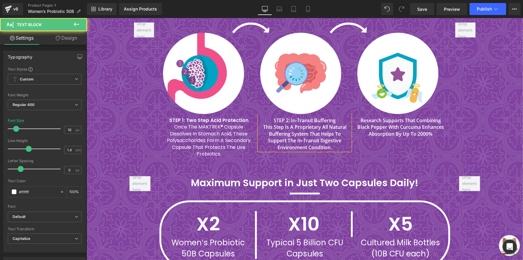
click at [286, 117] on b "STEP 2: In-Transit Buffering" at bounding box center [304, 120] width 62 height 7
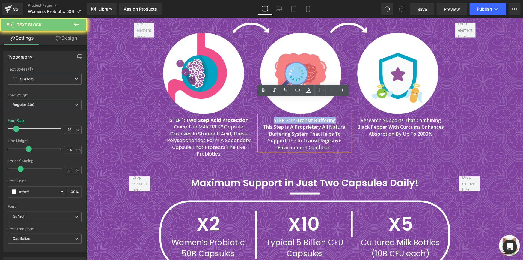
click at [286, 117] on b "STEP 2: In-Transit Buffering" at bounding box center [304, 120] width 62 height 7
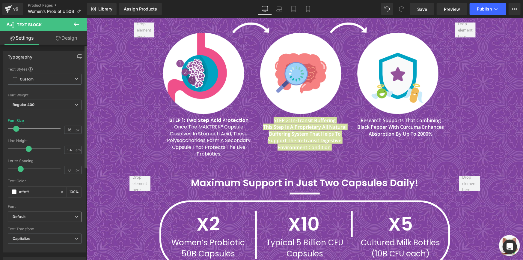
click at [31, 214] on b "Default" at bounding box center [44, 216] width 62 height 5
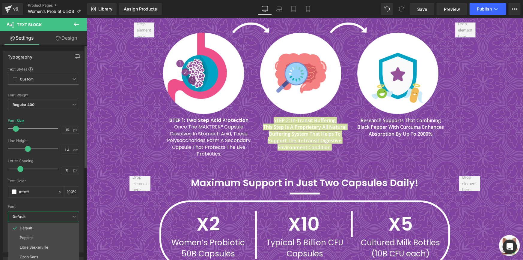
click at [32, 233] on li "Poppins" at bounding box center [43, 238] width 71 height 10
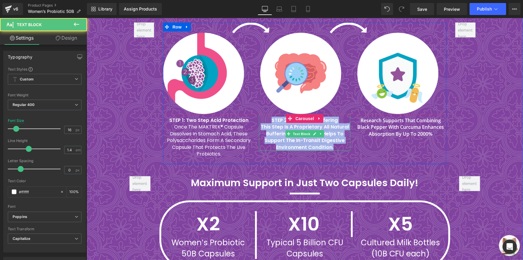
click at [281, 123] on b "This step is a proprietary all natural buffering system that helps to support t…" at bounding box center [304, 136] width 88 height 27
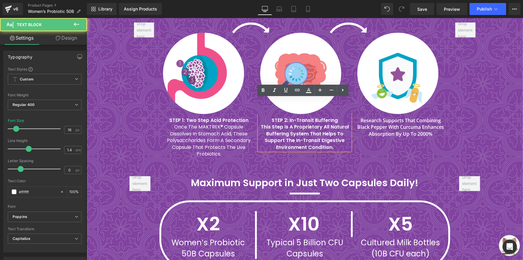
click at [282, 116] on b "STEP 2: In-Transit Buffering" at bounding box center [304, 119] width 66 height 7
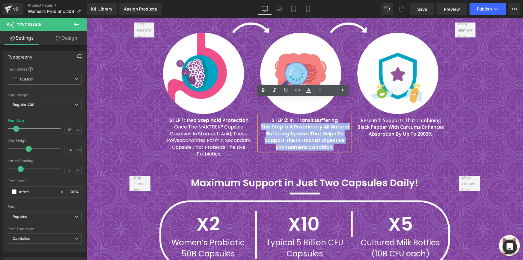
drag, startPoint x: 259, startPoint y: 109, endPoint x: 341, endPoint y: 129, distance: 84.7
click at [341, 129] on p "This step is a proprietary all natural buffering system that helps to support t…" at bounding box center [304, 136] width 91 height 27
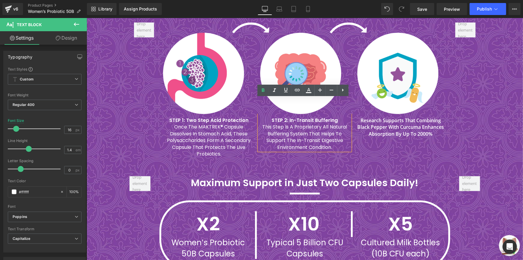
click at [337, 146] on div "STEP 1: Two Step Acid Protection Once the MAKTREK® capsule dissolves in stomach…" at bounding box center [307, 139] width 288 height 50
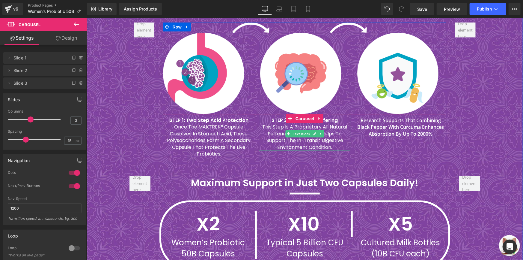
click at [263, 123] on p "This step is a proprietary all natural buffering system that helps to support t…" at bounding box center [304, 136] width 91 height 27
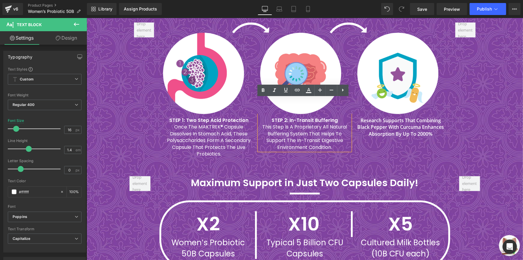
click at [405, 123] on div "STEP 1: Two Step Acid Protection Once the MAKTREK® capsule dissolves in stomach…" at bounding box center [307, 139] width 288 height 50
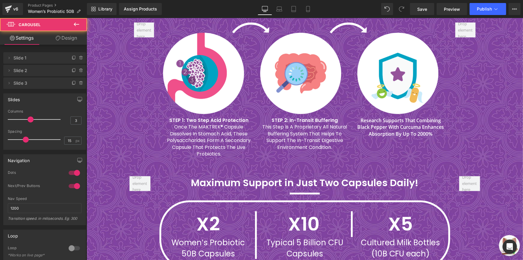
click at [404, 117] on strong "Research supports that combining Black Pepper with curcuma enhances absorption …" at bounding box center [400, 127] width 87 height 20
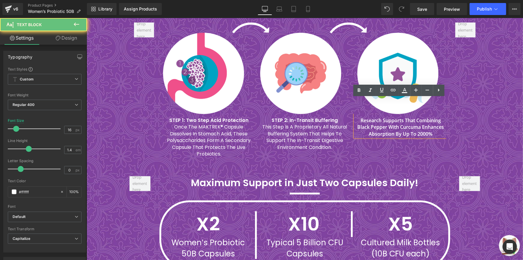
click at [385, 142] on div "STEP 1: Two Step Acid Protection Once the MAKTREK® capsule dissolves in stomach…" at bounding box center [307, 139] width 288 height 50
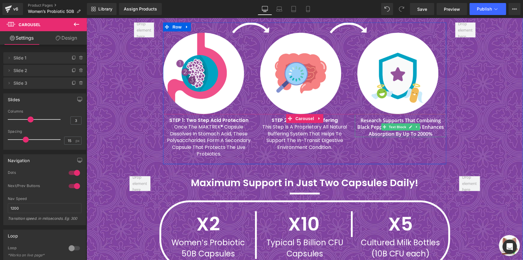
click at [411, 117] on strong "Research supports that combining Black Pepper with curcuma enhances absorption …" at bounding box center [400, 127] width 87 height 20
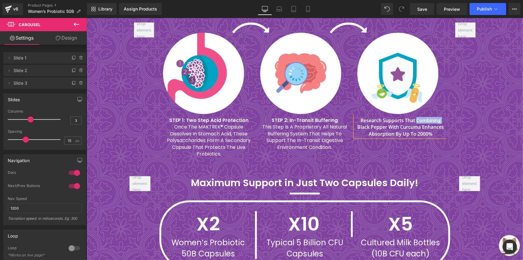
click at [411, 117] on strong "Research supports that combining Black Pepper with curcuma enhances absorption …" at bounding box center [400, 127] width 87 height 20
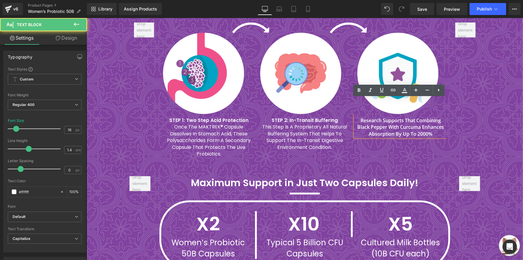
click at [386, 117] on strong "Research supports that combining Black Pepper with curcuma enhances absorption …" at bounding box center [400, 127] width 87 height 20
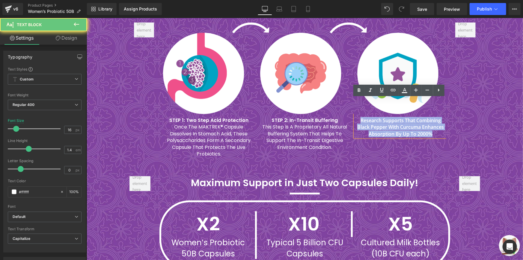
click at [386, 117] on strong "Research supports that combining Black Pepper with curcuma enhances absorption …" at bounding box center [400, 127] width 87 height 20
paste div
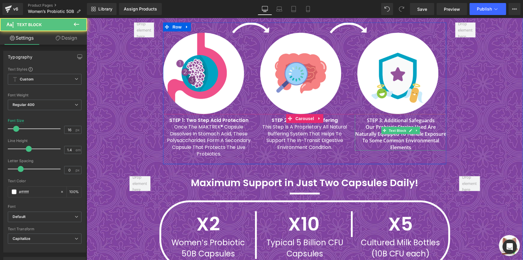
click at [382, 117] on b "STEP 3: Additional Safeguards" at bounding box center [401, 120] width 68 height 7
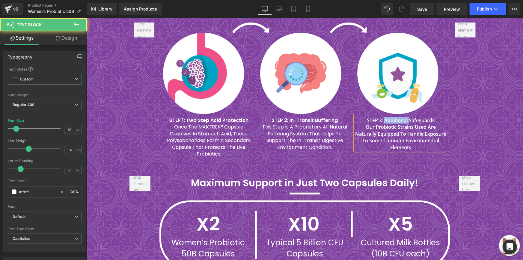
click at [382, 117] on b "STEP 3: Additional Safeguards" at bounding box center [401, 120] width 68 height 7
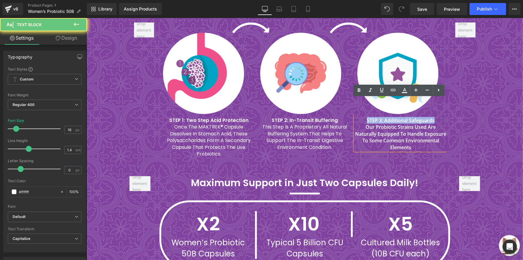
click at [382, 117] on b "STEP 3: Additional Safeguards" at bounding box center [401, 120] width 68 height 7
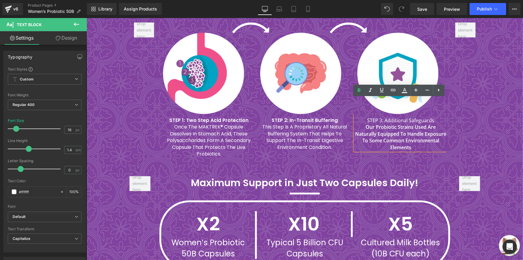
click at [374, 117] on p "STEP 3: Additional Safeguards" at bounding box center [400, 120] width 91 height 7
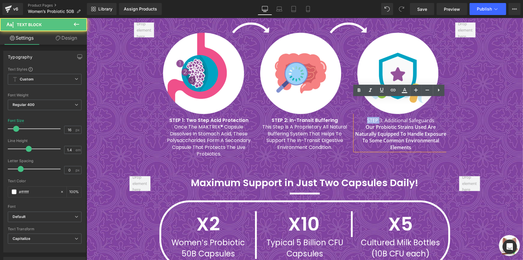
click at [374, 117] on p "STEP 3: Additional Safeguards" at bounding box center [400, 120] width 91 height 7
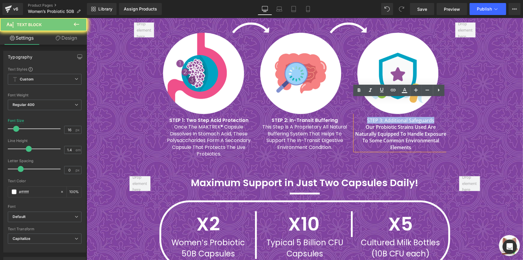
click at [374, 117] on p "STEP 3: Additional Safeguards" at bounding box center [400, 120] width 91 height 7
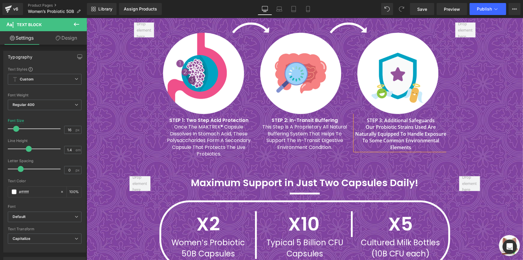
click at [374, 117] on strong "STEP 3: Additional Safeguards" at bounding box center [401, 120] width 68 height 7
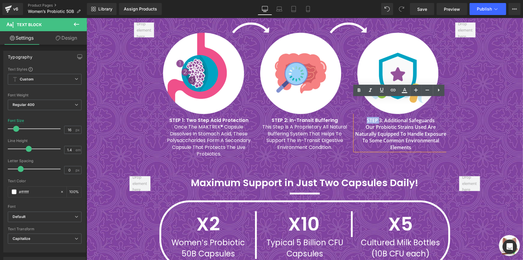
click at [374, 117] on strong "STEP 3: Additional Safeguards" at bounding box center [401, 120] width 68 height 7
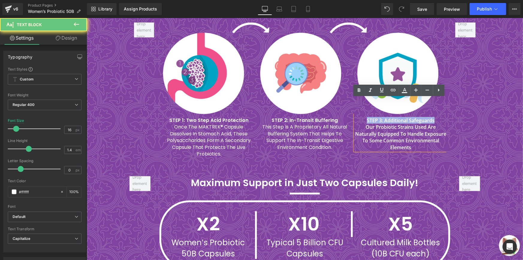
click at [374, 117] on strong "STEP 3: Additional Safeguards" at bounding box center [401, 120] width 68 height 7
click at [373, 123] on strong "Our probiotic strains used are naturally equipped to handle exposure to some co…" at bounding box center [400, 136] width 91 height 27
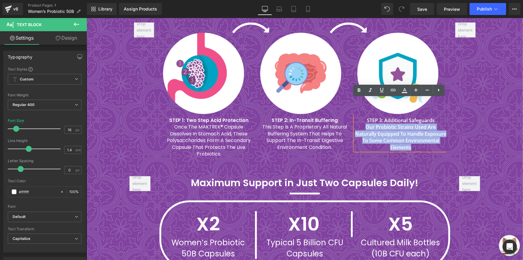
drag, startPoint x: 356, startPoint y: 110, endPoint x: 449, endPoint y: 122, distance: 93.4
click at [449, 122] on div "Image ‹ › [GEOGRAPHIC_DATA] STEP 1: Two Step Acid Protection Text Block" at bounding box center [304, 89] width 351 height 147
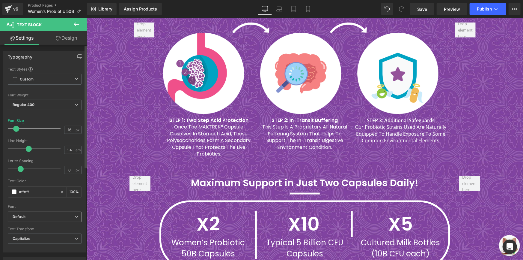
drag, startPoint x: 39, startPoint y: 213, endPoint x: 37, endPoint y: 226, distance: 13.1
click at [39, 213] on span "Default" at bounding box center [45, 216] width 74 height 10
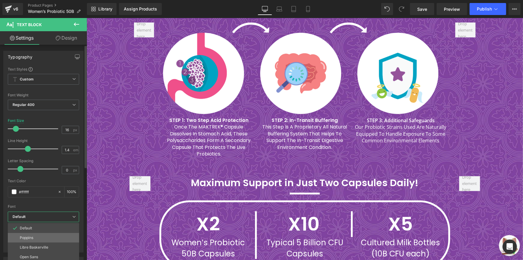
click at [35, 235] on li "Poppins" at bounding box center [43, 238] width 71 height 10
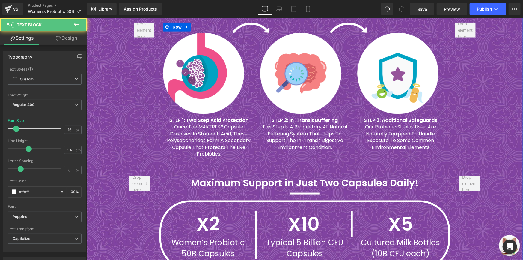
click at [393, 114] on div "STEP 3: Additional Safeguards Our probiotic strains used are naturally equipped…" at bounding box center [400, 132] width 91 height 37
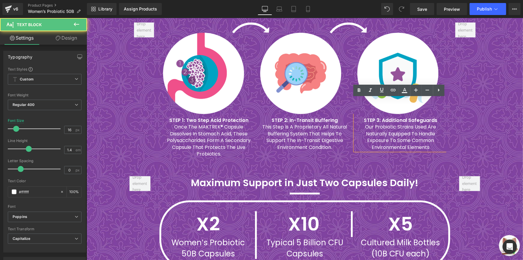
click at [489, 109] on div "Nano Singapore's MAKTREK® Heading (Bi-Pass Technology) Heading Image Row Image …" at bounding box center [304, 262] width 436 height 614
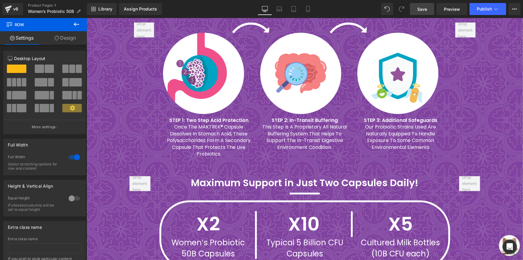
drag, startPoint x: 424, startPoint y: 10, endPoint x: 378, endPoint y: 84, distance: 87.3
click at [424, 10] on span "Save" at bounding box center [422, 9] width 10 height 6
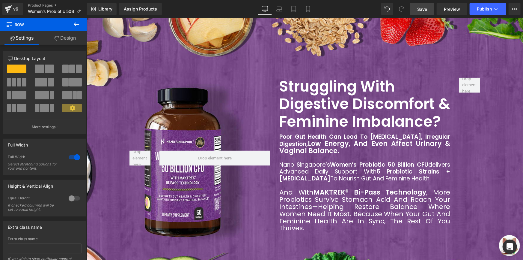
scroll to position [350, 0]
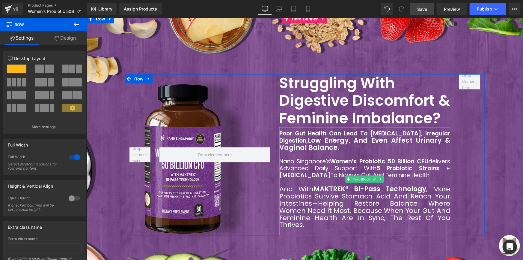
click at [324, 129] on strong "Poor gut health can lead to [MEDICAL_DATA], irregular digestion, low energy, an…" at bounding box center [364, 140] width 171 height 22
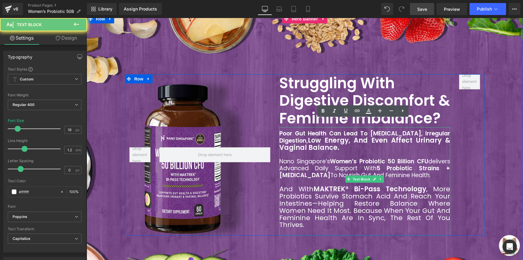
click at [324, 129] on strong "Poor gut health can lead to [MEDICAL_DATA], irregular digestion, low energy, an…" at bounding box center [364, 140] width 171 height 22
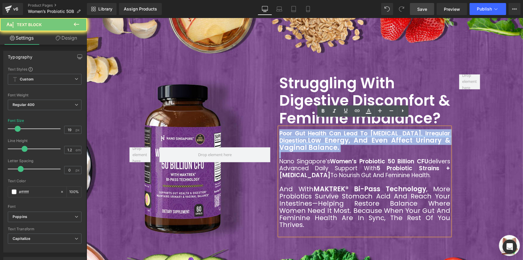
click at [324, 129] on strong "Poor gut health can lead to [MEDICAL_DATA], irregular digestion, low energy, an…" at bounding box center [364, 140] width 171 height 22
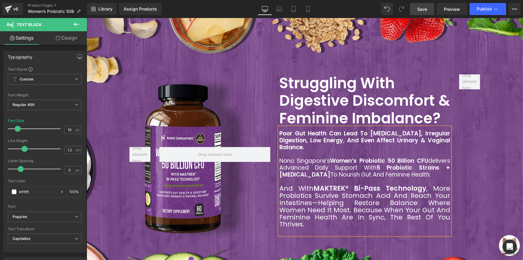
click at [322, 186] on span "And with MAKTREK® Bi-Pass Technology , more probiotics survive stomach acid and…" at bounding box center [364, 205] width 171 height 45
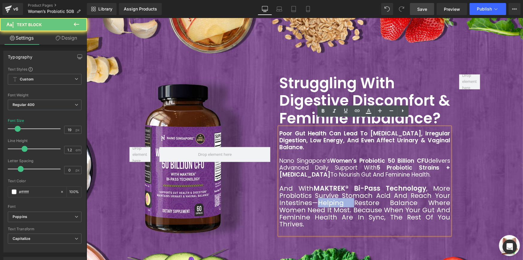
click at [322, 186] on span "And with MAKTREK® Bi-Pass Technology , more probiotics survive stomach acid and…" at bounding box center [364, 205] width 171 height 45
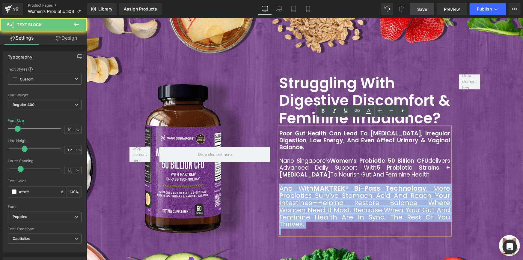
click at [322, 186] on span "And with MAKTREK® Bi-Pass Technology , more probiotics survive stomach acid and…" at bounding box center [364, 205] width 171 height 45
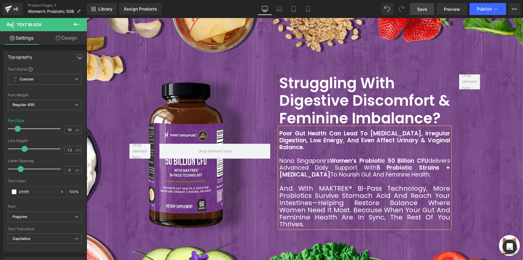
click at [327, 186] on span "And with MAKTREK® Bi-Pass Technology, more probiotics survive stomach acid and …" at bounding box center [364, 205] width 171 height 45
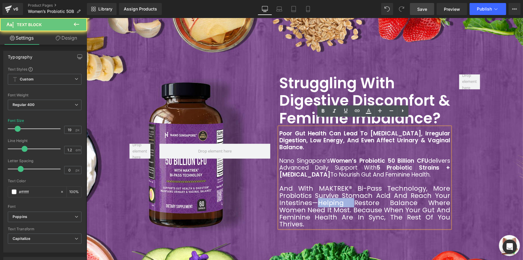
click at [327, 186] on span "And with MAKTREK® Bi-Pass Technology, more probiotics survive stomach acid and …" at bounding box center [364, 205] width 171 height 45
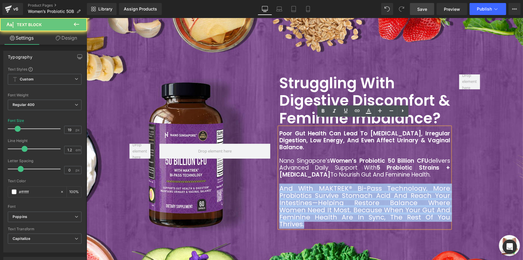
click at [327, 186] on span "And with MAKTREK® Bi-Pass Technology, more probiotics survive stomach acid and …" at bounding box center [364, 205] width 171 height 45
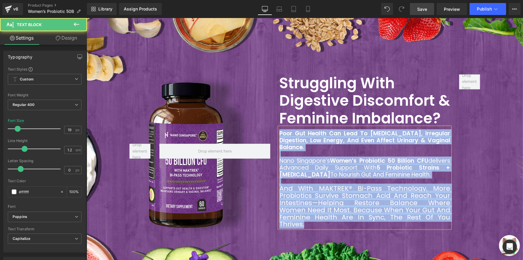
click at [323, 161] on div "Nano Singapore’s Women’s Probiotic 50 Billion CFU delivers advanced daily suppo…" at bounding box center [364, 167] width 171 height 20
click at [324, 157] on div "Nano Singapore’s Women’s Probiotic 50 Billion CFU delivers advanced daily suppo…" at bounding box center [364, 167] width 171 height 20
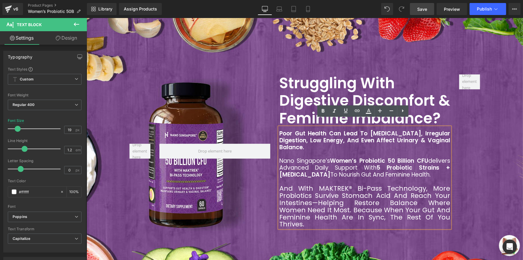
click at [470, 153] on div at bounding box center [469, 151] width 30 height 154
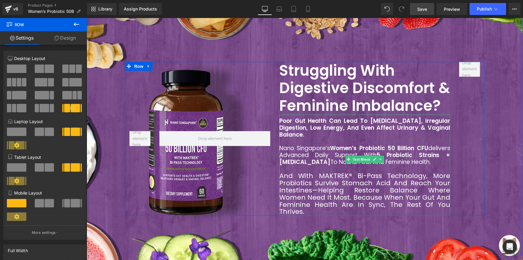
scroll to position [405, 0]
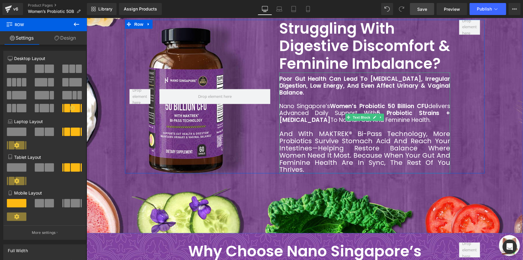
click at [412, 132] on span "And with MAKTREK® Bi-Pass Technology, more probiotics survive stomach acid and …" at bounding box center [364, 151] width 171 height 45
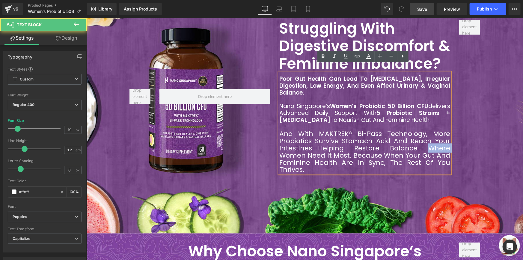
click at [412, 132] on span "And with MAKTREK® Bi-Pass Technology, more probiotics survive stomach acid and …" at bounding box center [364, 151] width 171 height 45
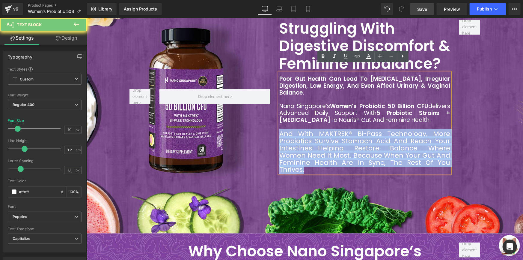
click at [412, 132] on span "And with MAKTREK® Bi-Pass Technology, more probiotics survive stomach acid and …" at bounding box center [364, 151] width 171 height 45
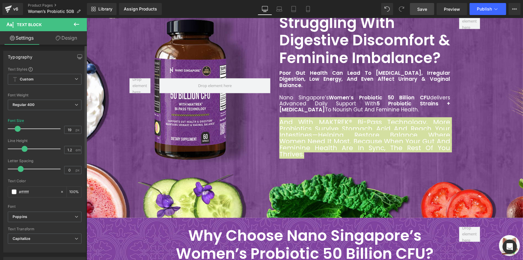
scroll to position [401, 0]
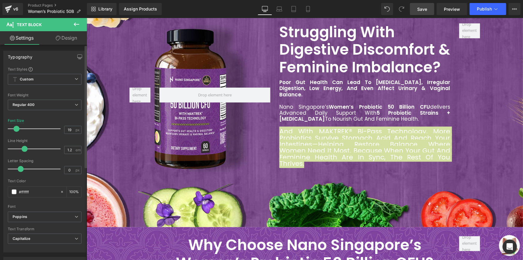
click at [18, 126] on span at bounding box center [16, 129] width 6 height 6
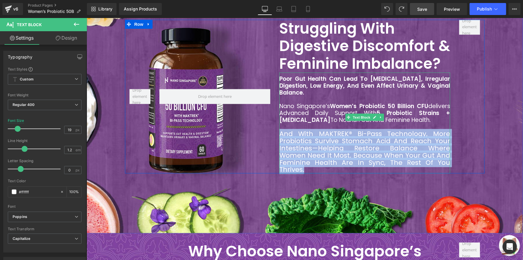
click at [359, 129] on span "And with MAKTREK® Bi-Pass Technology, more probiotics survive stomach acid and …" at bounding box center [364, 151] width 171 height 45
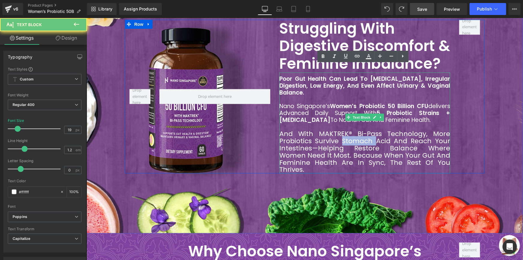
click at [359, 129] on span "And with MAKTREK® Bi-Pass Technology, more probiotics survive stomach acid and …" at bounding box center [364, 151] width 171 height 45
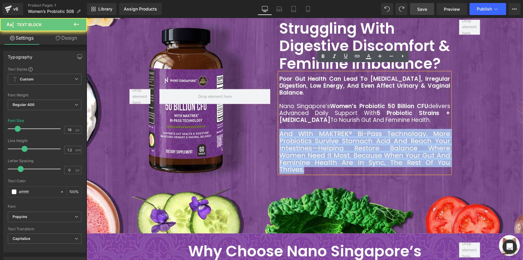
click at [359, 129] on span "And with MAKTREK® Bi-Pass Technology, more probiotics survive stomach acid and …" at bounding box center [364, 151] width 171 height 45
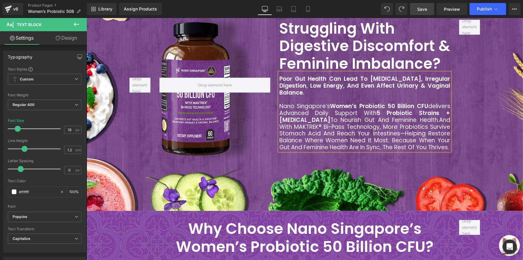
click at [382, 104] on div "Nano Singapore’s Women’s Probiotic 50 Billion CFU delivers advanced daily suppo…" at bounding box center [364, 127] width 171 height 48
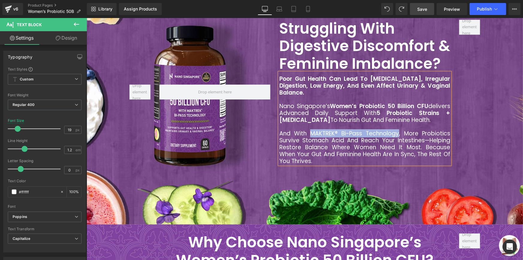
drag, startPoint x: 310, startPoint y: 117, endPoint x: 397, endPoint y: 117, distance: 86.9
click at [397, 130] on div "And with MAKTREK® Bi-Pass Technology, more probiotics survive stomach acid and …" at bounding box center [364, 147] width 171 height 34
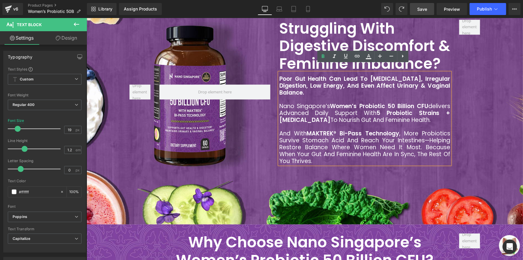
click at [498, 116] on span "Struggling With Digestive Discomfort & Feminine Imbalance? Heading Poor gut hea…" at bounding box center [304, 91] width 436 height 145
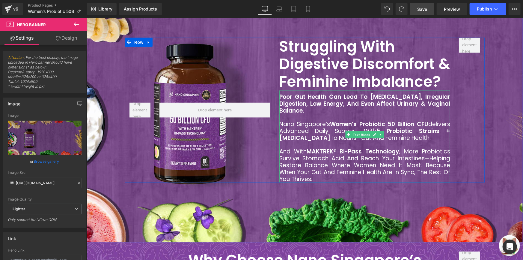
scroll to position [350, 0]
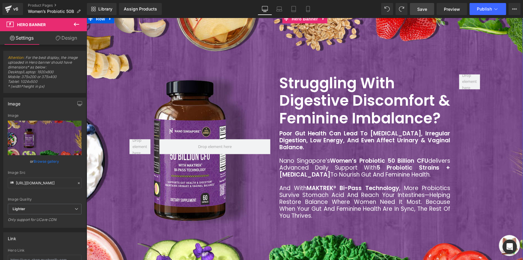
click at [292, 163] on div "Nano Singapore’s Women’s Probiotic 50 Billion CFU delivers advanced daily suppo…" at bounding box center [364, 167] width 171 height 20
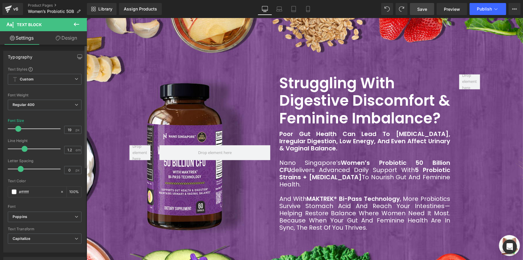
click at [18, 128] on span at bounding box center [18, 129] width 6 height 6
click at [429, 13] on link "Save" at bounding box center [422, 9] width 24 height 12
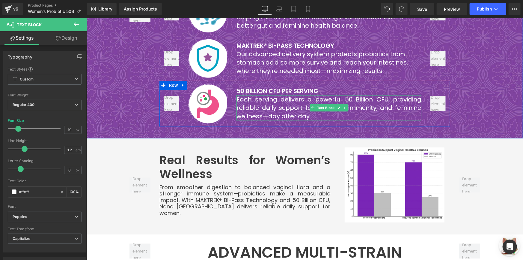
scroll to position [759, 0]
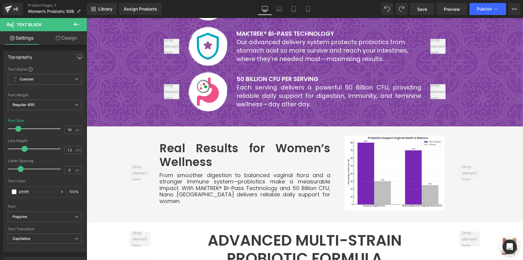
click at [238, 152] on h2 "Real Results for Women’s Wellness" at bounding box center [244, 154] width 171 height 27
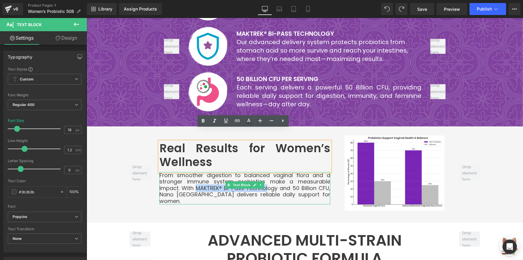
drag, startPoint x: 195, startPoint y: 175, endPoint x: 266, endPoint y: 174, distance: 70.7
click at [266, 174] on p "From smoother digestion to balanced vaginal flora and a stronger immune system—…" at bounding box center [244, 187] width 171 height 32
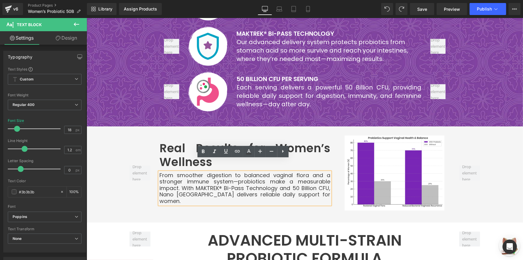
click at [275, 176] on p "From smoother digestion to balanced vaginal flora and a stronger immune system—…" at bounding box center [244, 187] width 171 height 32
drag, startPoint x: 275, startPoint y: 175, endPoint x: 195, endPoint y: 175, distance: 80.3
click at [195, 175] on p "From smoother digestion to balanced vaginal flora and a stronger immune system—…" at bounding box center [244, 187] width 171 height 32
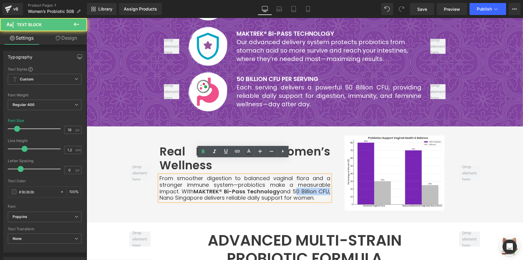
drag, startPoint x: 291, startPoint y: 174, endPoint x: 326, endPoint y: 175, distance: 34.8
click at [326, 175] on p "From smoother digestion to balanced vaginal flora and a stronger immune system—…" at bounding box center [244, 187] width 171 height 26
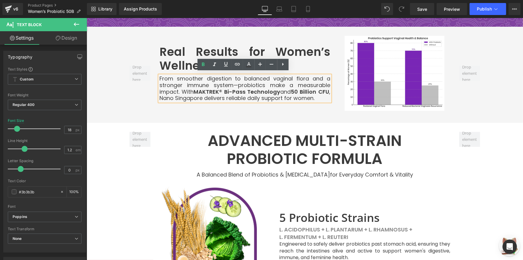
scroll to position [868, 0]
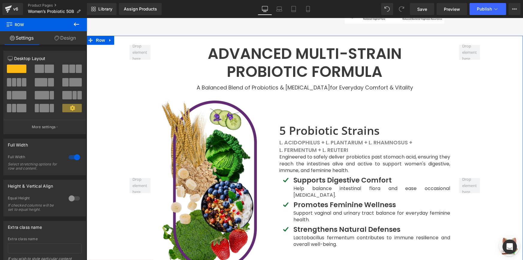
scroll to position [949, 0]
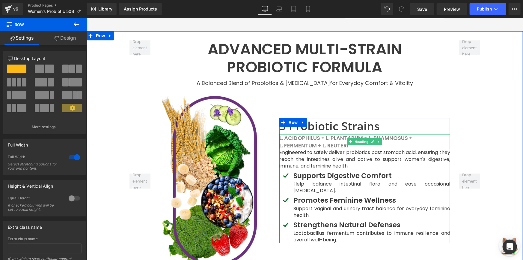
click at [302, 134] on b "L. acidophilus + L. plantarum + L. rhamnosus +" at bounding box center [345, 137] width 133 height 7
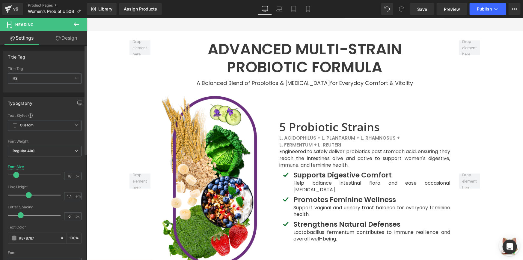
click at [18, 174] on span at bounding box center [16, 175] width 6 height 6
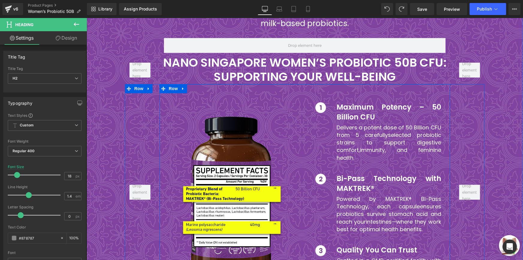
scroll to position [1740, 0]
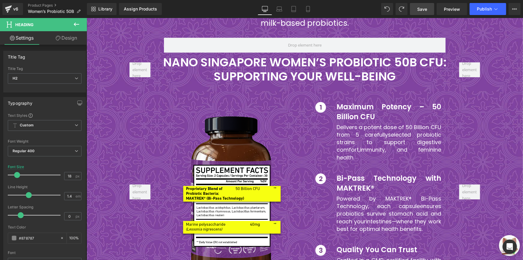
click at [429, 8] on link "Save" at bounding box center [422, 9] width 24 height 12
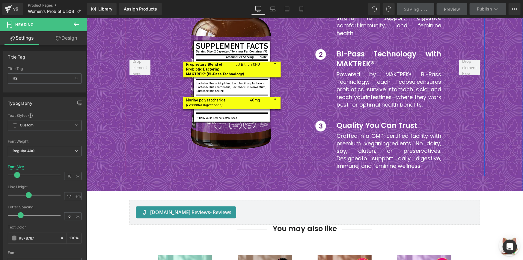
scroll to position [1876, 0]
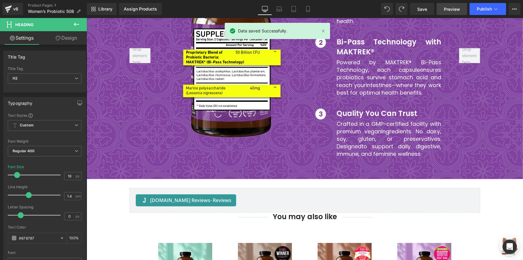
click at [451, 6] on span "Preview" at bounding box center [452, 9] width 16 height 6
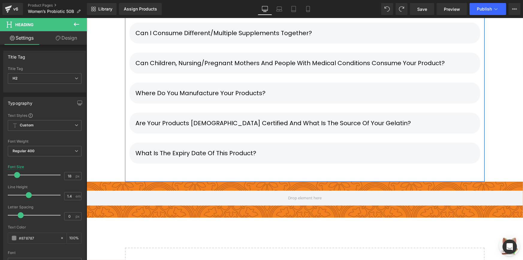
scroll to position [2284, 0]
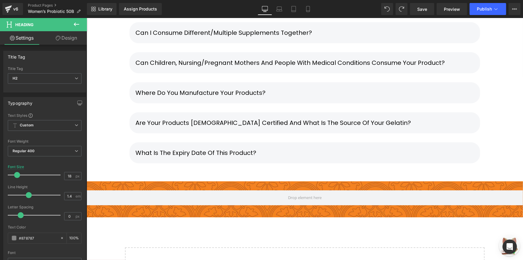
click at [125, 181] on div "Row" at bounding box center [304, 199] width 436 height 36
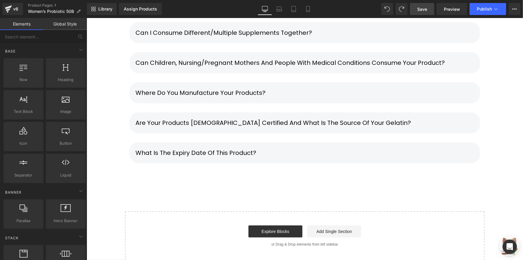
click at [419, 8] on span "Save" at bounding box center [422, 9] width 10 height 6
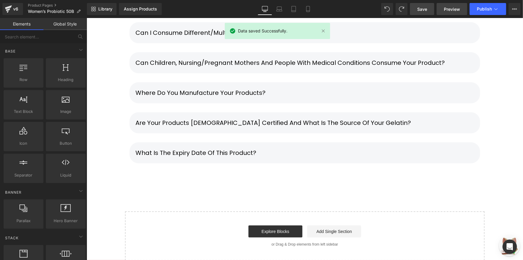
click at [441, 9] on link "Preview" at bounding box center [452, 9] width 31 height 12
